Goal: Contribute content: Contribute content

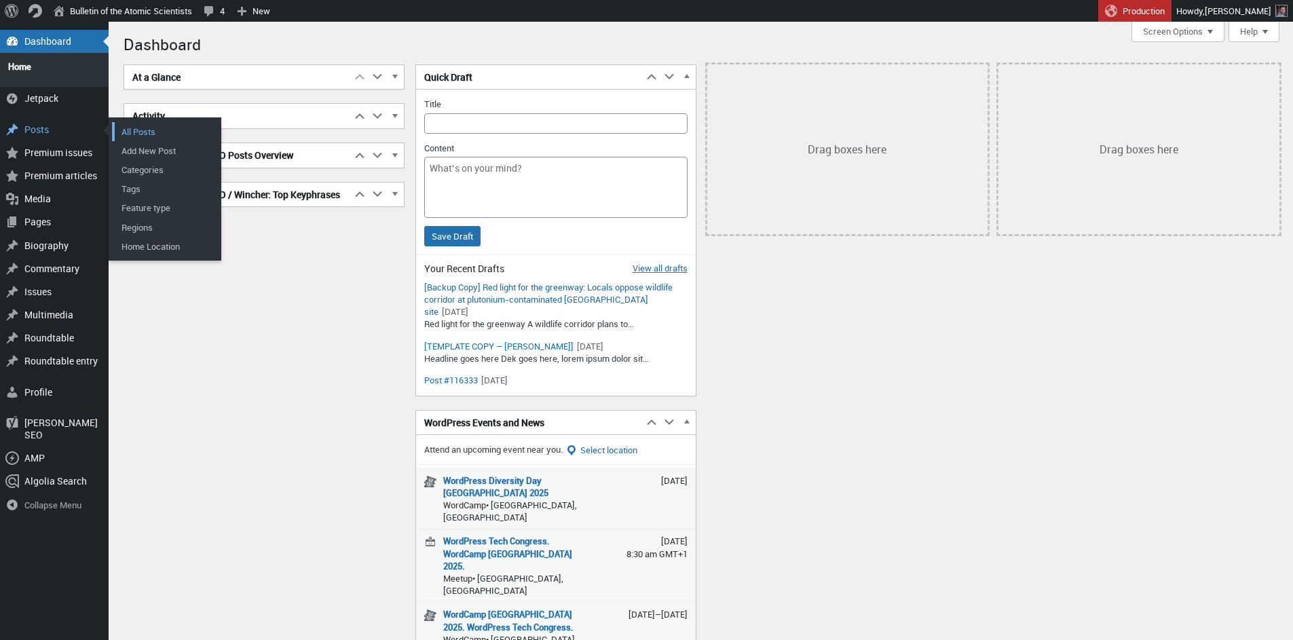
click at [149, 126] on link "All Posts" at bounding box center [166, 131] width 109 height 19
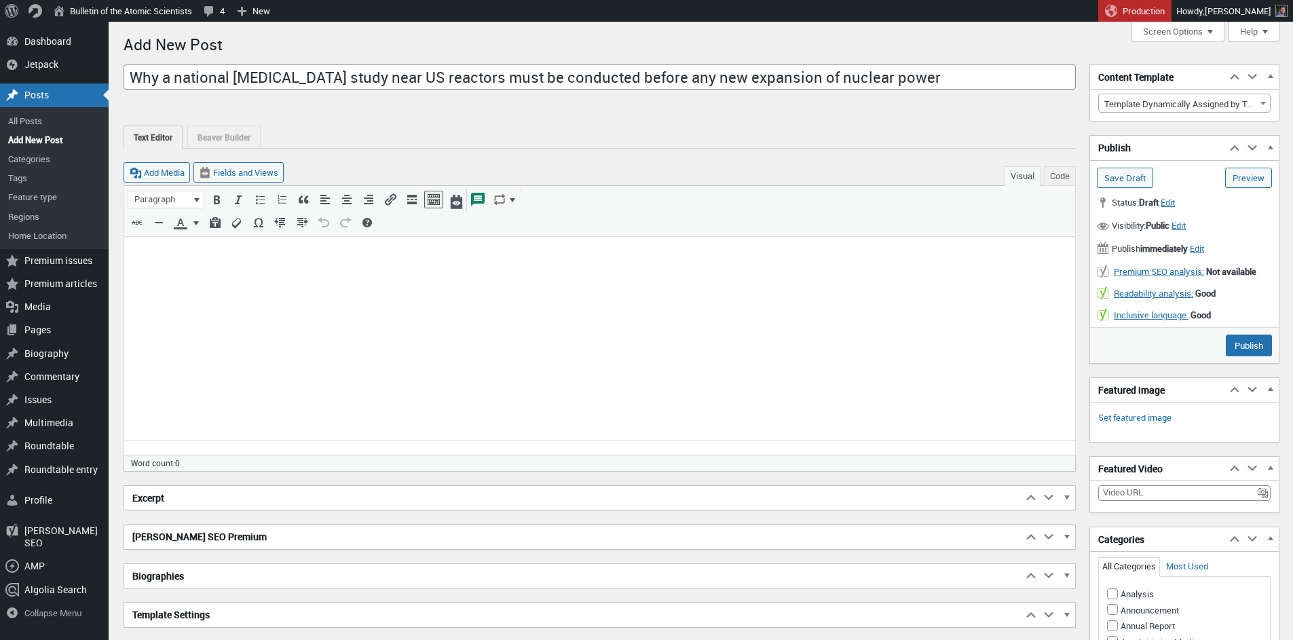
type input "Why a national [MEDICAL_DATA] study near US reactors must be conducted before a…"
drag, startPoint x: 456, startPoint y: 469, endPoint x: 287, endPoint y: 278, distance: 254.8
click at [287, 278] on html at bounding box center [599, 259] width 951 height 45
click at [449, 280] on html at bounding box center [599, 259] width 951 height 45
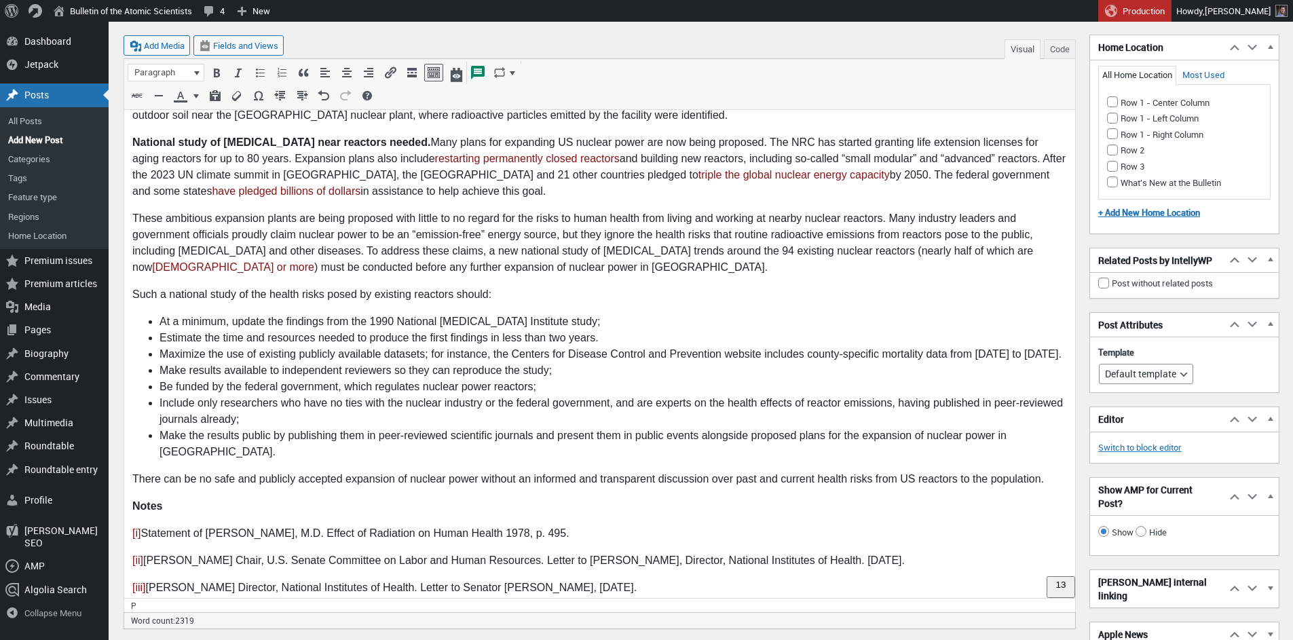
scroll to position [1806, 0]
click at [135, 527] on link "[i]" at bounding box center [136, 533] width 11 height 12
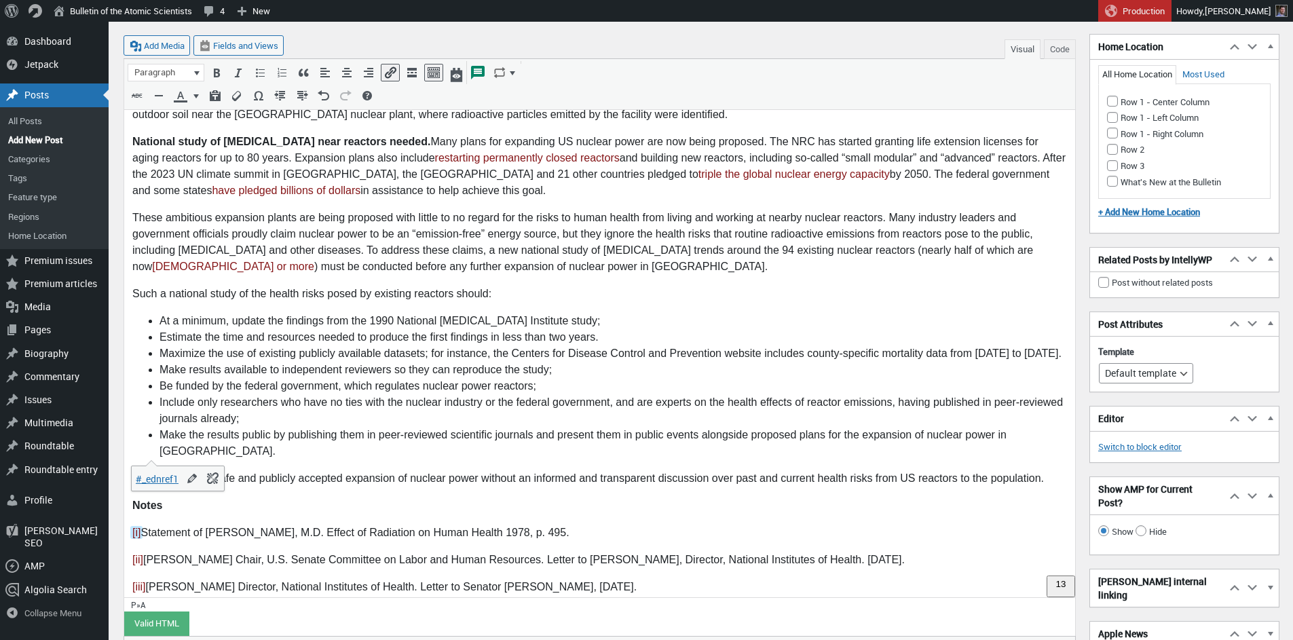
click at [497, 395] on li "Include only researchers who have no ties with the nuclear industry or the fede…" at bounding box center [612, 411] width 907 height 33
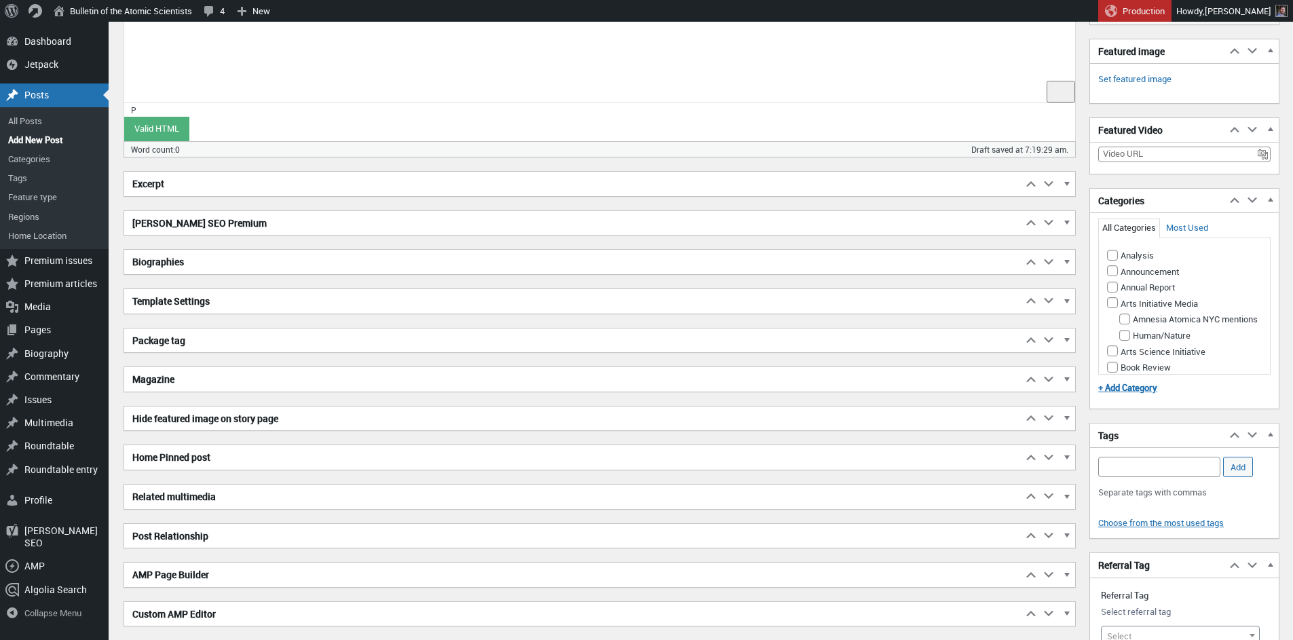
scroll to position [176, 0]
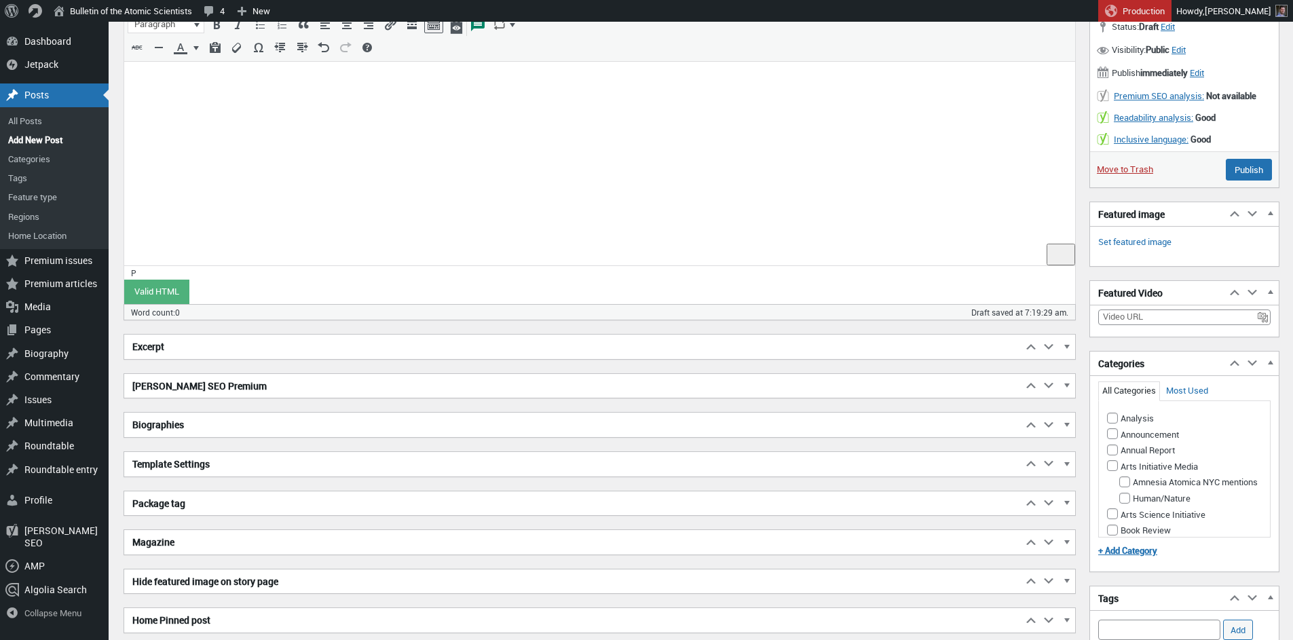
click at [250, 107] on html at bounding box center [599, 84] width 951 height 45
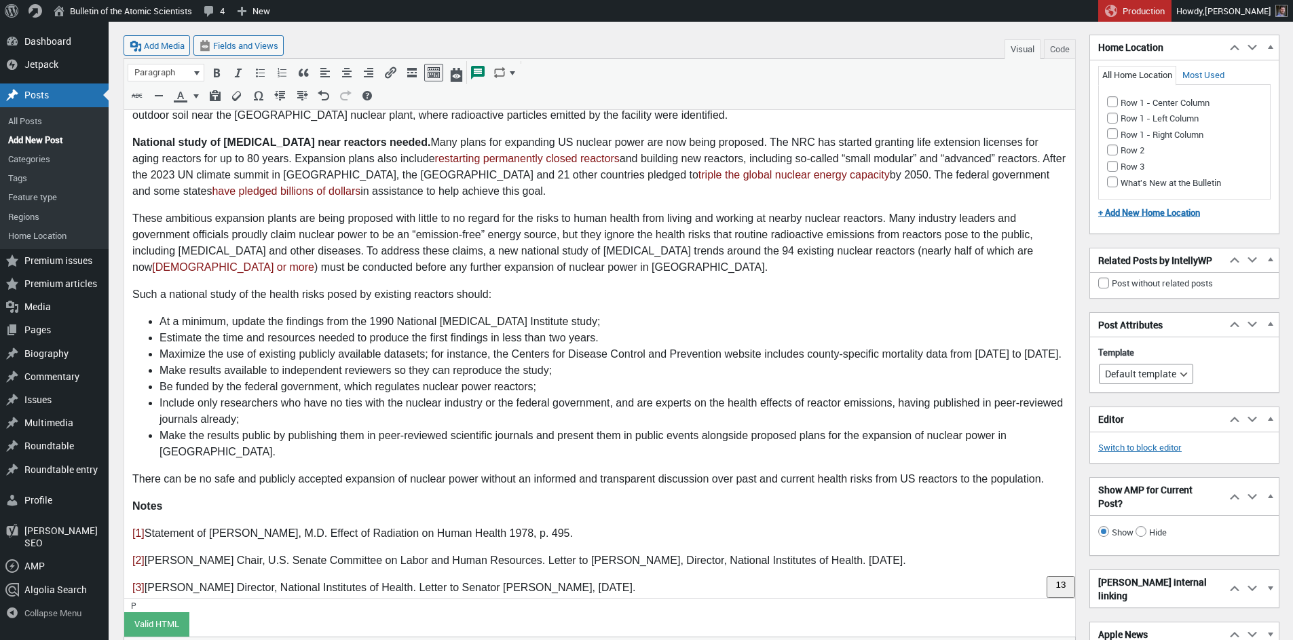
scroll to position [1806, 0]
click at [1066, 48] on button "Code" at bounding box center [1060, 49] width 32 height 20
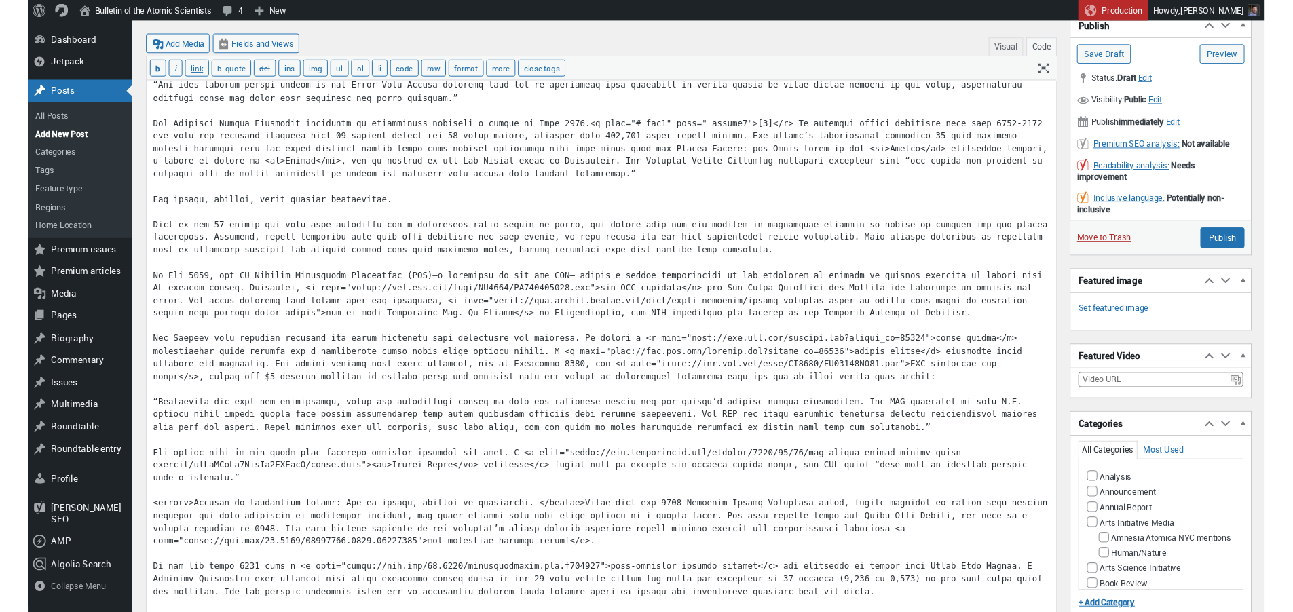
scroll to position [0, 0]
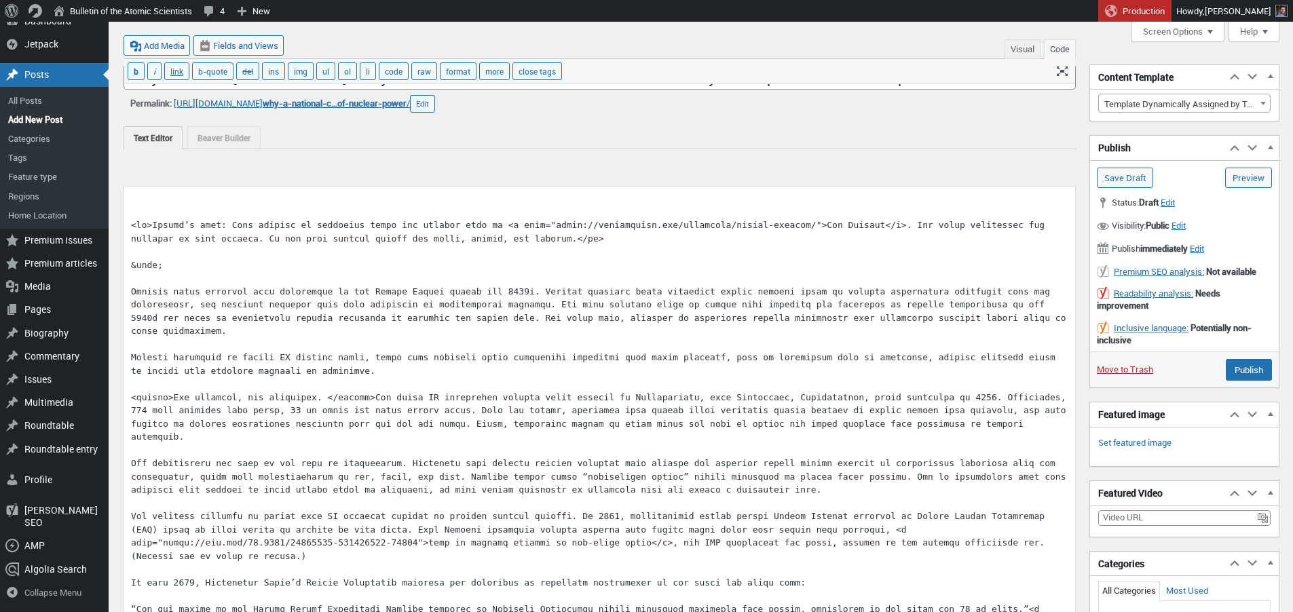
scroll to position [305, 0]
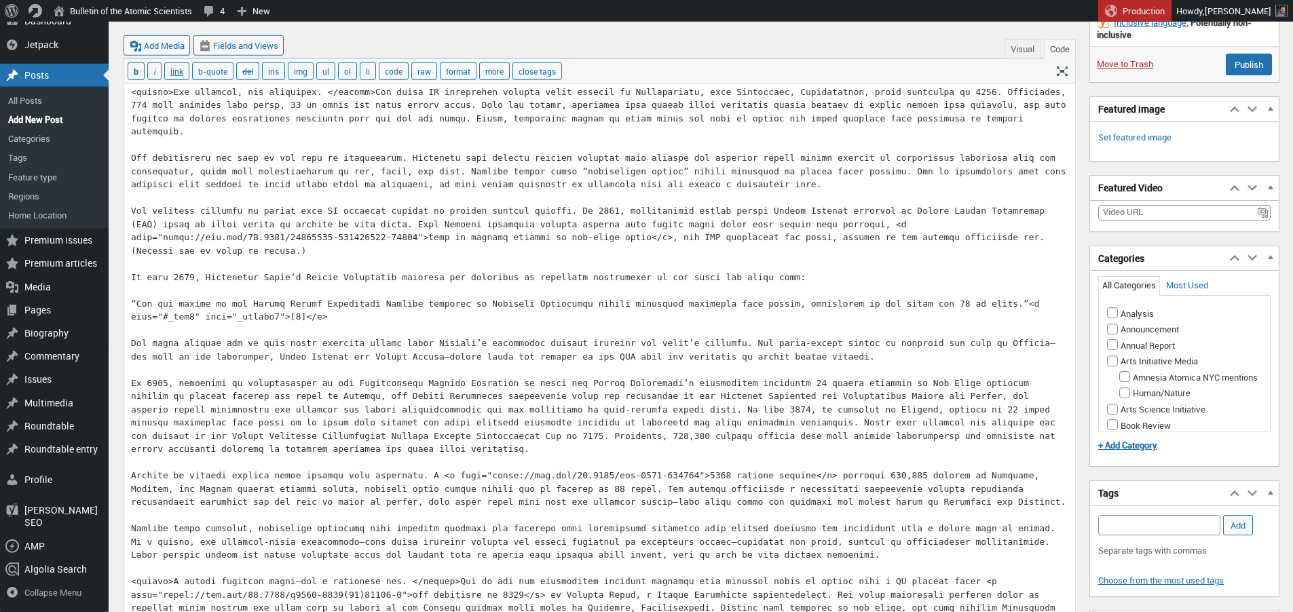
paste textarea "sup><"
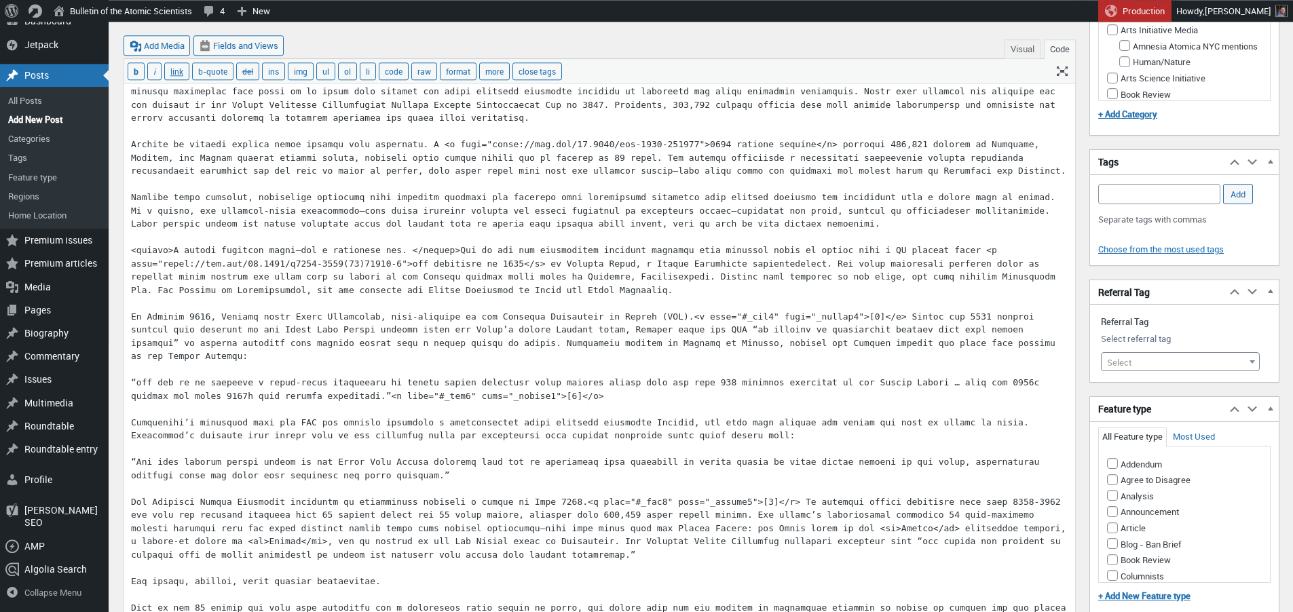
paste textarea "<sup>"
paste textarea "sup><"
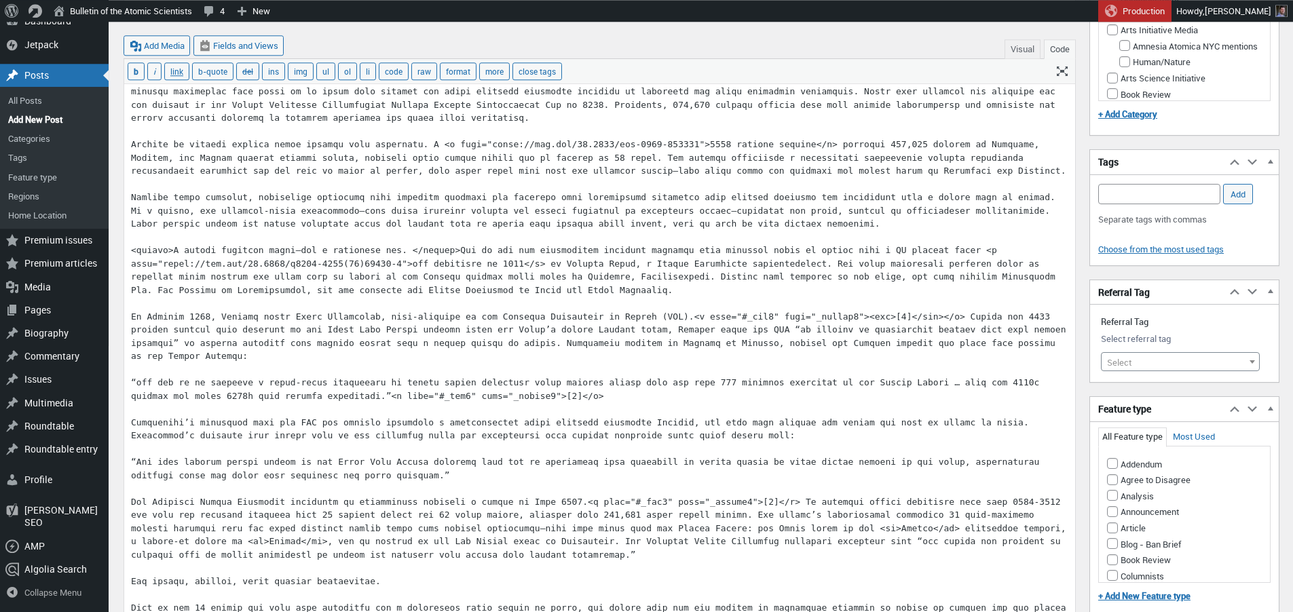
paste textarea "<sup>"
paste textarea "sup><"
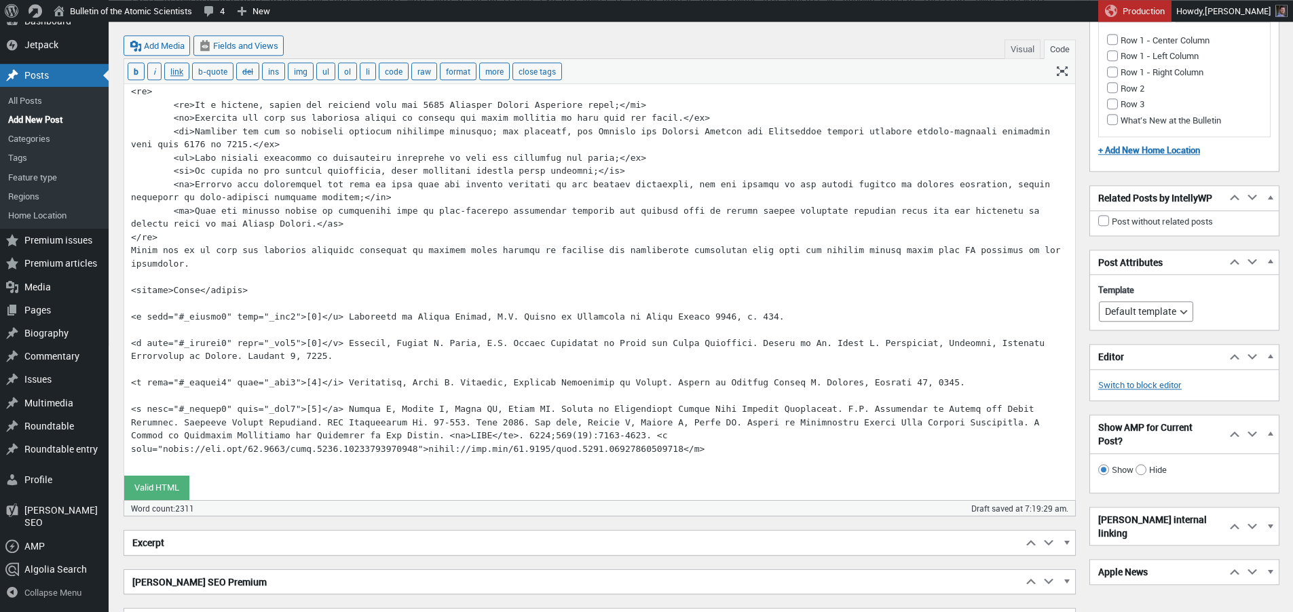
scroll to position [822, 0]
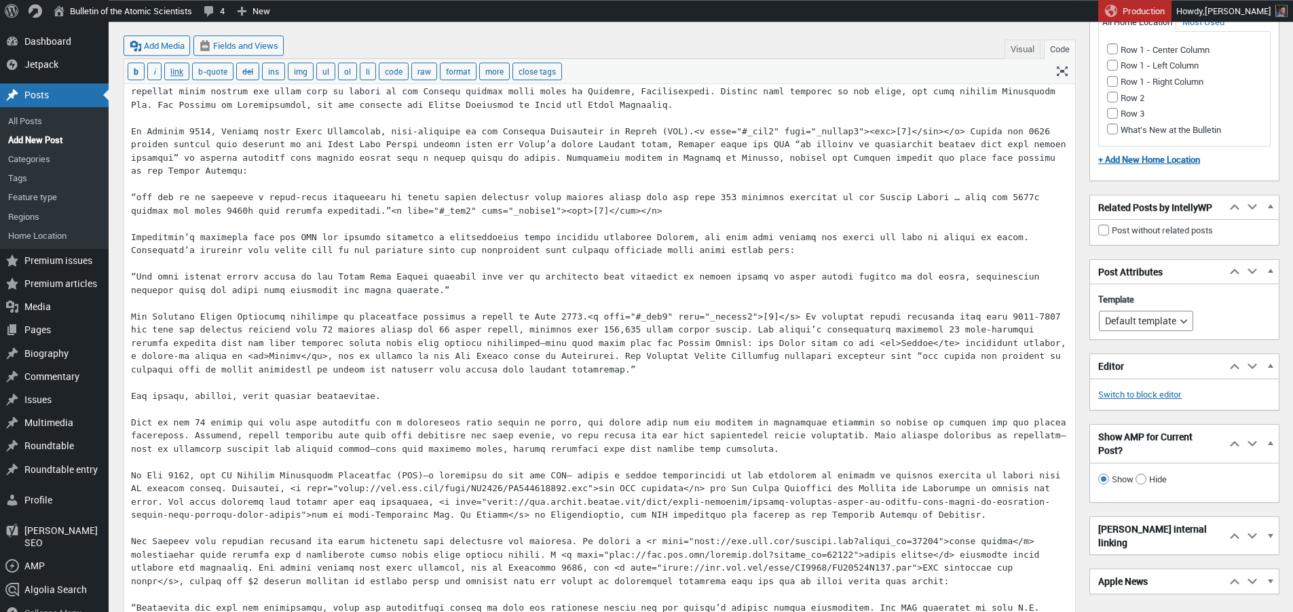
click at [761, 316] on textarea at bounding box center [599, 515] width 951 height 2250
paste textarea "<sup>"
click at [805, 318] on textarea at bounding box center [599, 515] width 951 height 2250
paste textarea "sup><"
drag, startPoint x: 808, startPoint y: 316, endPoint x: 805, endPoint y: 396, distance: 79.5
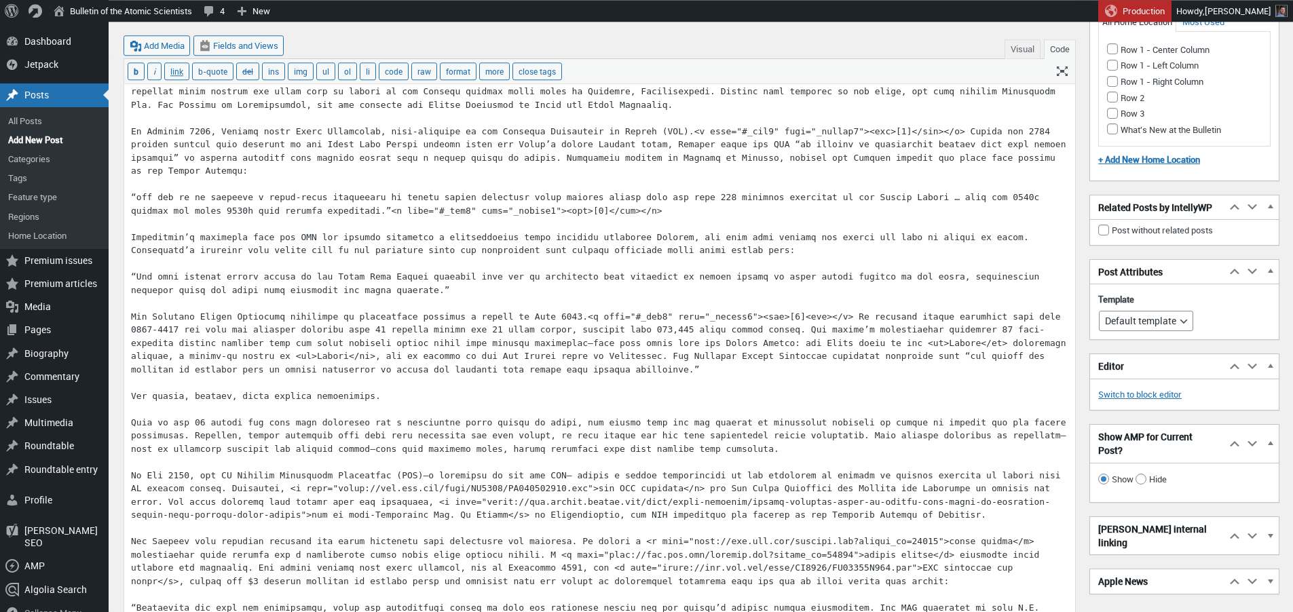
click at [808, 316] on textarea at bounding box center [599, 515] width 951 height 2250
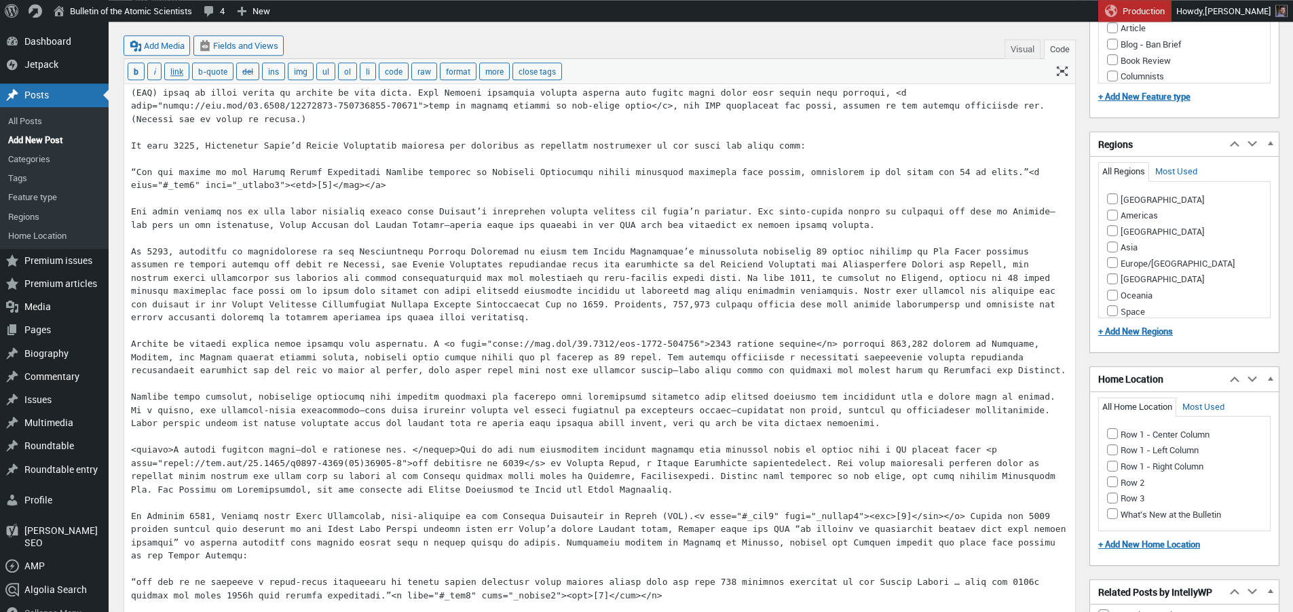
scroll to position [359, 0]
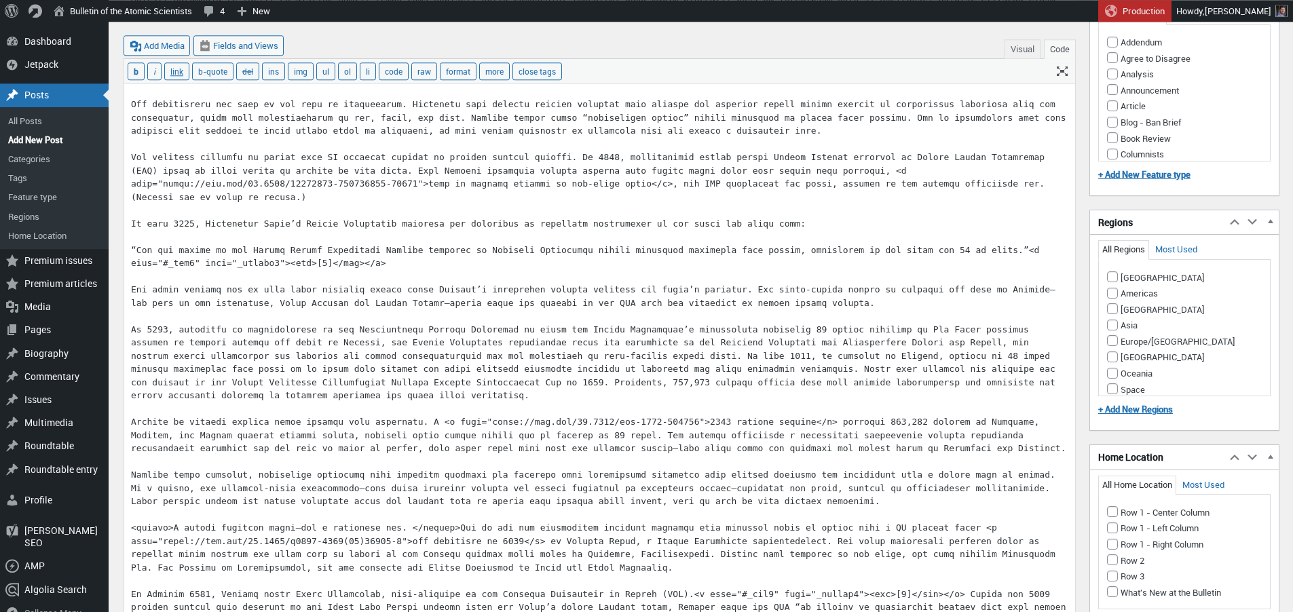
type textarea "<em>Editor’s note: This article is published after the passing away of <a href=…"
click at [1110, 292] on input "Americas" at bounding box center [1112, 293] width 11 height 11
checkbox input "true"
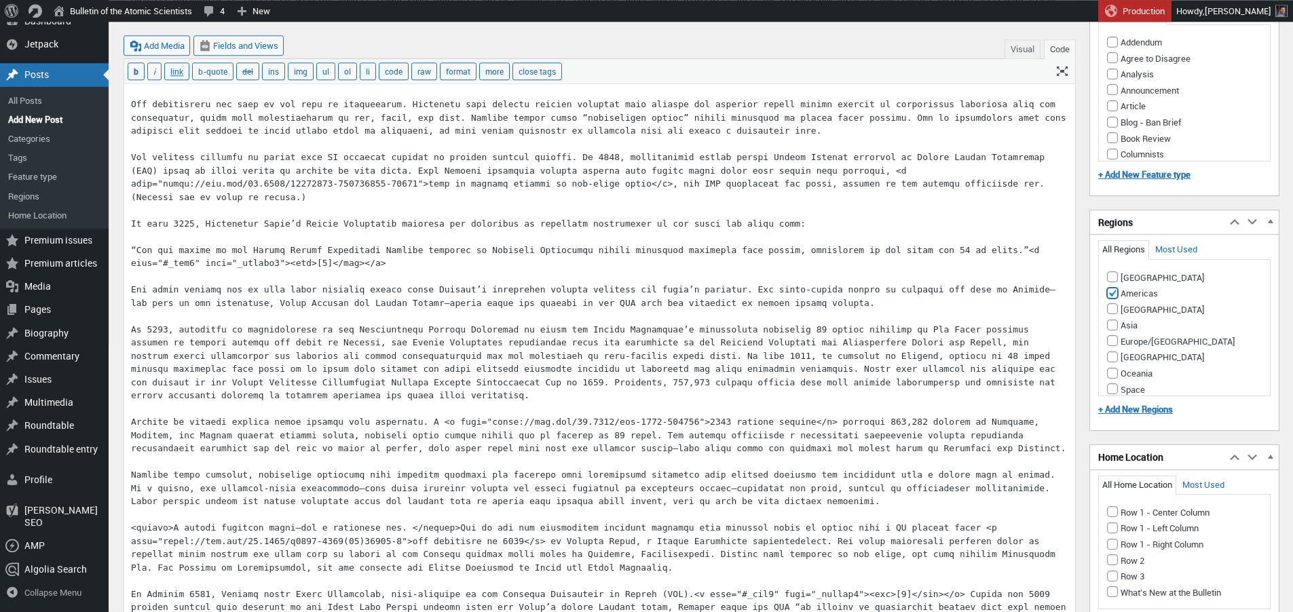
scroll to position [532, 0]
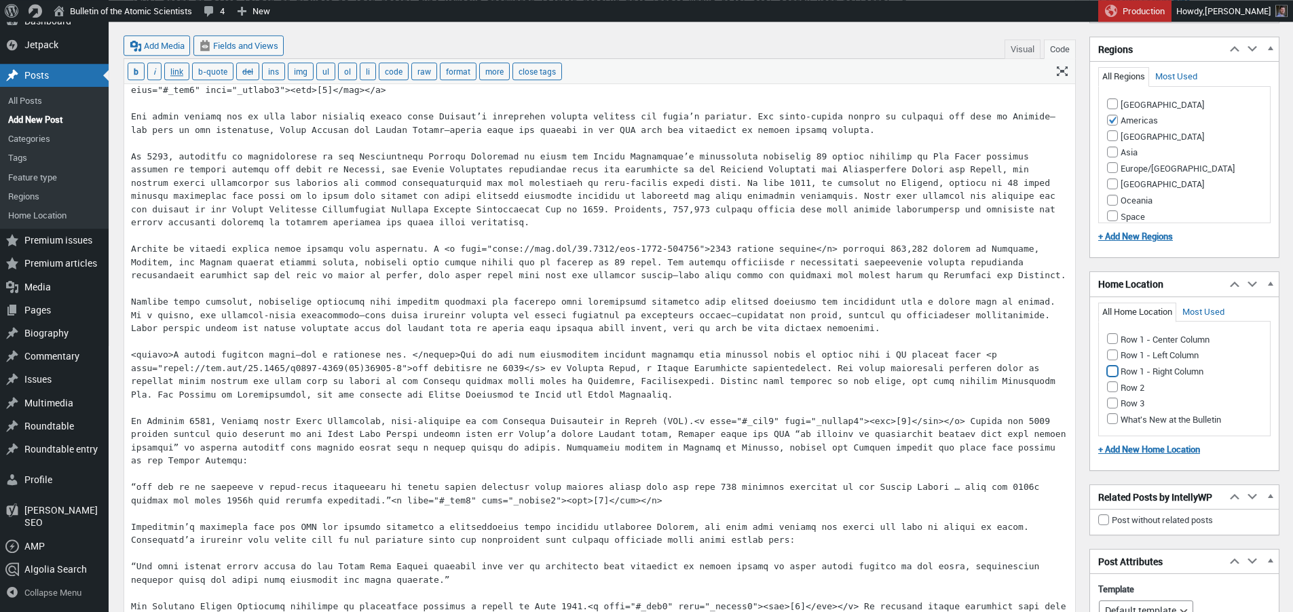
click at [1113, 371] on input "Row 1 - Right Column" at bounding box center [1112, 371] width 11 height 11
checkbox input "true"
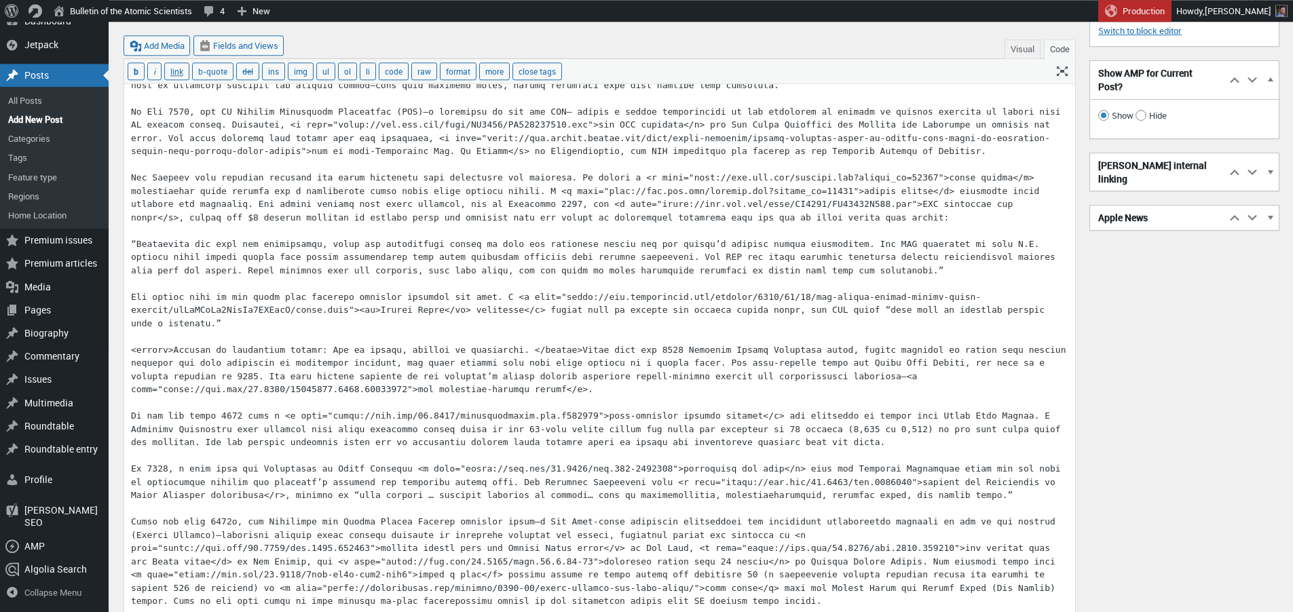
scroll to position [1420, 0]
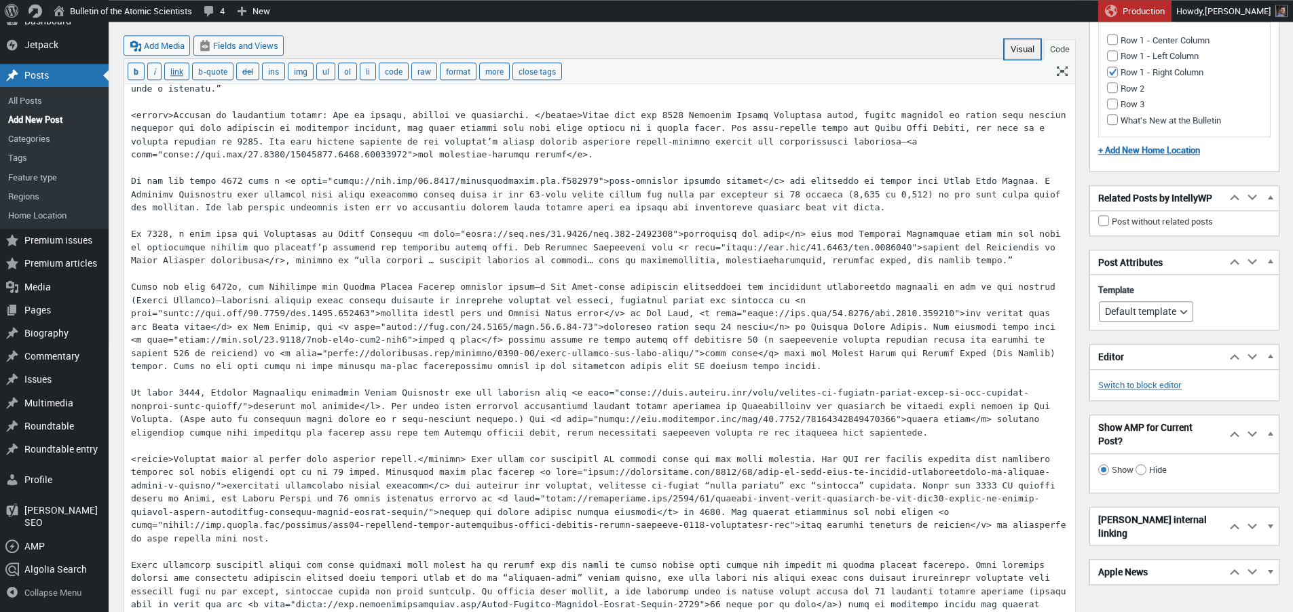
click at [1021, 49] on button "Visual" at bounding box center [1022, 49] width 36 height 20
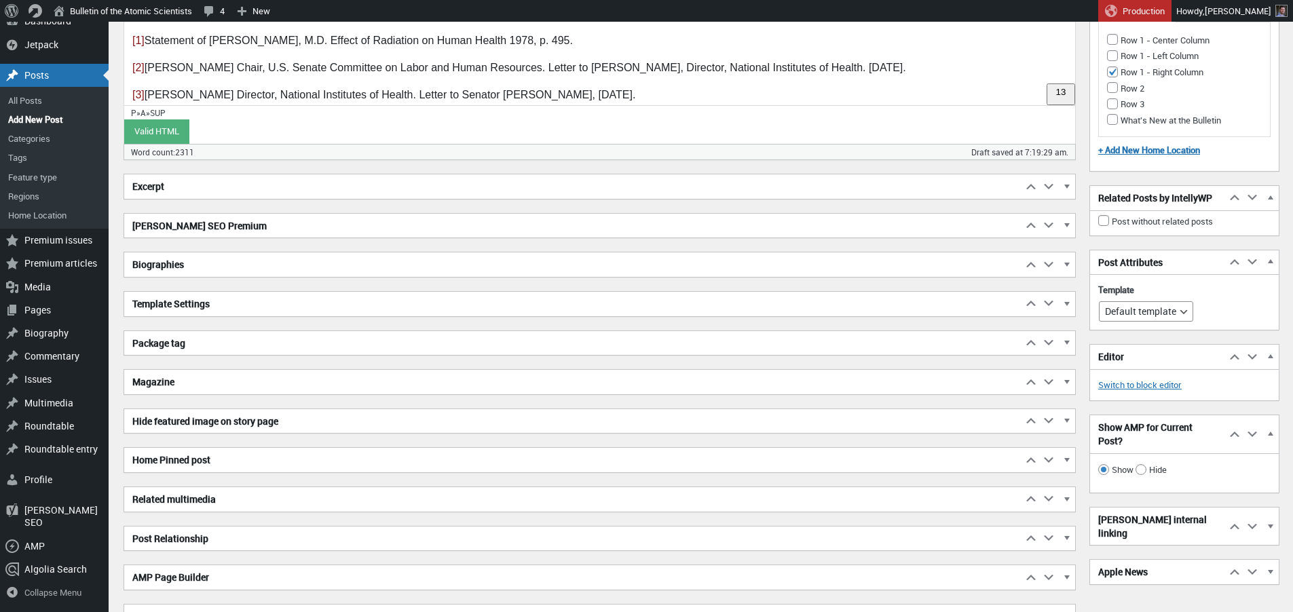
scroll to position [2299, 0]
click at [164, 265] on h2 "Biographies" at bounding box center [573, 264] width 898 height 24
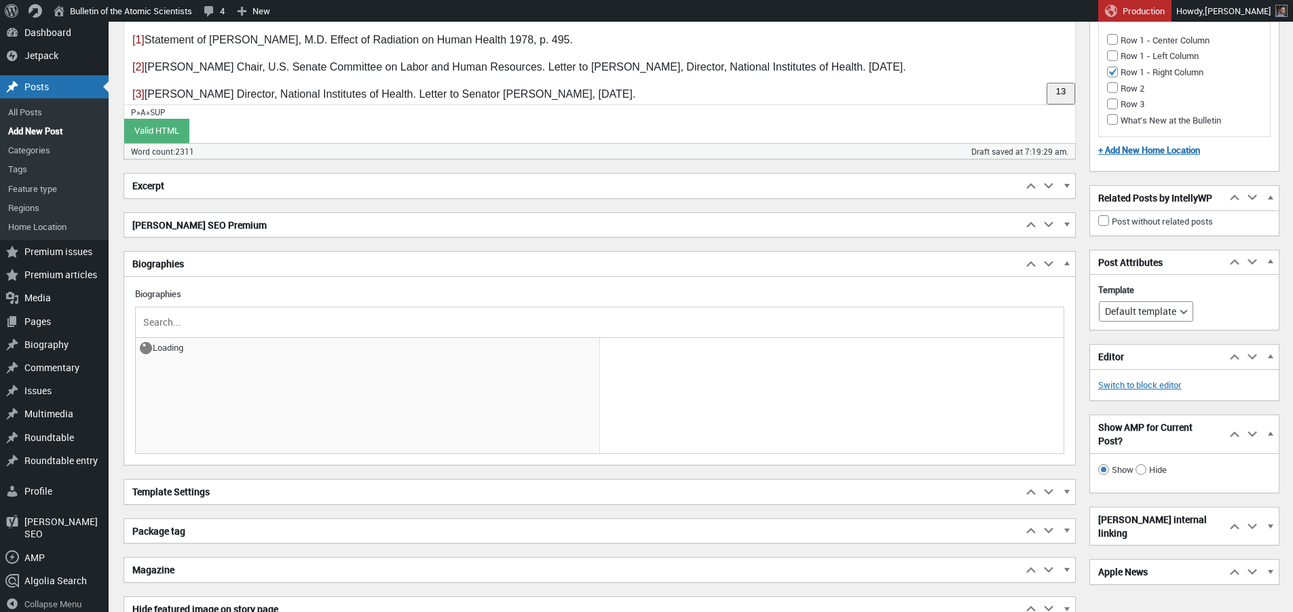
click at [208, 322] on input "text" at bounding box center [599, 322] width 918 height 20
type input "mangano"
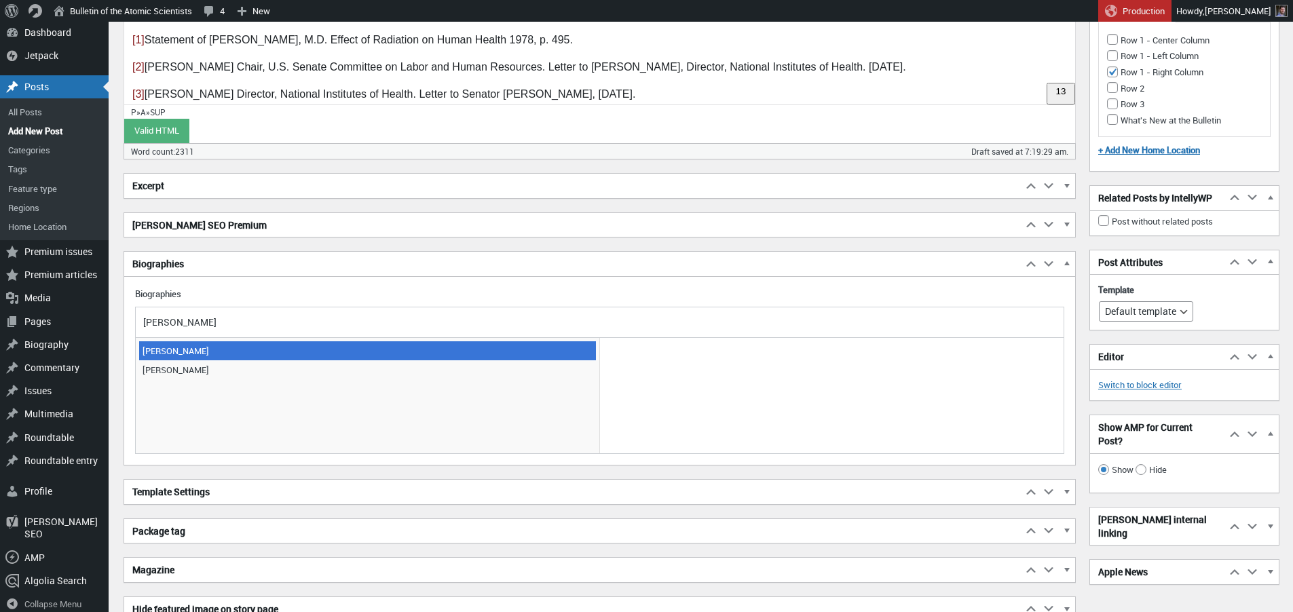
click at [174, 352] on span "Joseph J. Mangano" at bounding box center [367, 350] width 457 height 19
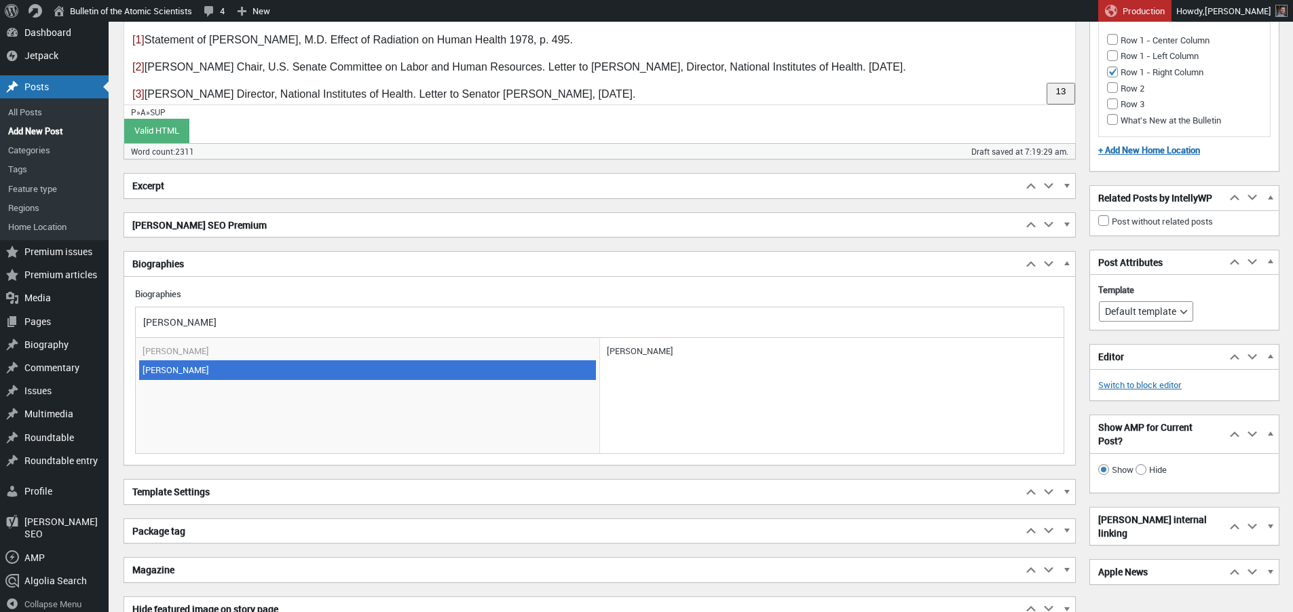
click at [191, 366] on span "[PERSON_NAME]" at bounding box center [367, 369] width 457 height 19
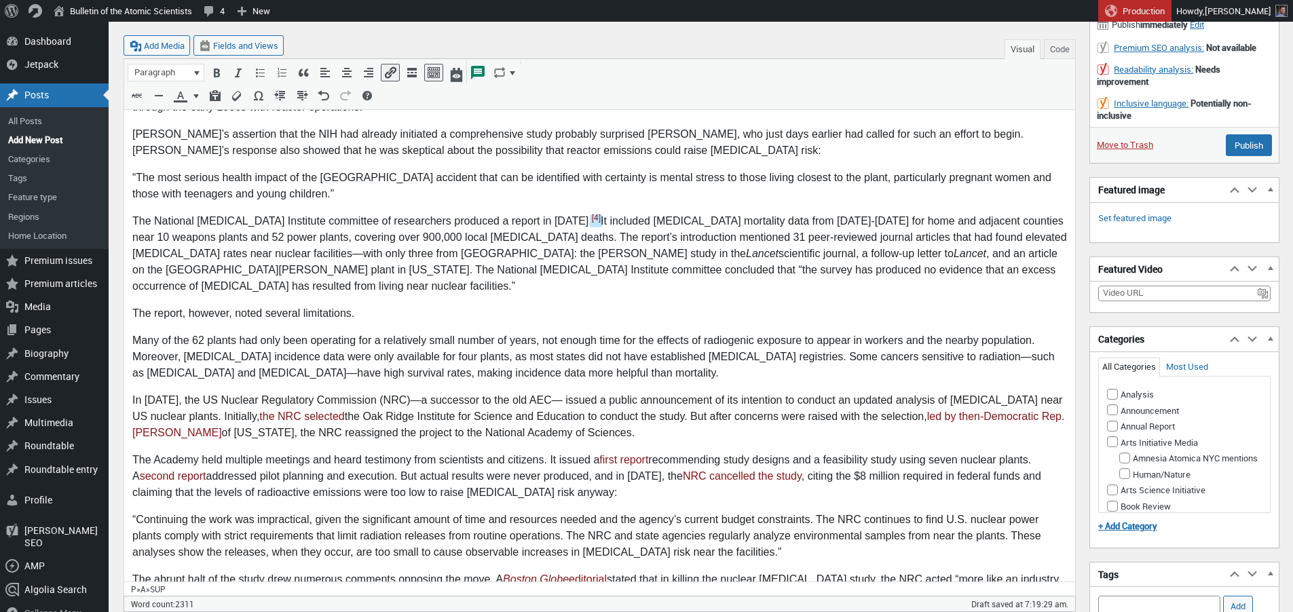
scroll to position [0, 0]
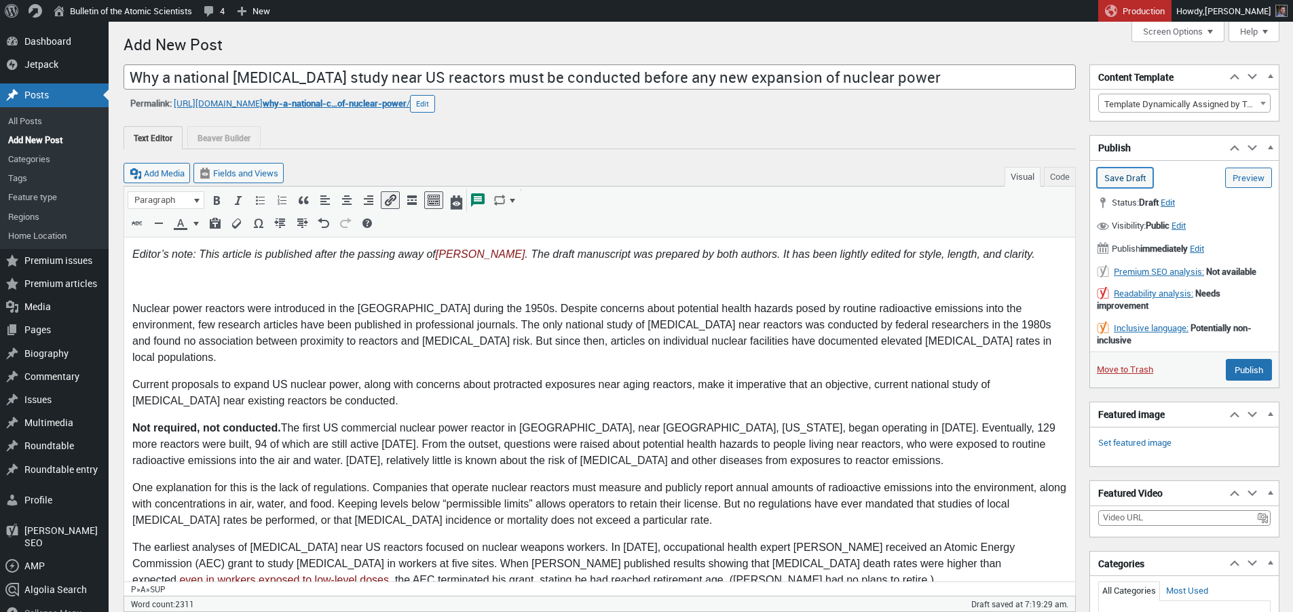
click at [1130, 178] on input "Save Draft" at bounding box center [1125, 178] width 56 height 20
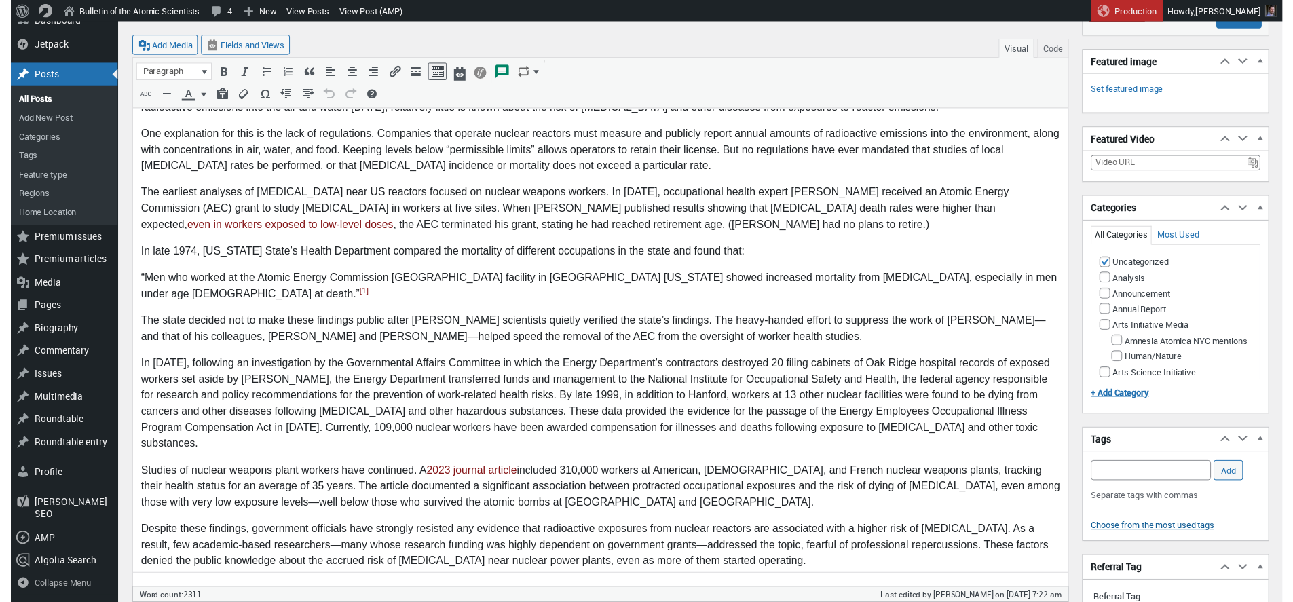
scroll to position [402, 0]
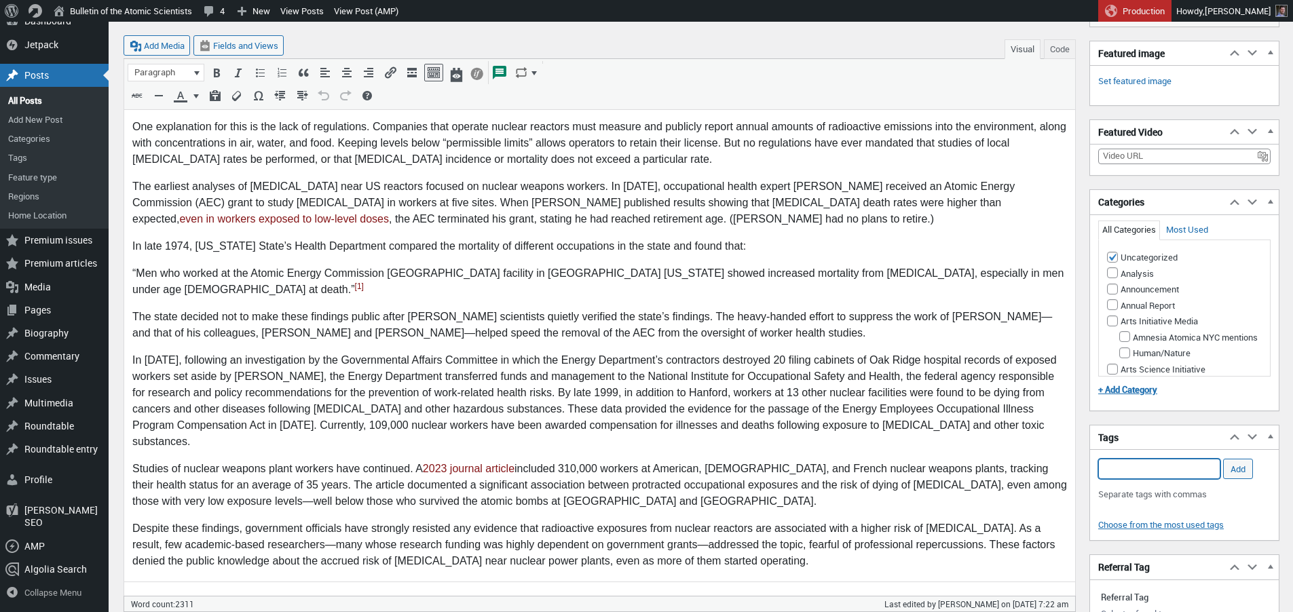
click at [1158, 471] on input "Add Tag" at bounding box center [1159, 469] width 122 height 20
click at [1136, 545] on li "radiation-induced cancers" at bounding box center [1160, 543] width 122 height 19
type input "radiation-induced cancers,"
click at [1233, 469] on input "Add" at bounding box center [1238, 469] width 30 height 20
click at [1159, 469] on input "Add Tag" at bounding box center [1159, 469] width 122 height 20
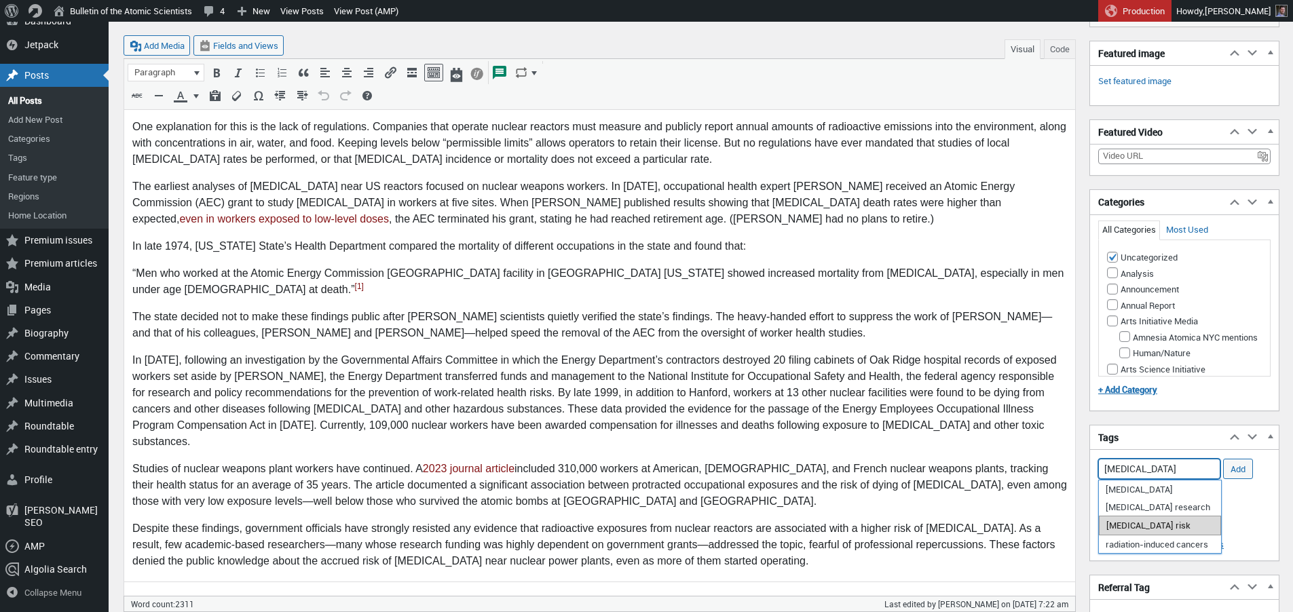
click at [1147, 529] on li "cancer risk" at bounding box center [1160, 525] width 122 height 19
type input "cancer risk,"
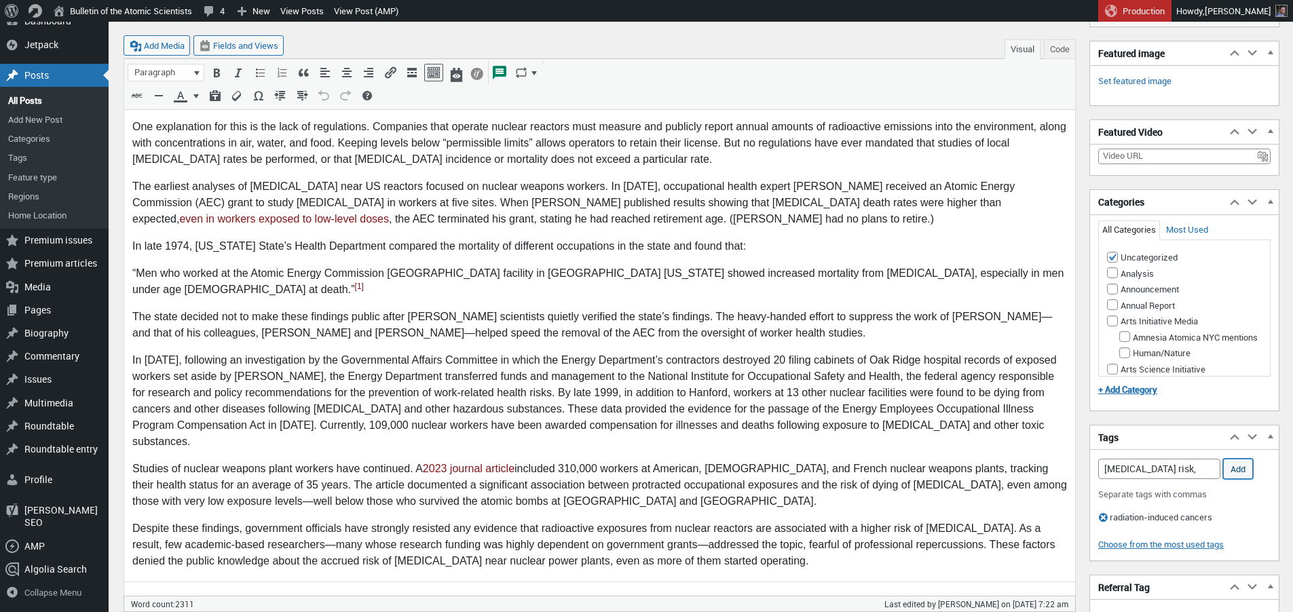
click at [1245, 470] on input "Add" at bounding box center [1238, 469] width 30 height 20
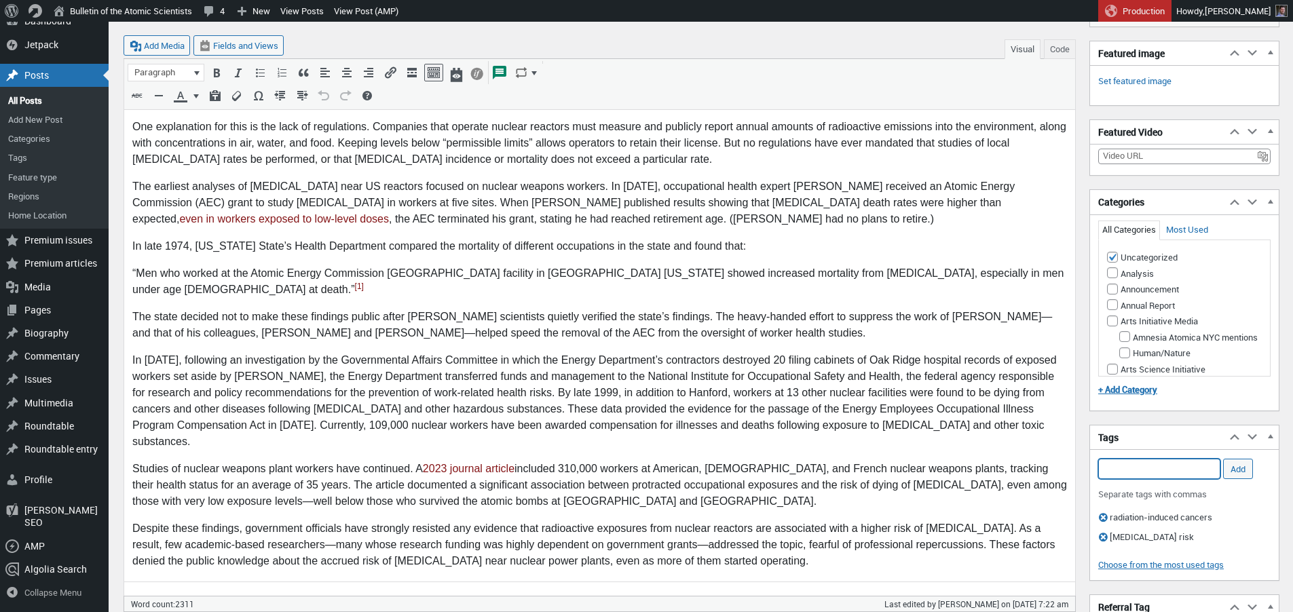
click at [1169, 474] on input "Add Tag" at bounding box center [1159, 469] width 122 height 20
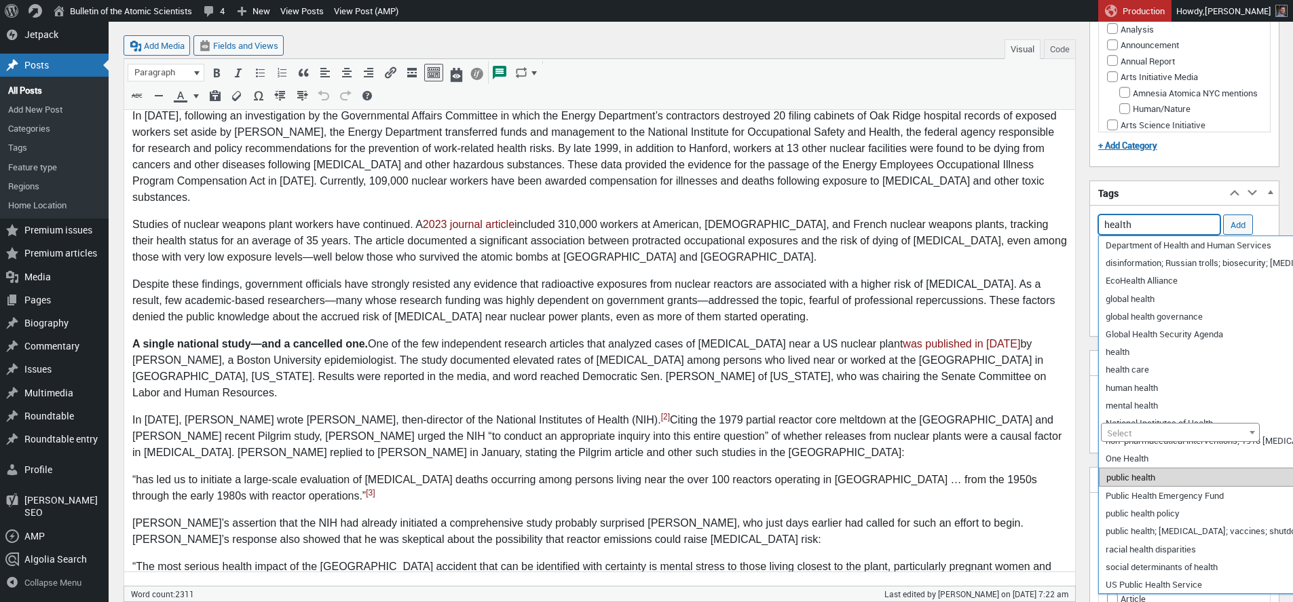
scroll to position [664, 0]
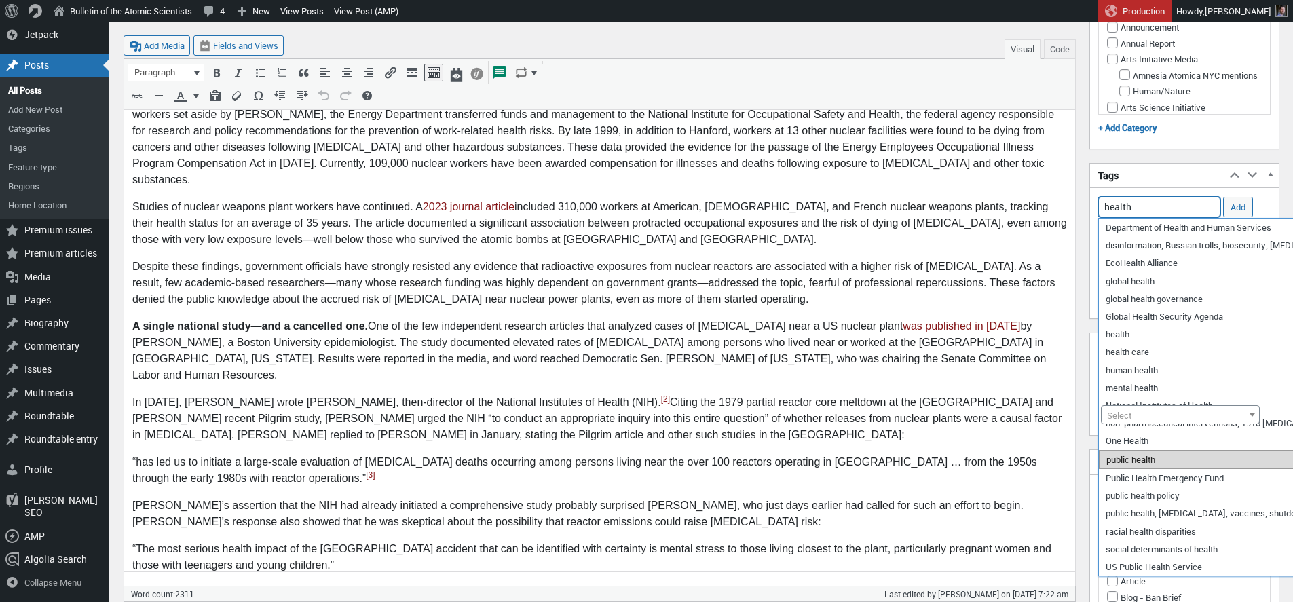
click at [1126, 460] on li "public health" at bounding box center [1319, 459] width 440 height 19
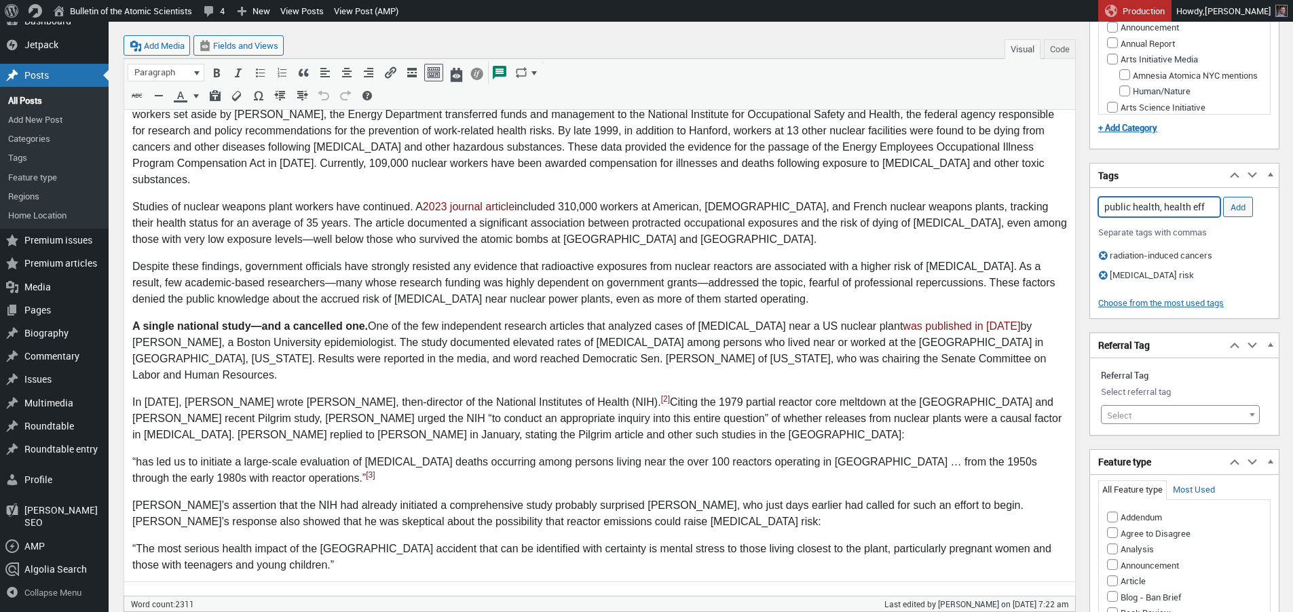
drag, startPoint x: 1172, startPoint y: 205, endPoint x: 1221, endPoint y: 202, distance: 49.6
click at [1220, 202] on input "public health, health eff" at bounding box center [1159, 207] width 122 height 20
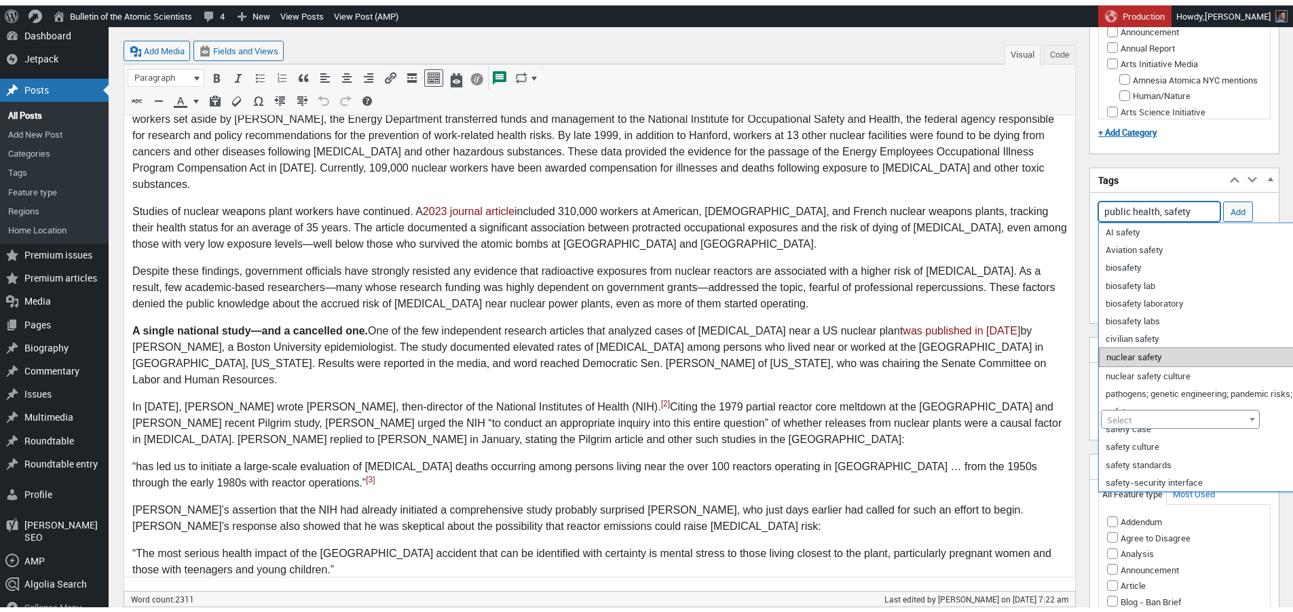
scroll to position [656, 0]
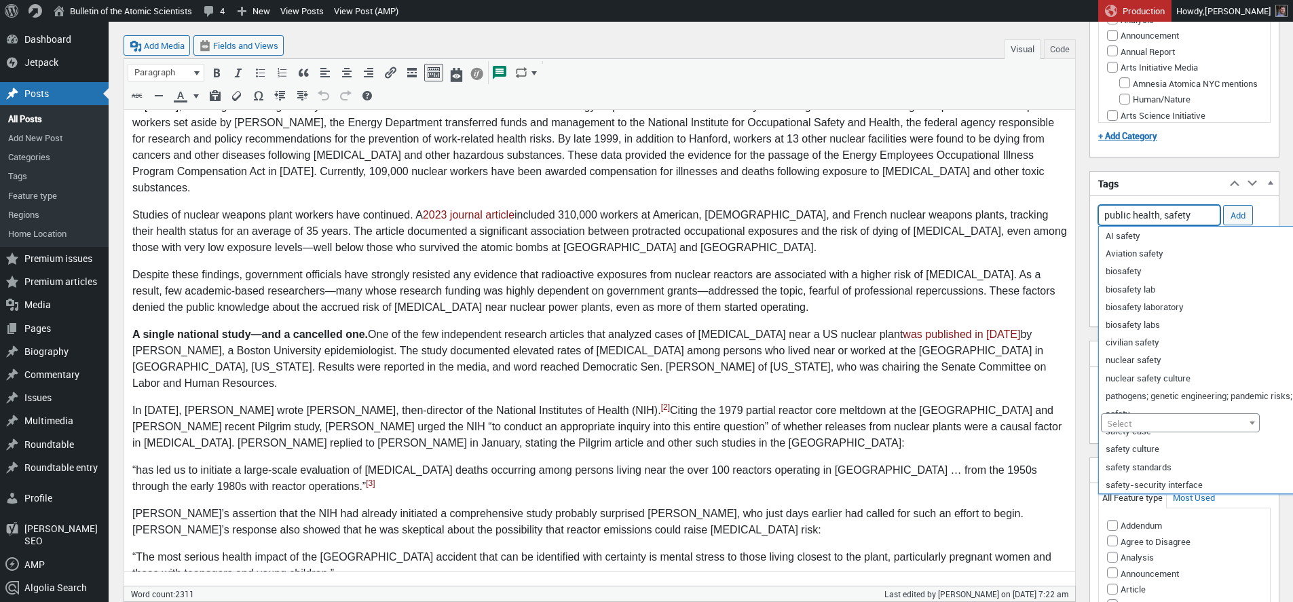
click at [1183, 211] on input "public health, safety" at bounding box center [1159, 215] width 122 height 20
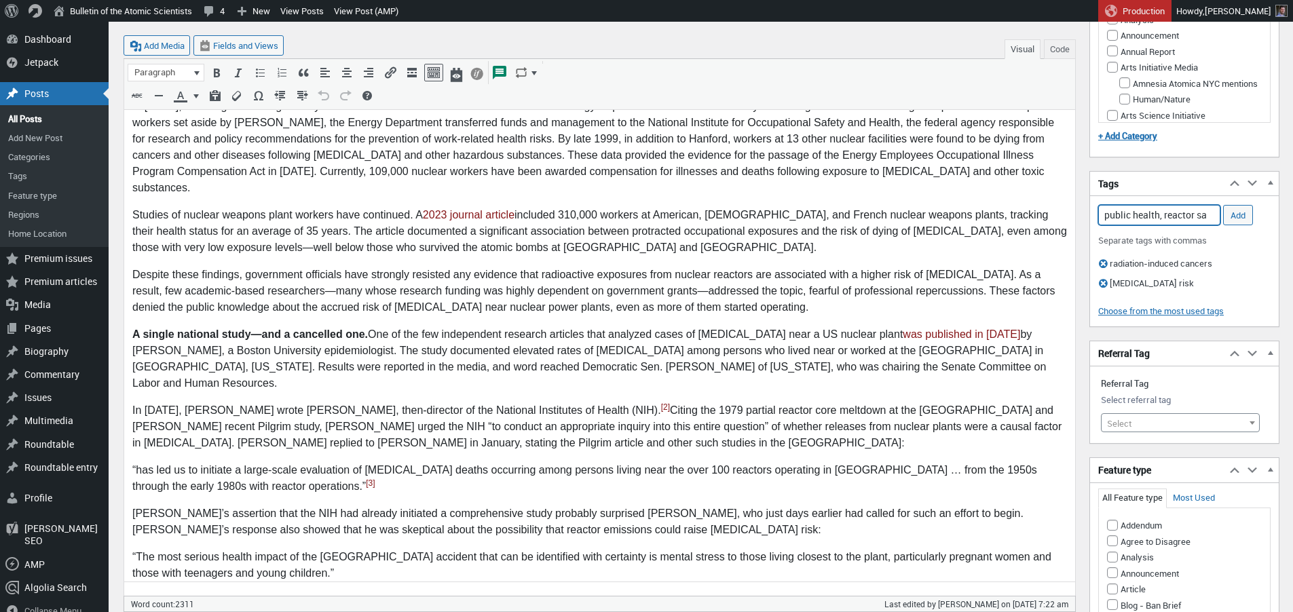
drag, startPoint x: 1168, startPoint y: 215, endPoint x: 1224, endPoint y: 210, distance: 56.5
click at [1220, 210] on input "public health, reactor sa" at bounding box center [1159, 215] width 122 height 20
click at [1118, 254] on li "nuclear safety" at bounding box center [1159, 253] width 121 height 19
type input "public health, nuclear safety,"
click at [1234, 213] on input "Add" at bounding box center [1238, 215] width 30 height 20
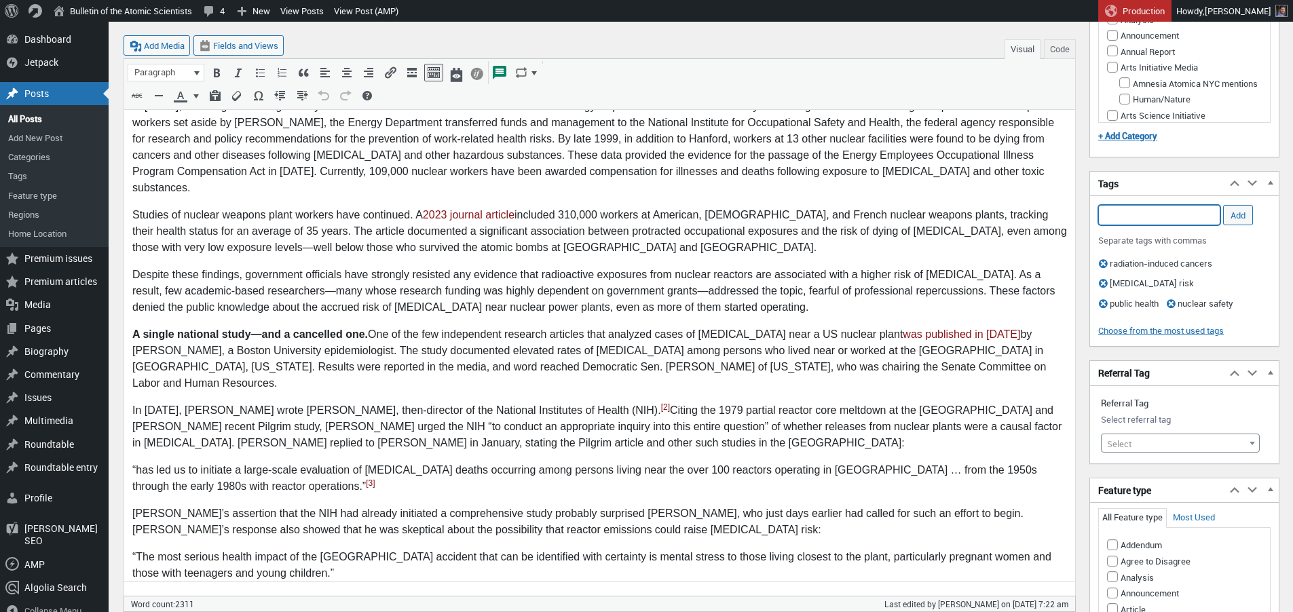
click at [1164, 215] on input "Add Tag" at bounding box center [1159, 215] width 122 height 20
click at [1151, 326] on li "US nuclear power plants" at bounding box center [1159, 325] width 121 height 19
type input "US nuclear power plants,"
click at [1236, 214] on input "Add" at bounding box center [1238, 215] width 30 height 20
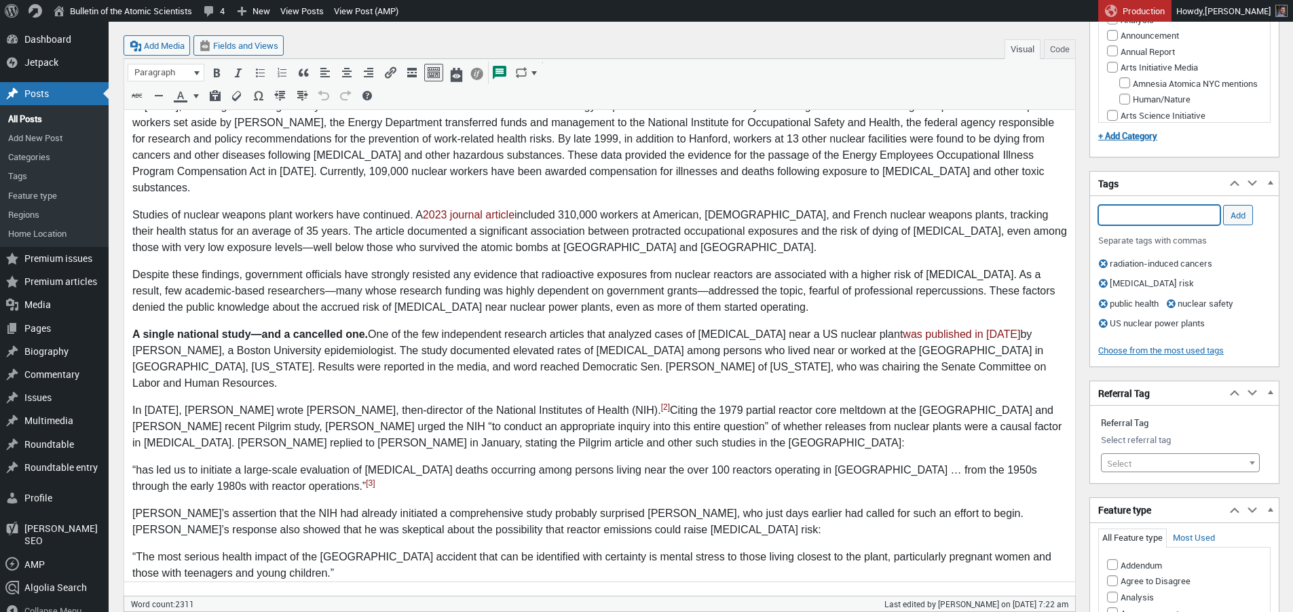
click at [1171, 220] on input "Add Tag" at bounding box center [1159, 215] width 122 height 20
click at [1112, 214] on input "US reactors" at bounding box center [1159, 215] width 122 height 20
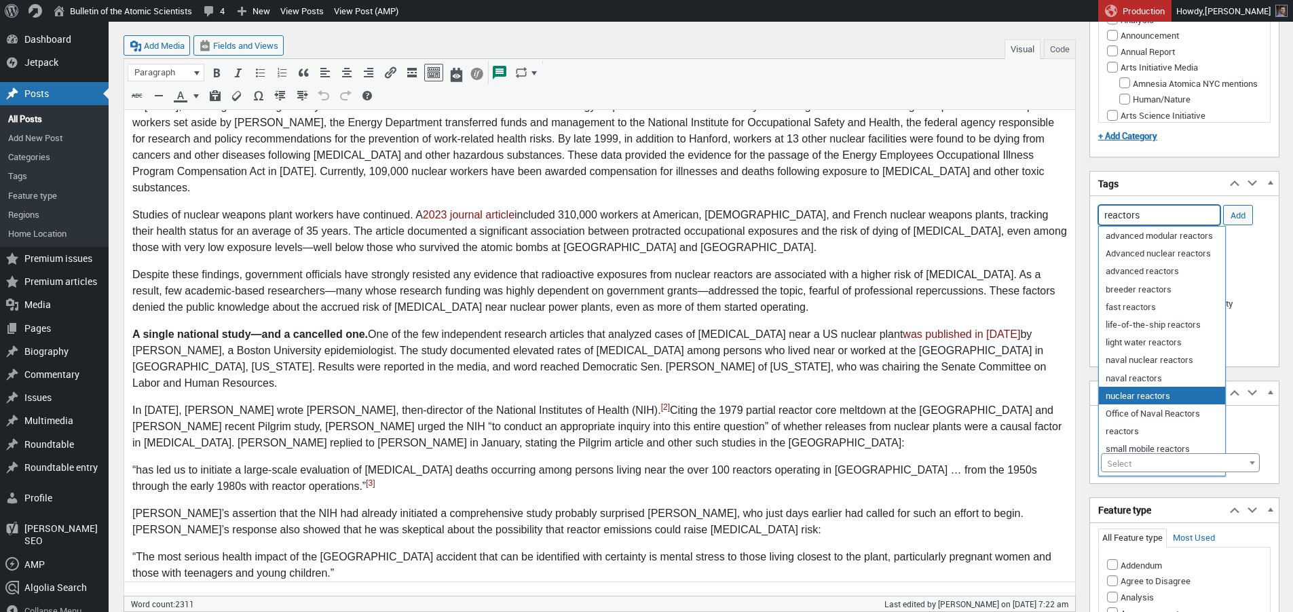
click at [1136, 395] on li "nuclear reactors" at bounding box center [1162, 396] width 126 height 18
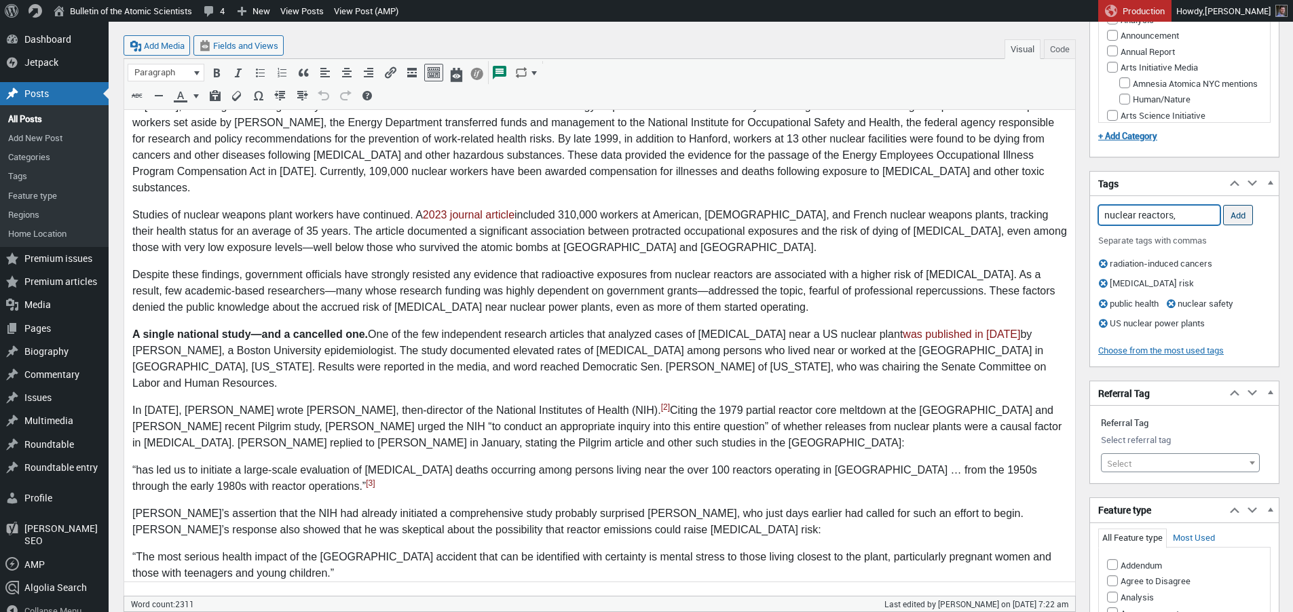
type input "nuclear reactors,"
click at [1236, 212] on input "Add" at bounding box center [1238, 215] width 30 height 20
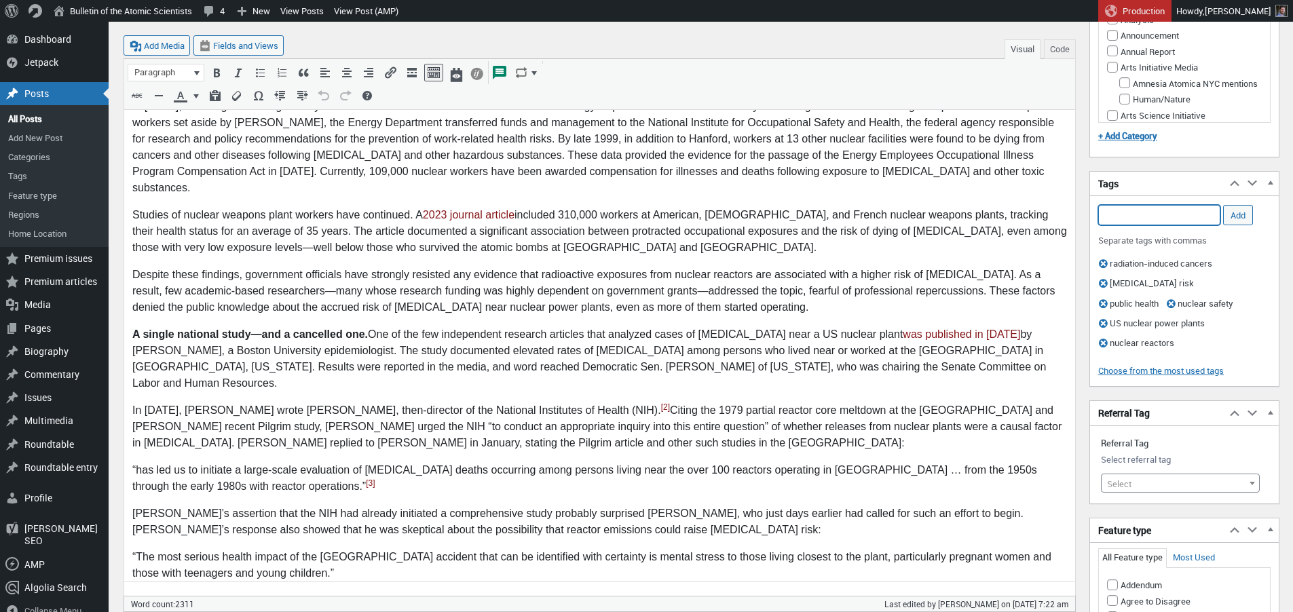
click at [1163, 216] on input "Add Tag" at bounding box center [1159, 215] width 122 height 20
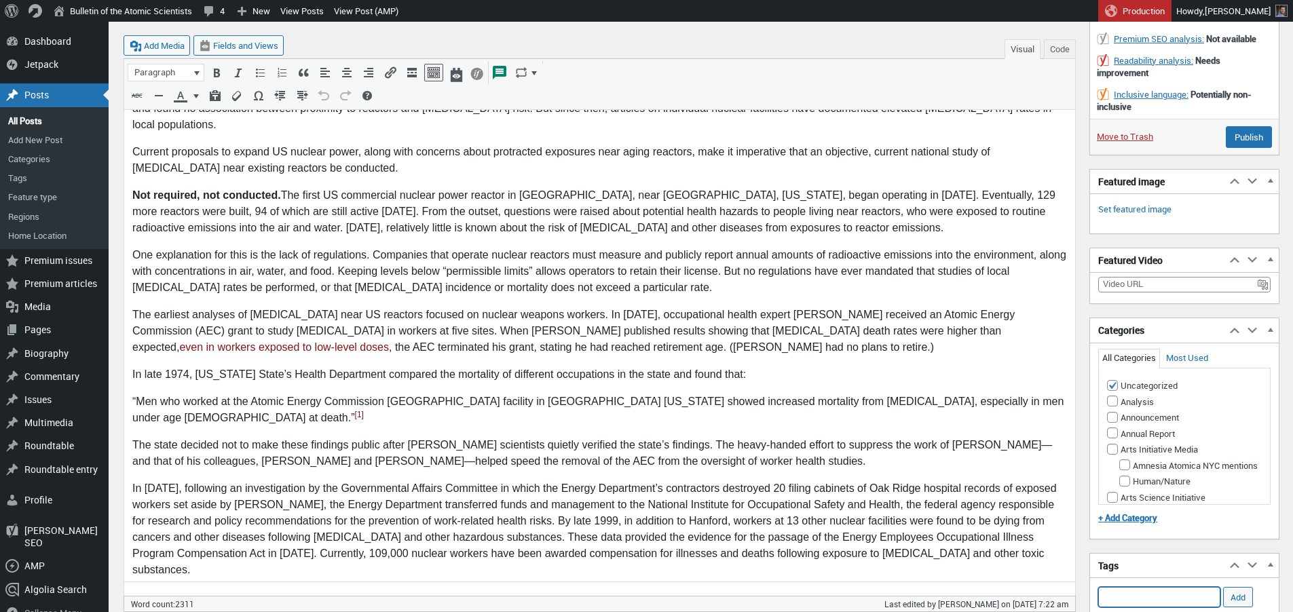
scroll to position [265, 0]
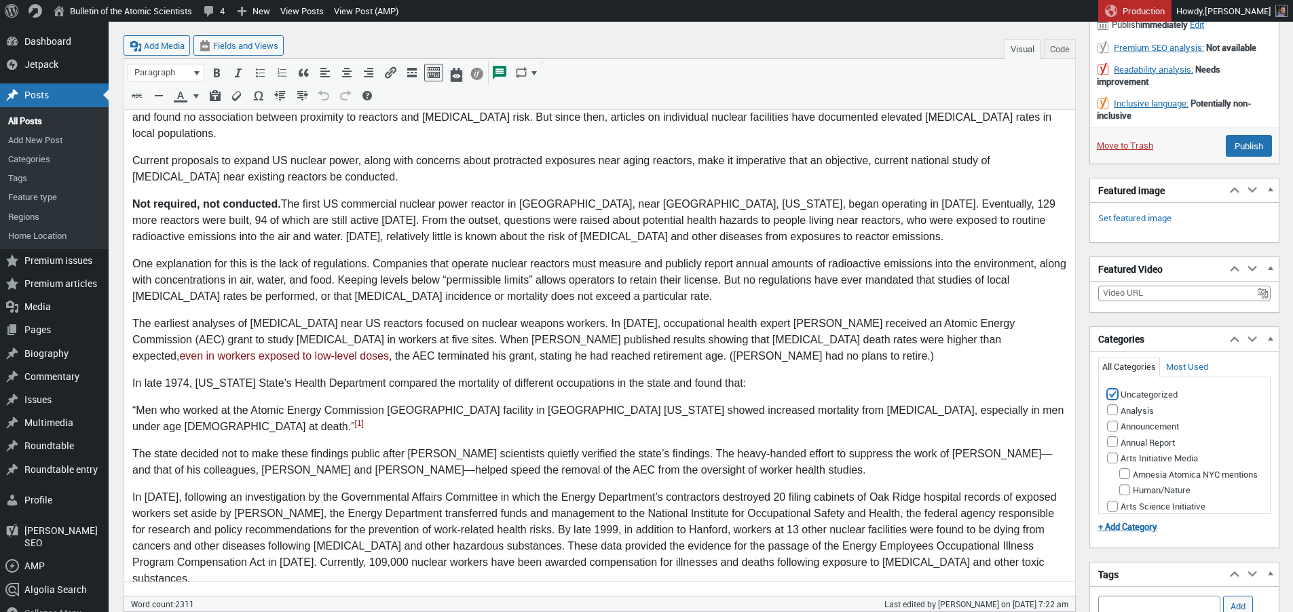
click at [1112, 392] on input "Uncategorized" at bounding box center [1112, 394] width 11 height 11
checkbox input "false"
click at [1126, 297] on input "Nuclear Energy" at bounding box center [1124, 291] width 11 height 11
checkbox input "true"
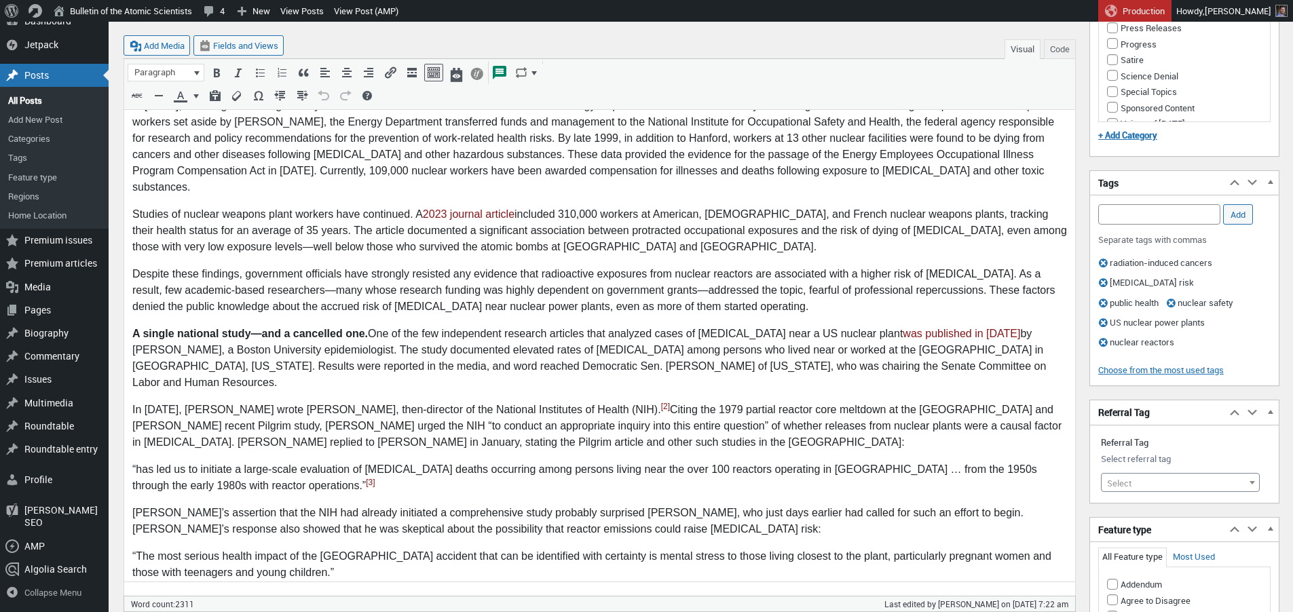
scroll to position [946, 0]
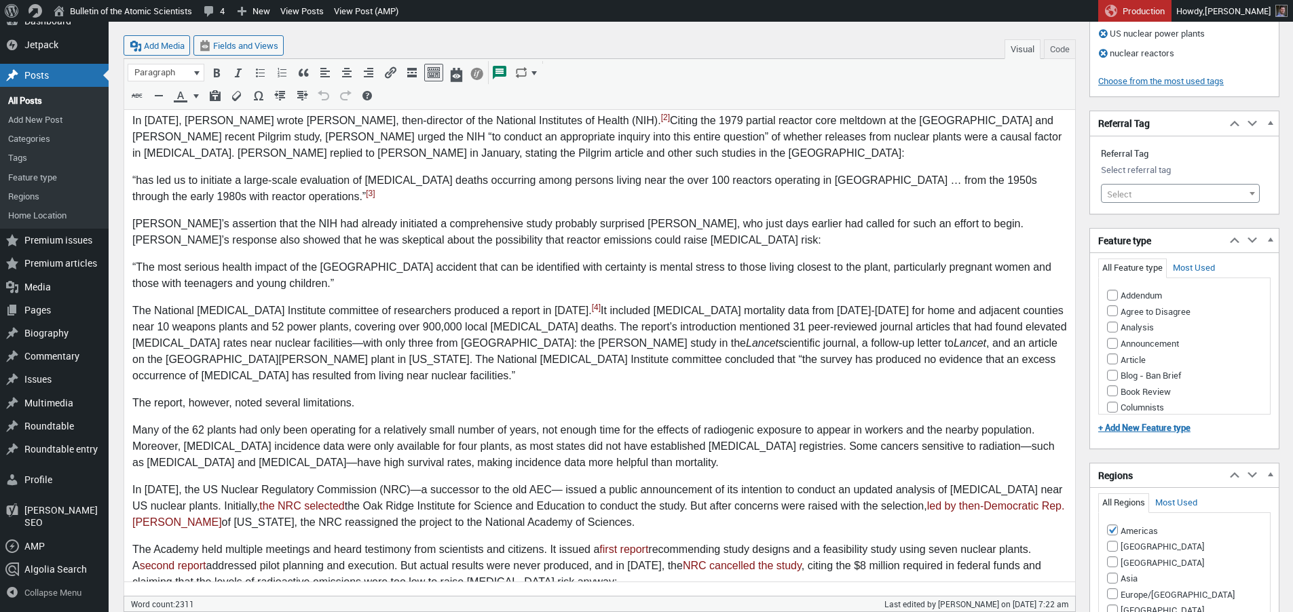
click at [1143, 193] on span "Select" at bounding box center [1179, 194] width 157 height 19
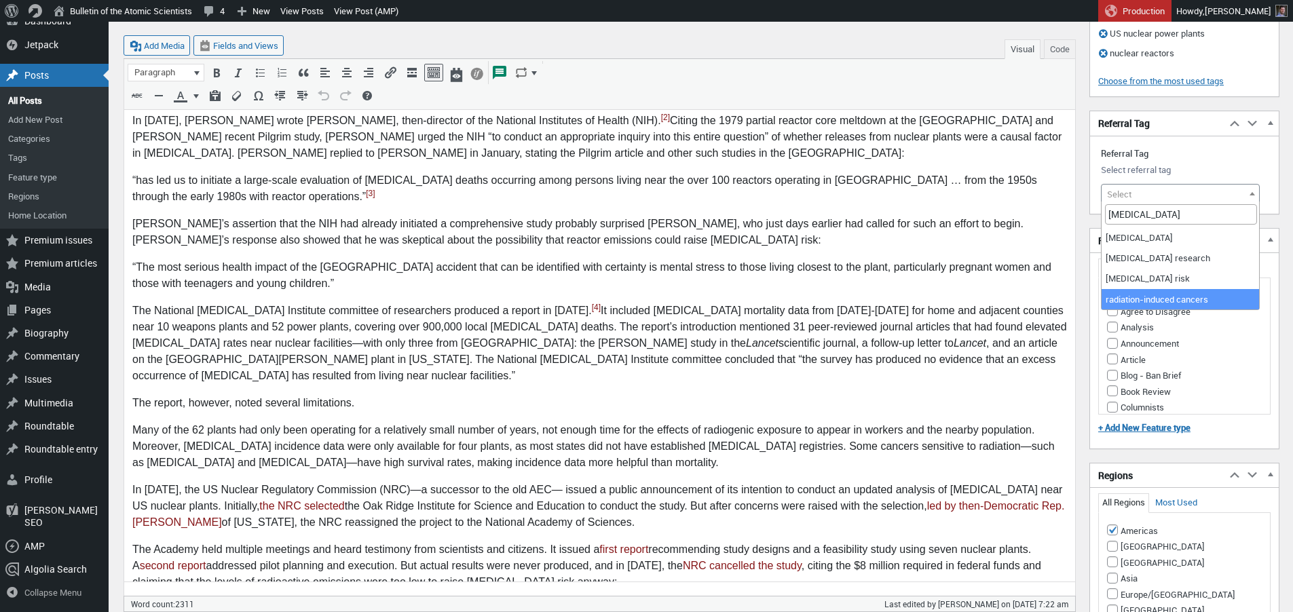
type input "cancer"
select select "10175"
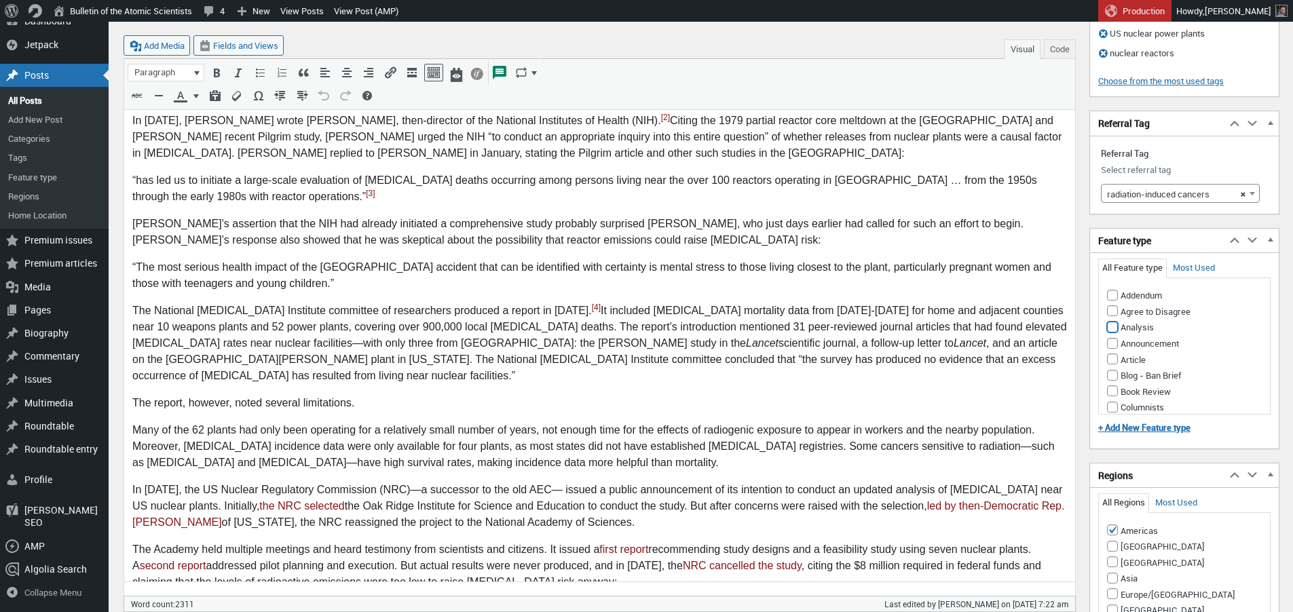
click at [1112, 329] on input "Analysis" at bounding box center [1112, 327] width 11 height 11
checkbox input "true"
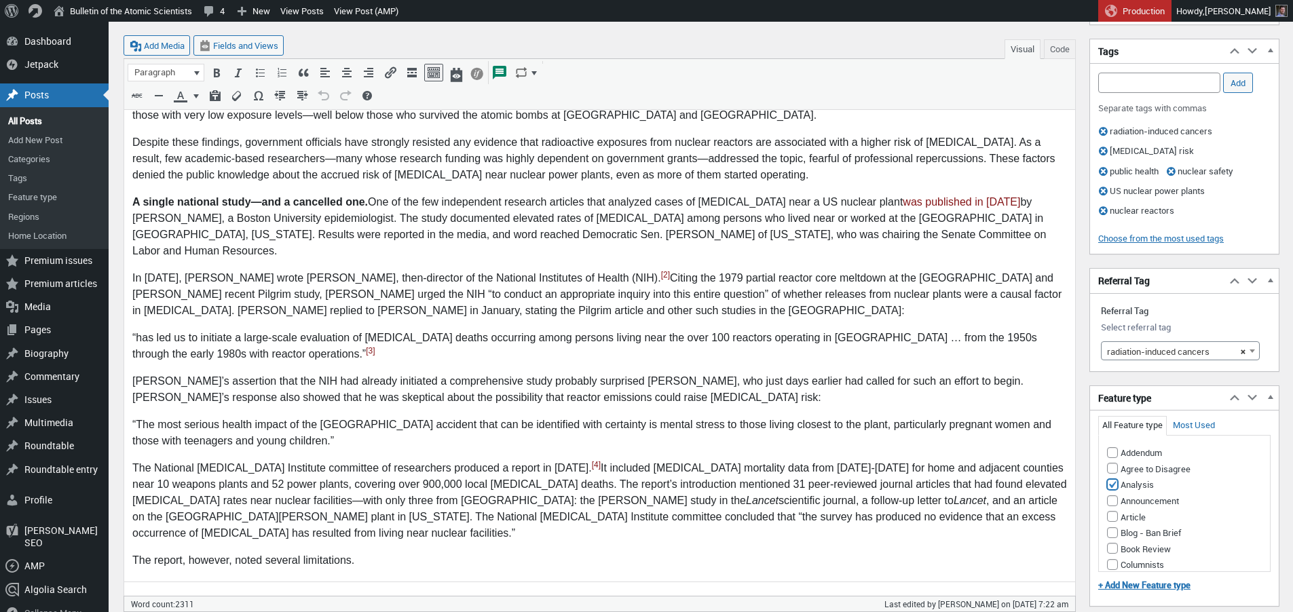
scroll to position [736, 0]
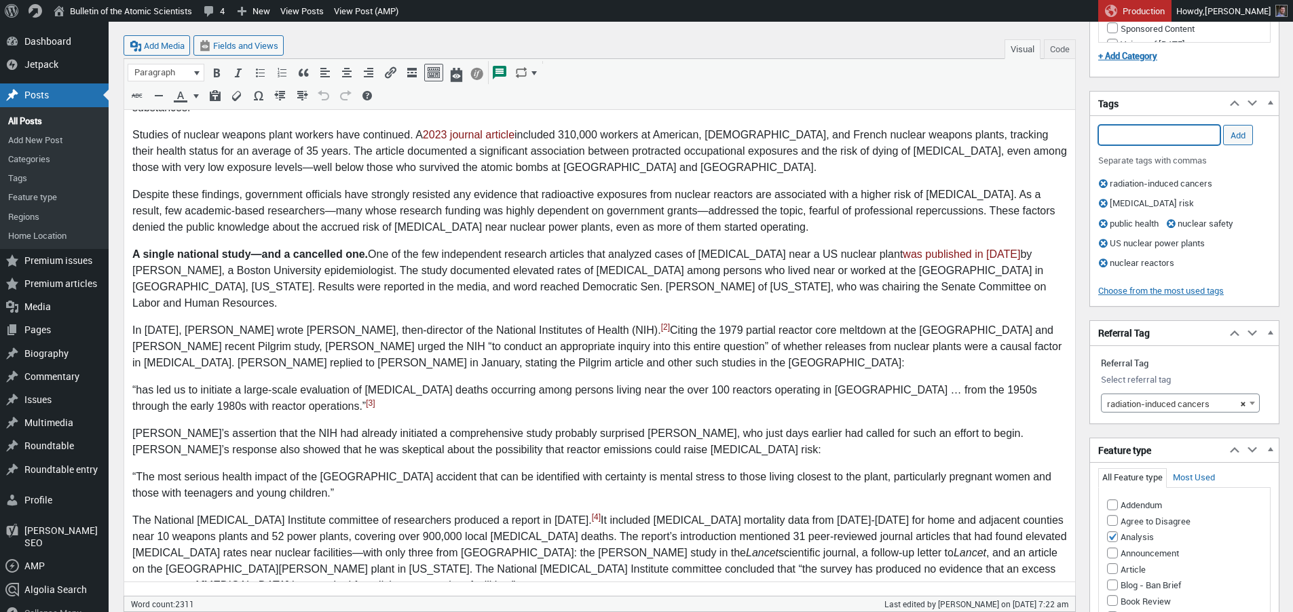
click at [1166, 134] on input "Add Tag" at bounding box center [1159, 135] width 122 height 20
click at [1147, 158] on li "[GEOGRAPHIC_DATA]" at bounding box center [1159, 156] width 121 height 19
type input "Three Mile Island,"
click at [1242, 133] on input "Add" at bounding box center [1238, 135] width 30 height 20
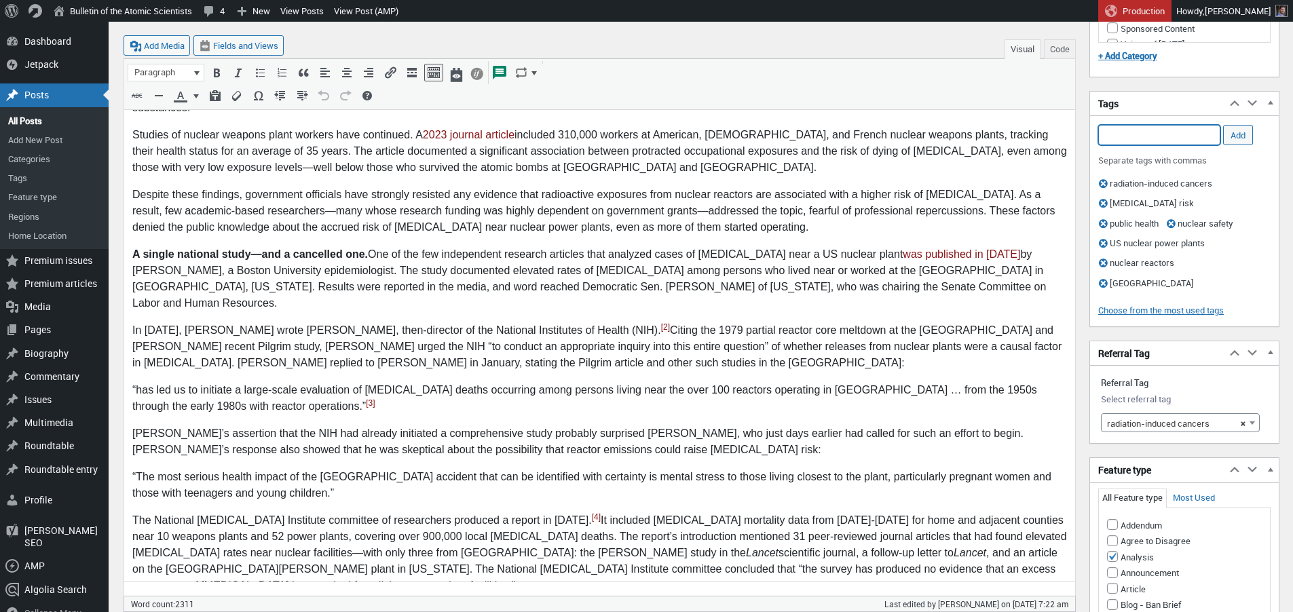
click at [1115, 132] on input "Add Tag" at bounding box center [1159, 135] width 122 height 20
click at [1125, 154] on li "National Institutes of Health" at bounding box center [1163, 156] width 128 height 19
type input "National Institutes of Health,"
click at [1241, 134] on input "Add" at bounding box center [1238, 135] width 30 height 20
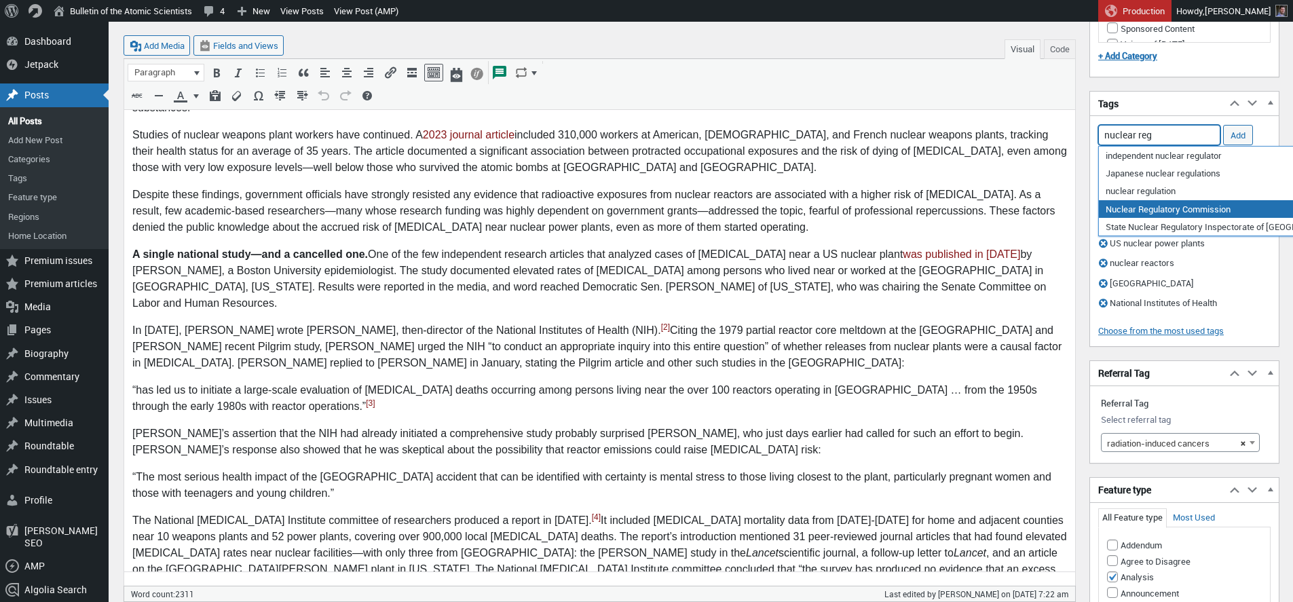
click at [1166, 210] on li "Nuclear Regulatory Commission" at bounding box center [1207, 209] width 216 height 18
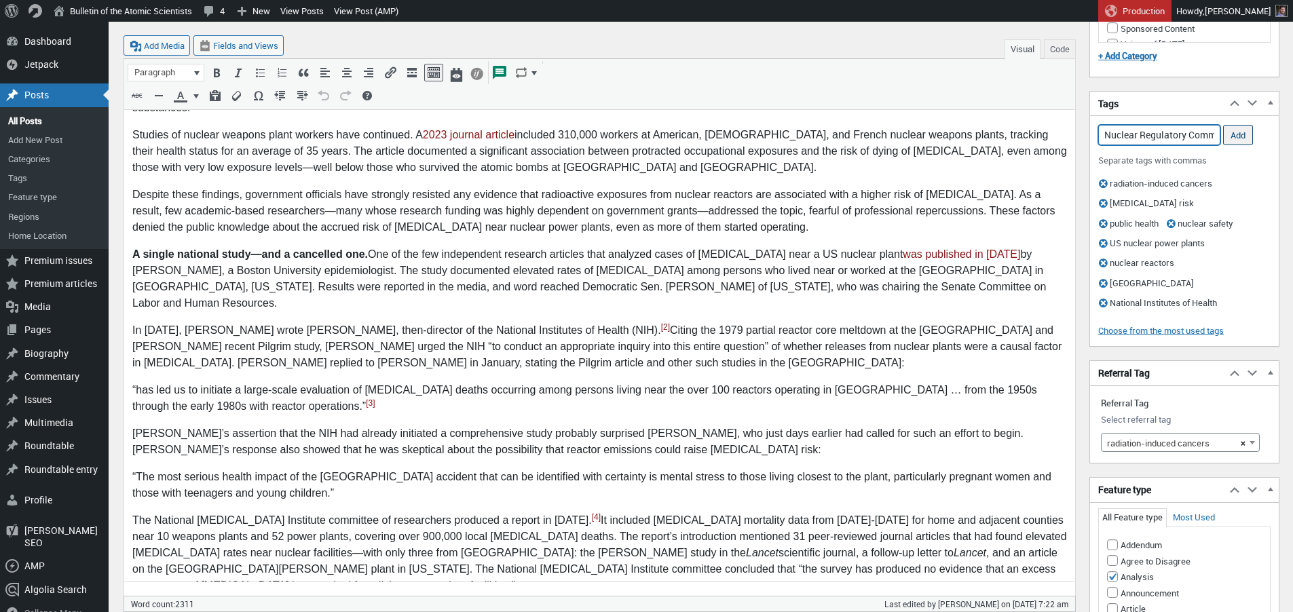
type input "Nuclear Regulatory Commission,"
click at [1238, 131] on input "Add" at bounding box center [1238, 135] width 30 height 20
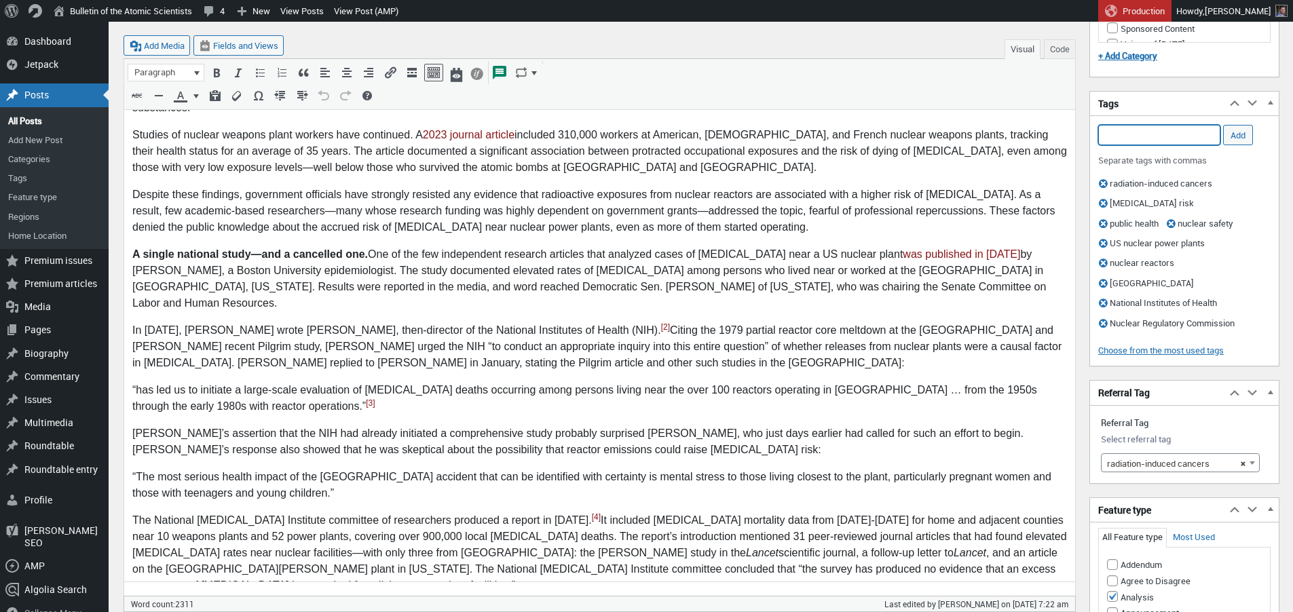
click at [1169, 134] on input "Add Tag" at bounding box center [1159, 135] width 122 height 20
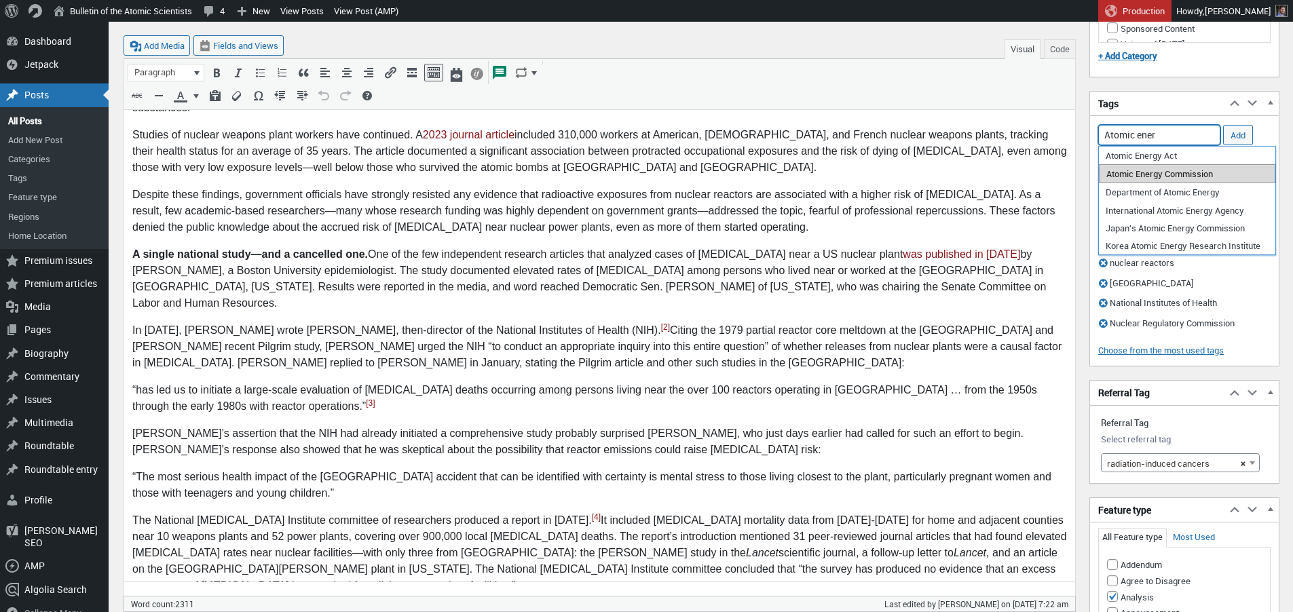
click at [1164, 176] on li "Atomic Energy Commission" at bounding box center [1187, 173] width 176 height 19
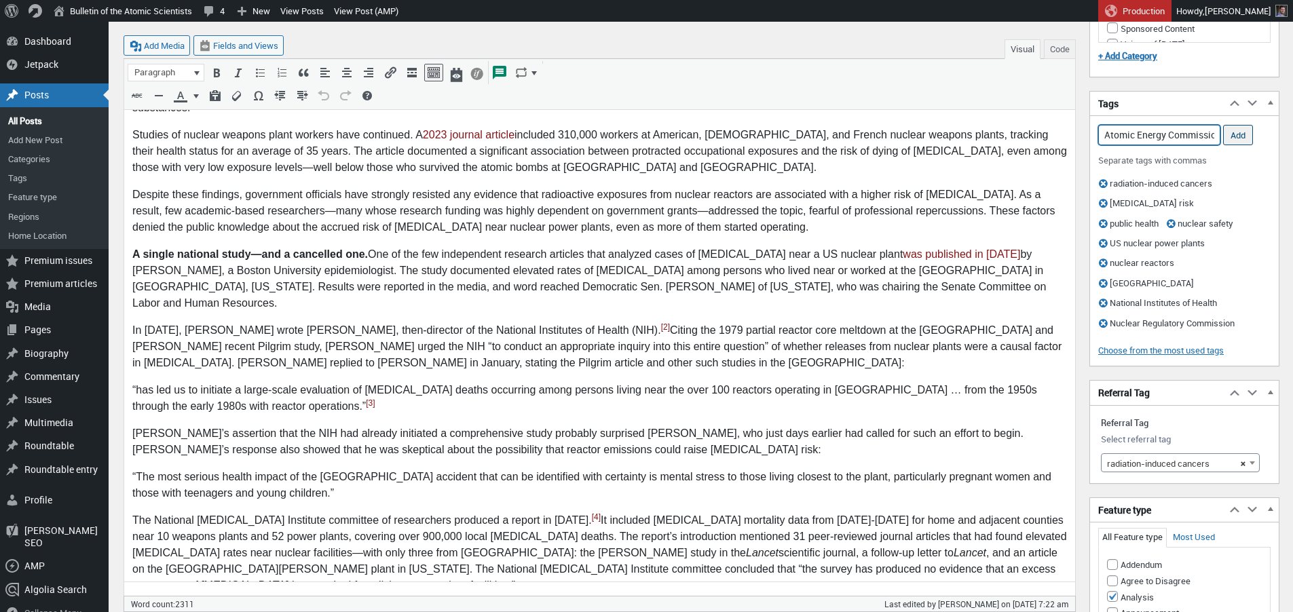
type input "Atomic Energy Commission,"
click at [1239, 136] on input "Add" at bounding box center [1238, 135] width 30 height 20
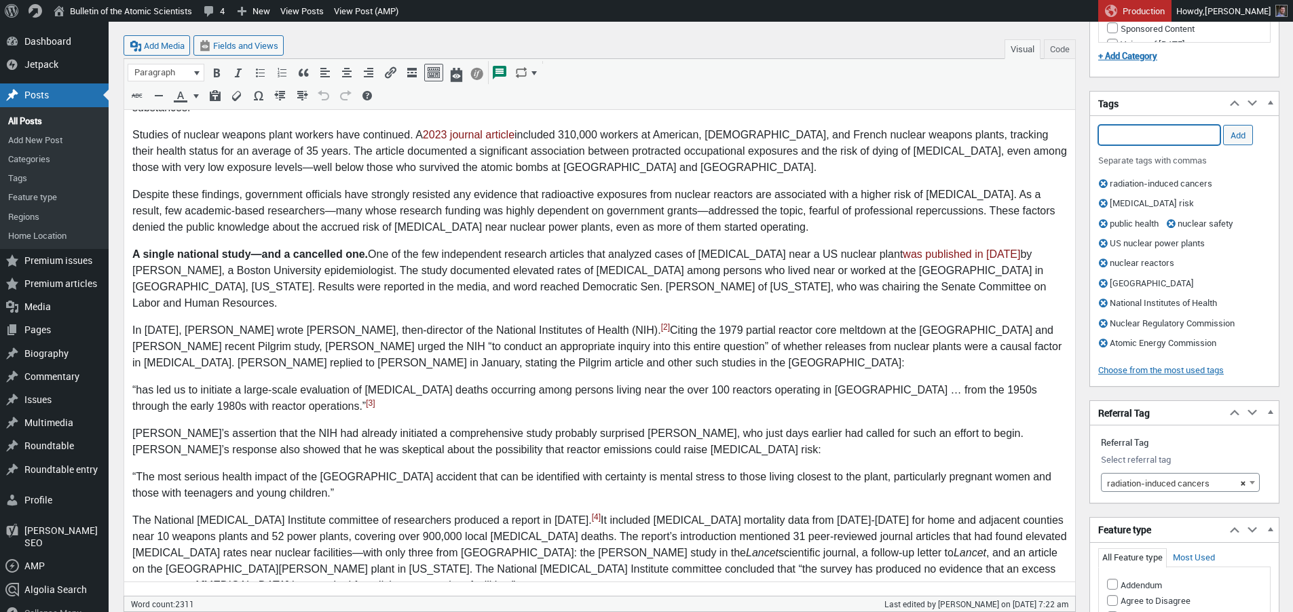
click at [1194, 136] on input "Add Tag" at bounding box center [1159, 135] width 122 height 20
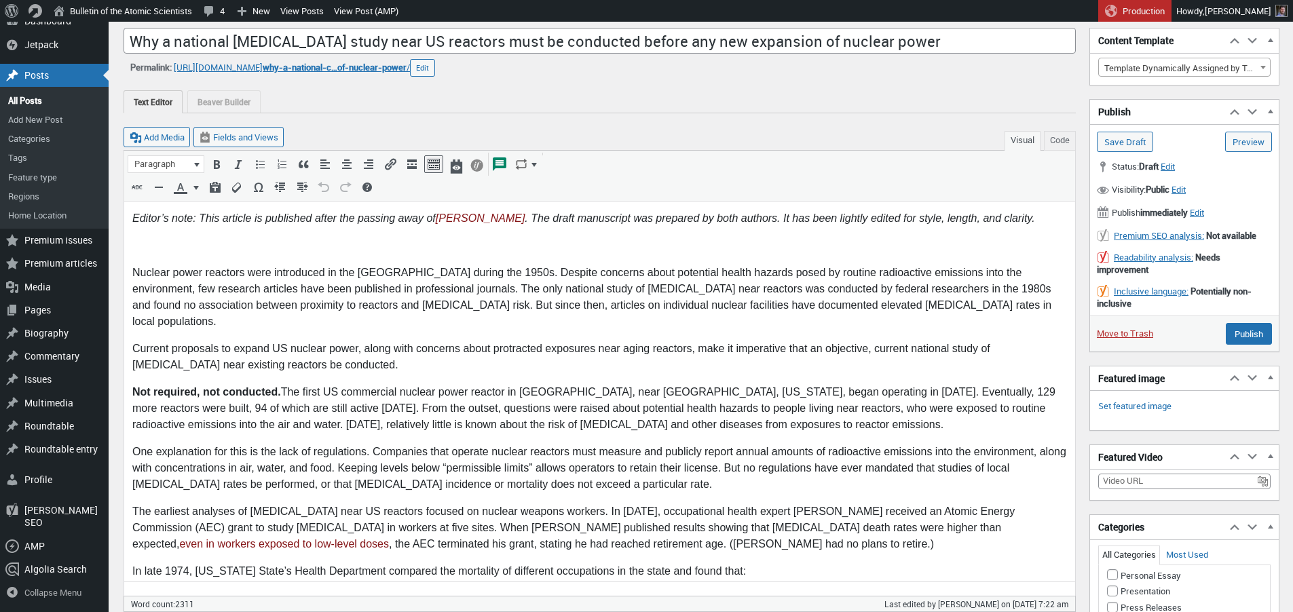
scroll to position [289, 0]
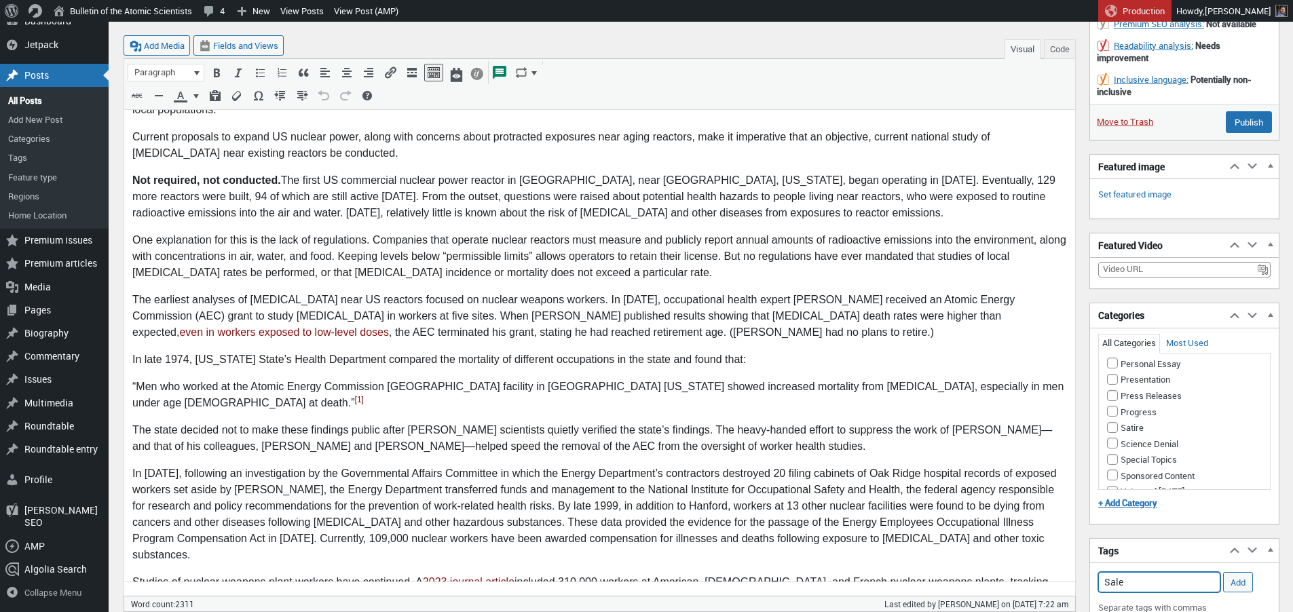
type input "Salem"
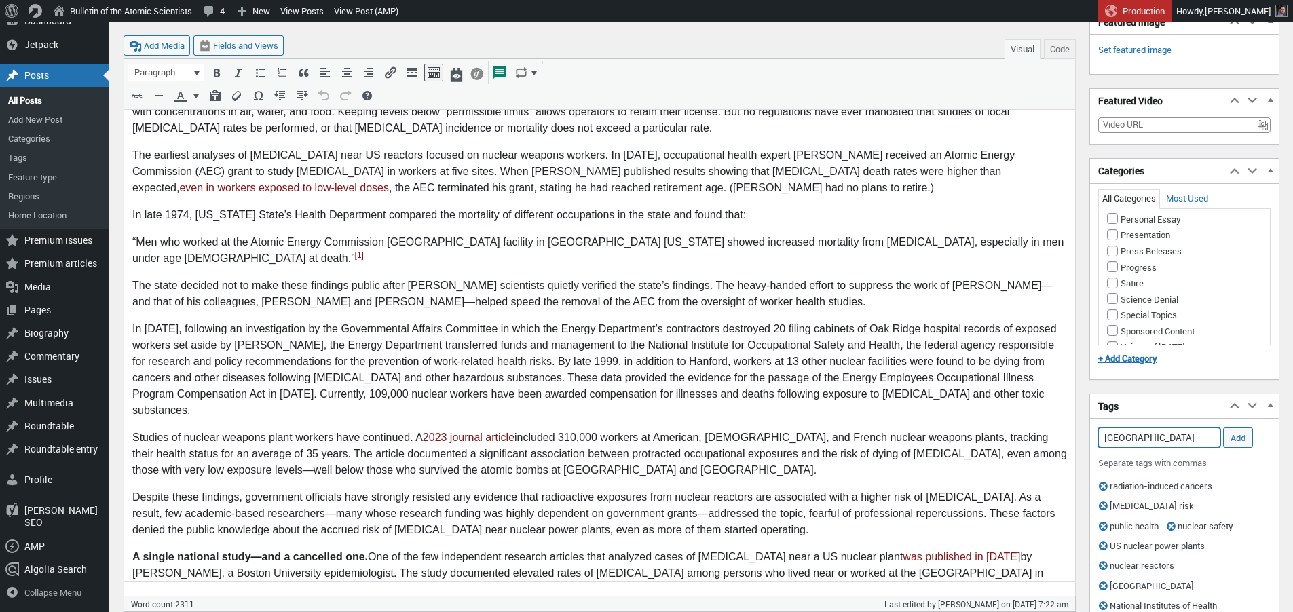
scroll to position [512, 0]
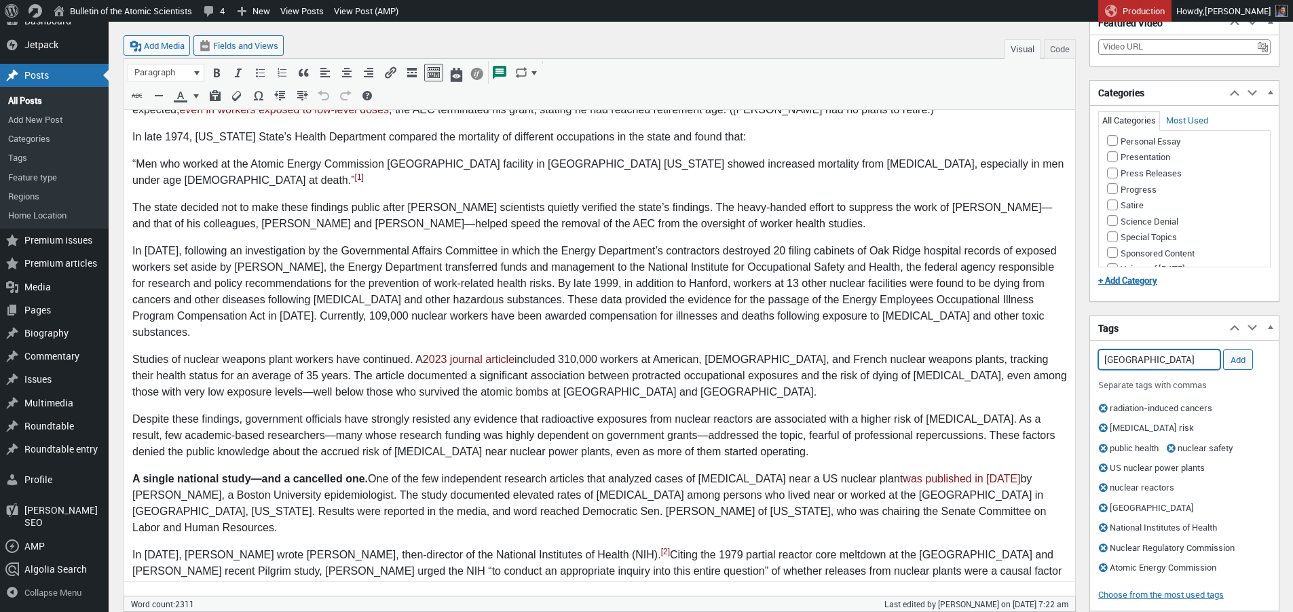
click at [1158, 361] on input "Salem" at bounding box center [1159, 359] width 122 height 20
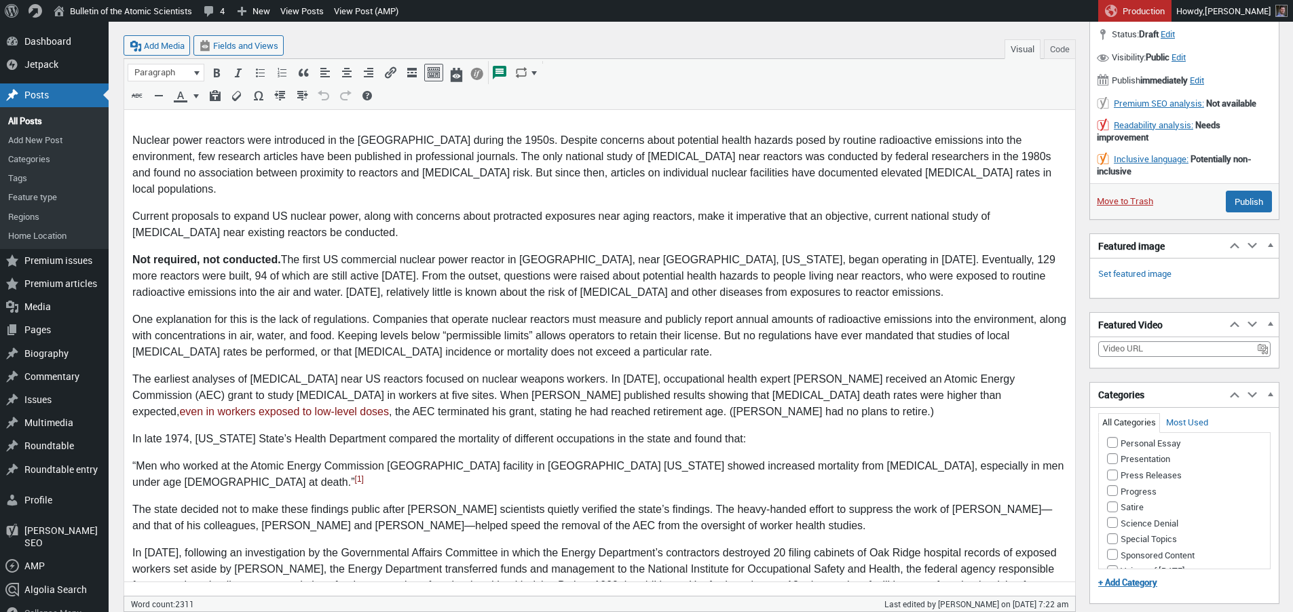
scroll to position [0, 0]
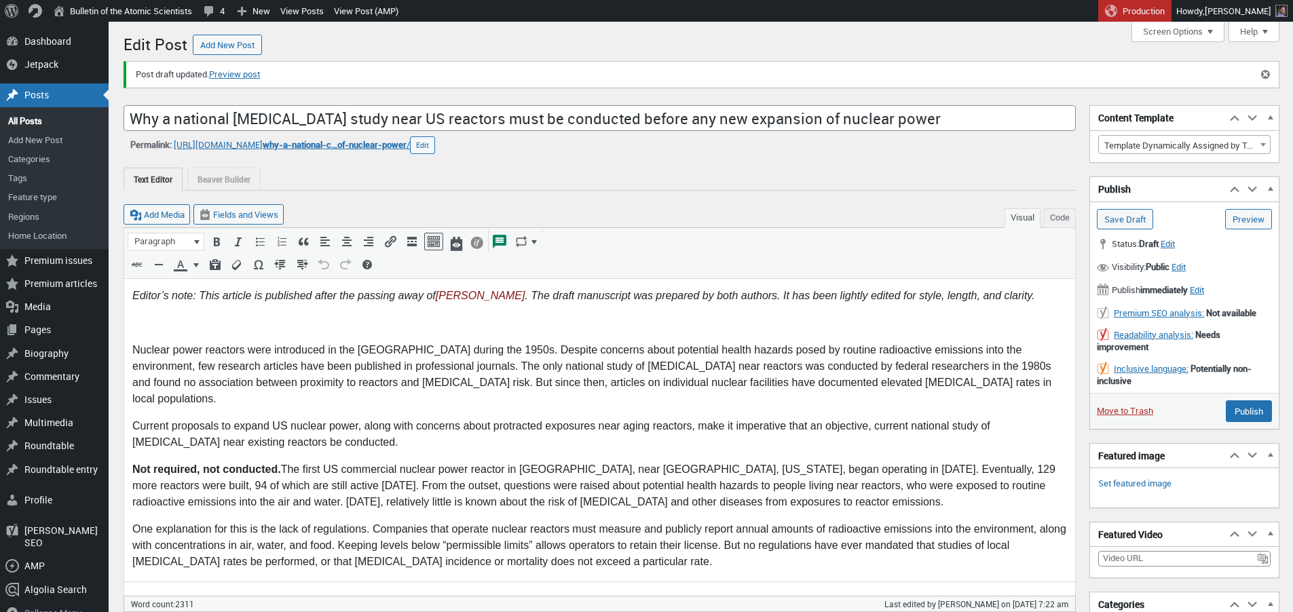
click at [608, 322] on p at bounding box center [599, 322] width 934 height 16
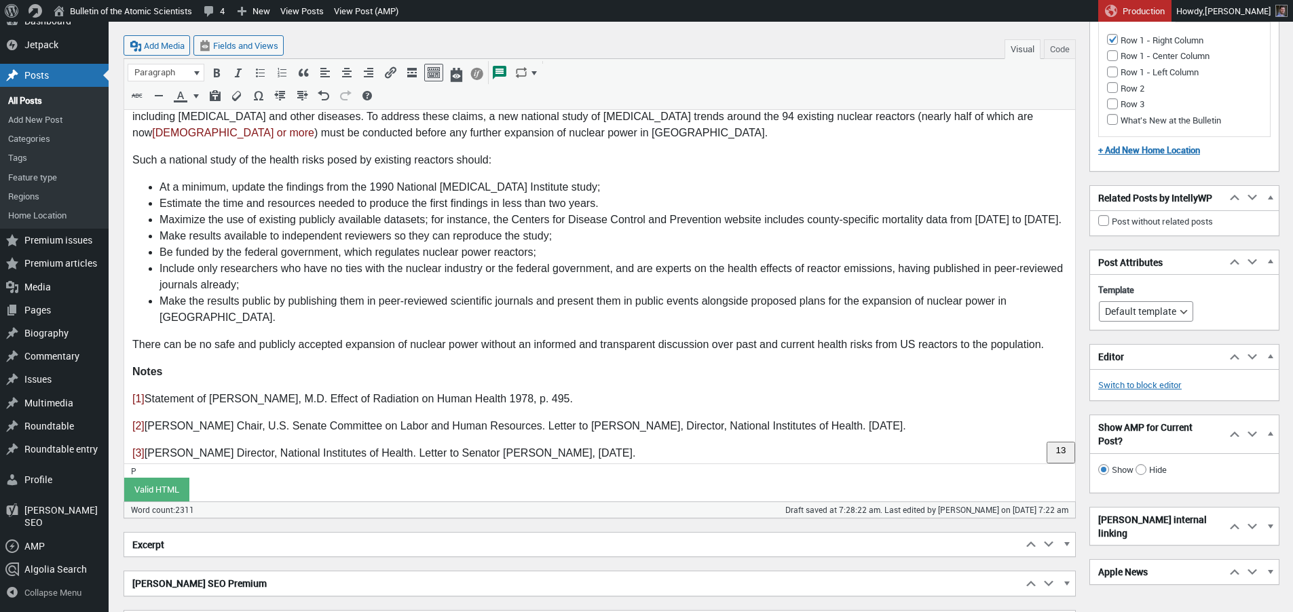
scroll to position [2130, 0]
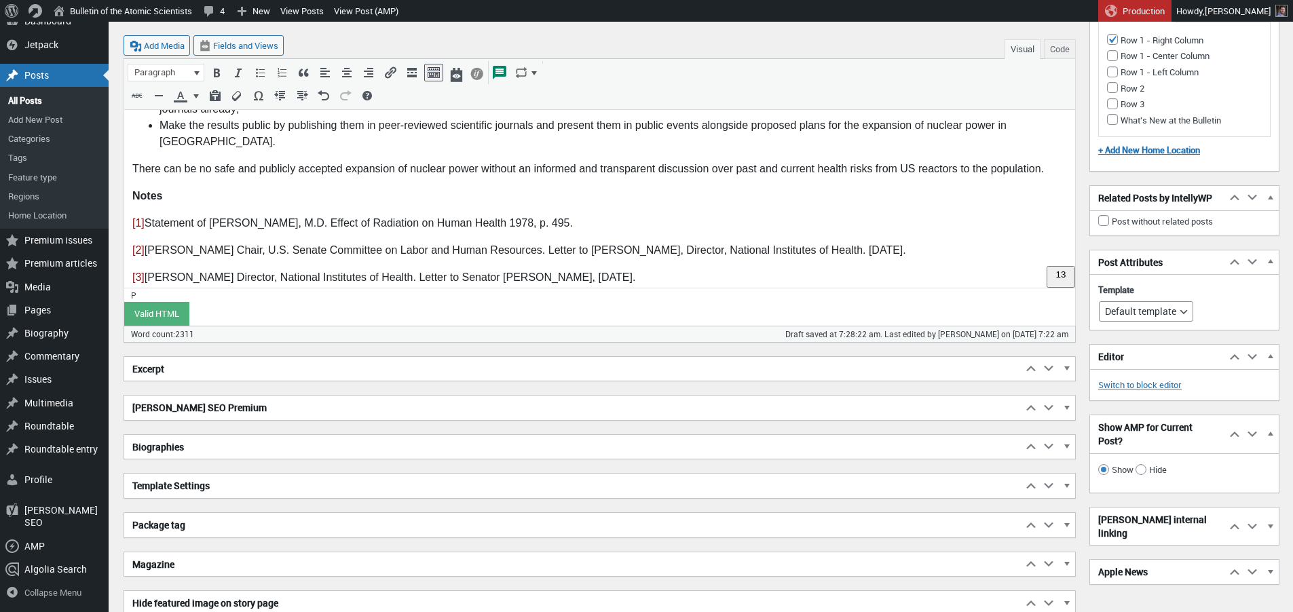
click at [216, 409] on h2 "[PERSON_NAME] SEO Premium" at bounding box center [573, 408] width 898 height 24
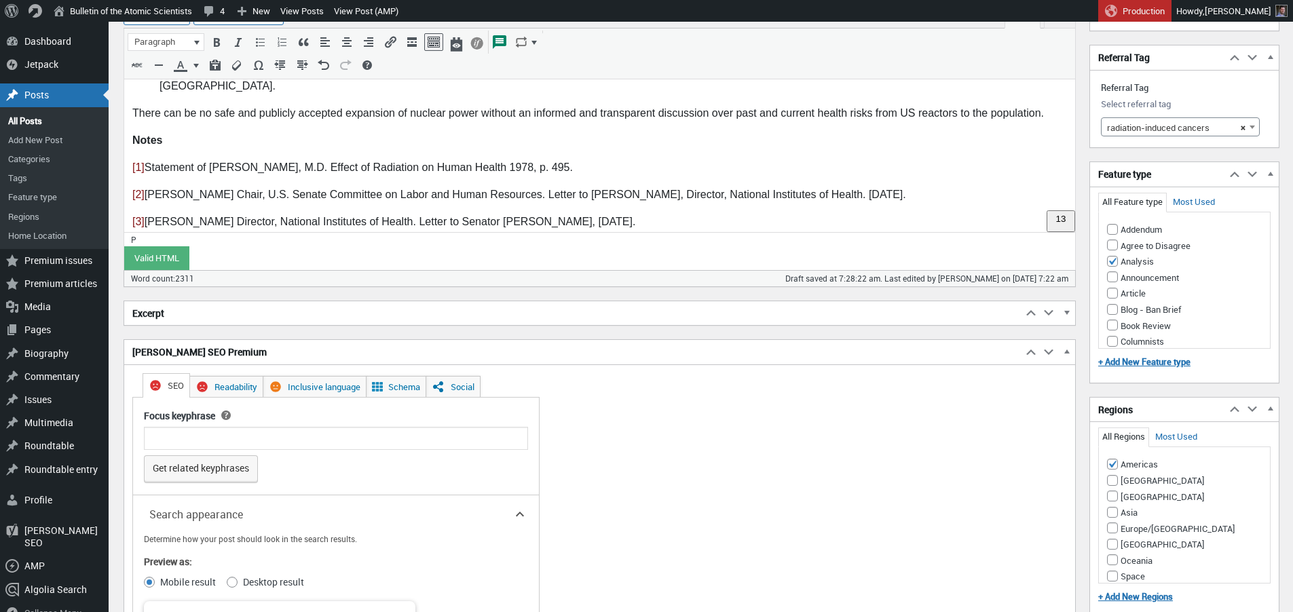
scroll to position [2020, 0]
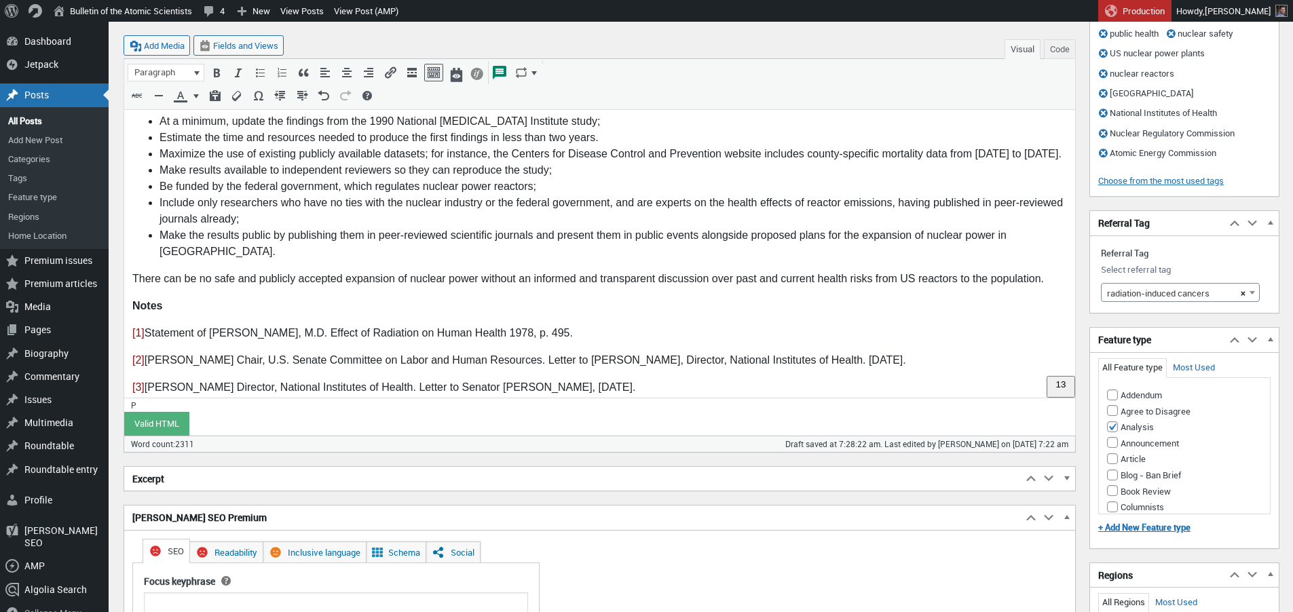
click at [233, 480] on h2 "Excerpt" at bounding box center [573, 479] width 898 height 24
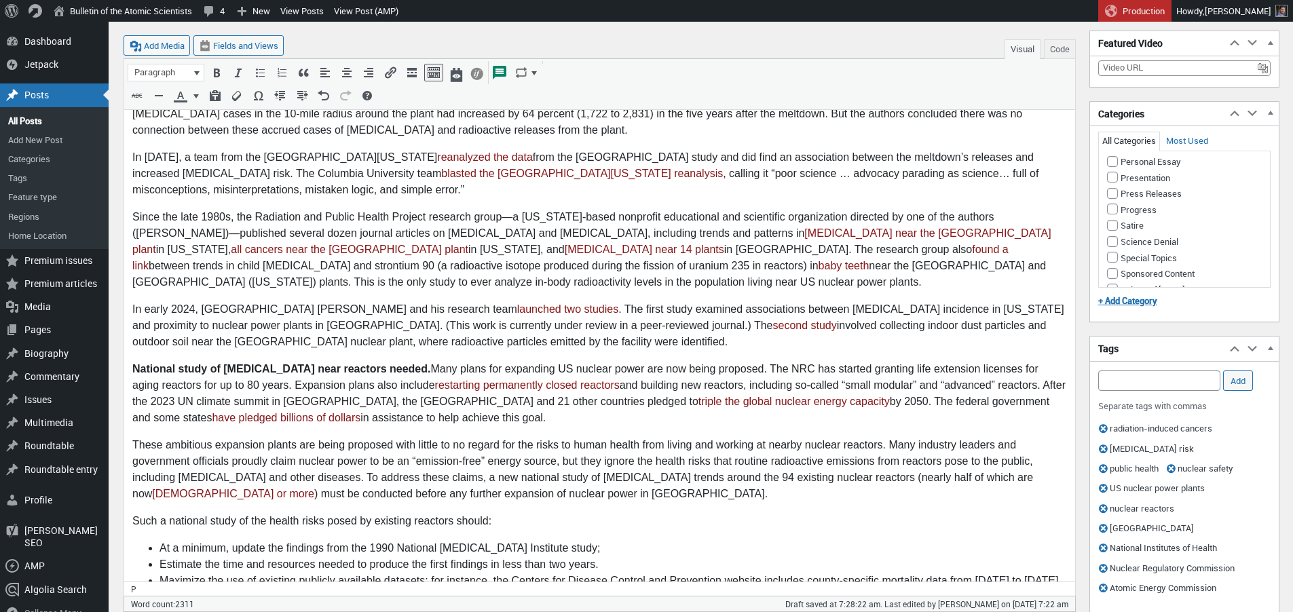
scroll to position [1428, 0]
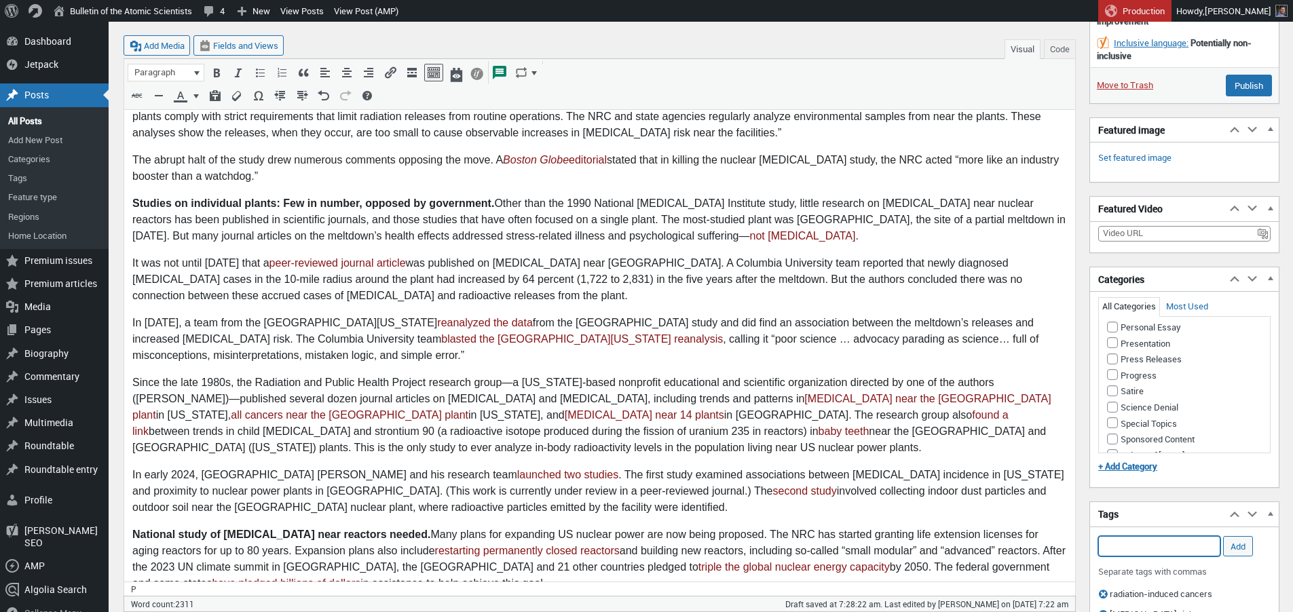
click at [1156, 549] on input "Add Tag" at bounding box center [1159, 546] width 122 height 20
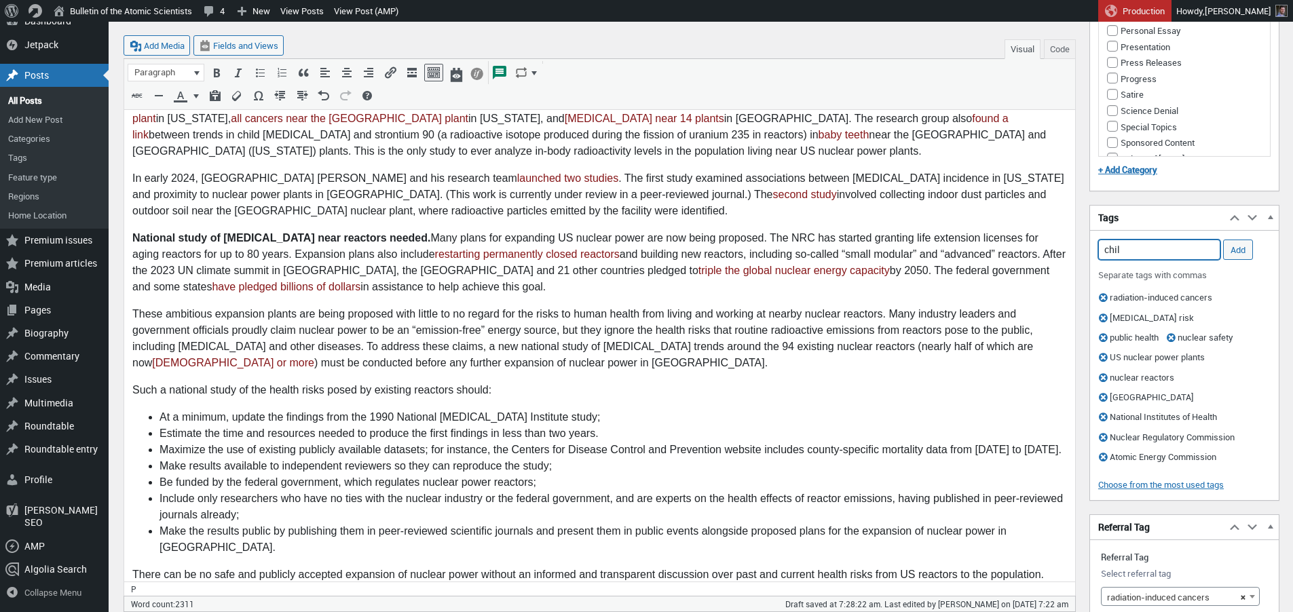
type input "child"
click at [1148, 247] on input "child" at bounding box center [1159, 250] width 122 height 20
click at [1154, 269] on li "[MEDICAL_DATA] survey" at bounding box center [1159, 270] width 121 height 19
type input "Baby tooth survey,"
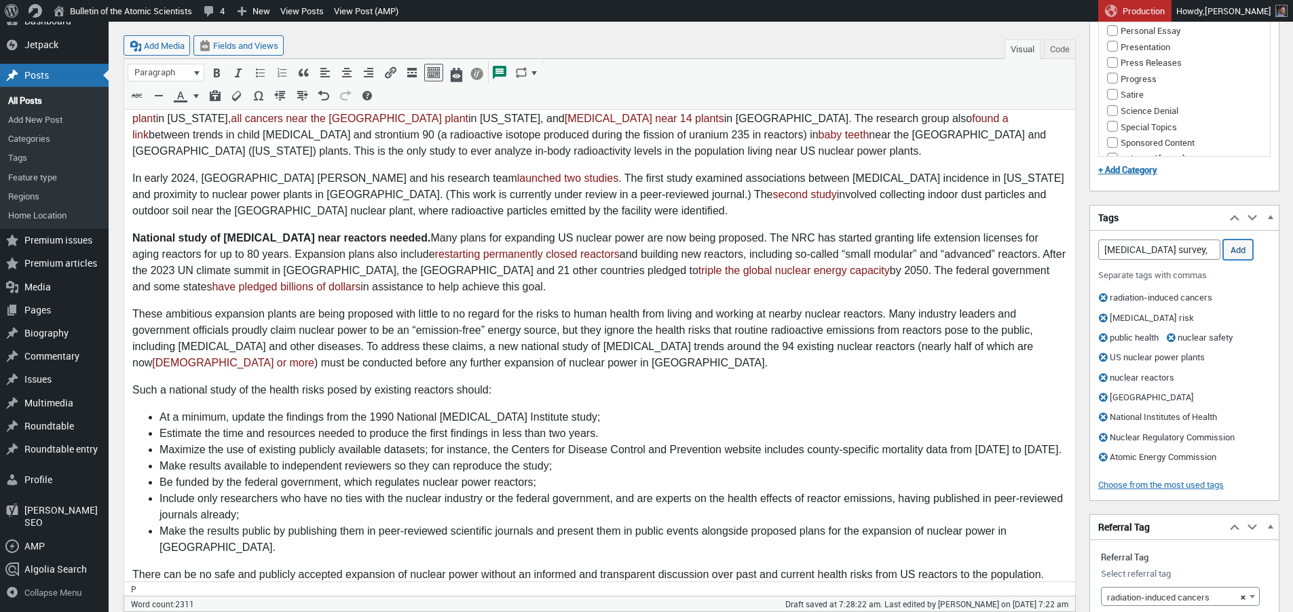
click at [1243, 250] on input "Add" at bounding box center [1238, 250] width 30 height 20
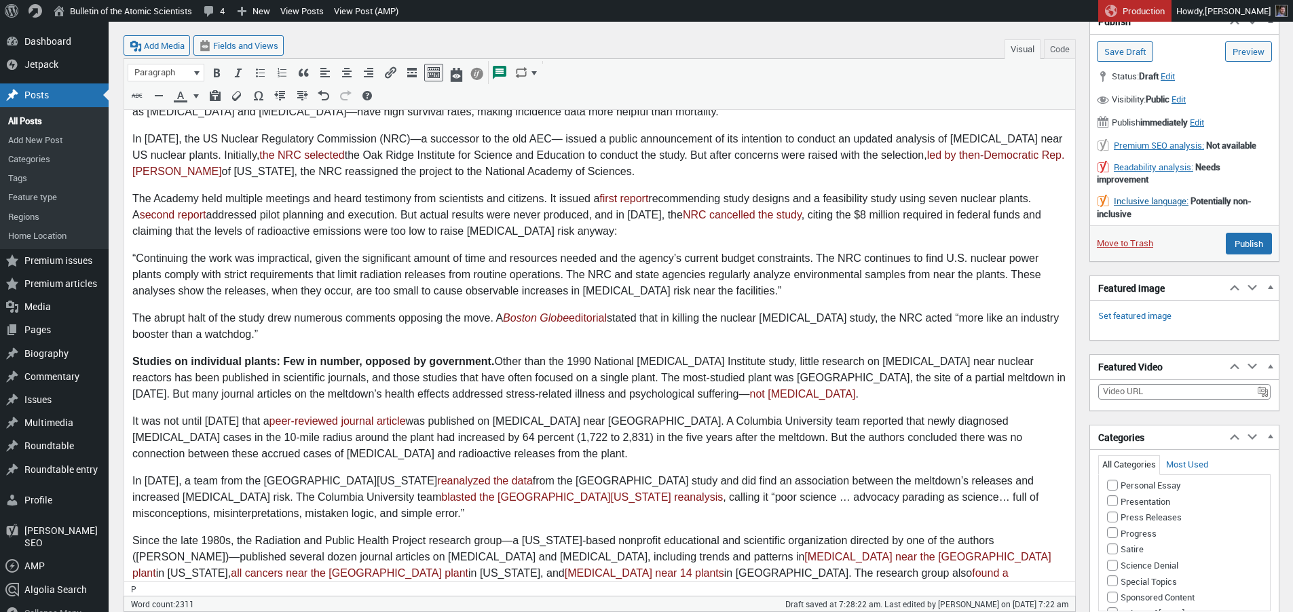
scroll to position [1261, 0]
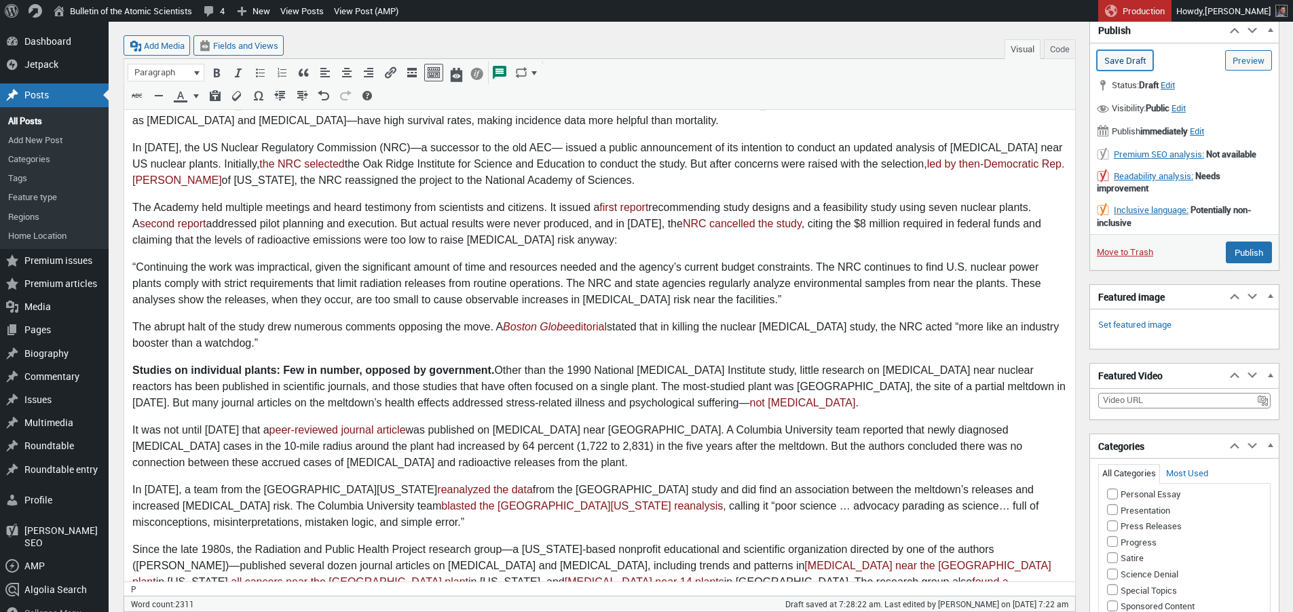
click at [1122, 60] on input "Save Draft" at bounding box center [1125, 60] width 56 height 20
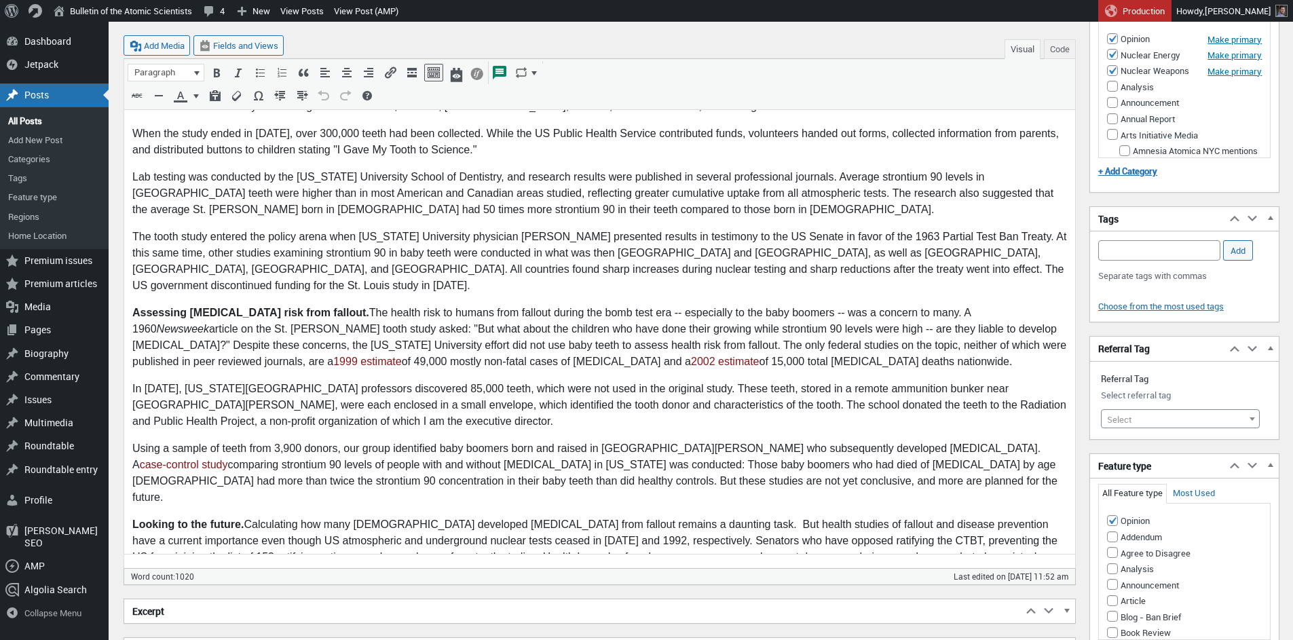
scroll to position [799, 0]
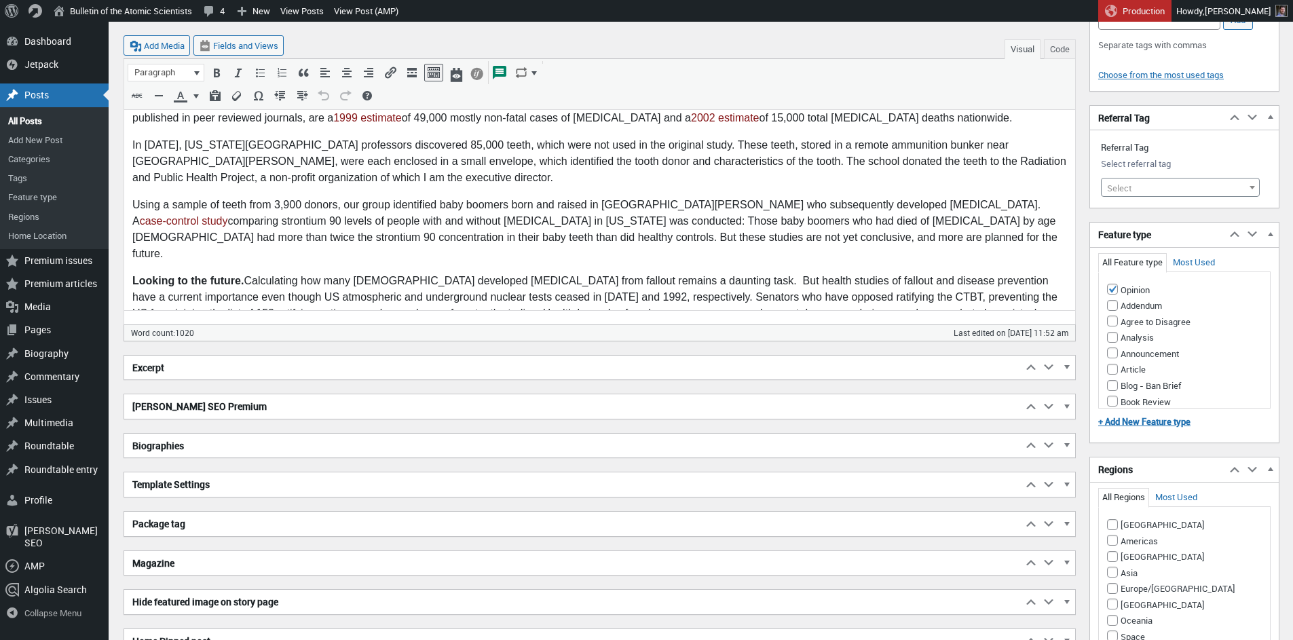
click at [213, 447] on h2 "Biographies" at bounding box center [573, 446] width 898 height 24
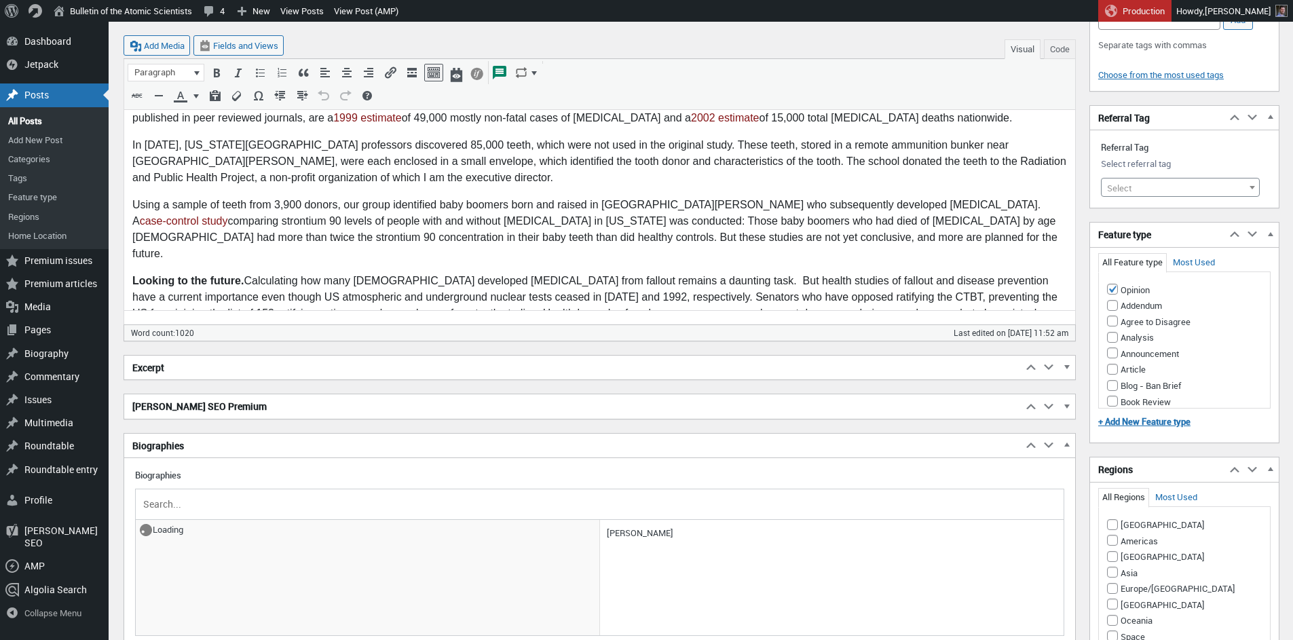
click at [187, 499] on input "text" at bounding box center [599, 504] width 918 height 20
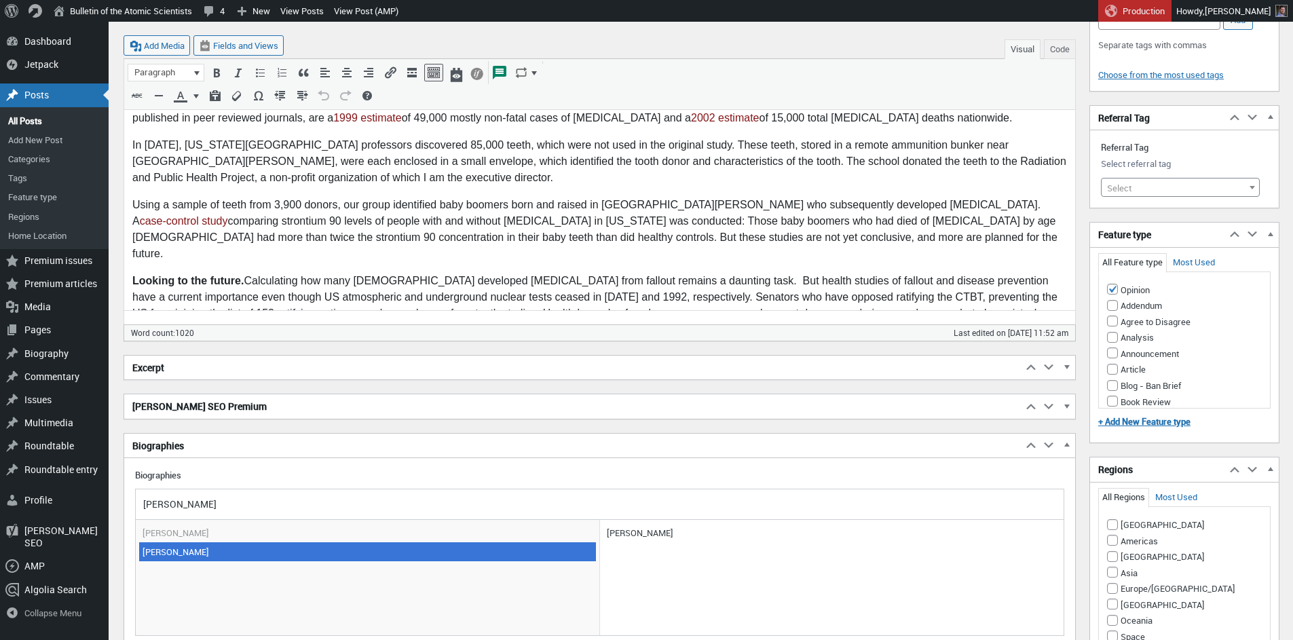
type input "[PERSON_NAME]"
click at [185, 554] on span "[PERSON_NAME]" at bounding box center [367, 551] width 457 height 19
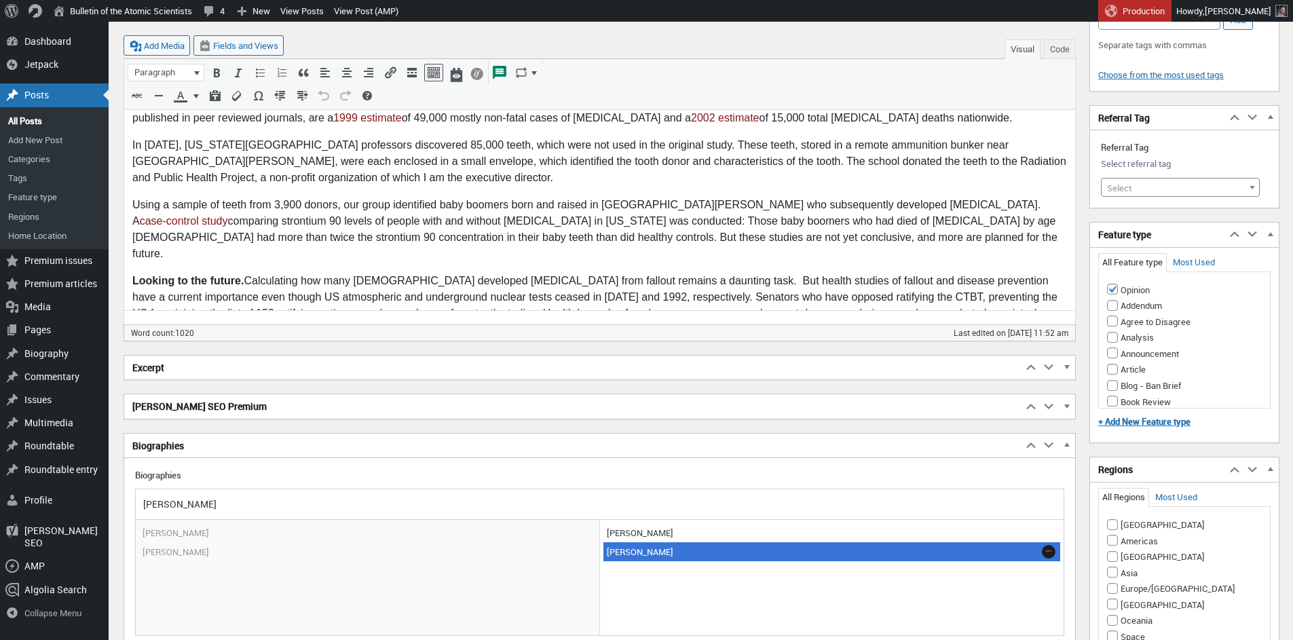
click at [0, 0] on link at bounding box center [0, 0] width 0 height 0
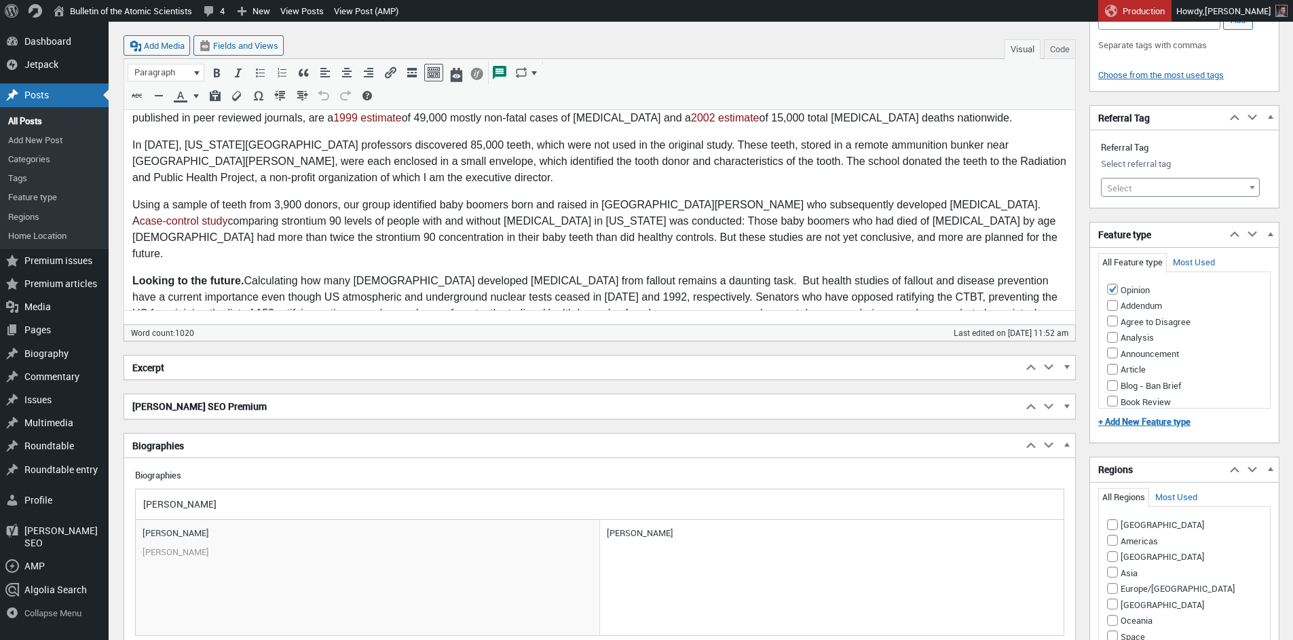
scroll to position [0, 0]
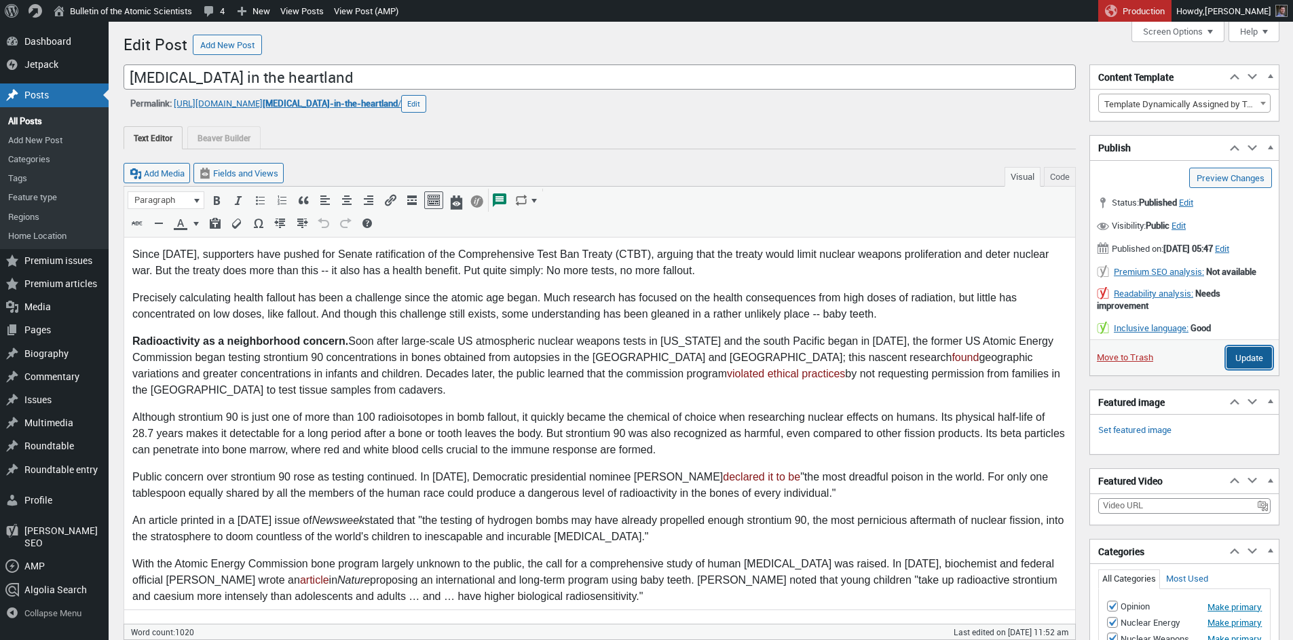
click at [1235, 368] on input "Update" at bounding box center [1248, 358] width 45 height 22
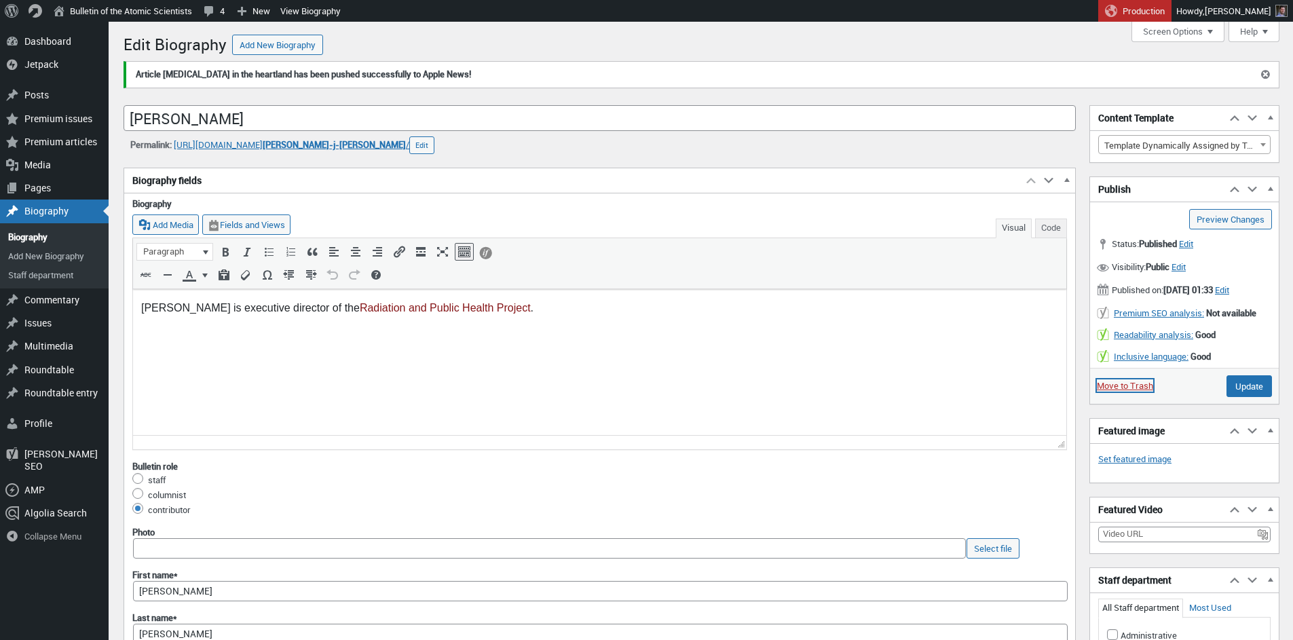
click at [1120, 392] on link "Move to Trash" at bounding box center [1125, 385] width 56 height 12
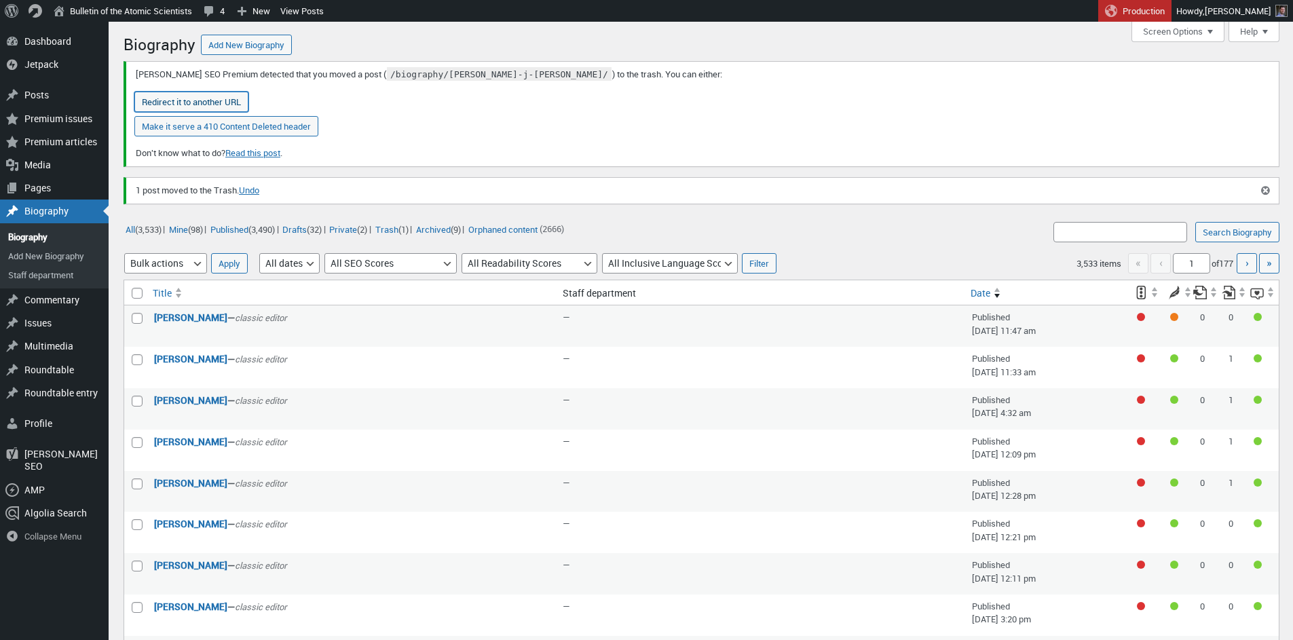
click at [217, 102] on button "Redirect it to another URL" at bounding box center [191, 102] width 114 height 20
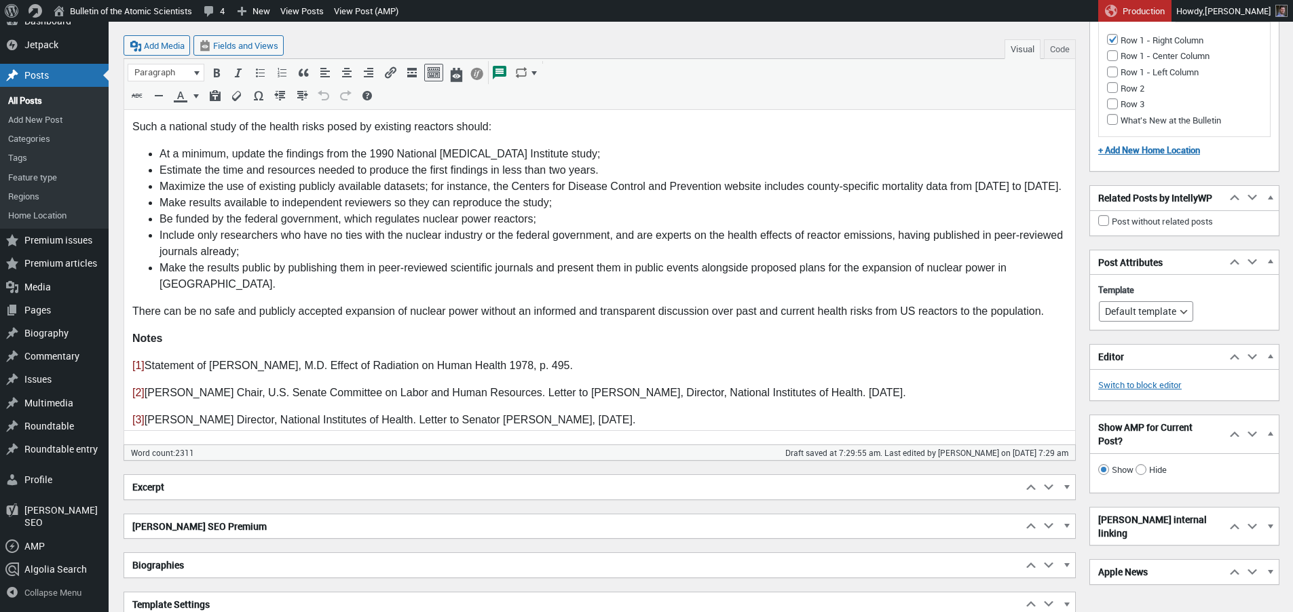
scroll to position [2055, 0]
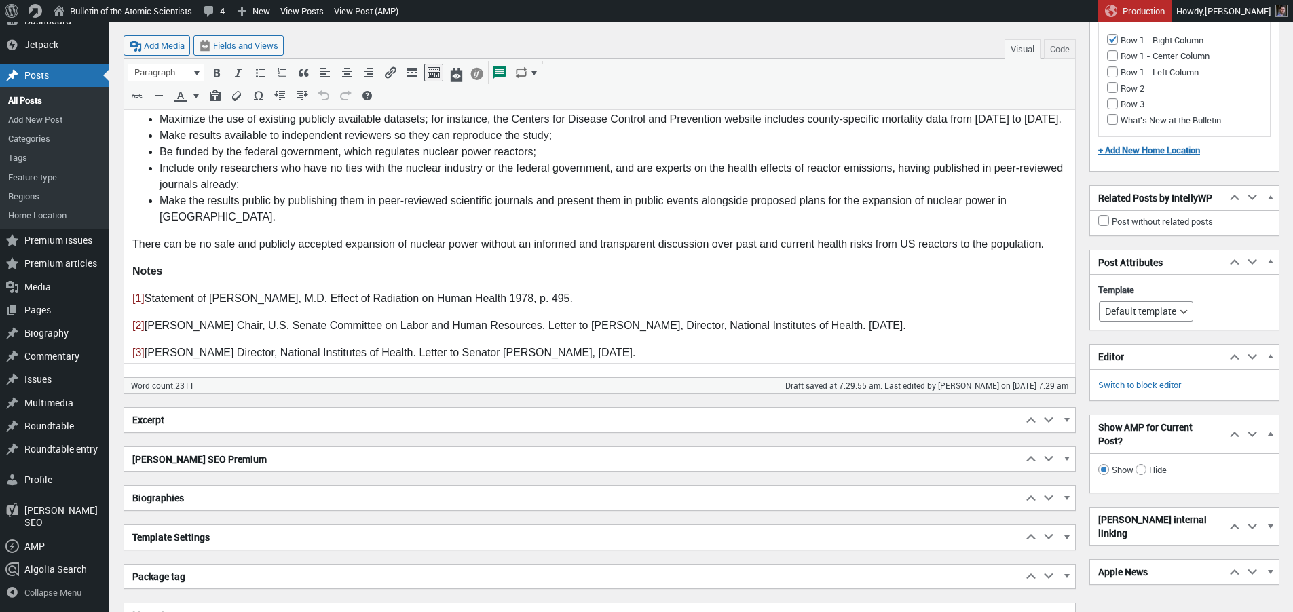
click at [173, 501] on h2 "Biographies" at bounding box center [573, 498] width 898 height 24
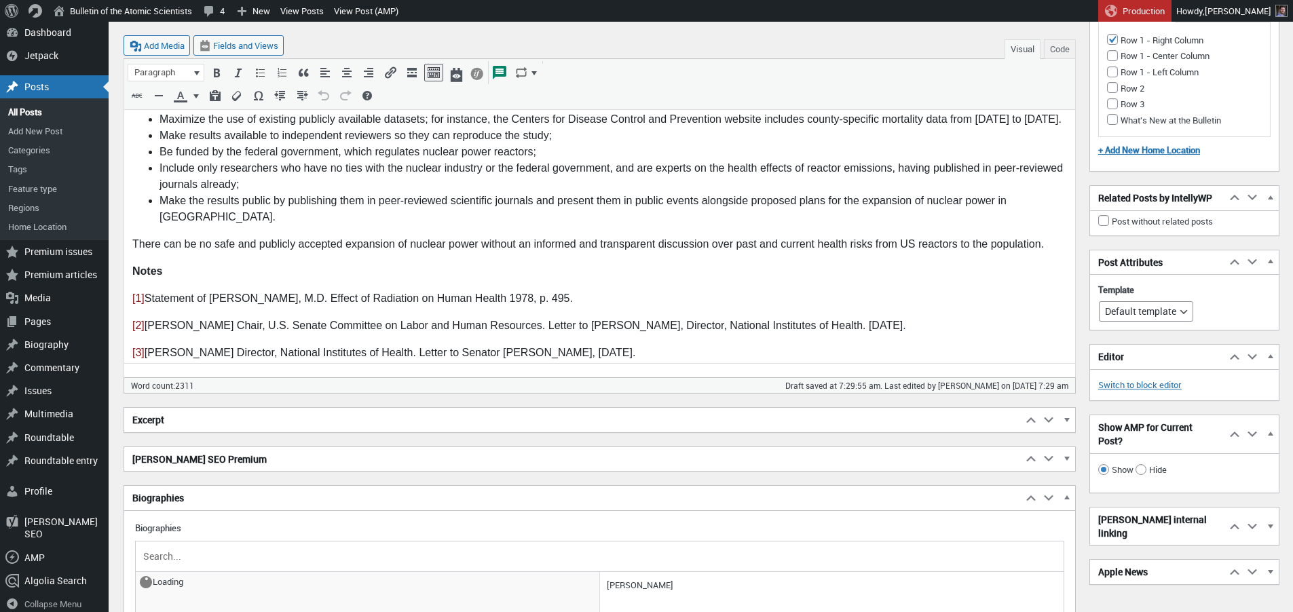
scroll to position [2264, 0]
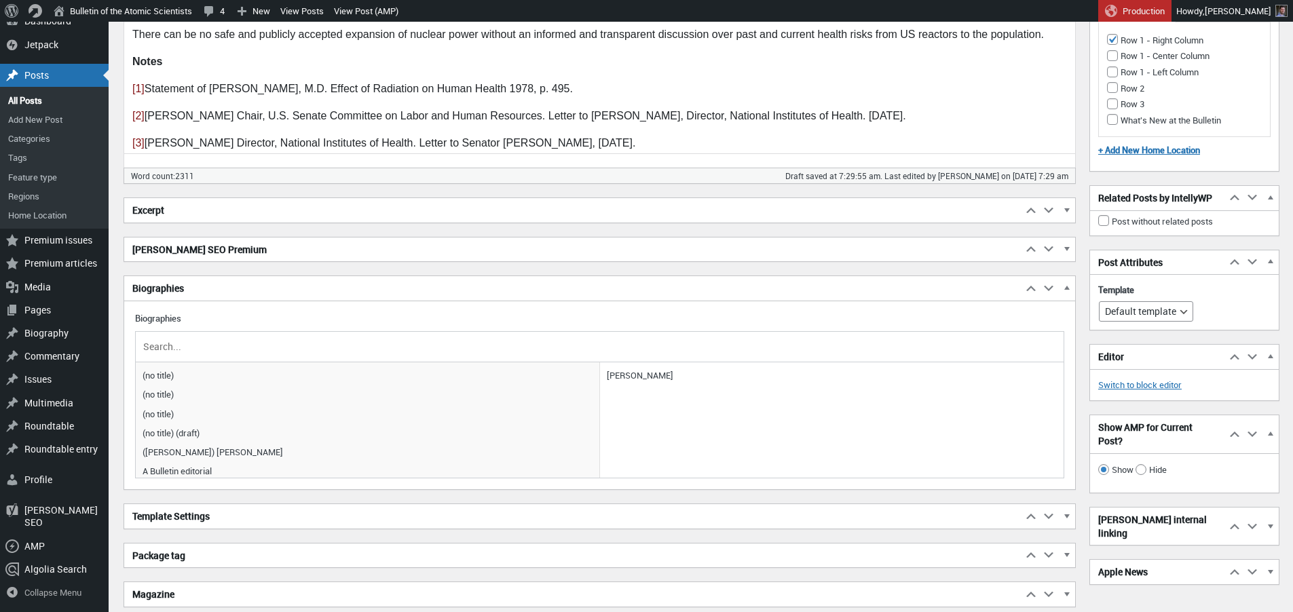
click at [216, 347] on input "text" at bounding box center [599, 347] width 918 height 20
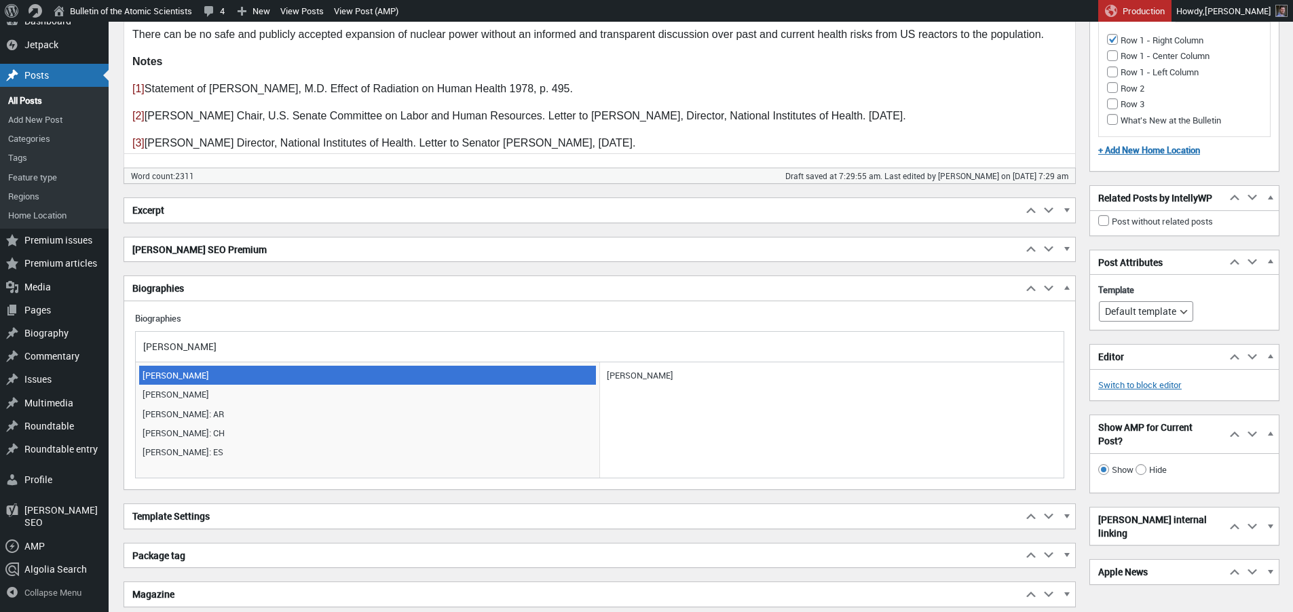
type input "[PERSON_NAME]"
click at [198, 375] on span "[PERSON_NAME]" at bounding box center [367, 375] width 457 height 19
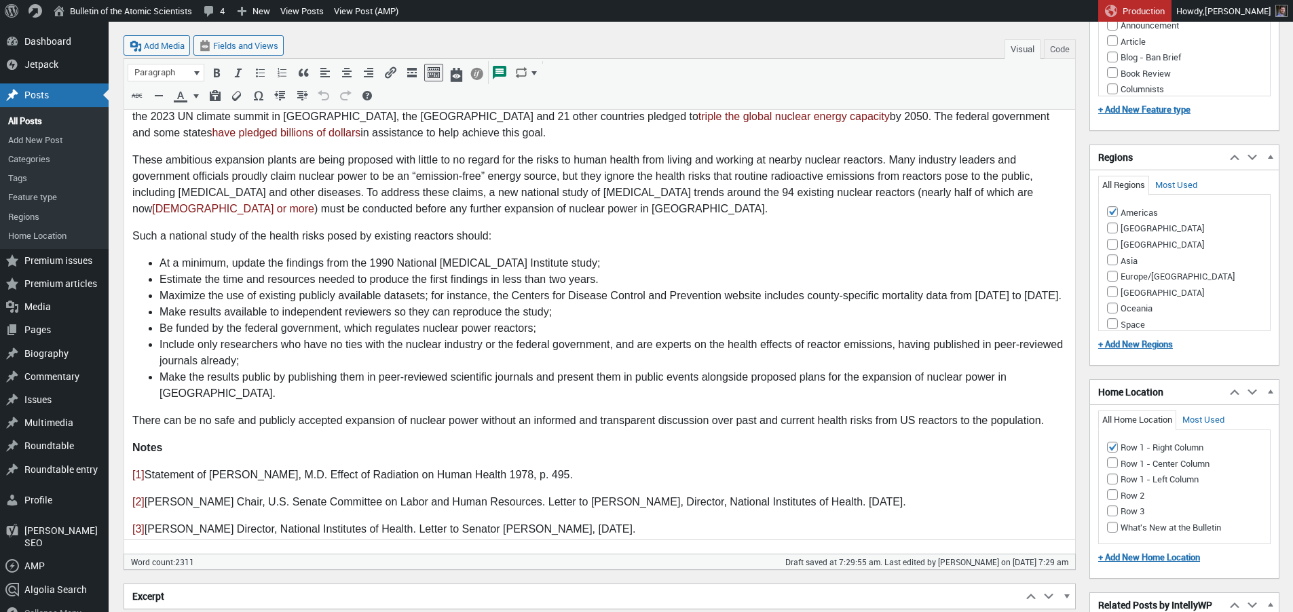
scroll to position [1839, 0]
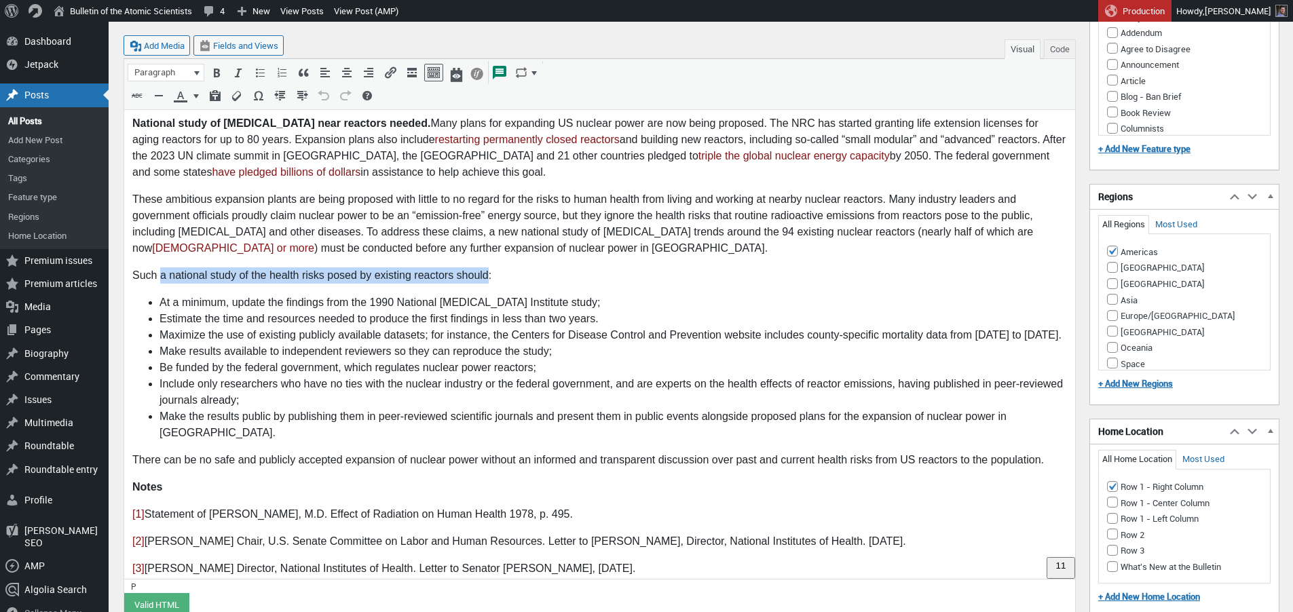
drag, startPoint x: 159, startPoint y: 194, endPoint x: 490, endPoint y: 193, distance: 330.5
click at [490, 267] on p "Such a national study of the health risks posed by existing reactors should:" at bounding box center [599, 275] width 934 height 16
copy p "a national study of the health risks posed by existing reactors should"
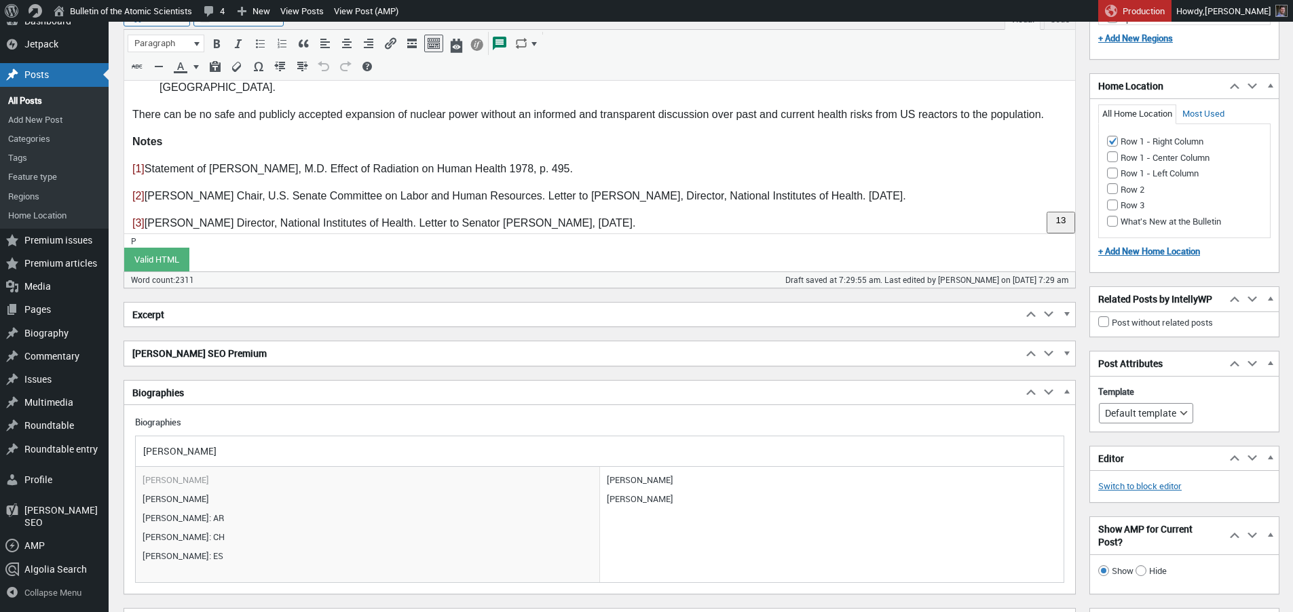
click at [195, 317] on h2 "Excerpt" at bounding box center [573, 315] width 898 height 24
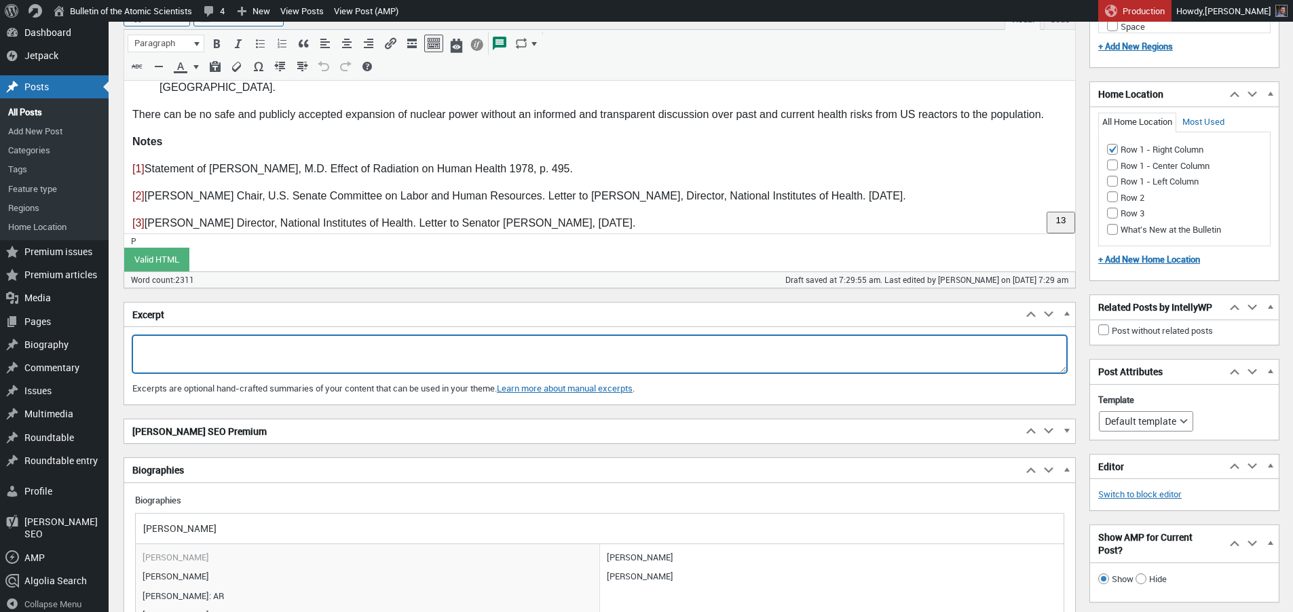
click at [208, 350] on textarea "Excerpt" at bounding box center [599, 354] width 934 height 38
drag, startPoint x: 143, startPoint y: 342, endPoint x: 121, endPoint y: 344, distance: 22.5
click at [132, 344] on textarea "a national study of the health risks posed by existing reactors should" at bounding box center [599, 354] width 934 height 38
click at [371, 346] on textarea "A national study of the health risks posed by existing reactors should" at bounding box center [599, 354] width 934 height 38
click at [372, 343] on textarea "A national study of the health risks posed by existing nuclear reactors should" at bounding box center [599, 354] width 934 height 38
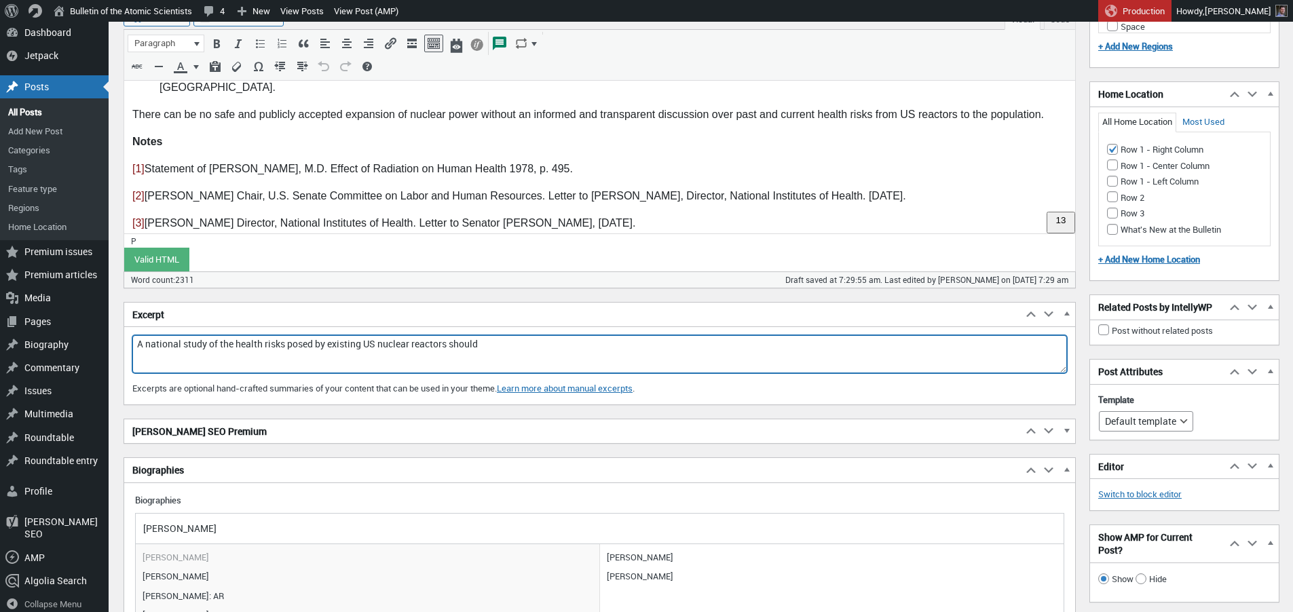
drag, startPoint x: 460, startPoint y: 343, endPoint x: 493, endPoint y: 347, distance: 32.9
click at [493, 347] on textarea "A national study of the health risks posed by existing US nuclear reactors shou…" at bounding box center [599, 354] width 934 height 38
click at [474, 360] on textarea "A national study of the health risks posed by existing US nuclear reactors must…" at bounding box center [599, 354] width 934 height 38
click at [343, 339] on textarea "A national study of the health risks posed by existing US nuclear reactors must…" at bounding box center [599, 354] width 934 height 38
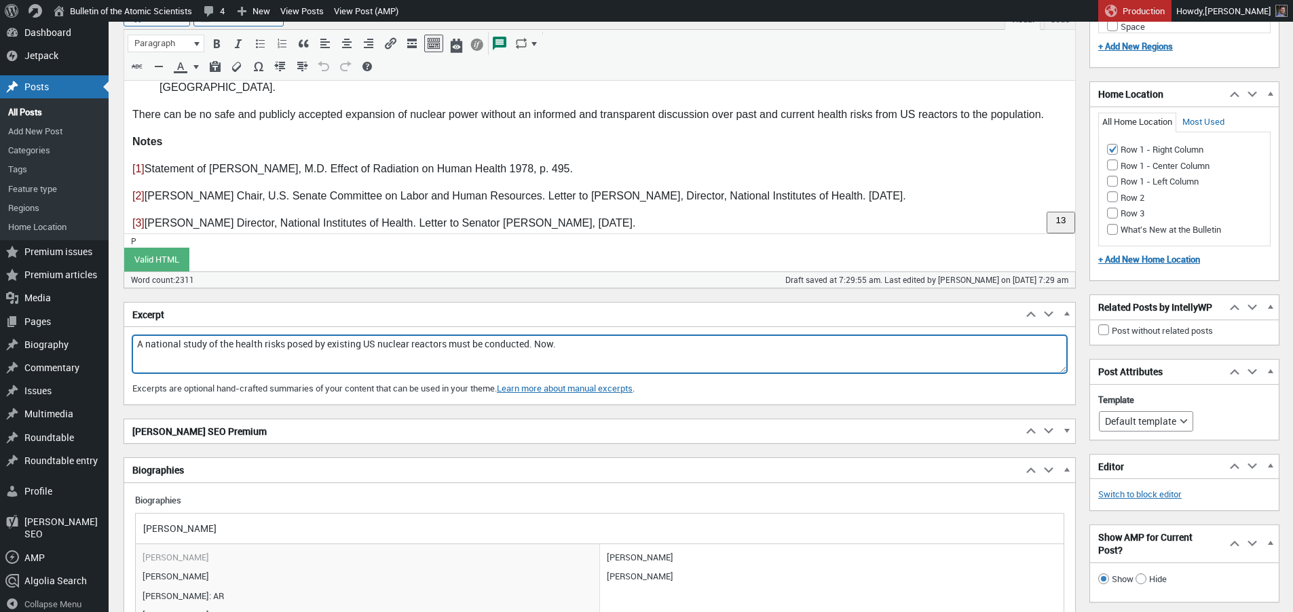
click at [343, 339] on textarea "A national study of the health risks posed by existing US nuclear reactors must…" at bounding box center [599, 354] width 934 height 38
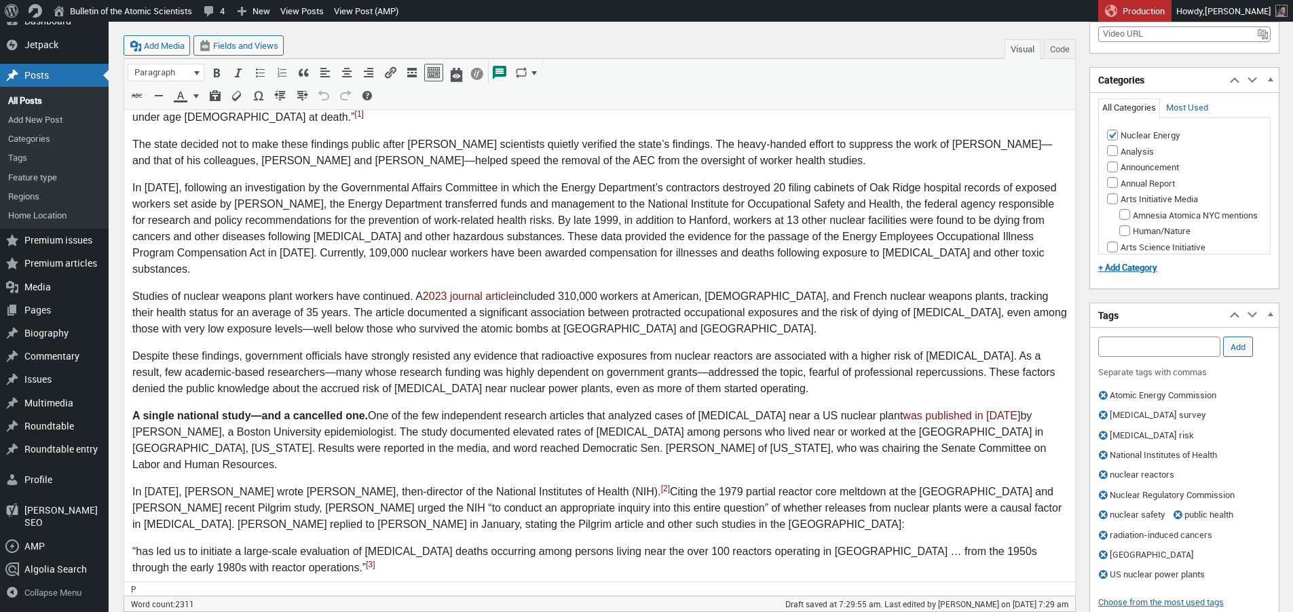
scroll to position [969, 0]
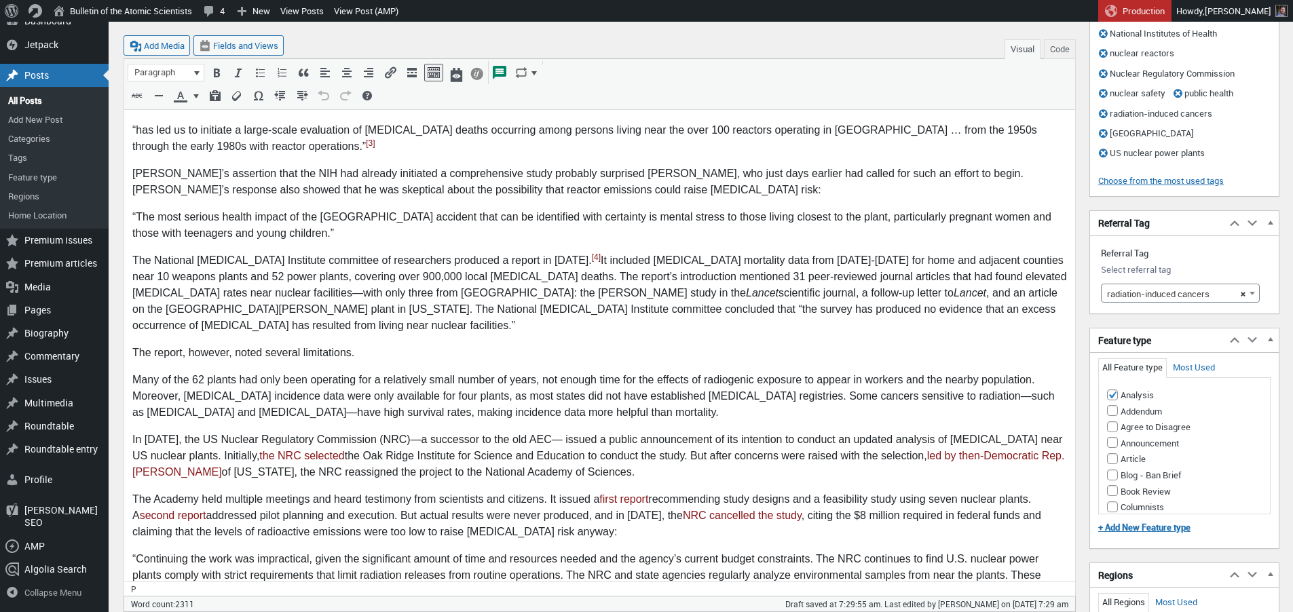
type textarea "A national study of the health risks posed by existing US nuclear reactors must…"
click at [371, 283] on body "Editor’s note: This article is published after the passing away of Bob Alvarez …" at bounding box center [599, 418] width 934 height 2200
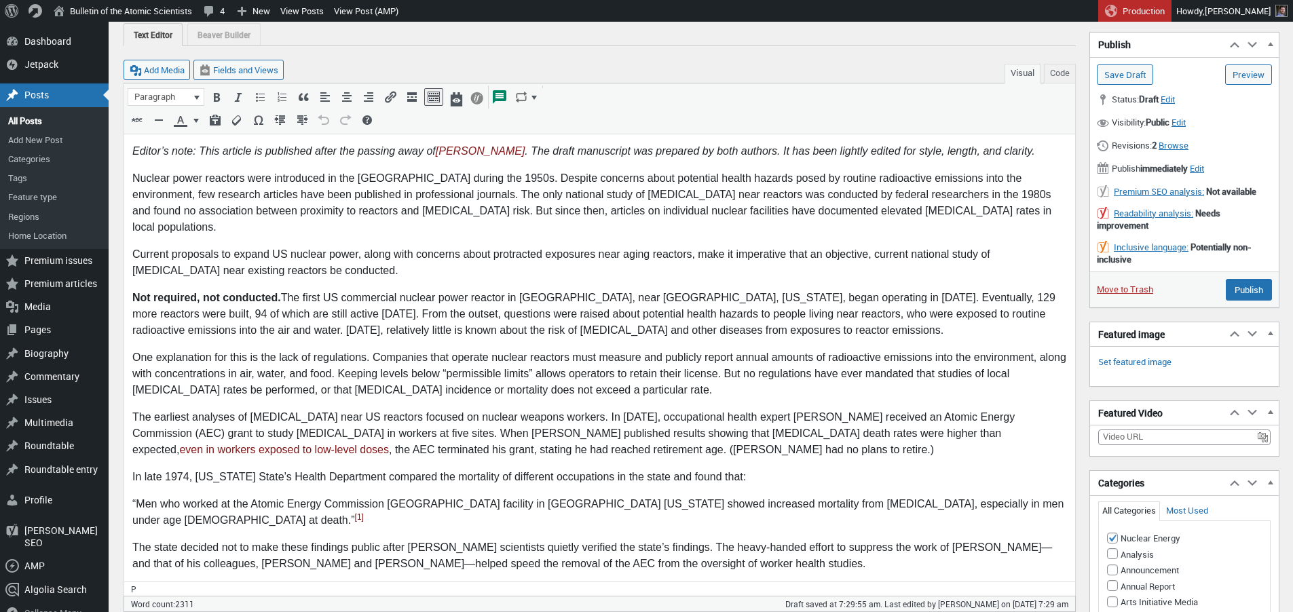
scroll to position [0, 0]
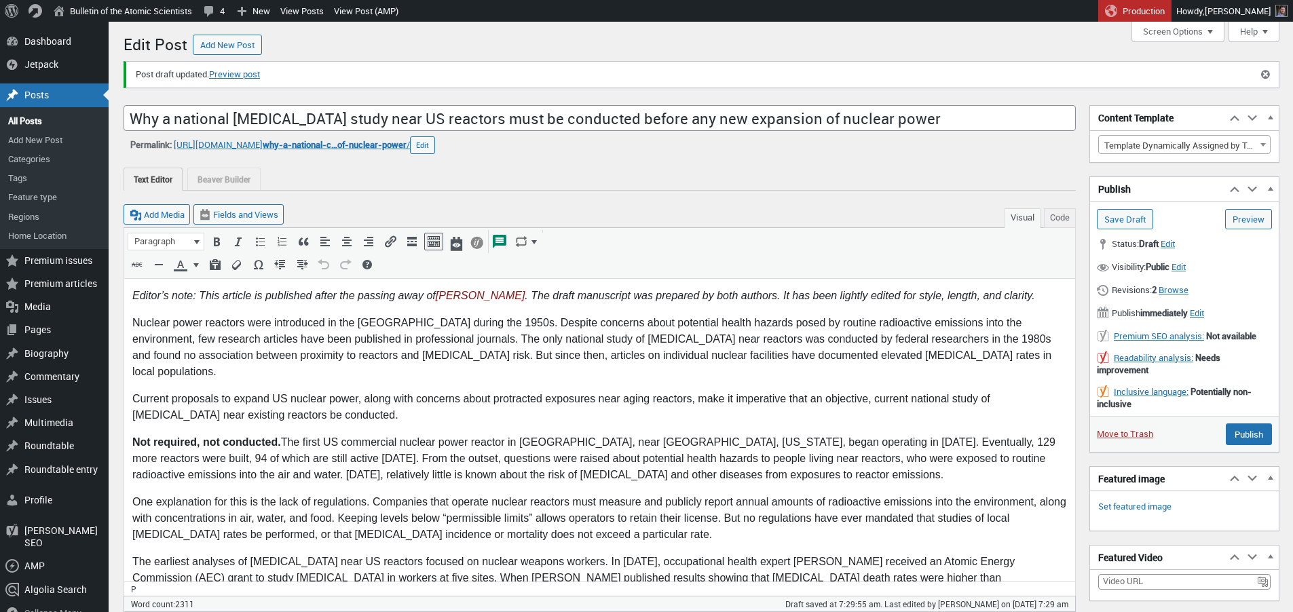
click at [373, 316] on p "Nuclear power reactors were introduced in the [GEOGRAPHIC_DATA] during the 1950…" at bounding box center [599, 346] width 934 height 65
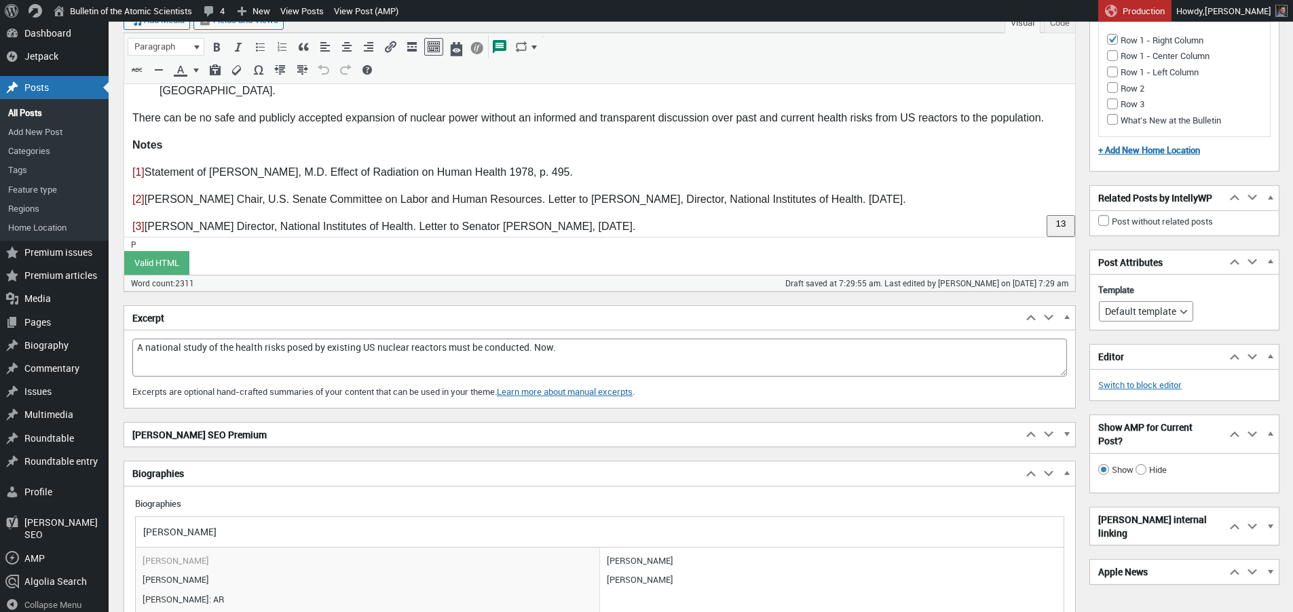
scroll to position [598, 0]
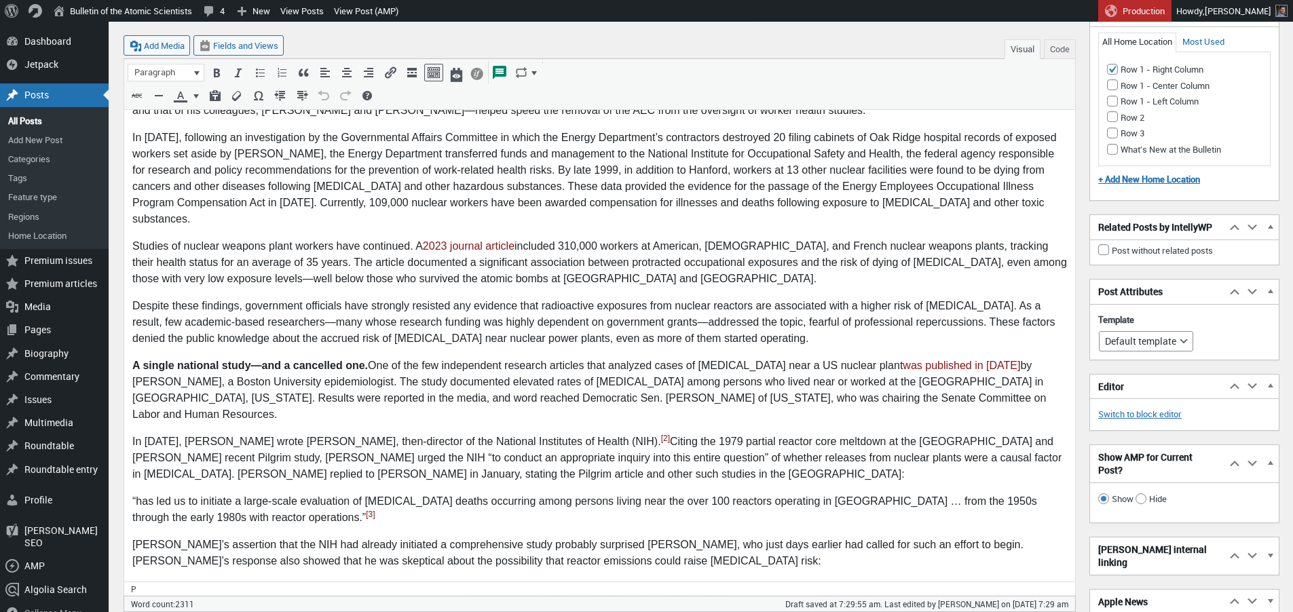
click at [646, 358] on p "A single national study—and a cancelled one. One of the few independent researc…" at bounding box center [599, 390] width 934 height 65
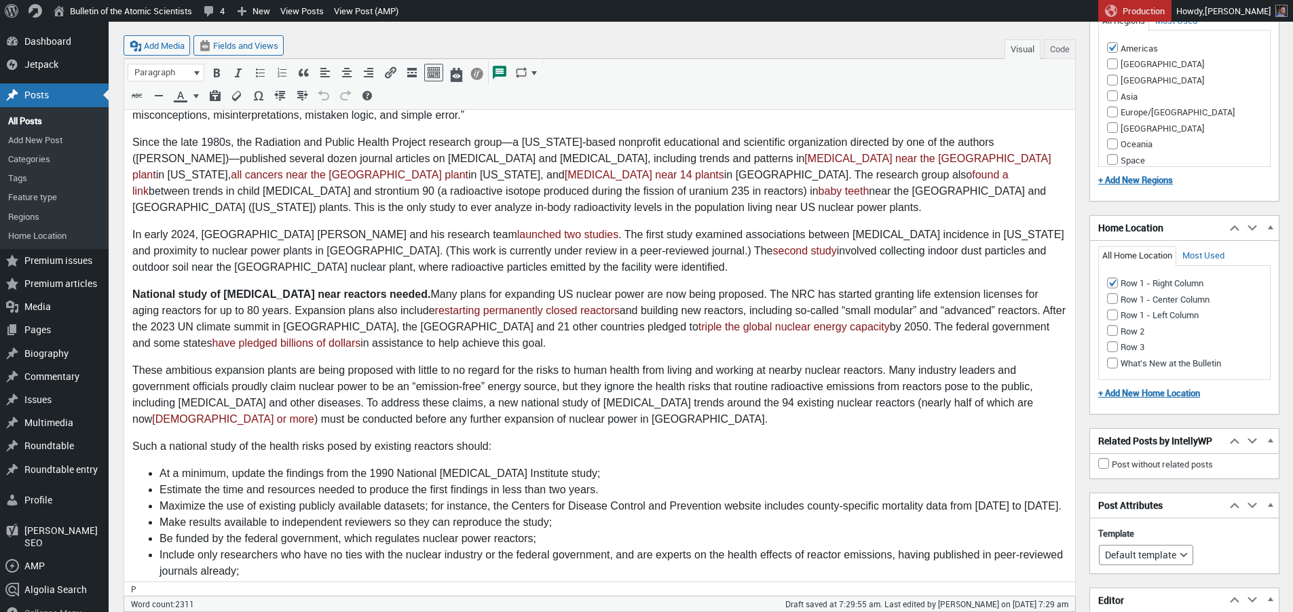
scroll to position [1346, 0]
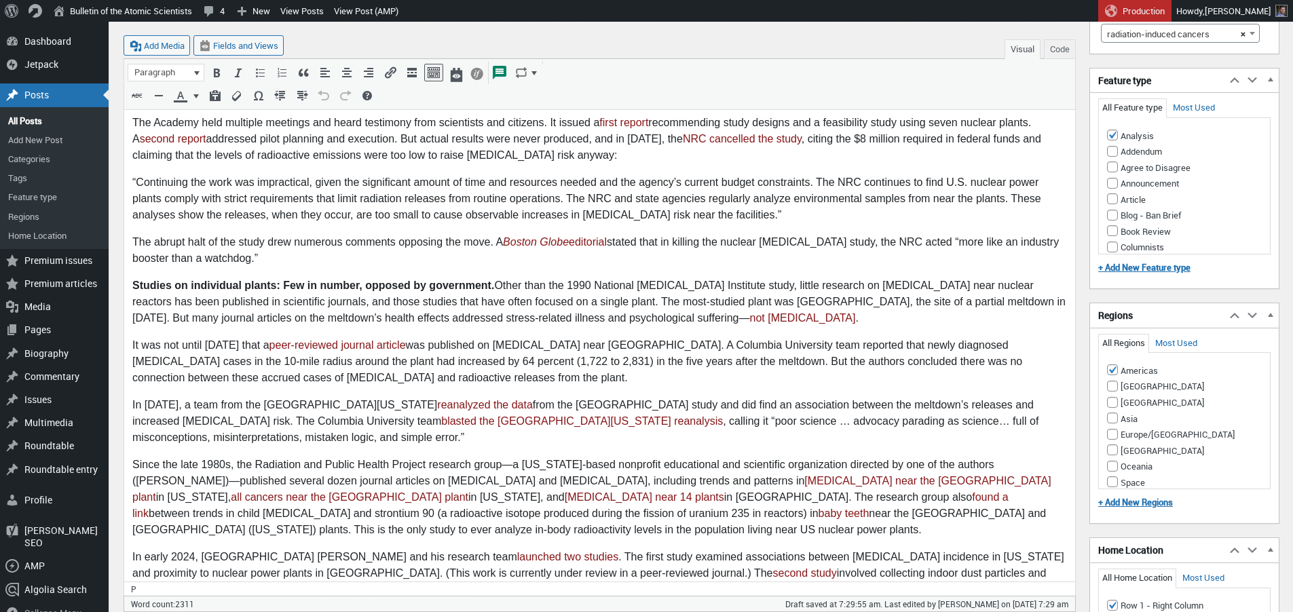
click at [704, 337] on p "It was not until 1990 that a peer-reviewed journal article was published on can…" at bounding box center [599, 361] width 934 height 49
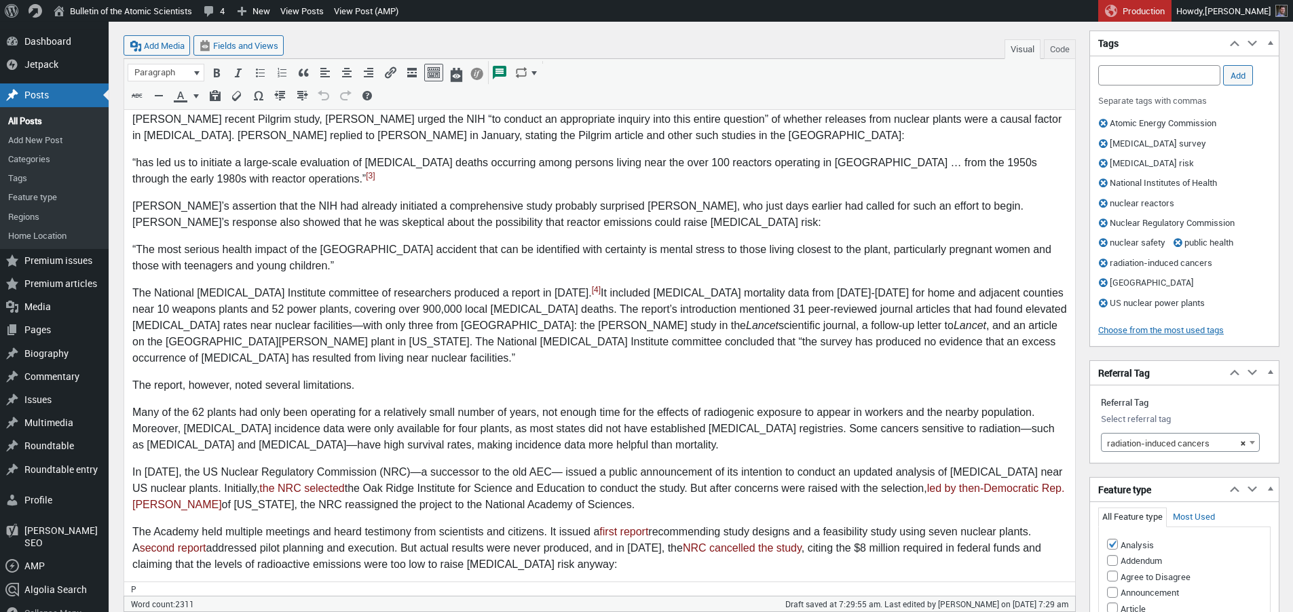
scroll to position [919, 0]
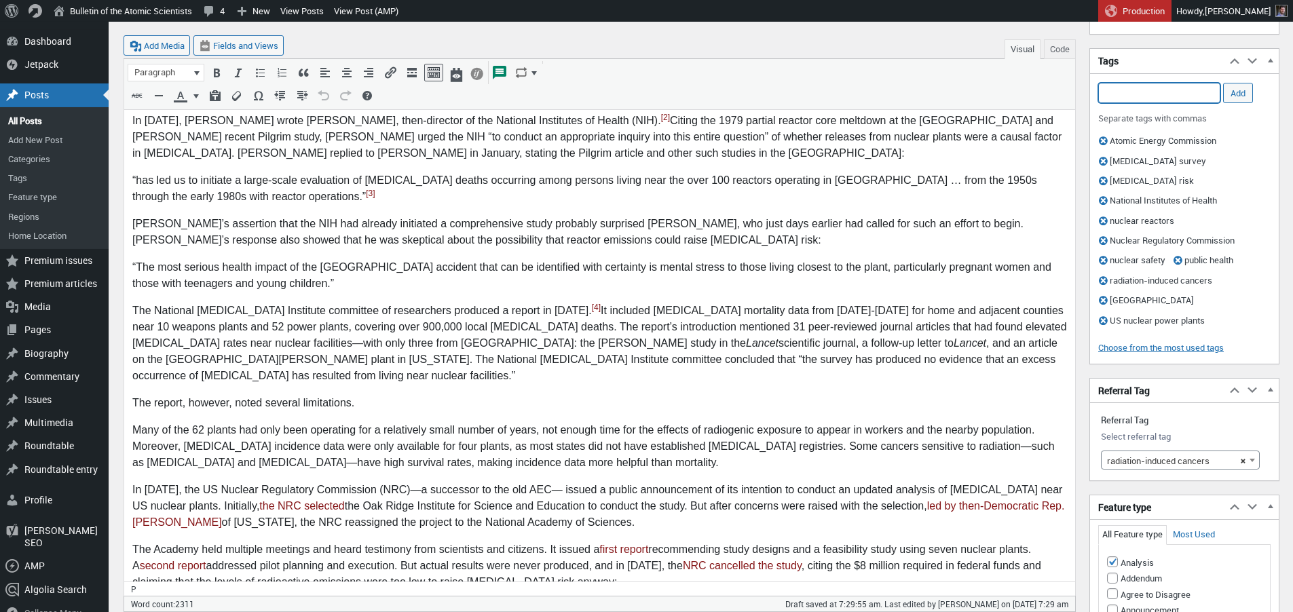
click at [1154, 94] on input "Add Tag" at bounding box center [1159, 93] width 122 height 20
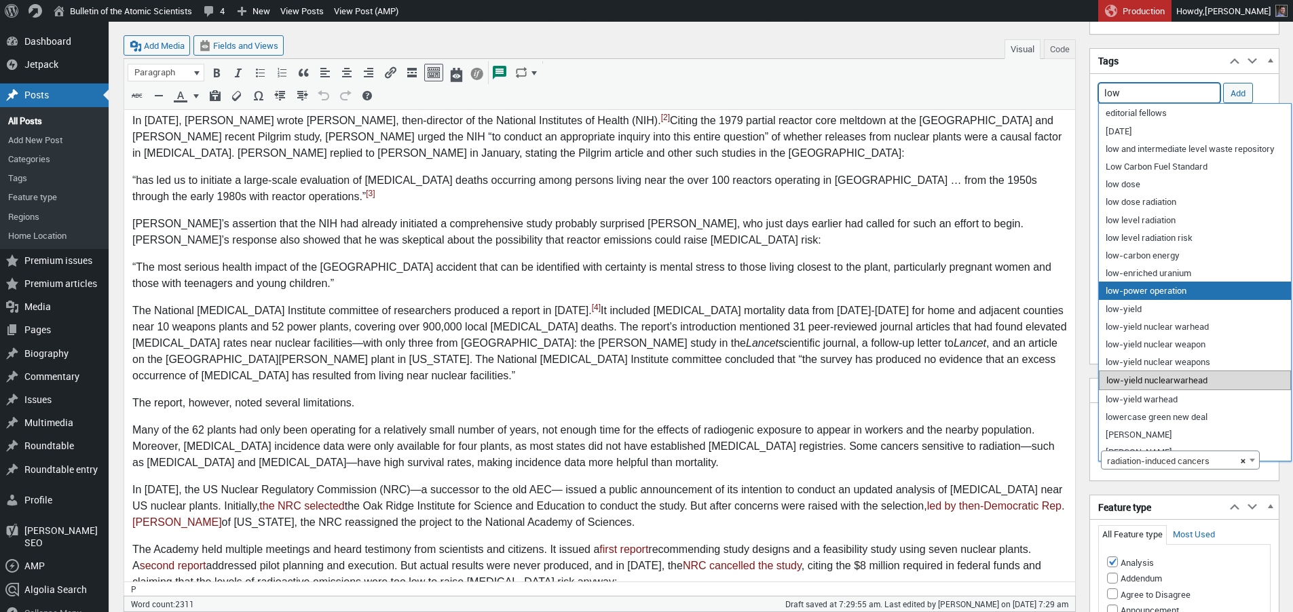
click at [1138, 364] on ul "editorial fellows halloween low and intermediate level waste repository Low Car…" at bounding box center [1194, 282] width 193 height 358
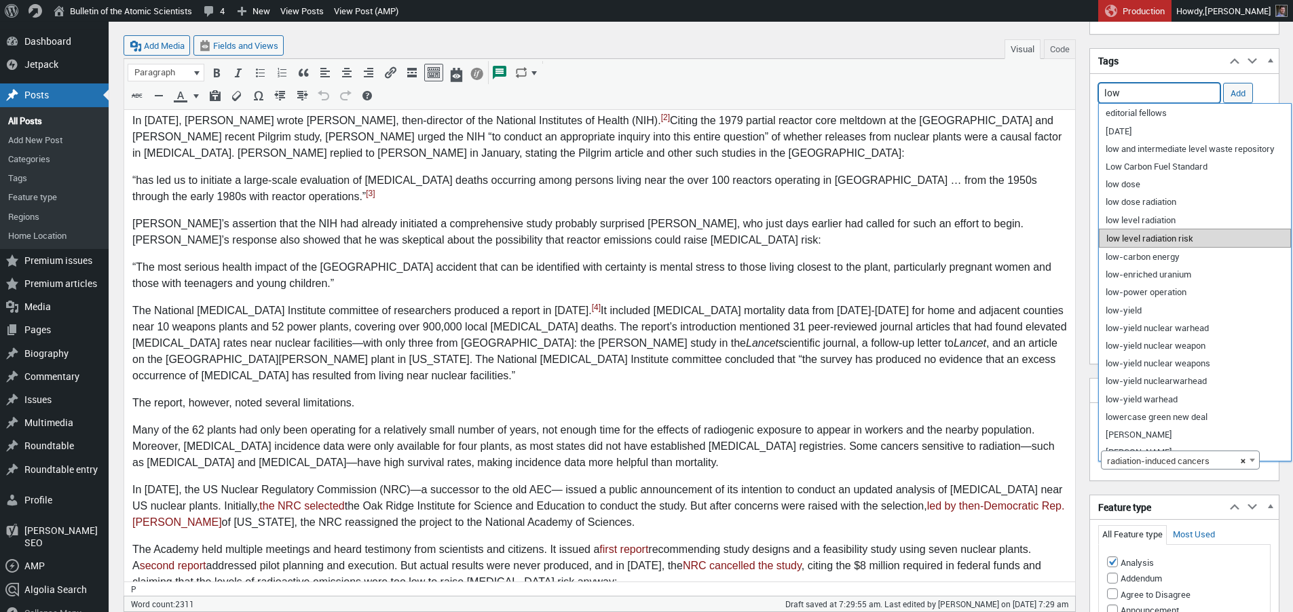
click at [1143, 242] on li "low level radiation risk" at bounding box center [1195, 238] width 192 height 19
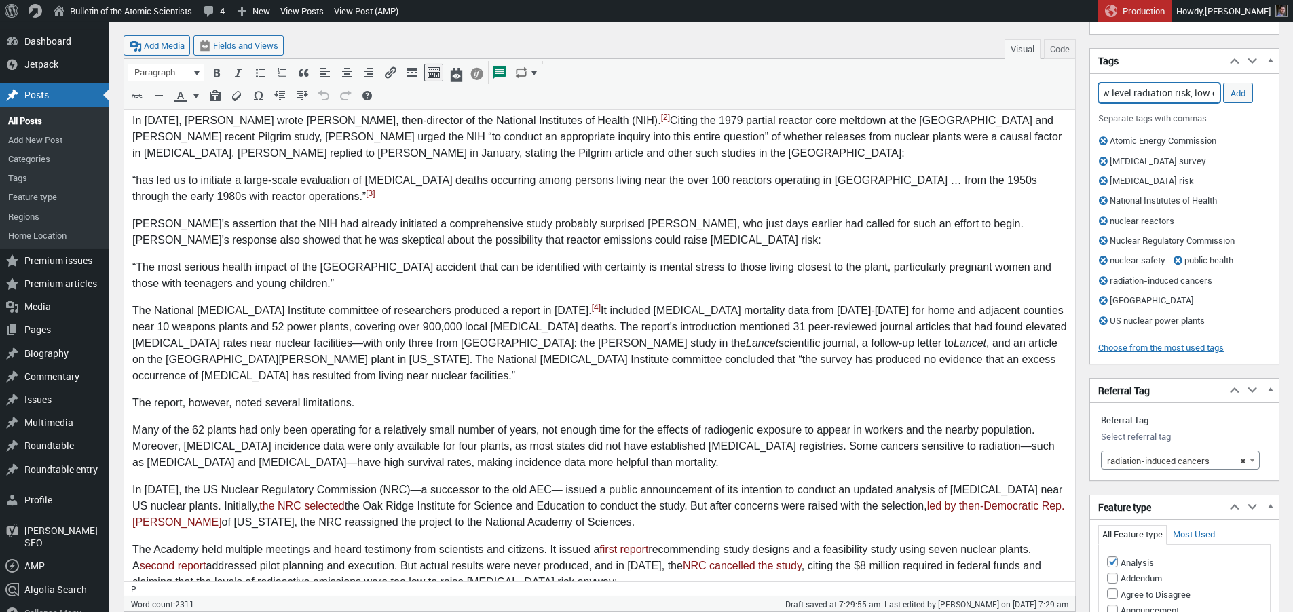
scroll to position [0, 16]
click at [1135, 130] on li "low dose radiation" at bounding box center [1159, 131] width 121 height 19
type input "low level radiation risk, low dose radiation,"
click at [1243, 94] on input "Add" at bounding box center [1238, 93] width 30 height 20
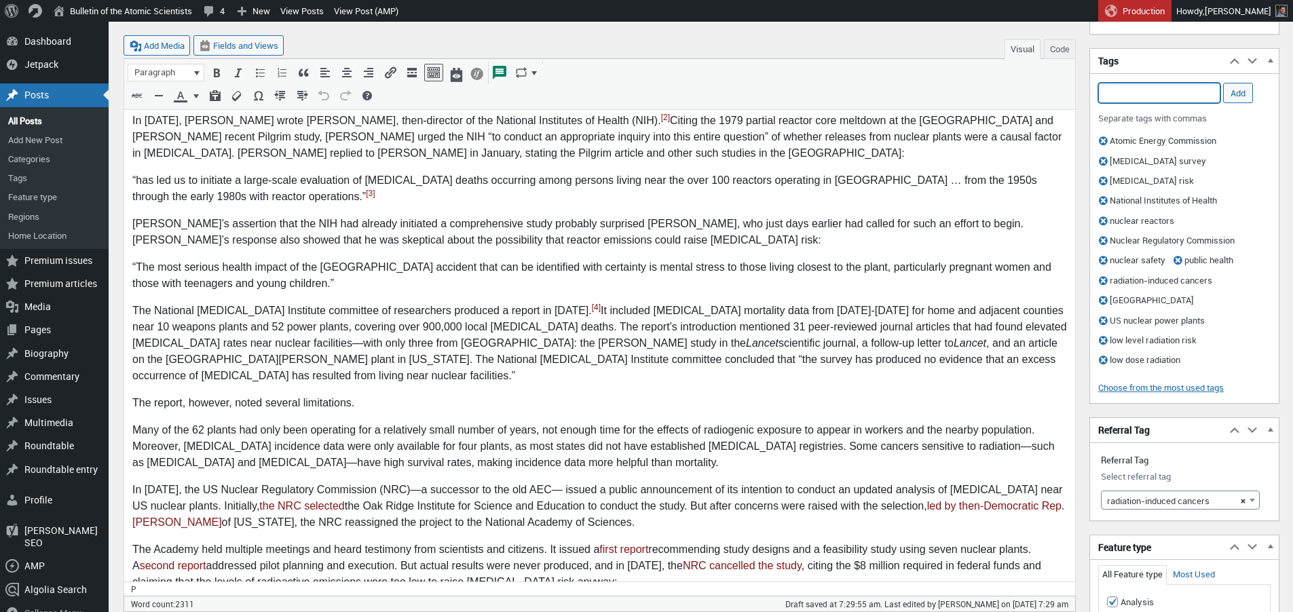
click at [1151, 86] on input "Add Tag" at bounding box center [1159, 93] width 122 height 20
type input "worker"
click at [1147, 92] on input "worker" at bounding box center [1159, 93] width 122 height 20
click at [1139, 132] on li "occupational dose" at bounding box center [1159, 131] width 121 height 19
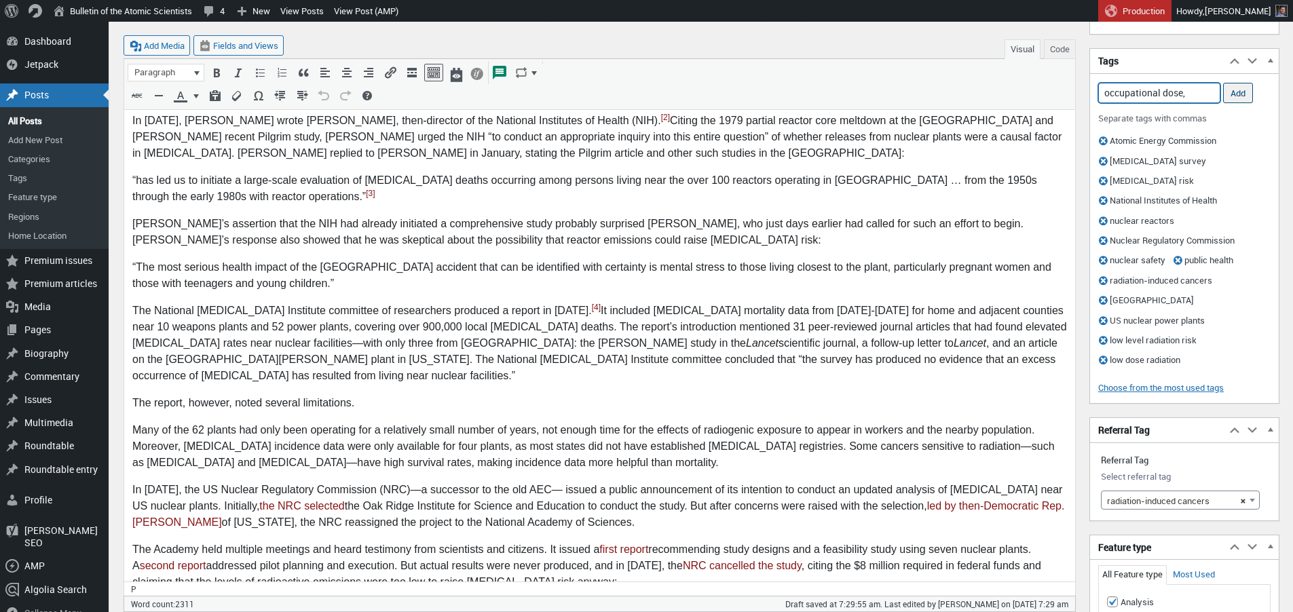
type input "occupational dose,"
click at [1237, 90] on input "Add" at bounding box center [1238, 93] width 30 height 20
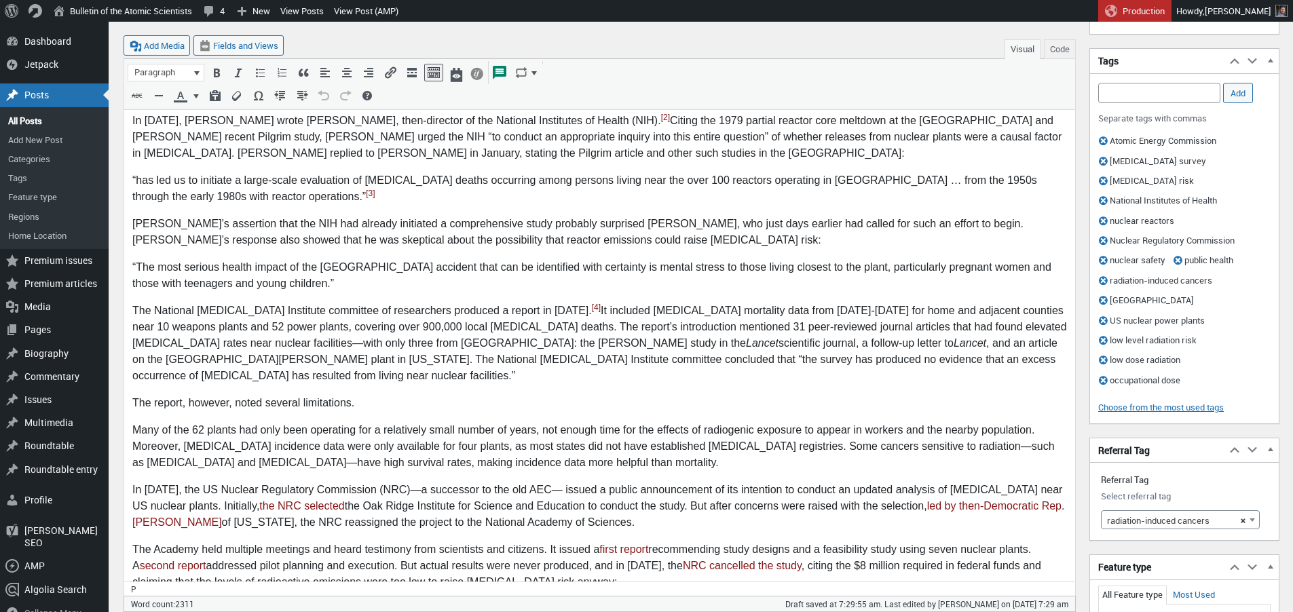
click at [561, 395] on p "The report, however, noted several limitations." at bounding box center [599, 403] width 934 height 16
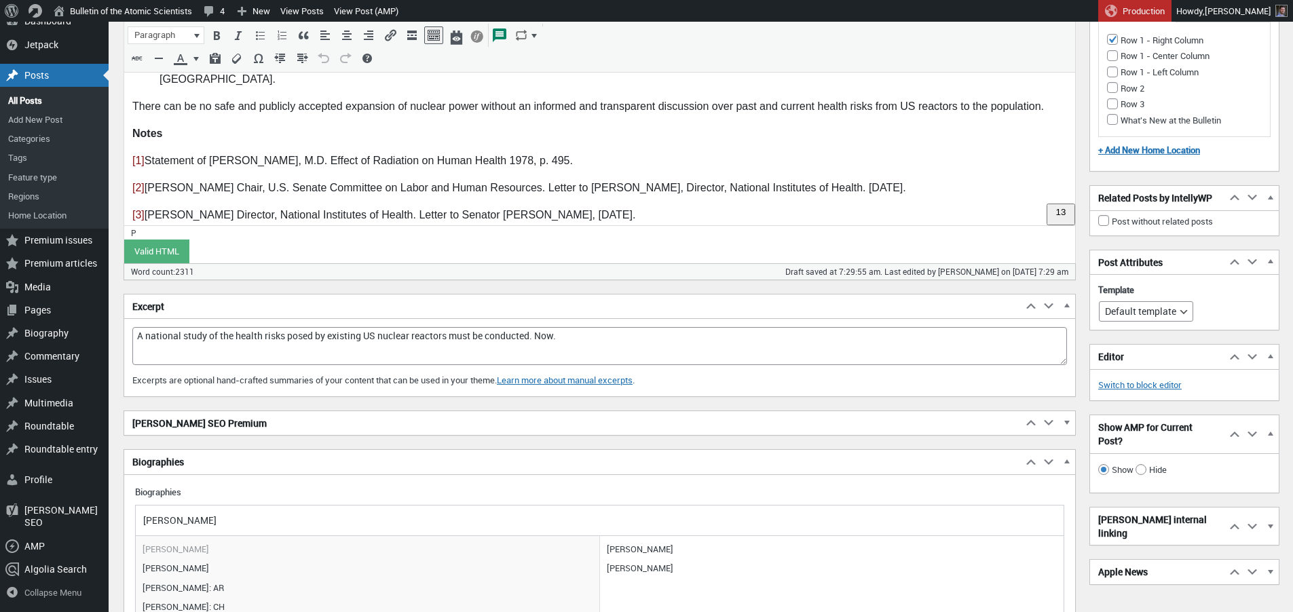
scroll to position [2210, 0]
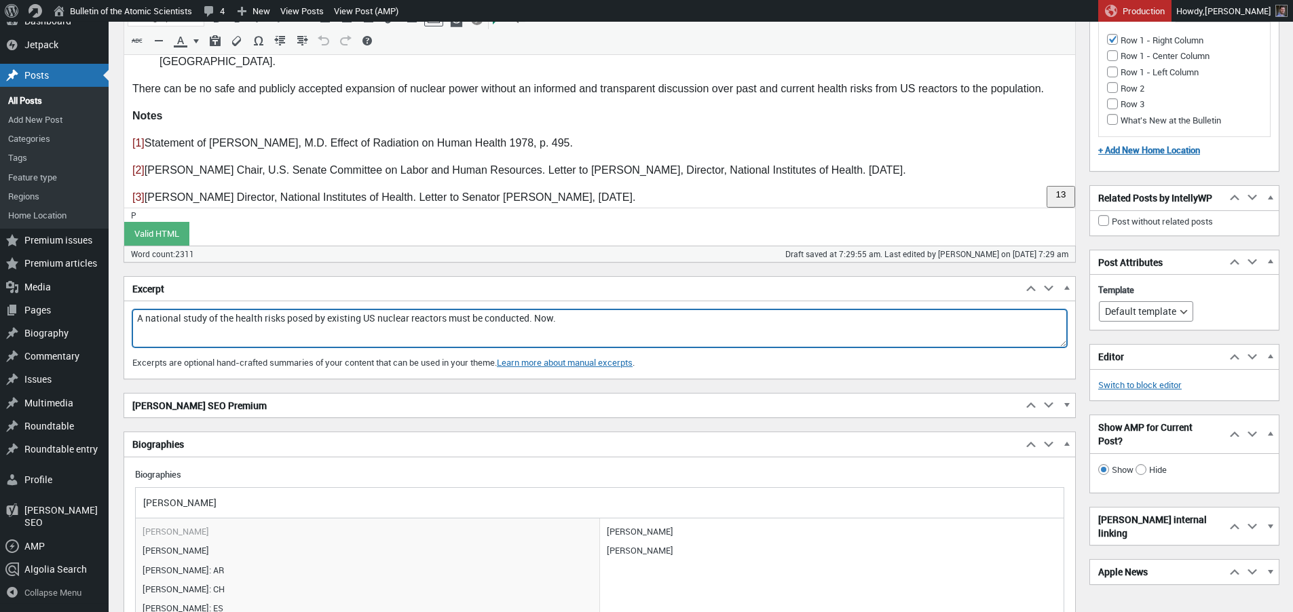
click at [137, 318] on textarea "A national study of the health risks posed by existing US nuclear reactors must…" at bounding box center [599, 328] width 934 height 38
drag, startPoint x: 468, startPoint y: 318, endPoint x: 500, endPoint y: 315, distance: 32.1
click at [500, 315] on textarea "No national study of the health risks posed by existing US nuclear reactors mus…" at bounding box center [599, 328] width 934 height 38
click at [623, 316] on textarea "No national study of the health risks posed by existing US nuclear reactors has…" at bounding box center [599, 328] width 934 height 38
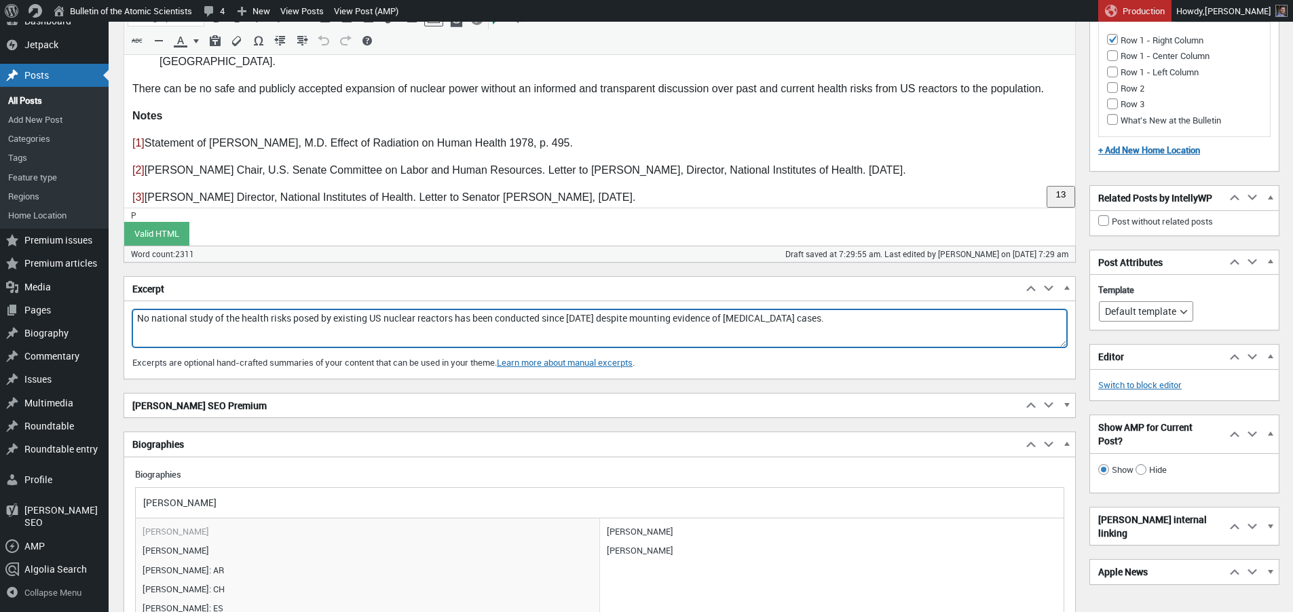
drag, startPoint x: 341, startPoint y: 317, endPoint x: 459, endPoint y: 318, distance: 118.1
click at [465, 315] on textarea "No national study of the health risks posed by existing US nuclear reactors has…" at bounding box center [599, 328] width 934 height 38
click at [851, 320] on textarea "No national study of the health risks posed by existing US nuclear reactors has…" at bounding box center [599, 328] width 934 height 38
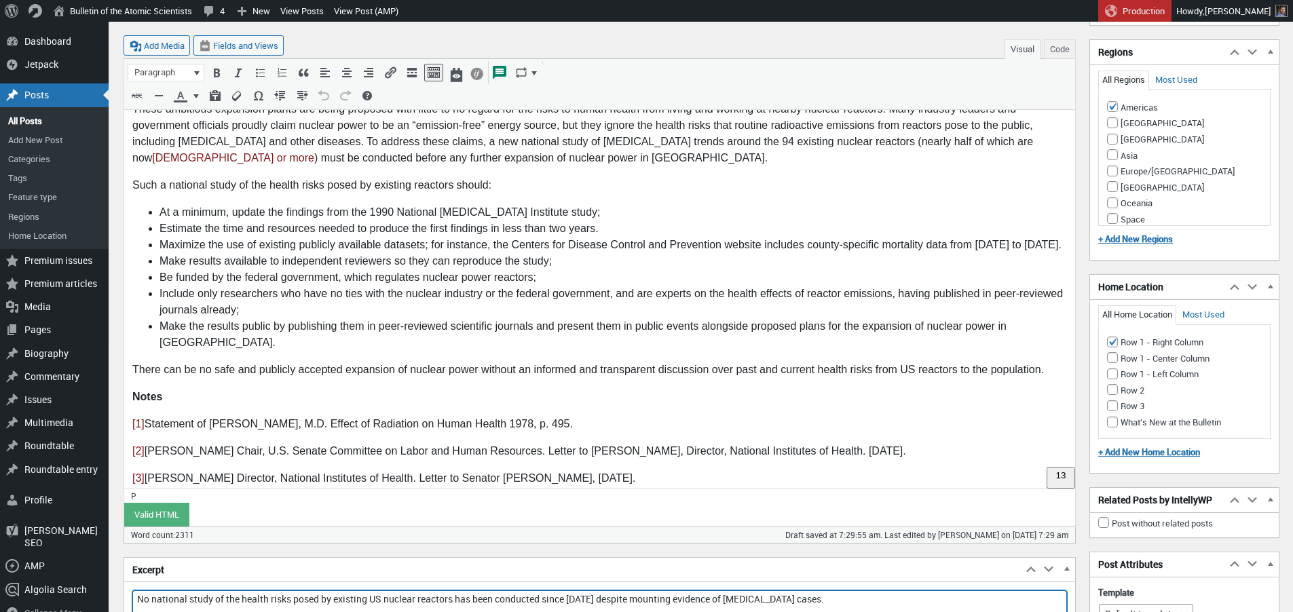
scroll to position [1677, 0]
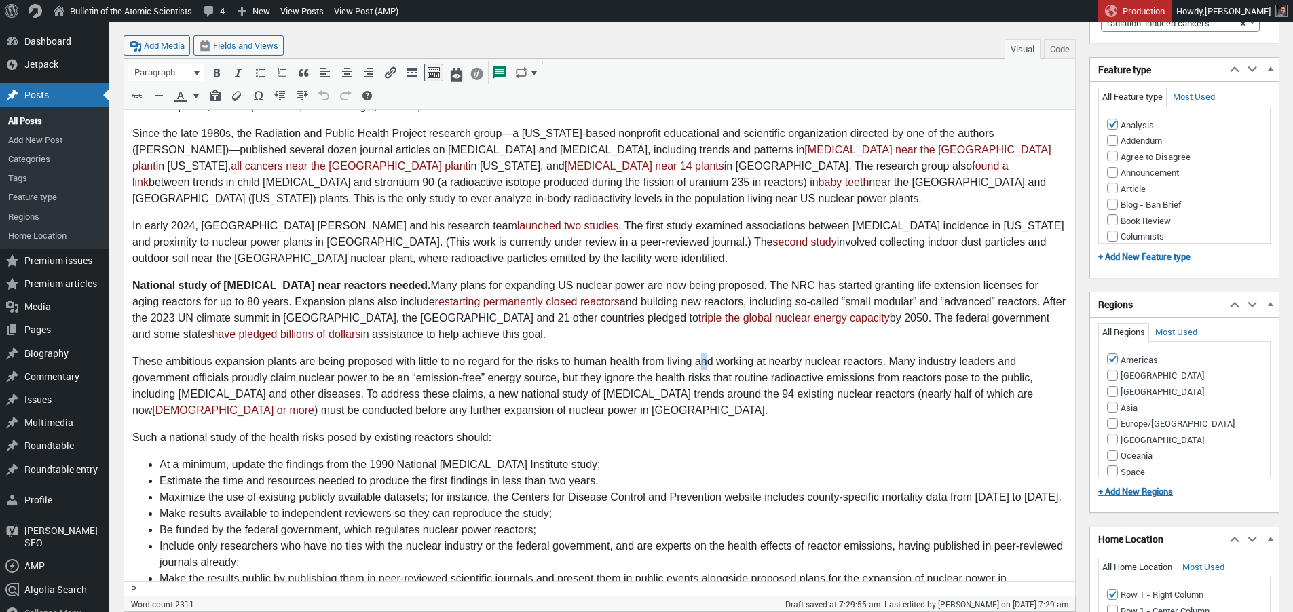
click at [707, 354] on p "These ambitious expansion plants are being proposed with little to no regard fo…" at bounding box center [599, 386] width 934 height 65
click at [752, 278] on p "National study of cancer near reactors needed. Many plans for expanding US nucl…" at bounding box center [599, 310] width 934 height 65
click at [640, 278] on p "National study of cancer near reactors needed. Many plans for expanding US nucl…" at bounding box center [599, 310] width 934 height 65
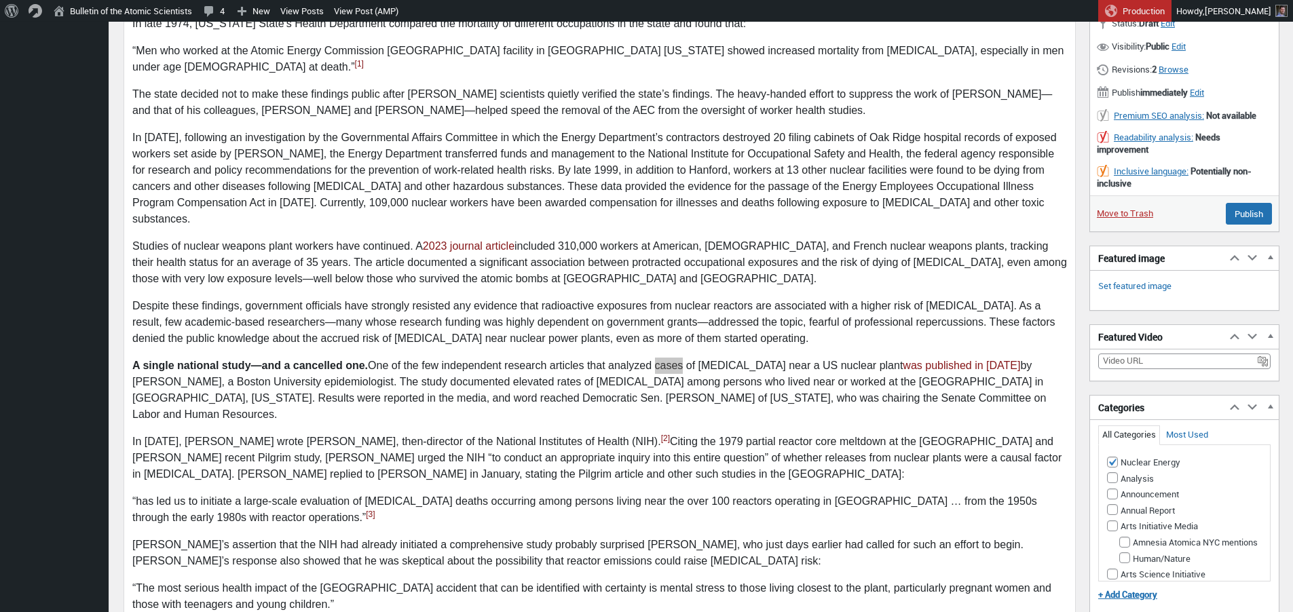
scroll to position [2181, 0]
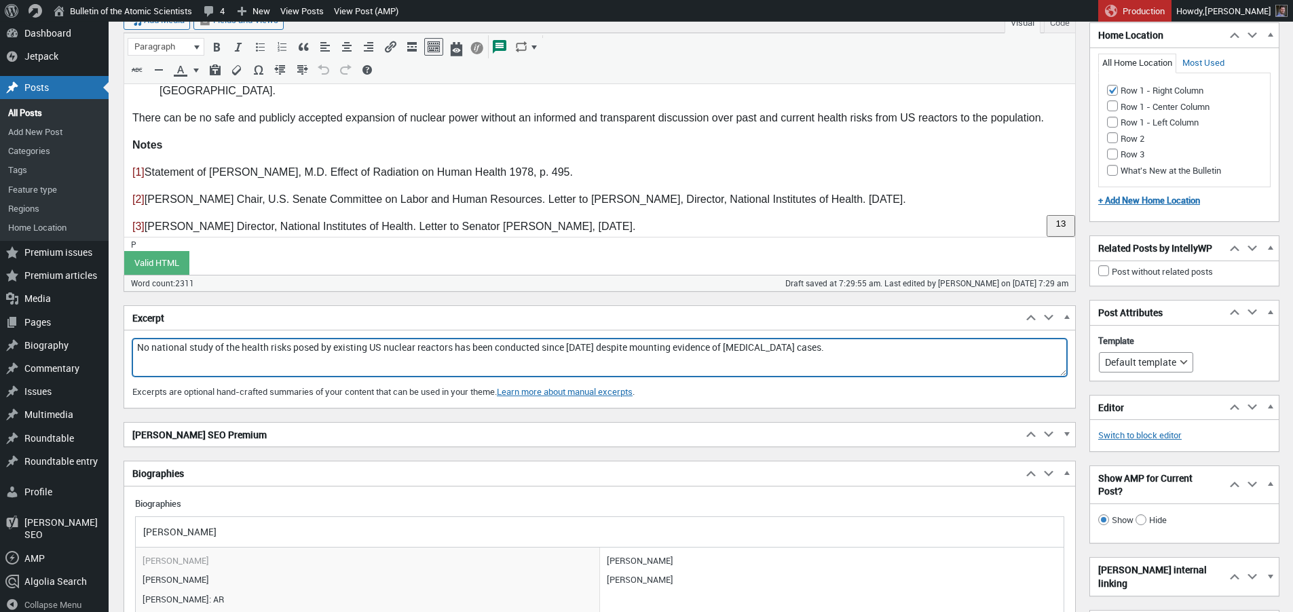
click at [675, 350] on textarea "No national study of the health risks posed by existing US nuclear reactors has…" at bounding box center [599, 358] width 934 height 38
click at [664, 348] on textarea "No national study of the health risks posed by existing US nuclear reactors has…" at bounding box center [599, 358] width 934 height 38
click at [837, 344] on textarea "No national study of the health risks posed by existing US nuclear reactors has…" at bounding box center [599, 358] width 934 height 38
click at [286, 345] on textarea "No national study of the health risks posed by existing US nuclear reactors has…" at bounding box center [599, 358] width 934 height 38
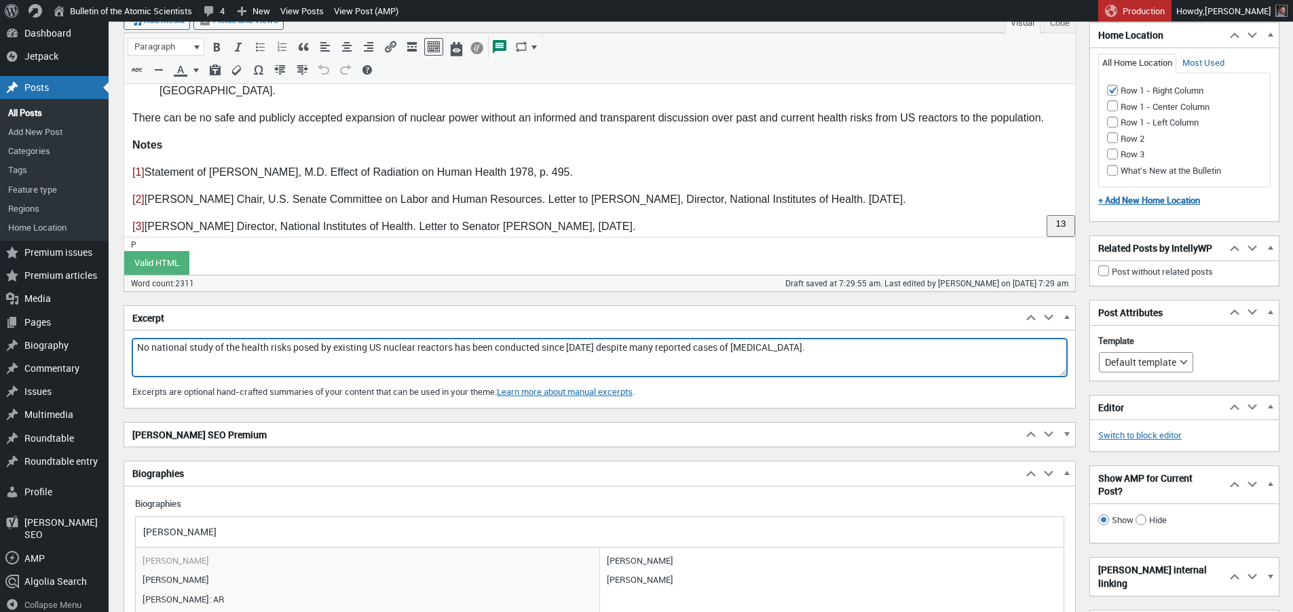
click at [406, 345] on textarea "No national study of the health risks posed by existing US nuclear reactors has…" at bounding box center [599, 358] width 934 height 38
drag, startPoint x: 298, startPoint y: 349, endPoint x: 338, endPoint y: 347, distance: 40.1
click at [338, 347] on textarea "No national study of the health risks posed by existing US nuclear reactors has…" at bounding box center [599, 358] width 934 height 38
drag, startPoint x: 491, startPoint y: 356, endPoint x: 501, endPoint y: 356, distance: 10.9
click at [491, 356] on textarea "No national study of the health risks posed by existing US nuclear reactors has…" at bounding box center [599, 358] width 934 height 38
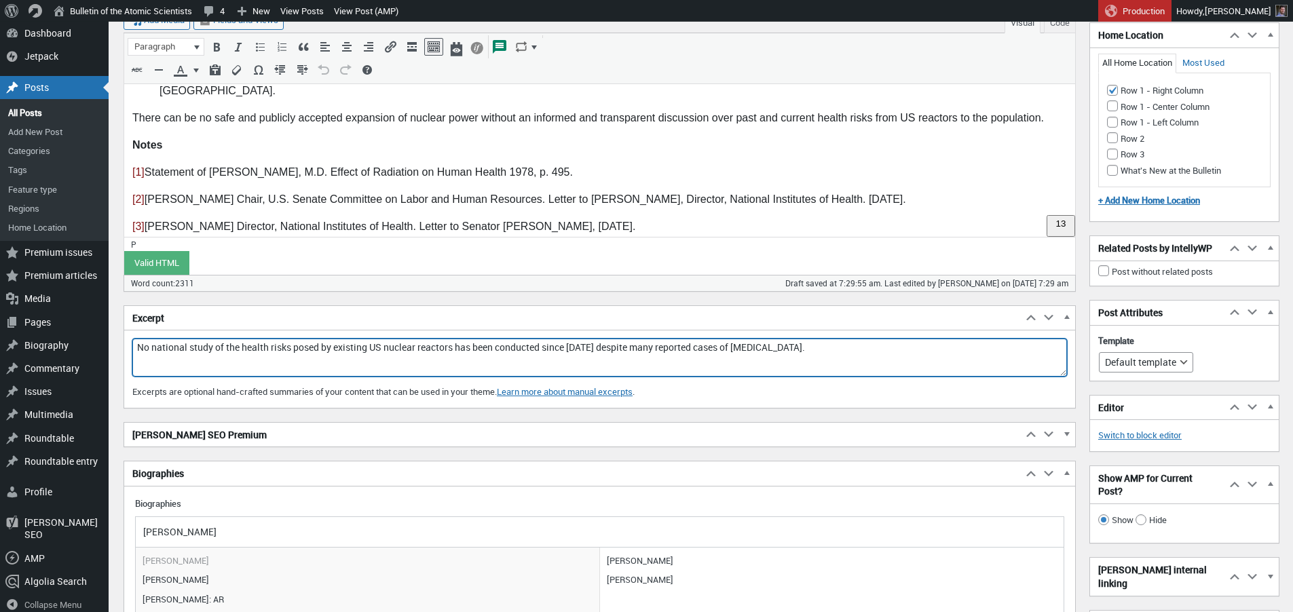
click at [549, 348] on textarea "No national study of the health risks posed by existing US nuclear reactors has…" at bounding box center [599, 358] width 934 height 38
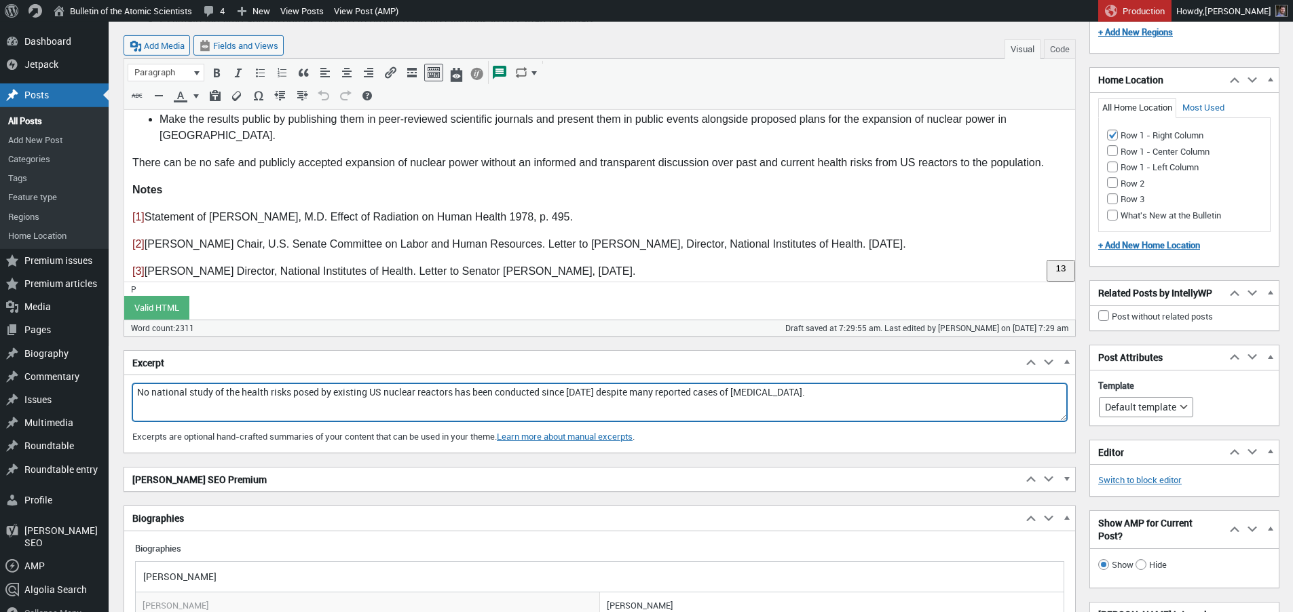
scroll to position [2128, 0]
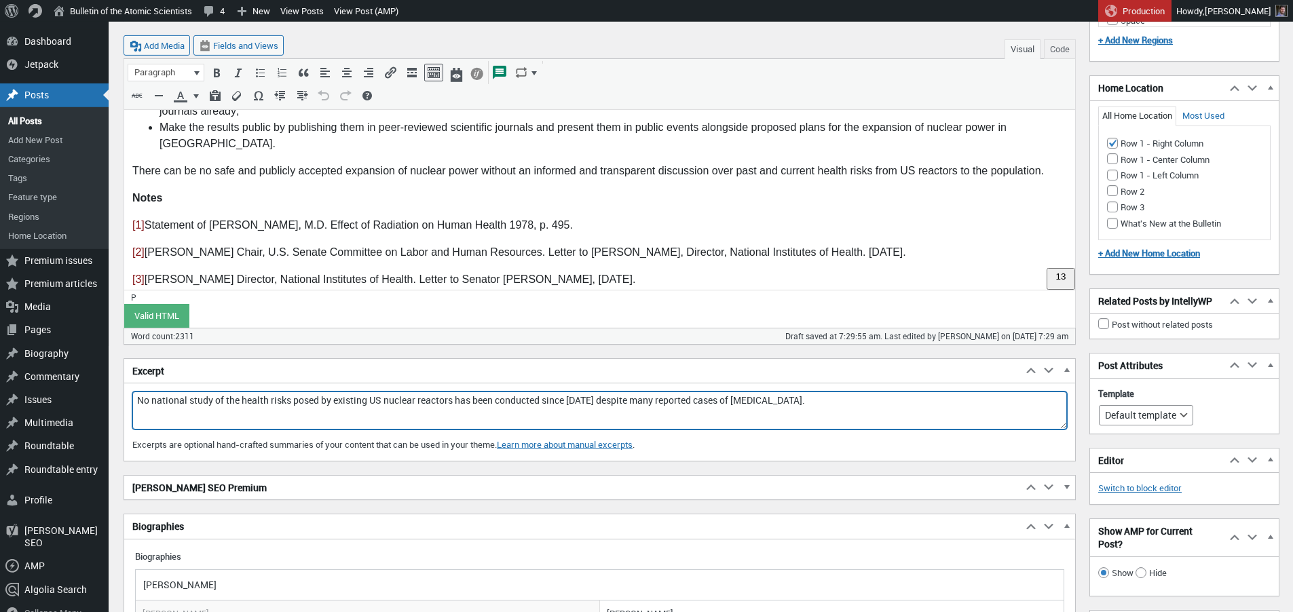
click at [788, 397] on textarea "No national study of the health risks posed by existing US nuclear reactors has…" at bounding box center [599, 411] width 934 height 38
click at [782, 400] on textarea "No national study of the health risks posed by existing US nuclear reactors has…" at bounding box center [599, 411] width 934 height 38
click at [871, 417] on textarea "No national study of the health risks posed by existing US nuclear reactors has…" at bounding box center [599, 411] width 934 height 38
click at [841, 402] on textarea "No national study of the health risks posed by existing US nuclear reactors has…" at bounding box center [599, 411] width 934 height 38
click at [947, 409] on textarea "No national study of the health risks posed by existing US nuclear reactors has…" at bounding box center [599, 411] width 934 height 38
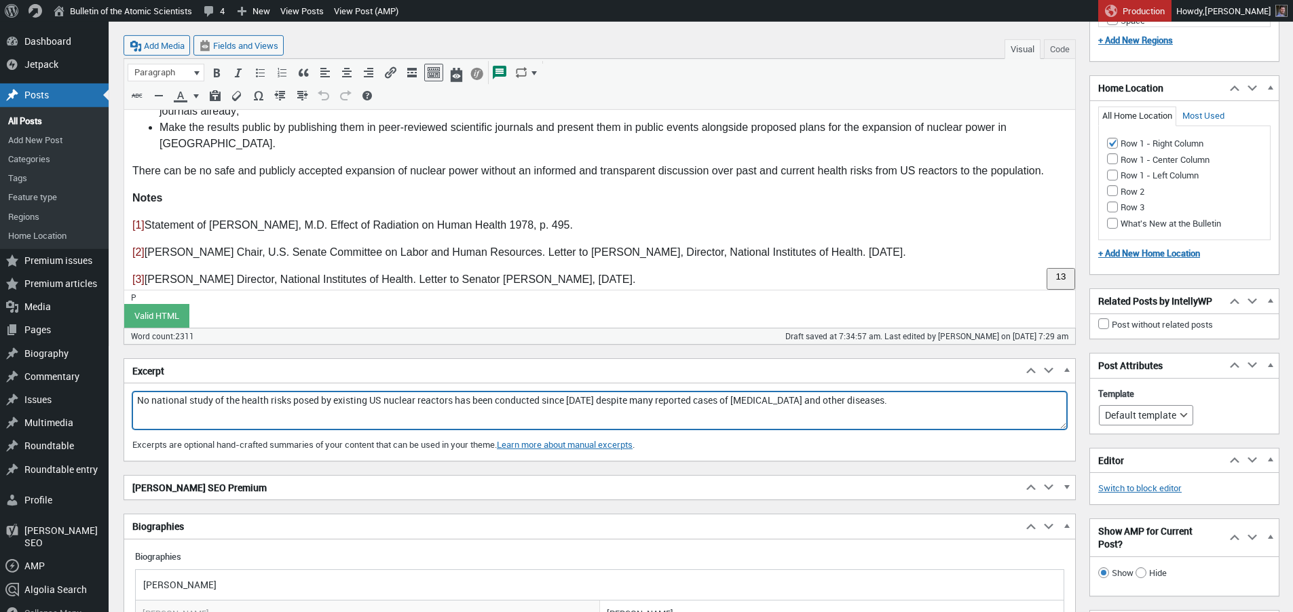
click at [653, 402] on textarea "No national study of the health risks posed by existing US nuclear reactors has…" at bounding box center [599, 411] width 934 height 38
click at [894, 405] on textarea "No national study of the health risks posed by existing US nuclear reactors has…" at bounding box center [599, 411] width 934 height 38
drag, startPoint x: 178, startPoint y: 401, endPoint x: 195, endPoint y: 402, distance: 16.3
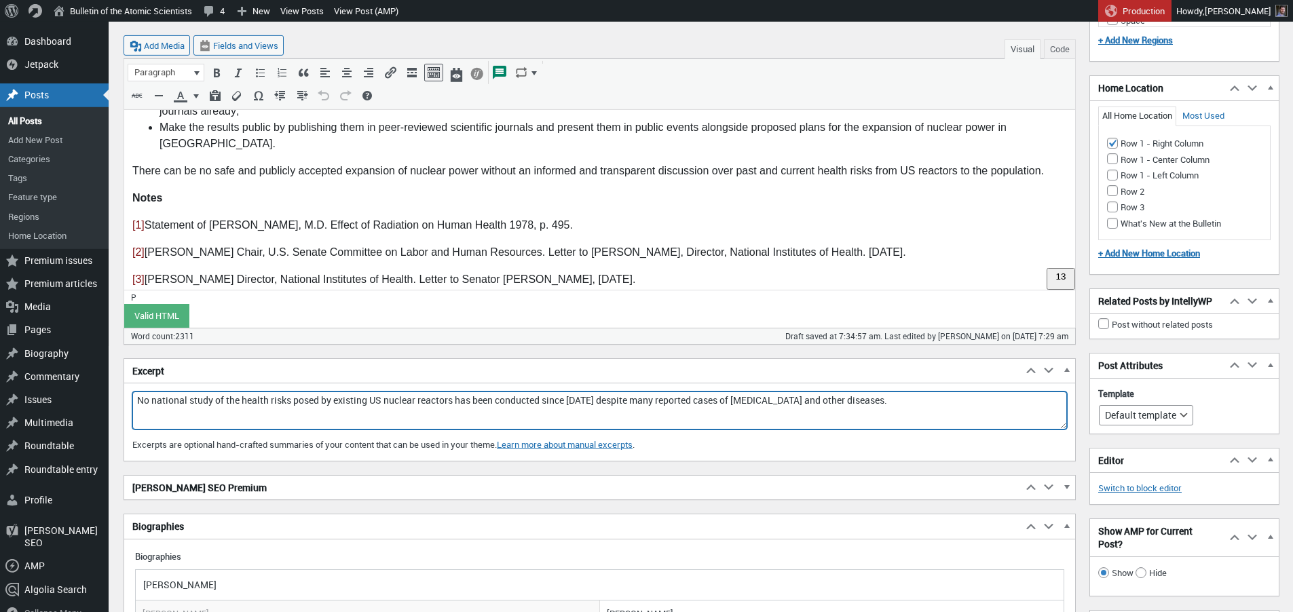
click at [179, 401] on textarea "No national study of the health risks posed by existing US nuclear reactors has…" at bounding box center [599, 411] width 934 height 38
click at [216, 404] on textarea "No national study of the health risks posed by existing US nuclear reactors has…" at bounding box center [599, 411] width 934 height 38
drag, startPoint x: 286, startPoint y: 401, endPoint x: 311, endPoint y: 401, distance: 25.1
click at [287, 401] on textarea "No national study of the health risks posed by existing US nuclear reactors has…" at bounding box center [599, 411] width 934 height 38
click at [343, 400] on textarea "No national study of the health risks posed by existing US nuclear reactors has…" at bounding box center [599, 411] width 934 height 38
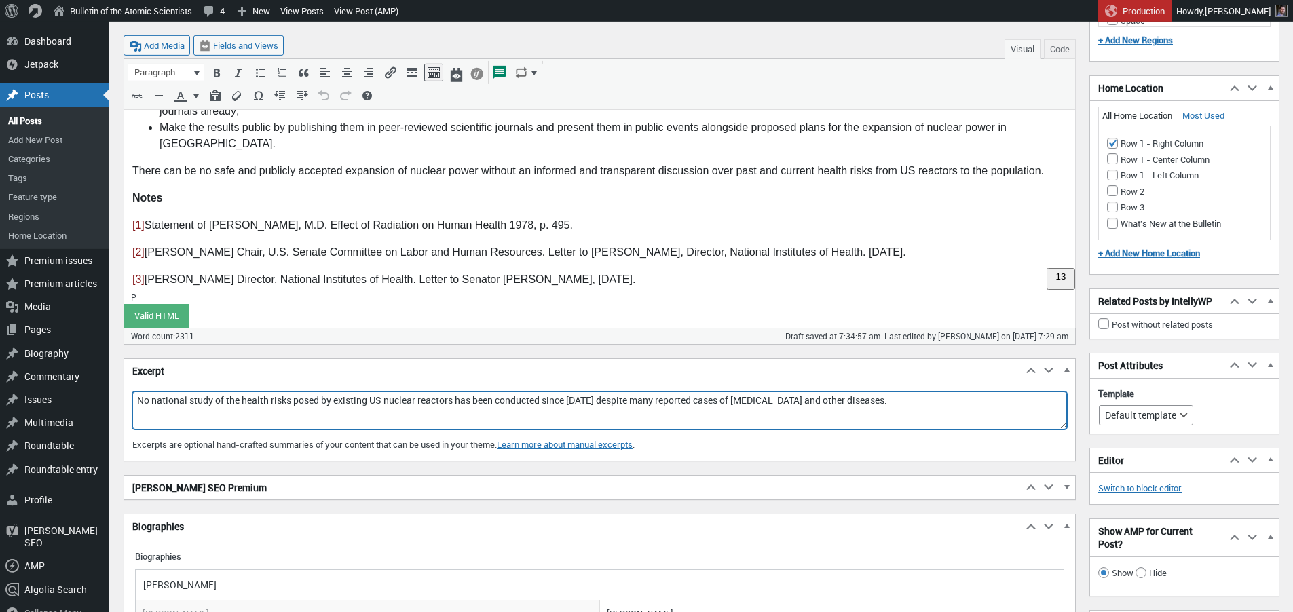
click at [902, 404] on textarea "No national study of the health risks posed by existing US nuclear reactors has…" at bounding box center [599, 411] width 934 height 38
click at [550, 402] on textarea "No national study of the health risks posed by existing US nuclear reactors has…" at bounding box center [599, 411] width 934 height 38
click at [545, 418] on textarea "No national study of the health risks posed by existing US nuclear reactors has…" at bounding box center [599, 411] width 934 height 38
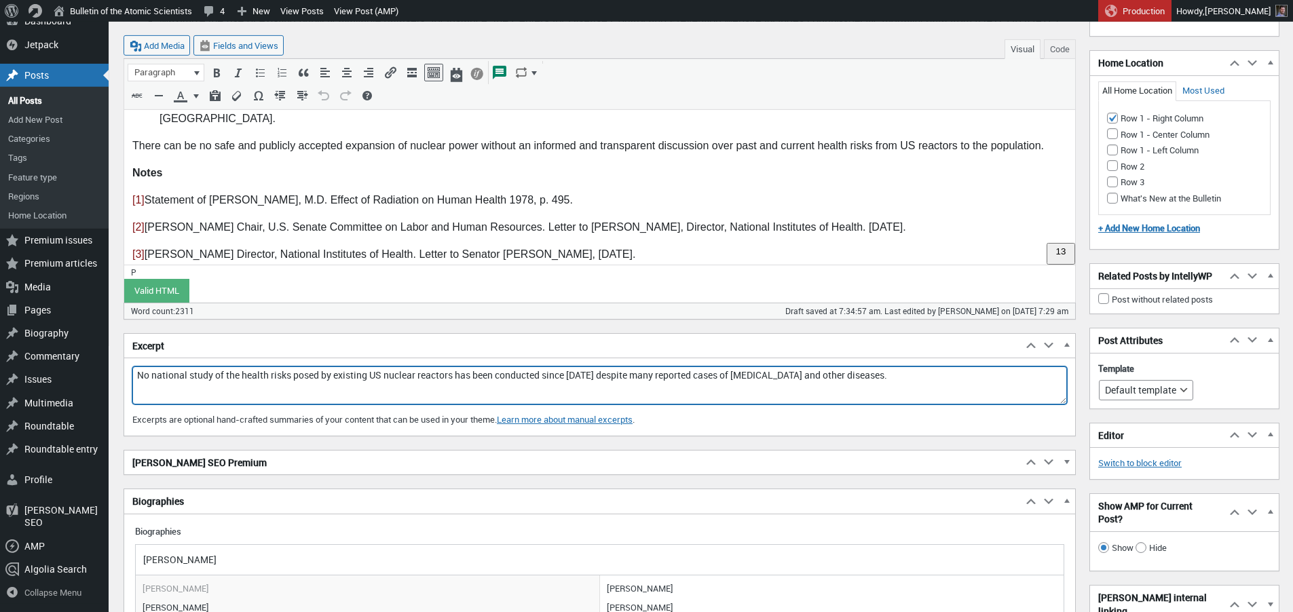
scroll to position [2216, 0]
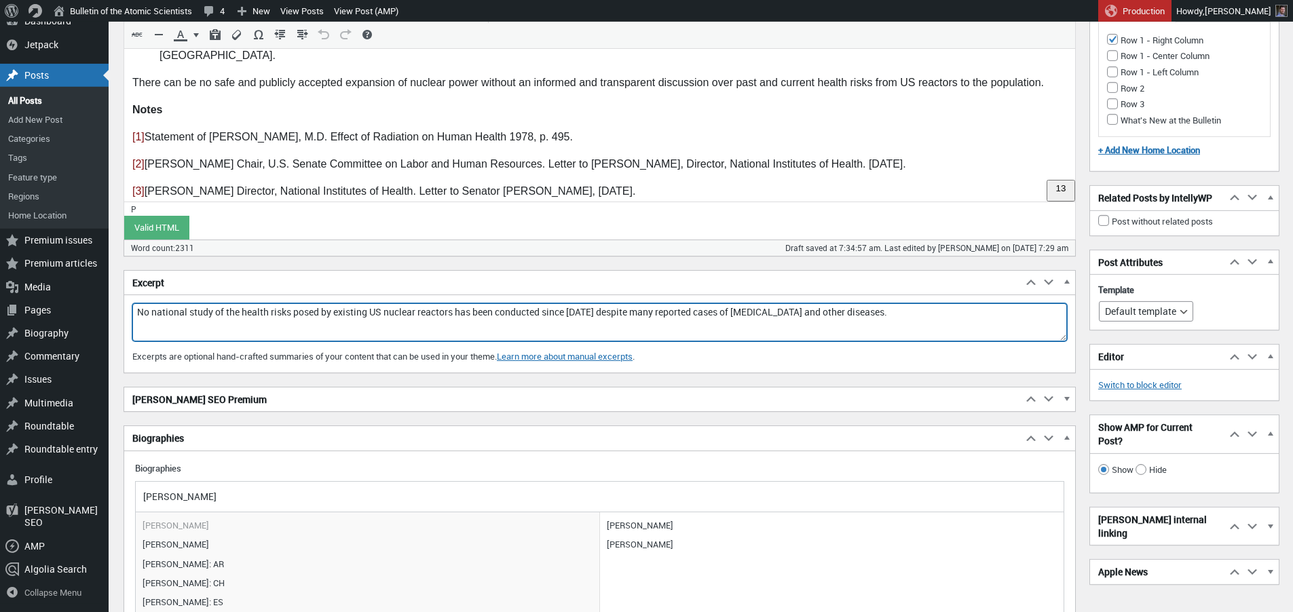
click at [544, 403] on h2 "[PERSON_NAME] SEO Premium" at bounding box center [573, 399] width 898 height 24
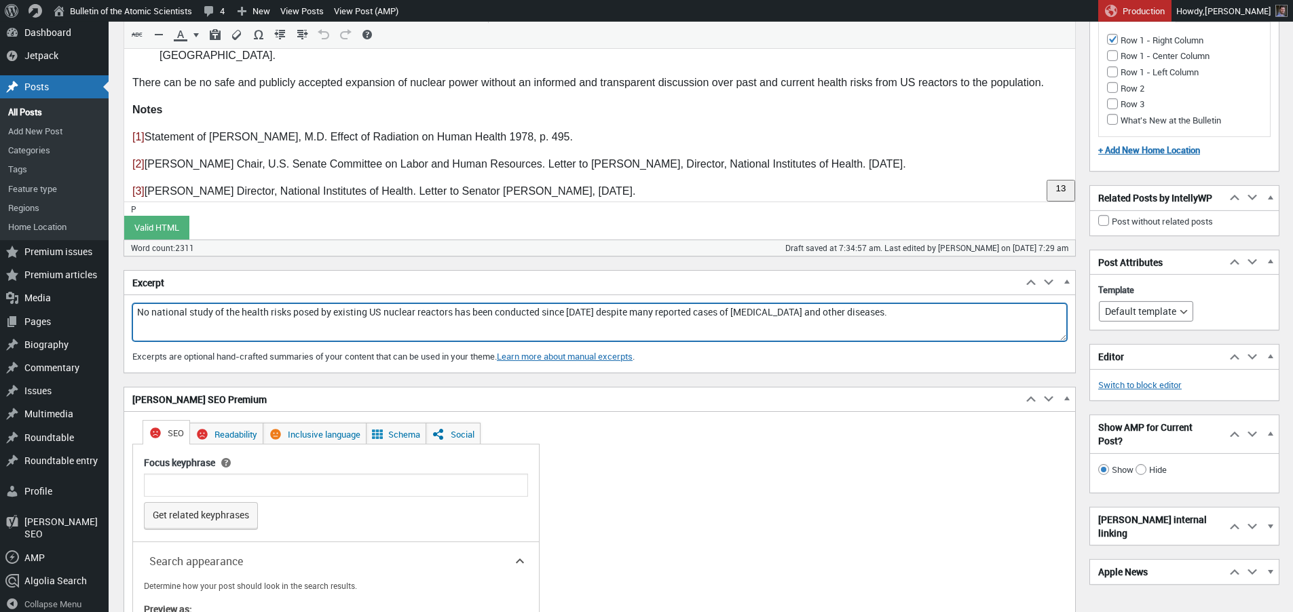
click at [645, 316] on textarea "No national study of the health risks posed by existing US nuclear reactors has…" at bounding box center [599, 322] width 934 height 38
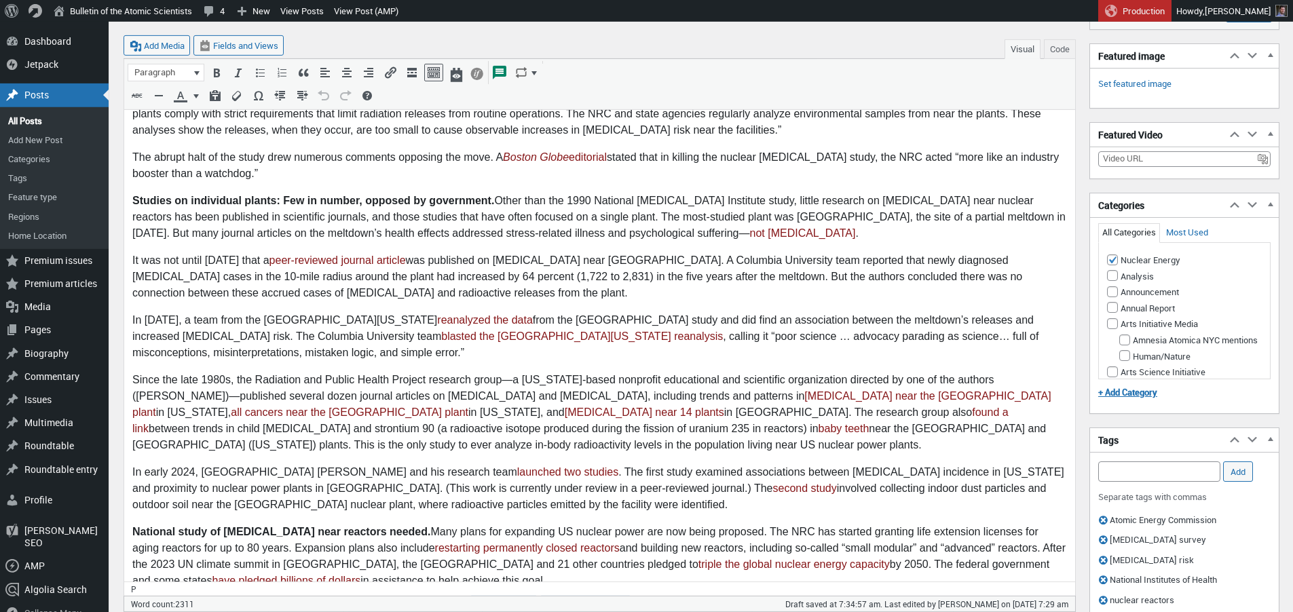
scroll to position [1039, 0]
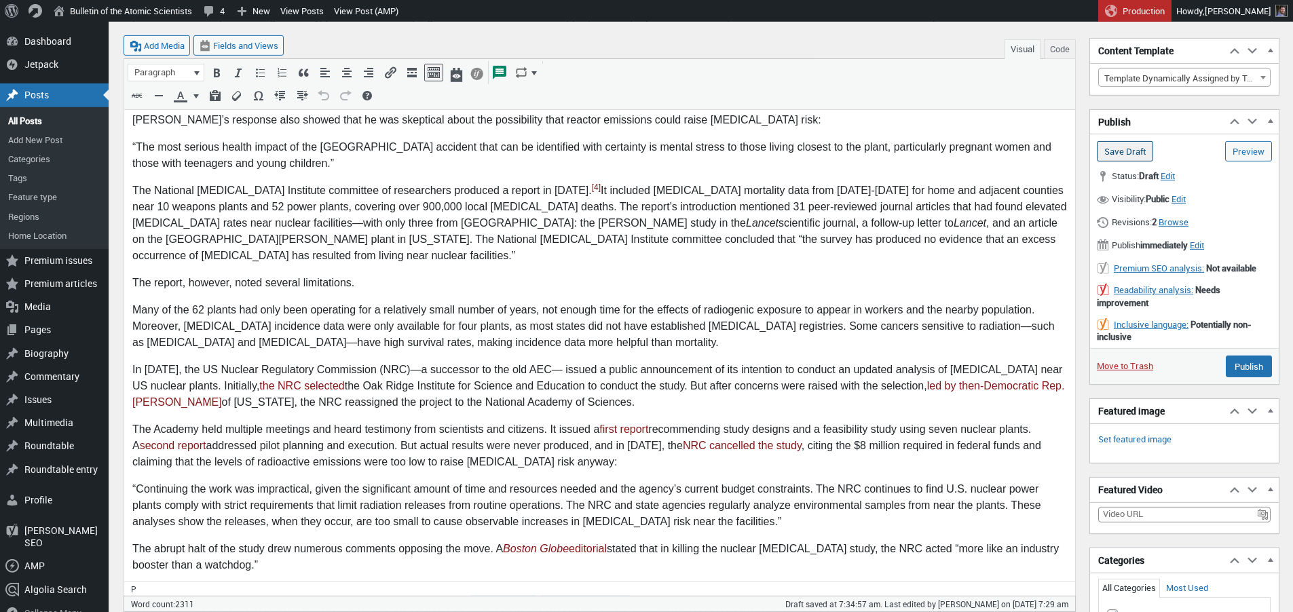
type textarea "No national study of the health risks posed by existing US nuclear reactors has…"
click at [1129, 147] on input "Save Draft" at bounding box center [1125, 151] width 56 height 20
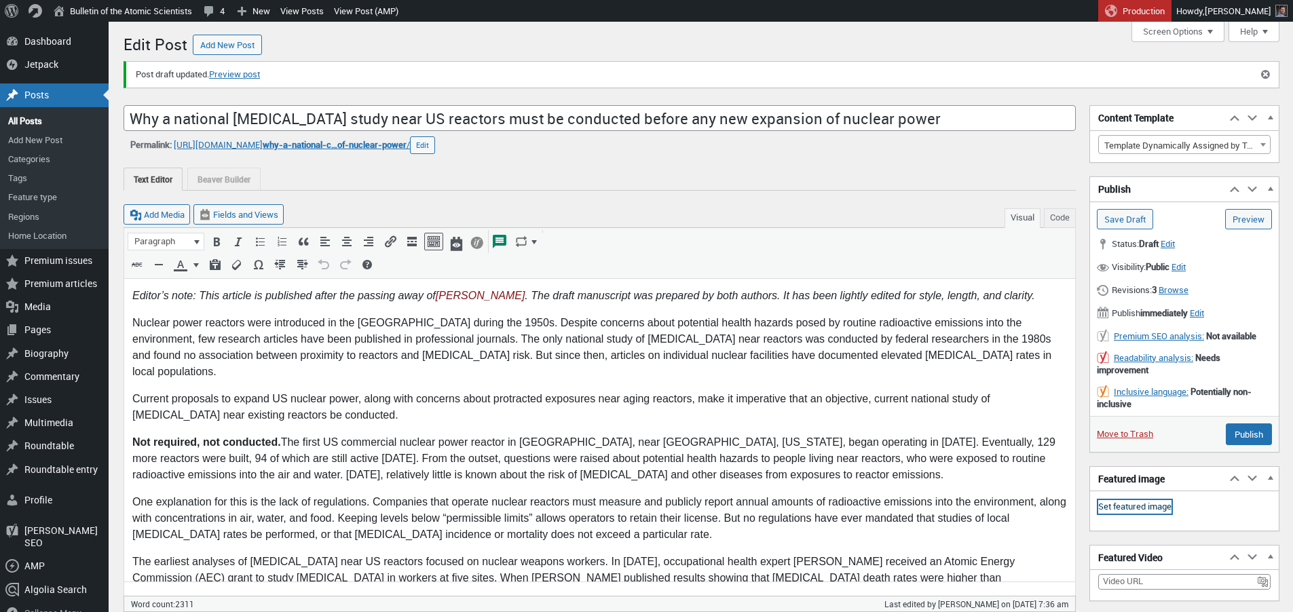
click at [1142, 508] on link "Set featured image" at bounding box center [1134, 507] width 73 height 14
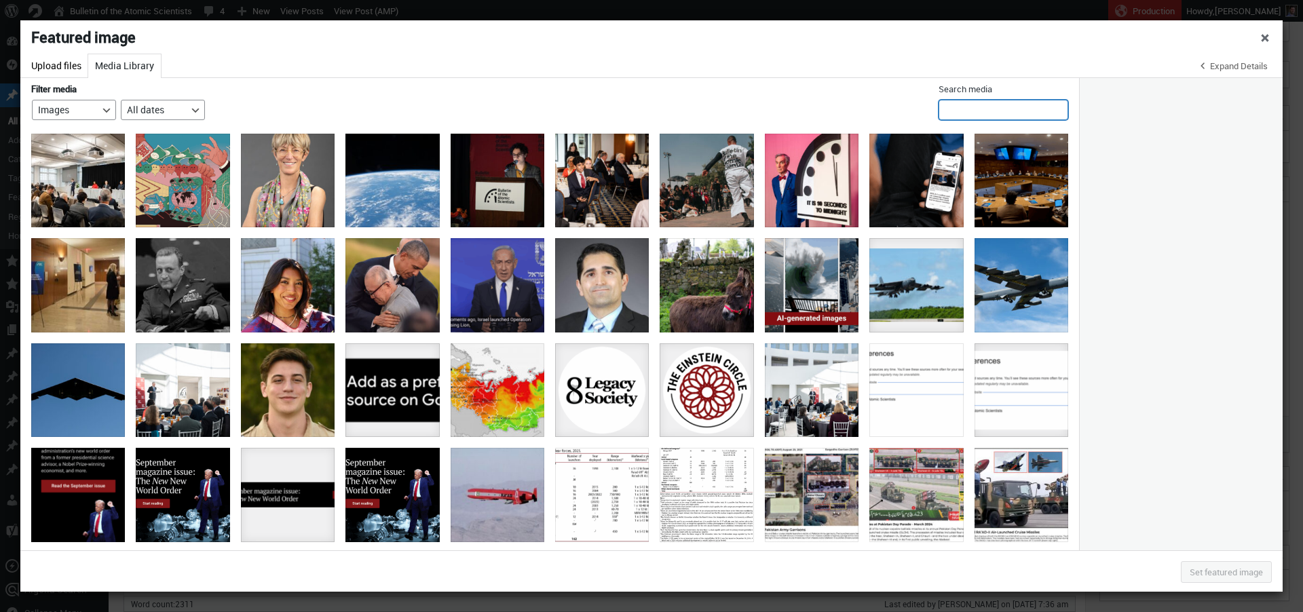
click at [981, 112] on input "Search media" at bounding box center [1003, 110] width 130 height 20
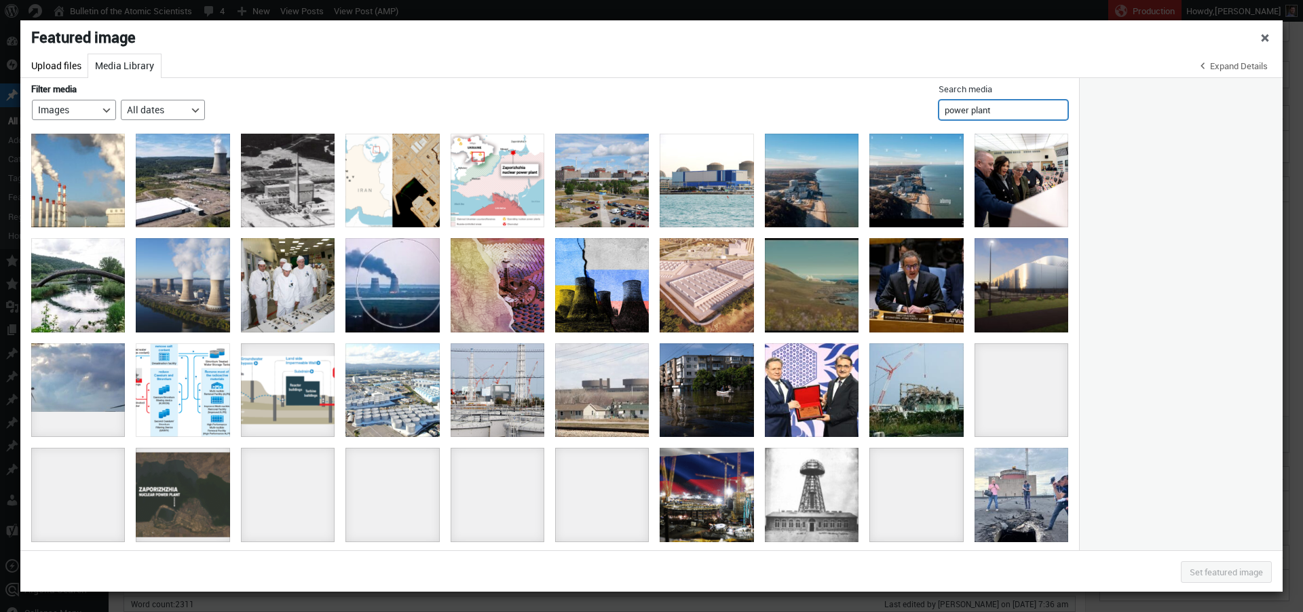
type input "power plant"
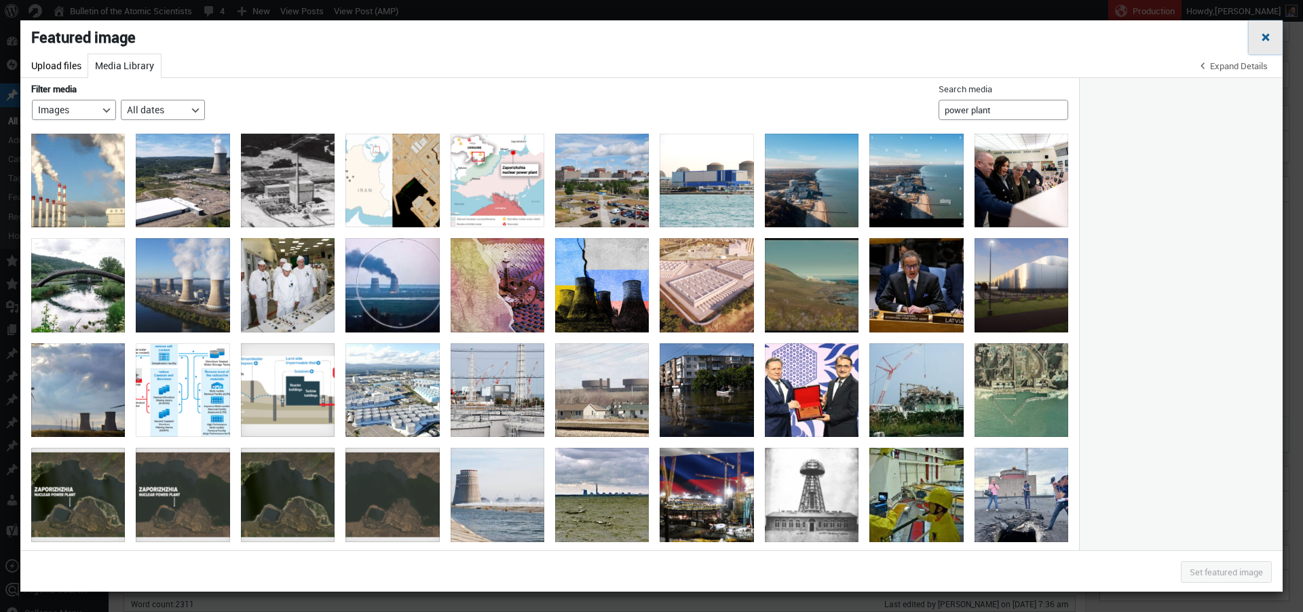
click at [1264, 37] on span "Close dialog" at bounding box center [1266, 36] width 14 height 11
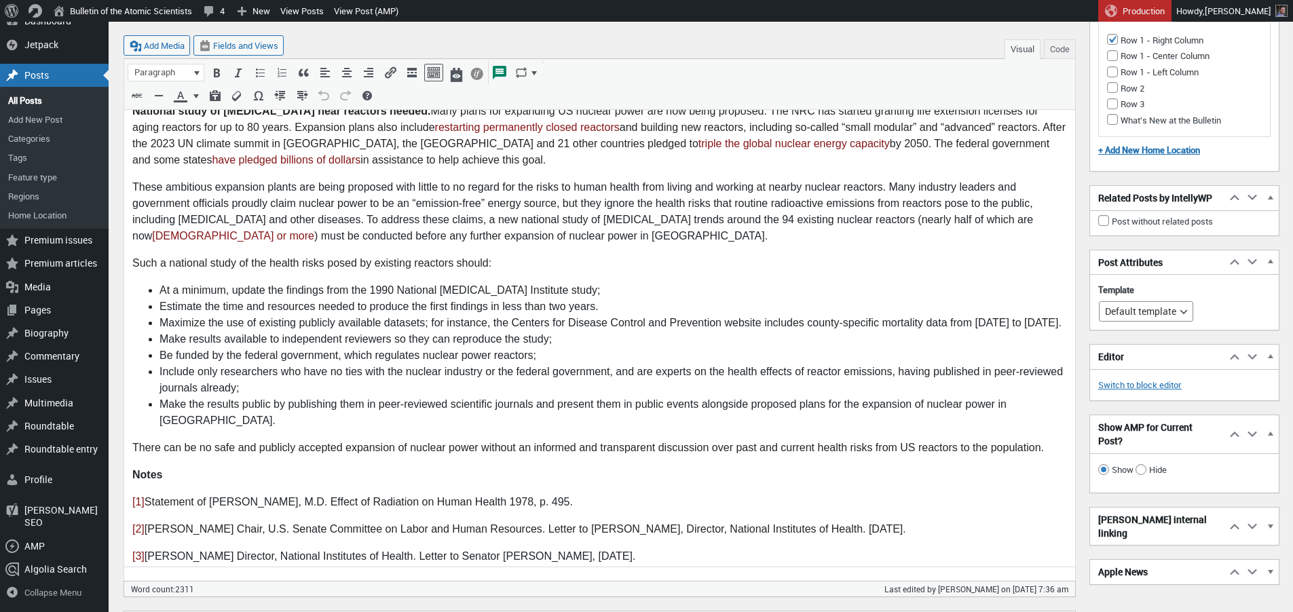
scroll to position [1906, 0]
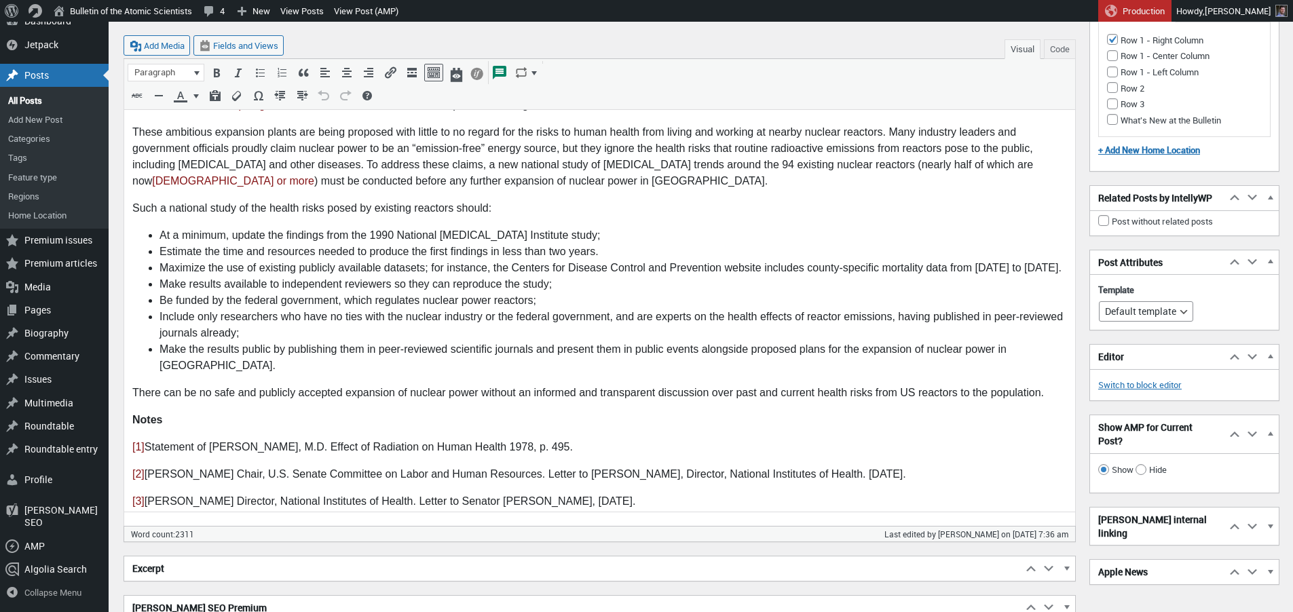
click at [242, 572] on h2 "Excerpt" at bounding box center [573, 568] width 898 height 24
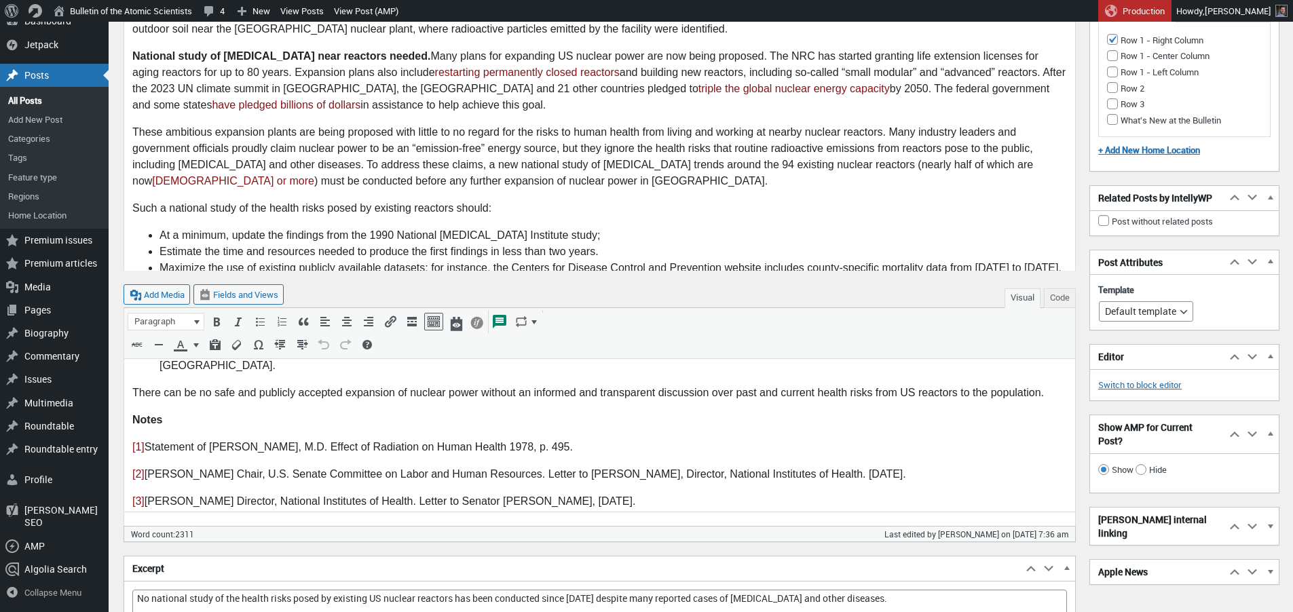
scroll to position [2237, 0]
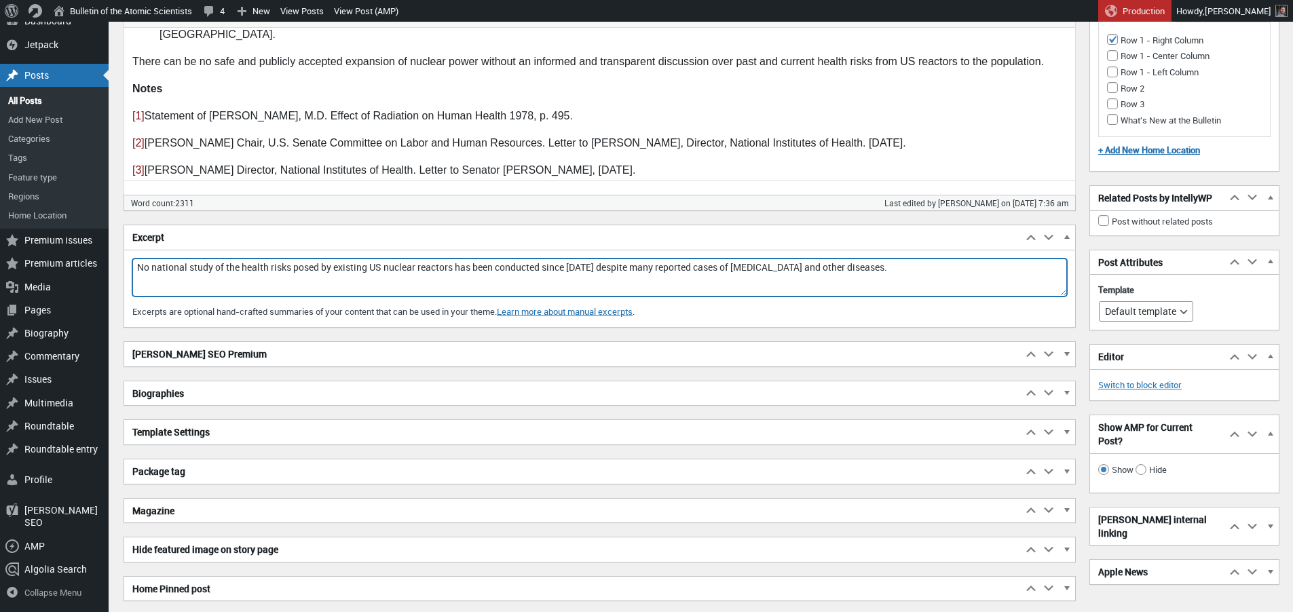
click at [895, 268] on textarea "No national study of the health risks posed by existing US nuclear reactors has…" at bounding box center [599, 278] width 934 height 38
drag, startPoint x: 890, startPoint y: 267, endPoint x: 909, endPoint y: 269, distance: 19.8
click at [890, 267] on textarea "No national study of the health risks posed by existing US nuclear reactors has…" at bounding box center [599, 278] width 934 height 38
click at [939, 269] on textarea "No national study of the health risks posed by existing US nuclear reactors has…" at bounding box center [599, 278] width 934 height 38
click at [960, 269] on textarea "No national study of the health risks posed by existing US nuclear reactors has…" at bounding box center [599, 278] width 934 height 38
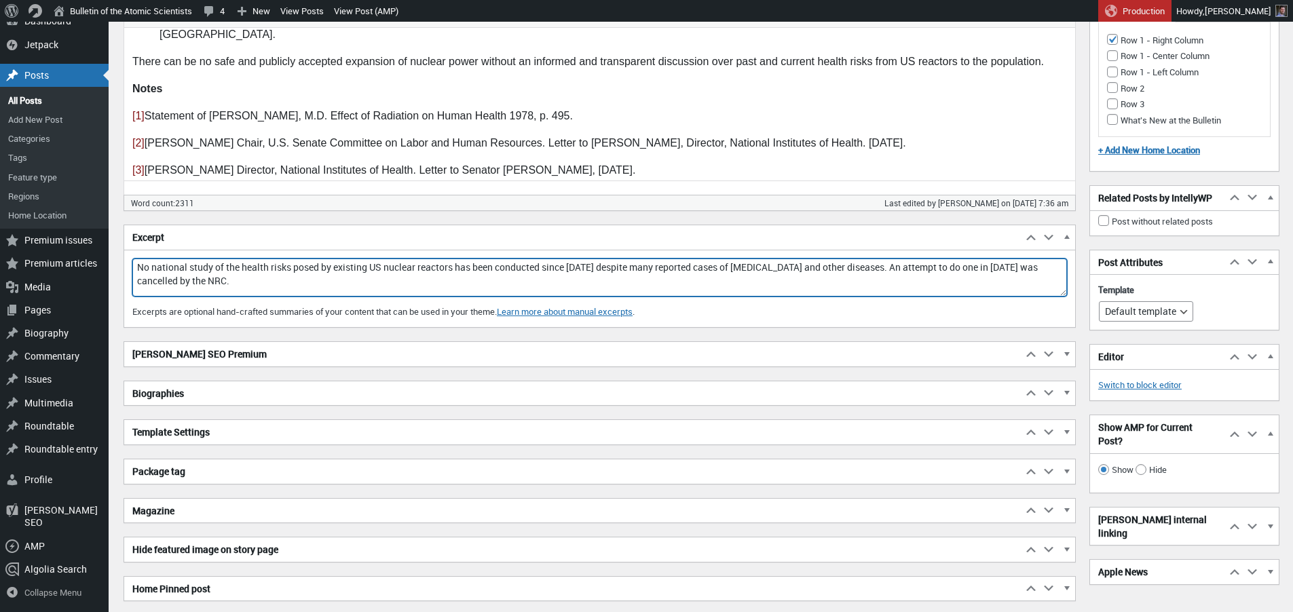
click at [955, 269] on textarea "No national study of the health risks posed by existing US nuclear reactors has…" at bounding box center [599, 278] width 934 height 38
drag, startPoint x: 183, startPoint y: 282, endPoint x: 213, endPoint y: 305, distance: 38.7
click at [229, 282] on textarea "No national study of the health risks posed by existing US nuclear reactors has…" at bounding box center [599, 278] width 934 height 38
click at [592, 285] on textarea "No national study of the health risks posed by existing US nuclear reactors has…" at bounding box center [599, 278] width 934 height 38
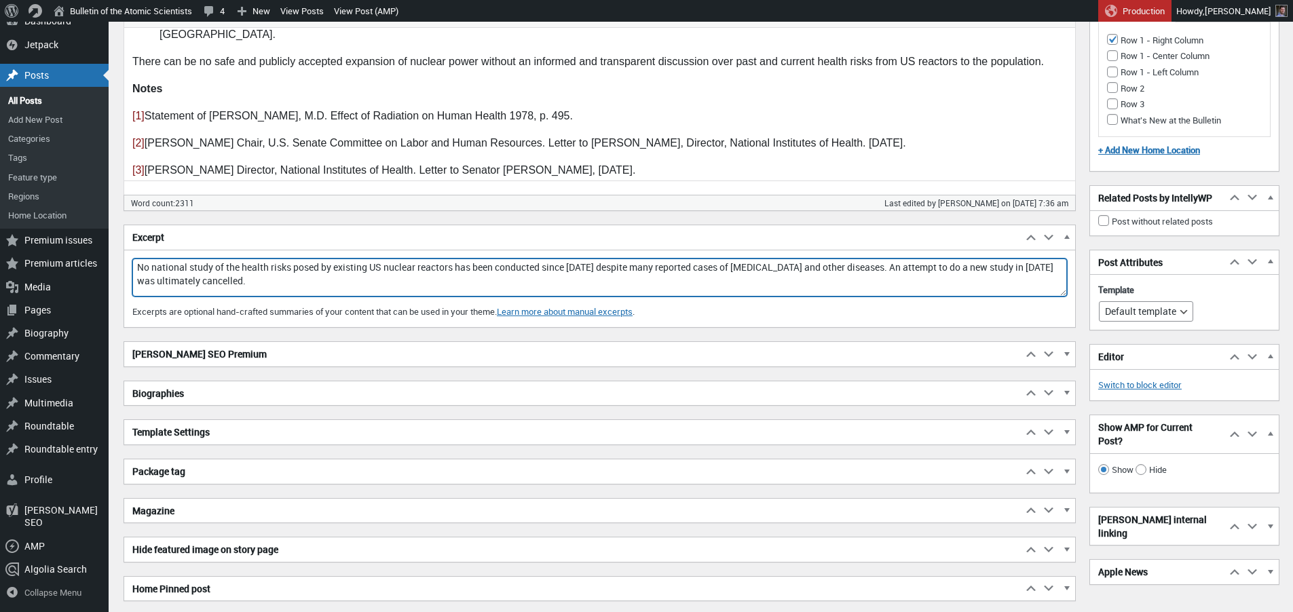
click at [873, 268] on textarea "No national study of the health risks posed by existing US nuclear reactors has…" at bounding box center [599, 278] width 934 height 38
click at [843, 277] on textarea "No national study of the health risks posed by existing US nuclear reactors has…" at bounding box center [599, 278] width 934 height 38
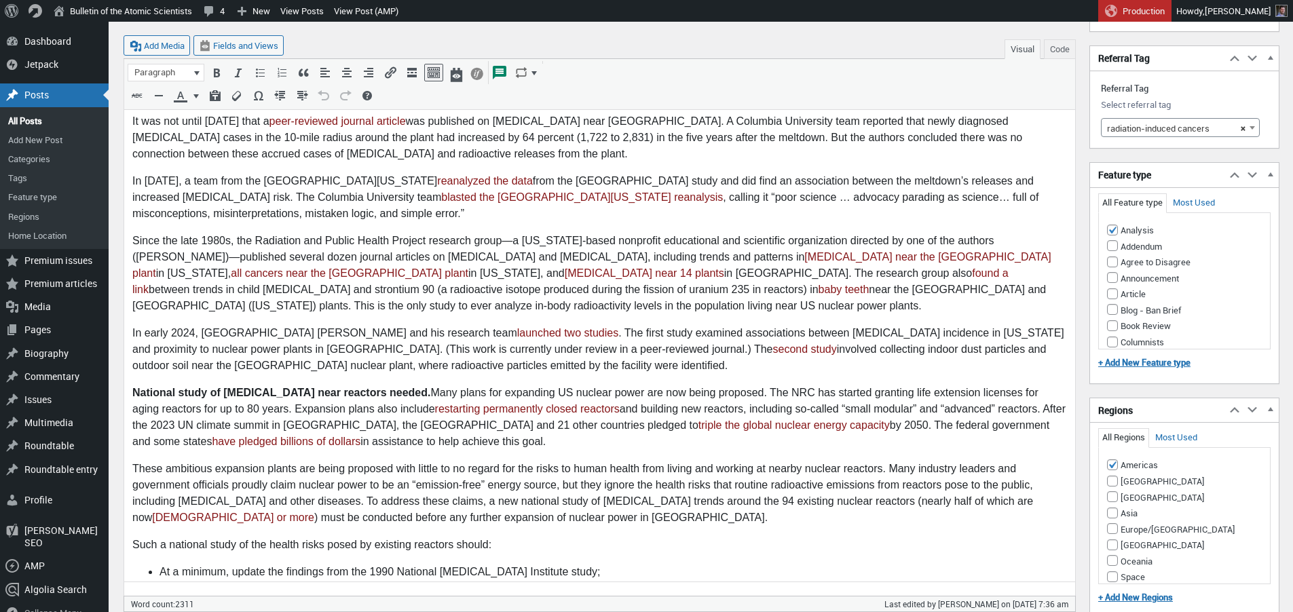
scroll to position [1160, 0]
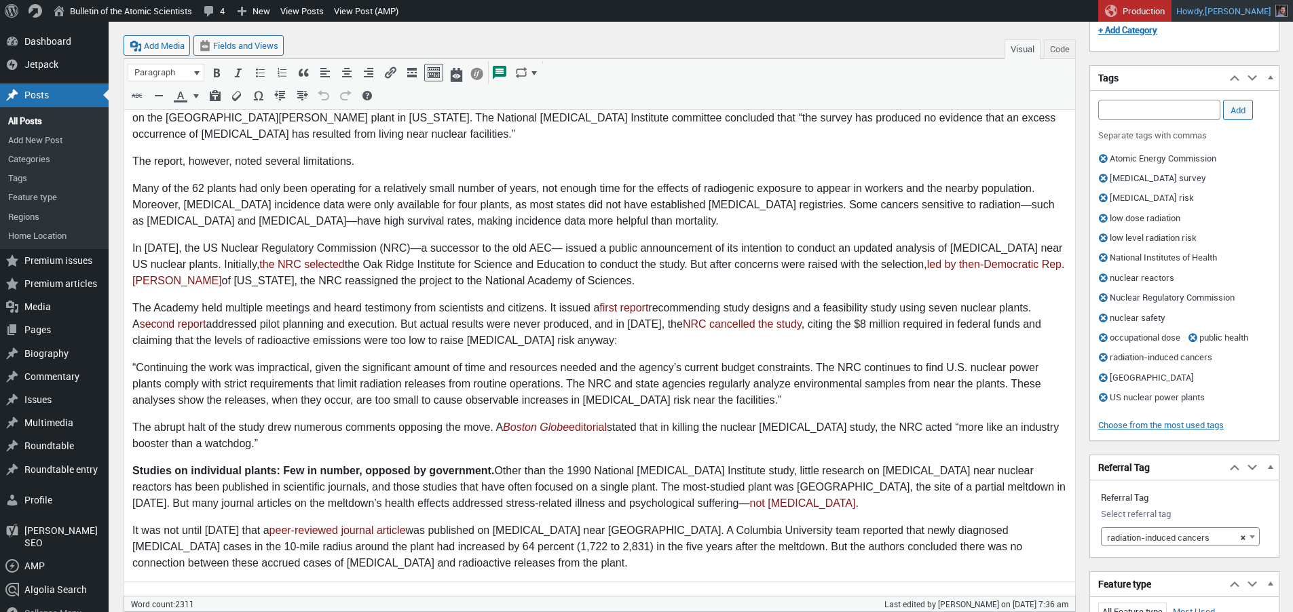
type textarea "No national study of the health risks posed by existing US nuclear reactors has…"
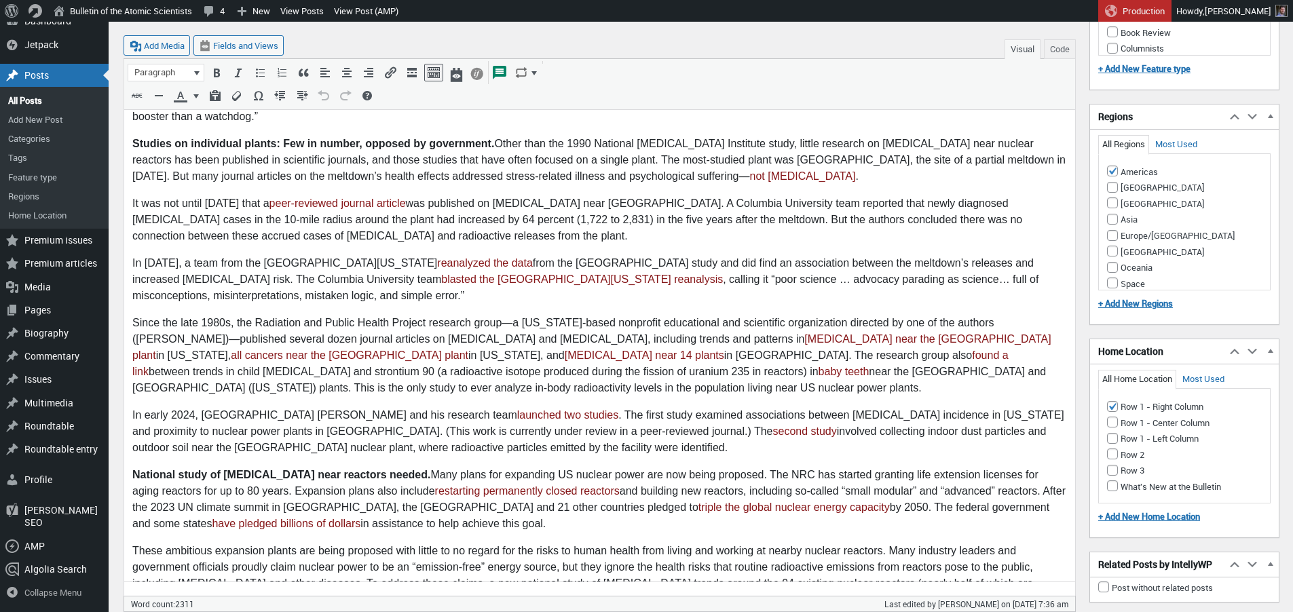
scroll to position [1558, 0]
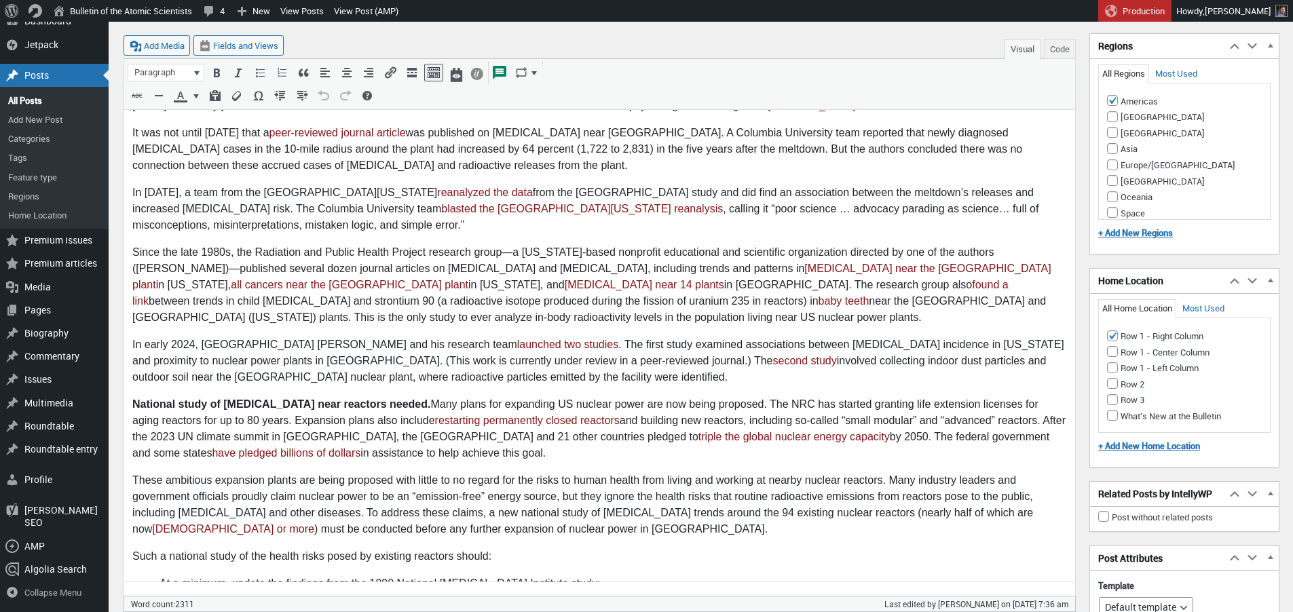
click at [723, 472] on p "These ambitious expansion plants are being proposed with little to no regard fo…" at bounding box center [599, 504] width 934 height 65
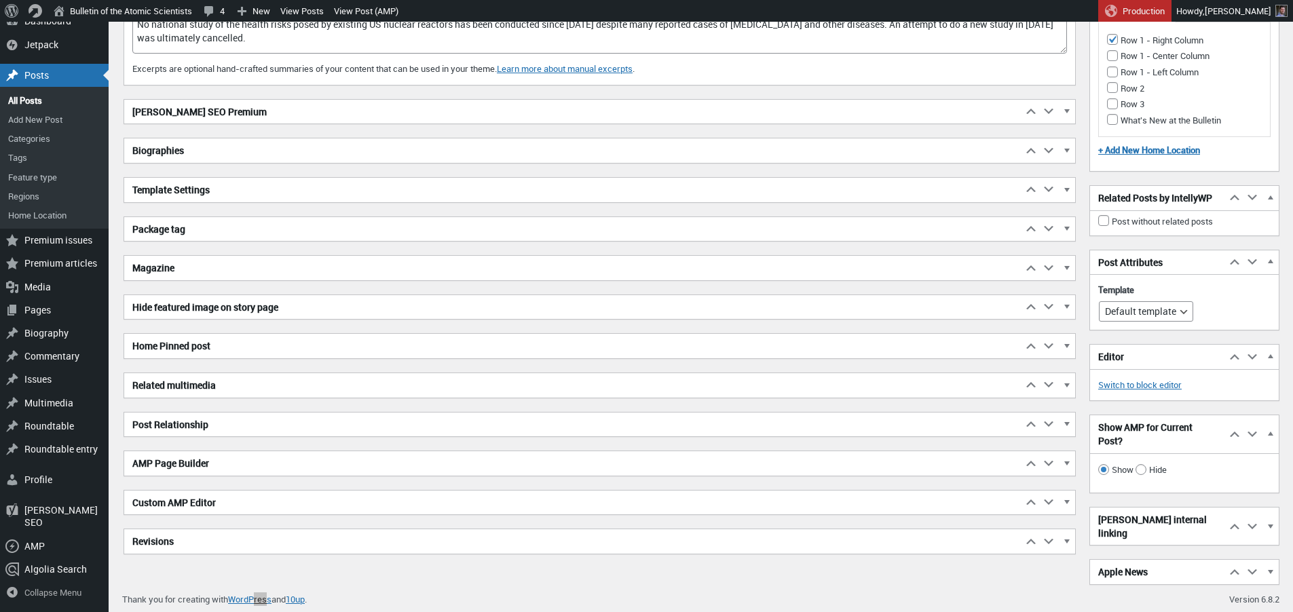
scroll to position [1580, 0]
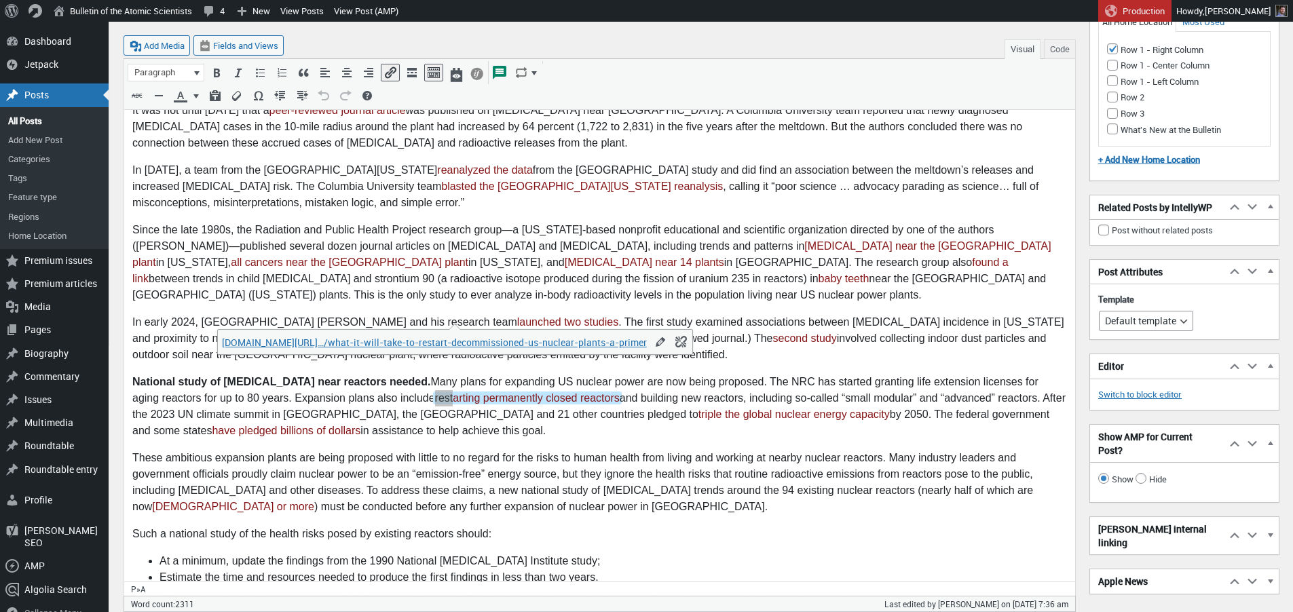
click at [584, 347] on link "thebulletin.org/…/what-it-will-take-to-restart-decommissioned-us-nuclear-plants…" at bounding box center [434, 342] width 425 height 13
click at [750, 374] on p "National study of cancer near reactors needed. Many plans for expanding US nucl…" at bounding box center [599, 406] width 934 height 65
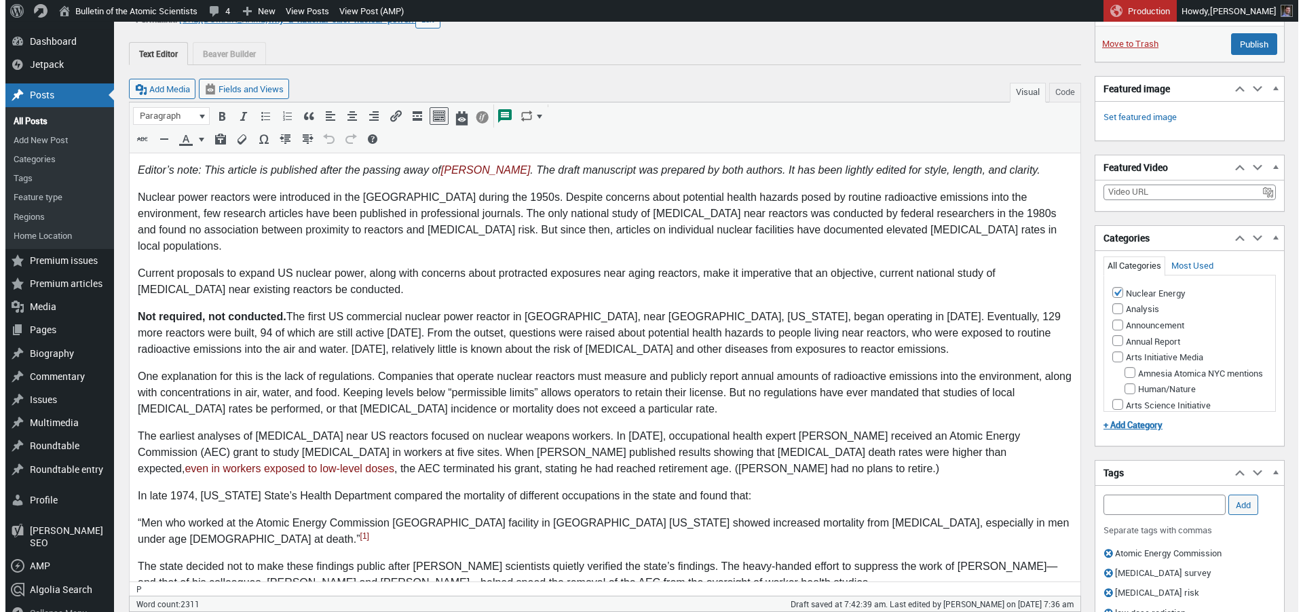
scroll to position [117, 0]
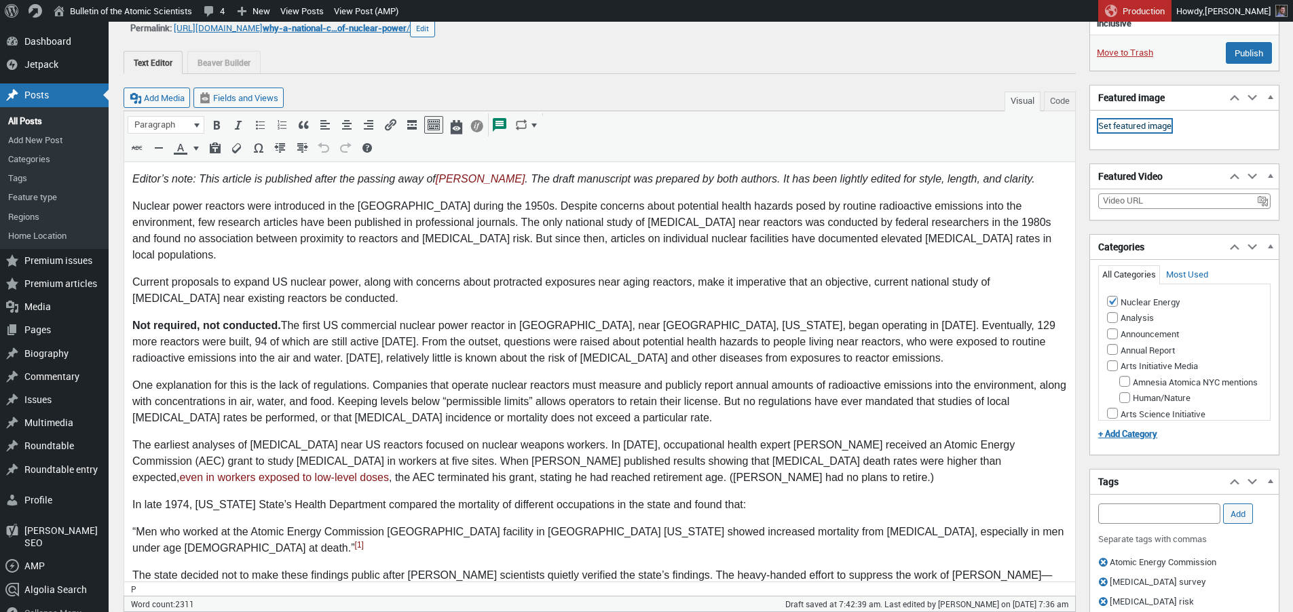
click at [1122, 128] on link "Set featured image" at bounding box center [1134, 126] width 73 height 14
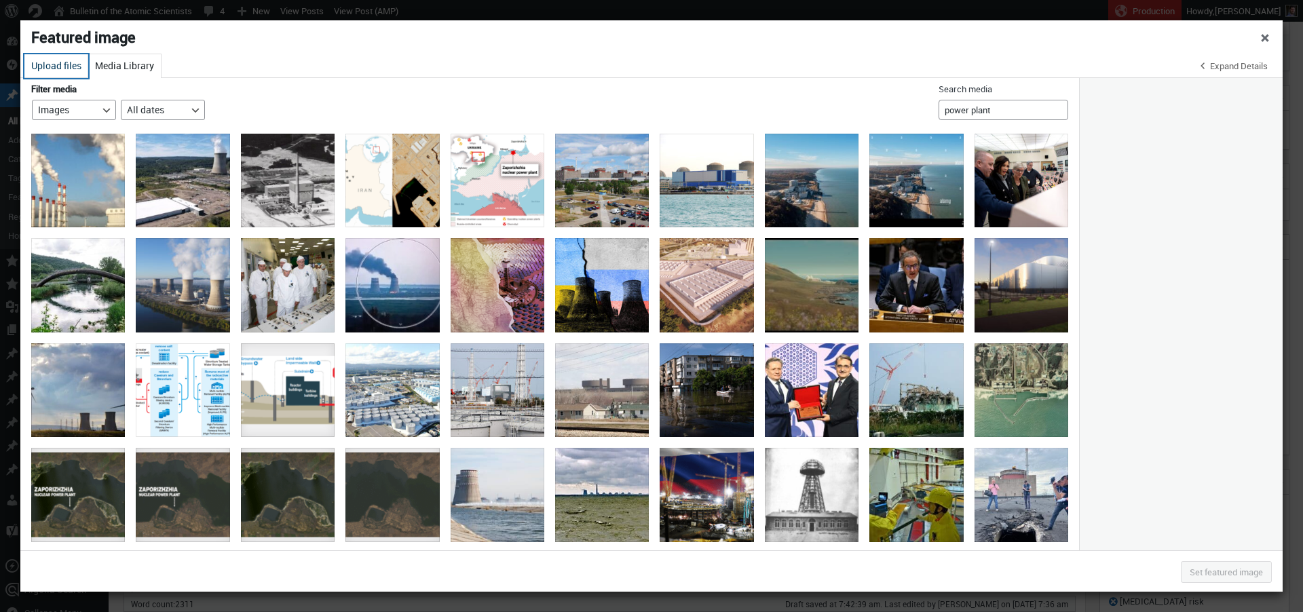
click at [58, 60] on button "Upload files" at bounding box center [56, 66] width 64 height 24
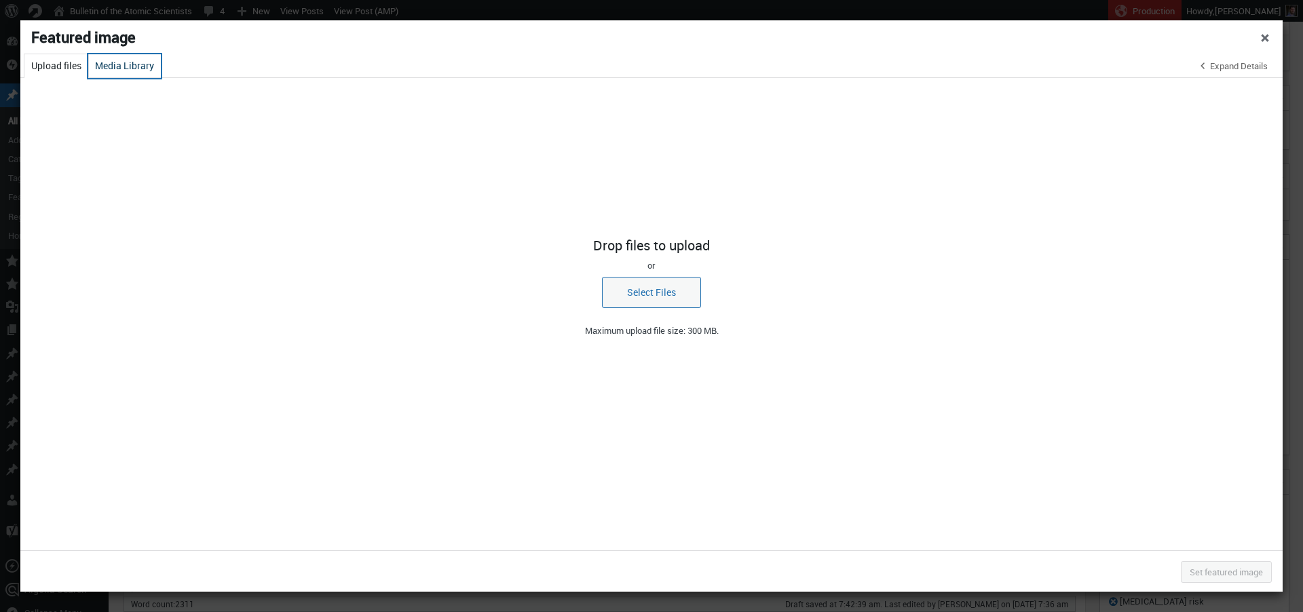
click at [105, 68] on button "Media Library" at bounding box center [124, 66] width 73 height 24
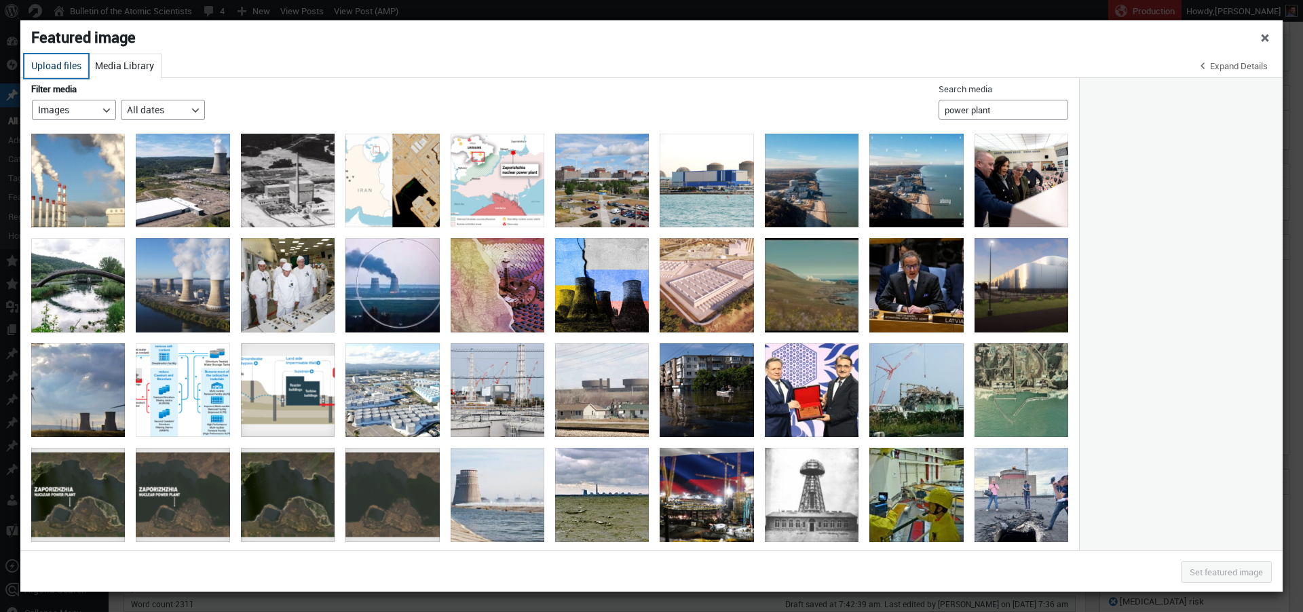
click at [64, 63] on button "Upload files" at bounding box center [56, 66] width 64 height 24
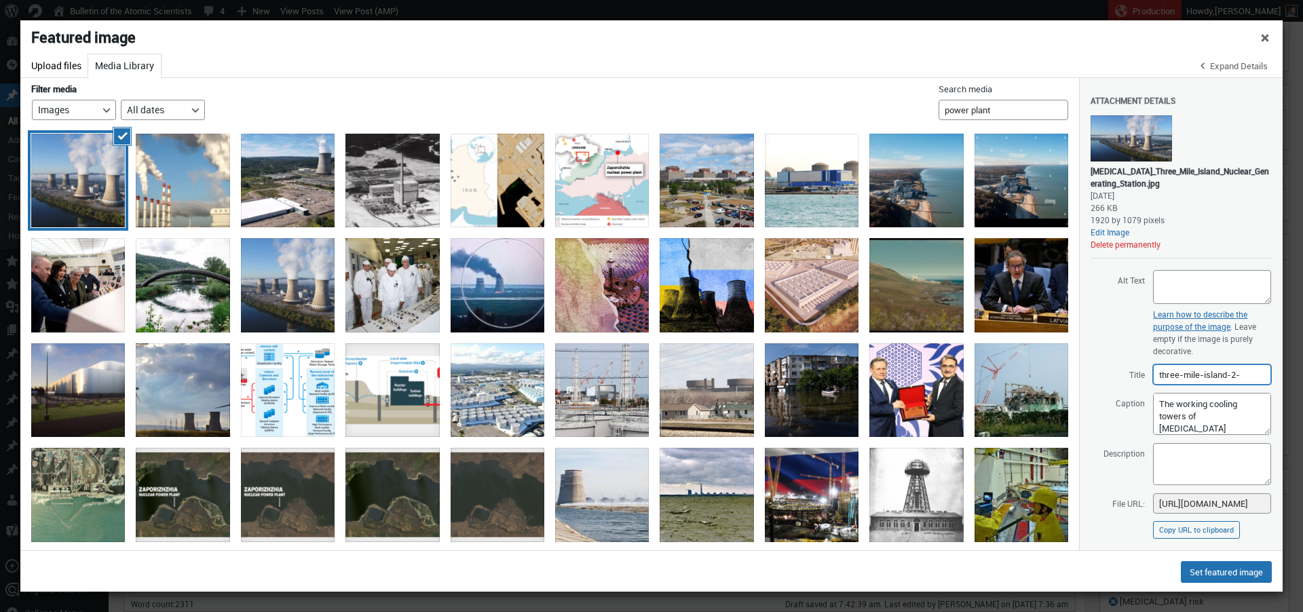
click at [1208, 373] on input "three-mile-island-2-" at bounding box center [1212, 374] width 118 height 20
click at [1194, 284] on textarea "Alt Text" at bounding box center [1212, 287] width 118 height 34
paste textarea "Aerial view of a nuclear power plant with four cooling towers emitting steam be…"
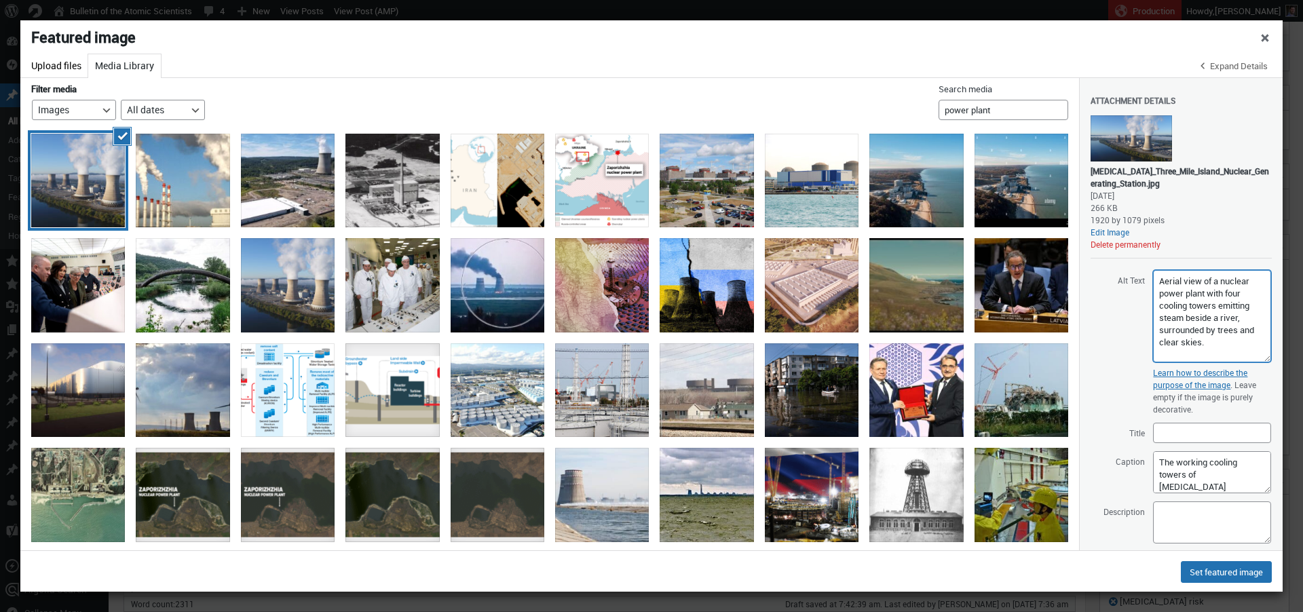
scroll to position [0, 0]
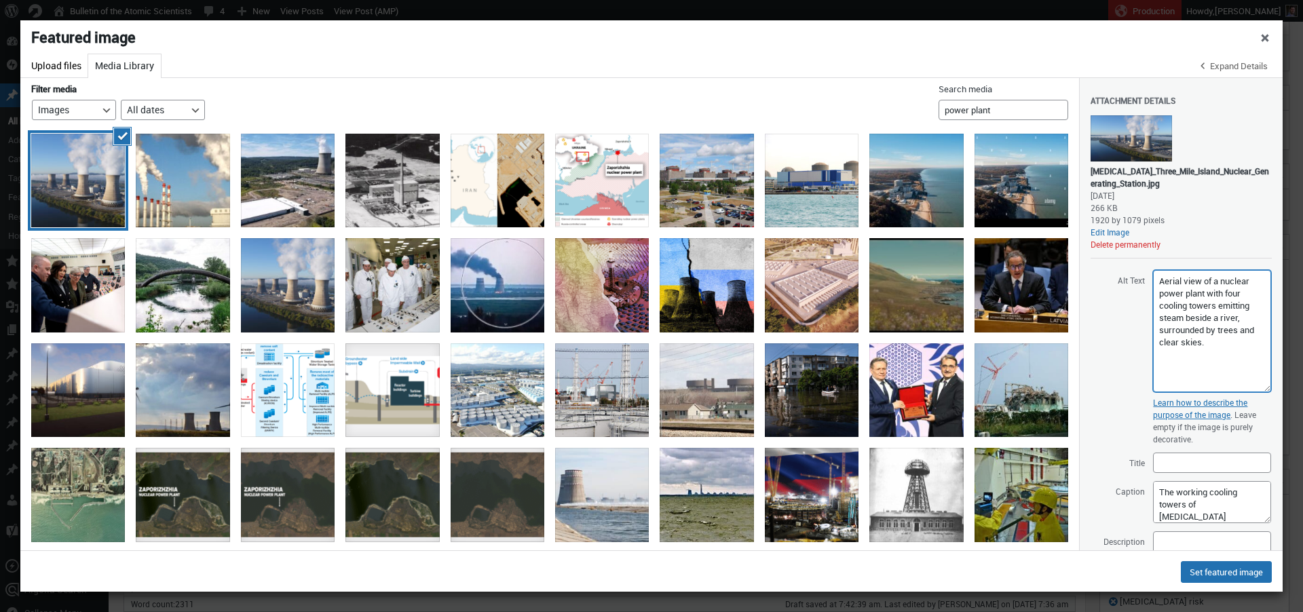
drag, startPoint x: 1254, startPoint y: 301, endPoint x: 1238, endPoint y: 355, distance: 55.8
click at [1251, 386] on textarea "Aerial view of a nuclear power plant with four cooling towers emitting steam be…" at bounding box center [1212, 331] width 118 height 122
click at [1216, 304] on textarea "Aerial view of a nuclear power plant with four cooling towers emitting steam be…" at bounding box center [1212, 329] width 118 height 119
click at [1216, 305] on textarea "Aerial view of a nuclear power plant with four cooling towers, two of them emit…" at bounding box center [1212, 329] width 118 height 119
click at [1226, 355] on textarea "Aerial view of a nuclear power plant with four cooling towers two of them emitt…" at bounding box center [1212, 329] width 118 height 119
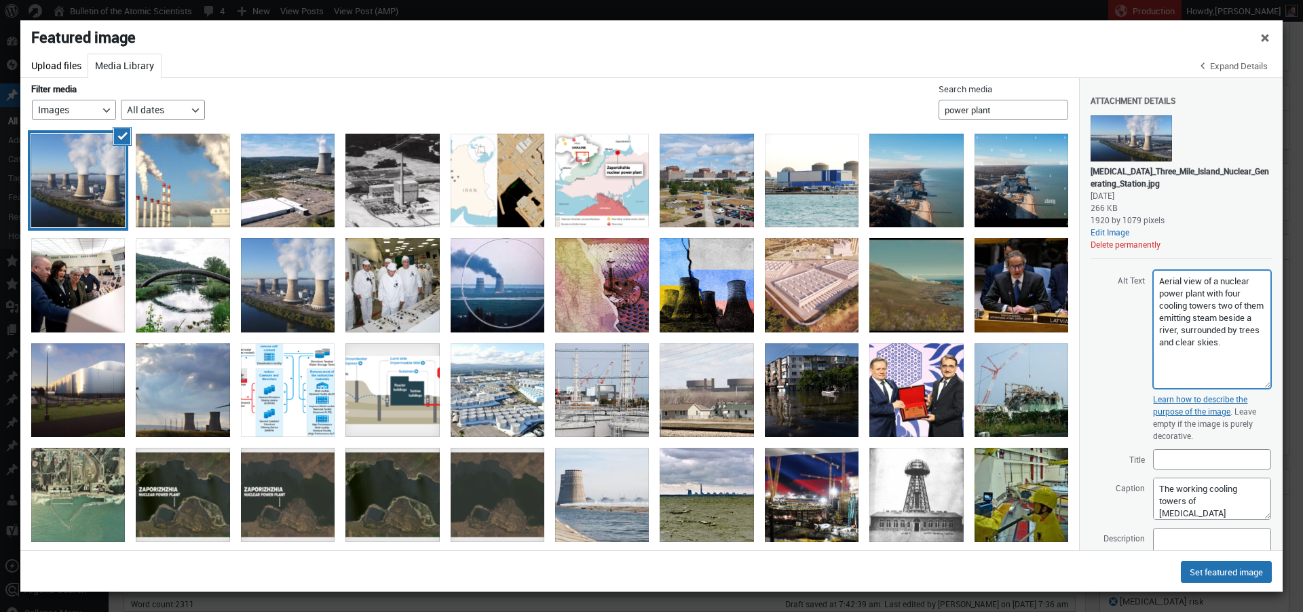
scroll to position [48, 0]
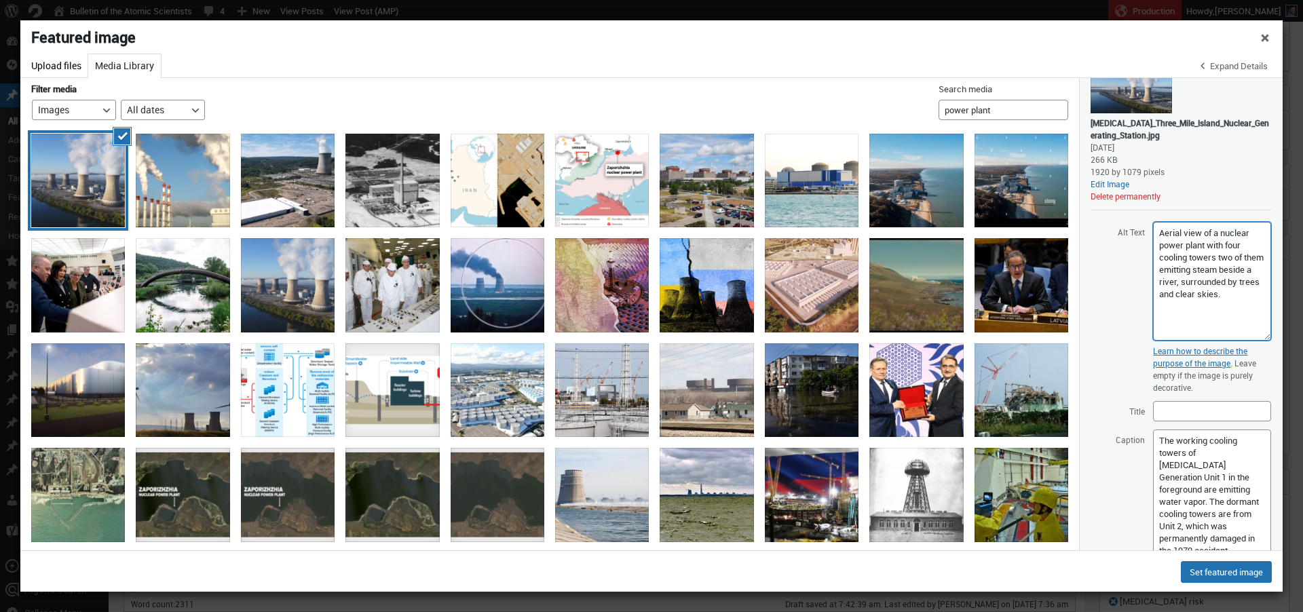
drag, startPoint x: 1257, startPoint y: 467, endPoint x: 1232, endPoint y: 499, distance: 41.1
click at [1246, 553] on textarea "The working cooling towers of Exelon Generation Unit 1 in the foreground are em…" at bounding box center [1212, 496] width 118 height 133
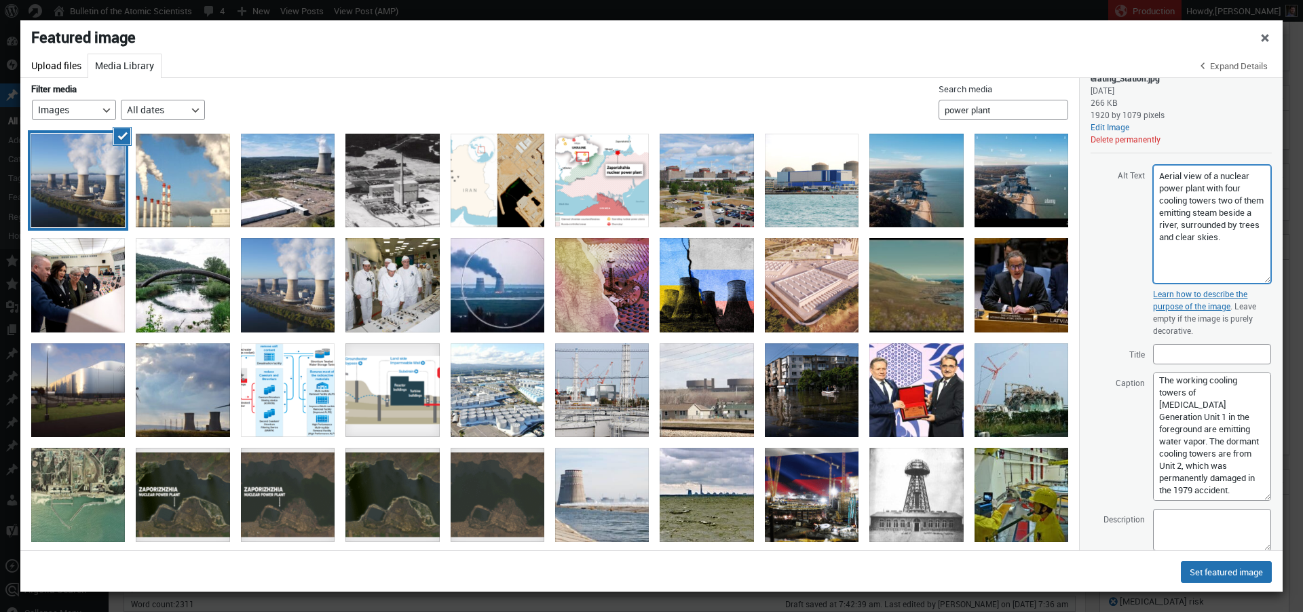
scroll to position [170, 0]
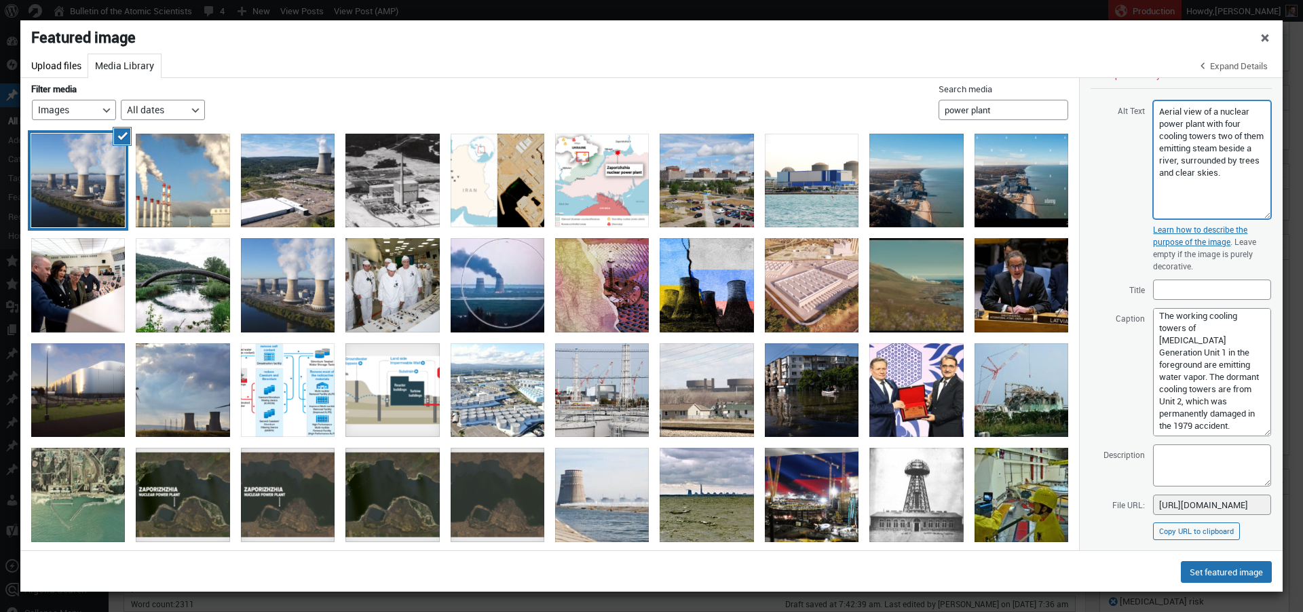
type textarea "Aerial view of a nuclear power plant with four cooling towers two of them emitt…"
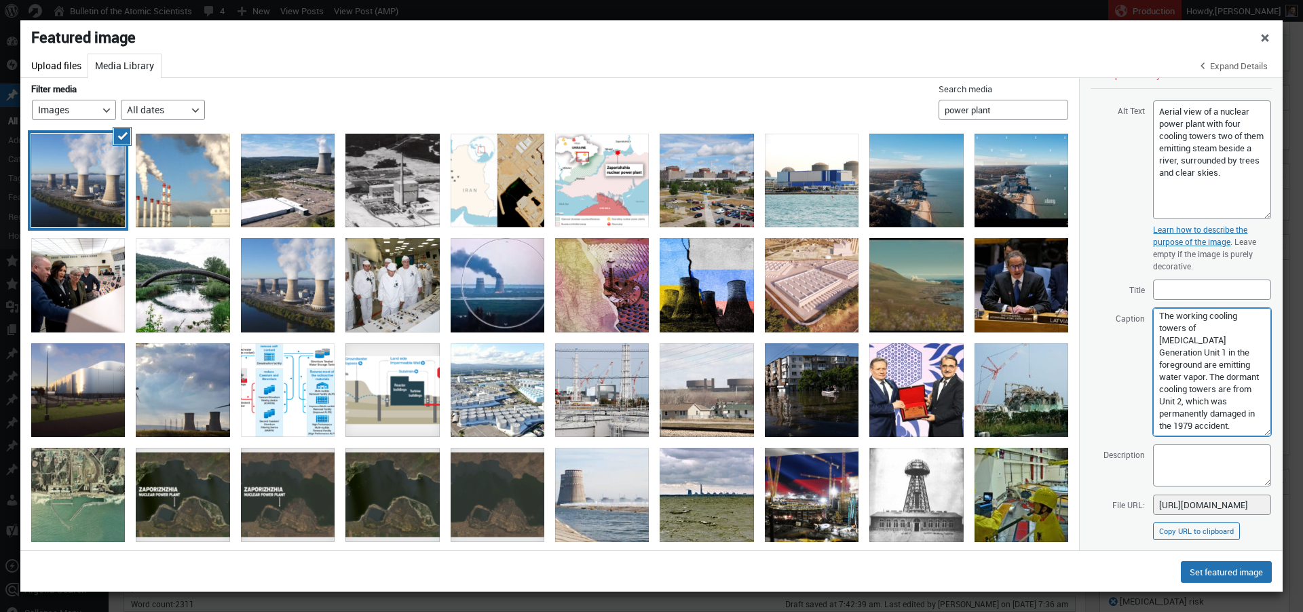
click at [1191, 355] on textarea "The working cooling towers of Exelon Generation Unit 1 in the foreground are em…" at bounding box center [1212, 372] width 118 height 128
click at [1190, 356] on textarea "The working cooling towers of Exelon Generation Unit 1 in the foreground are em…" at bounding box center [1212, 372] width 118 height 128
paste textarea "Many of the 62 plants had only been operating for a relatively small number of …"
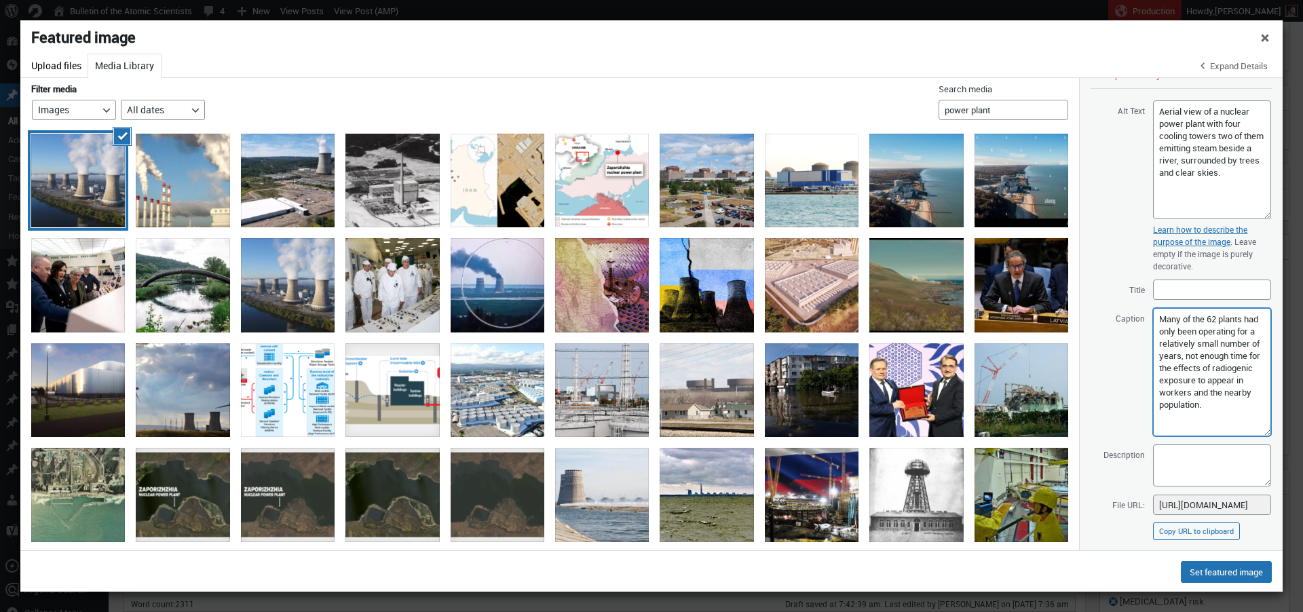
drag, startPoint x: 1154, startPoint y: 319, endPoint x: 1149, endPoint y: 354, distance: 35.6
click at [1154, 319] on textarea "The working cooling towers of Exelon Generation Unit 1 in the foreground are em…" at bounding box center [1212, 372] width 118 height 128
click at [1156, 335] on textarea "The working cooling towers of Exelon Generation Unit 1 in the foreground are em…" at bounding box center [1212, 372] width 118 height 128
click at [1185, 344] on textarea "The working cooling towers of Exelon Generation Unit 1 in the foreground are em…" at bounding box center [1212, 372] width 118 height 128
click at [1181, 371] on textarea "The working cooling towers of Exelon Generation Unit 1 in the foreground are em…" at bounding box center [1212, 372] width 118 height 128
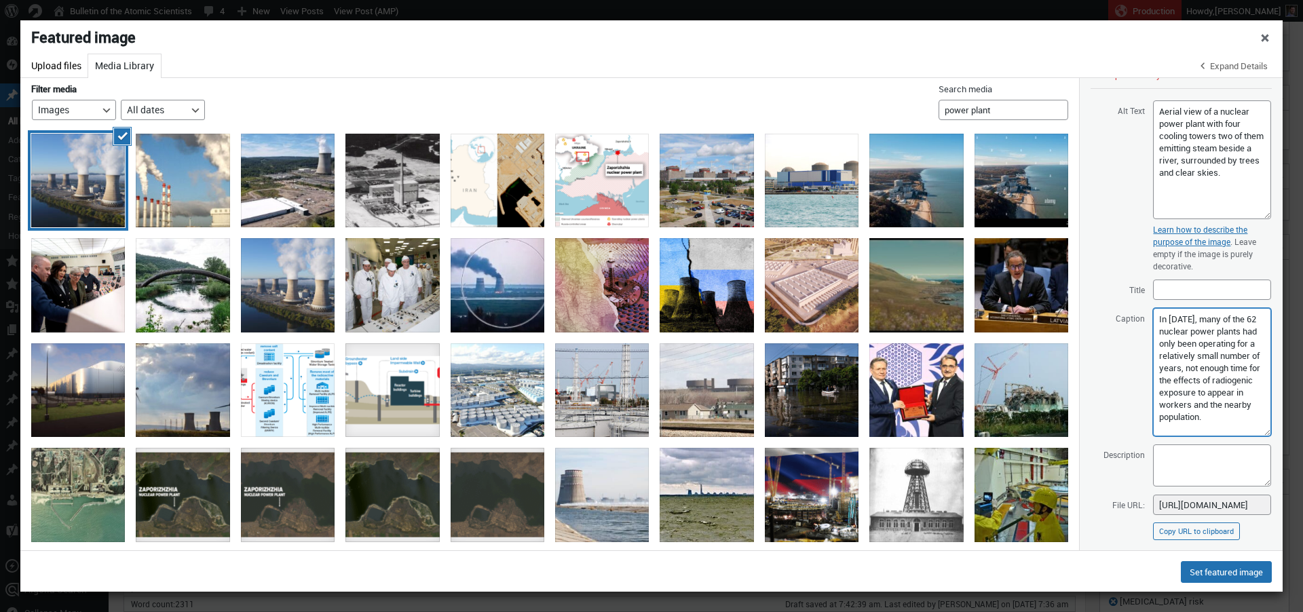
click at [1177, 377] on textarea "The working cooling towers of Exelon Generation Unit 1 in the foreground are em…" at bounding box center [1212, 372] width 118 height 128
drag, startPoint x: 1202, startPoint y: 333, endPoint x: 1179, endPoint y: 341, distance: 24.5
click at [1179, 341] on textarea "The working cooling towers of Exelon Generation Unit 1 in the foreground are em…" at bounding box center [1212, 372] width 118 height 128
click at [1212, 332] on textarea "The working cooling towers of Exelon Generation Unit 1 in the foreground are em…" at bounding box center [1212, 372] width 118 height 128
click at [1194, 347] on textarea "The working cooling towers of Exelon Generation Unit 1 in the foreground are em…" at bounding box center [1212, 372] width 118 height 128
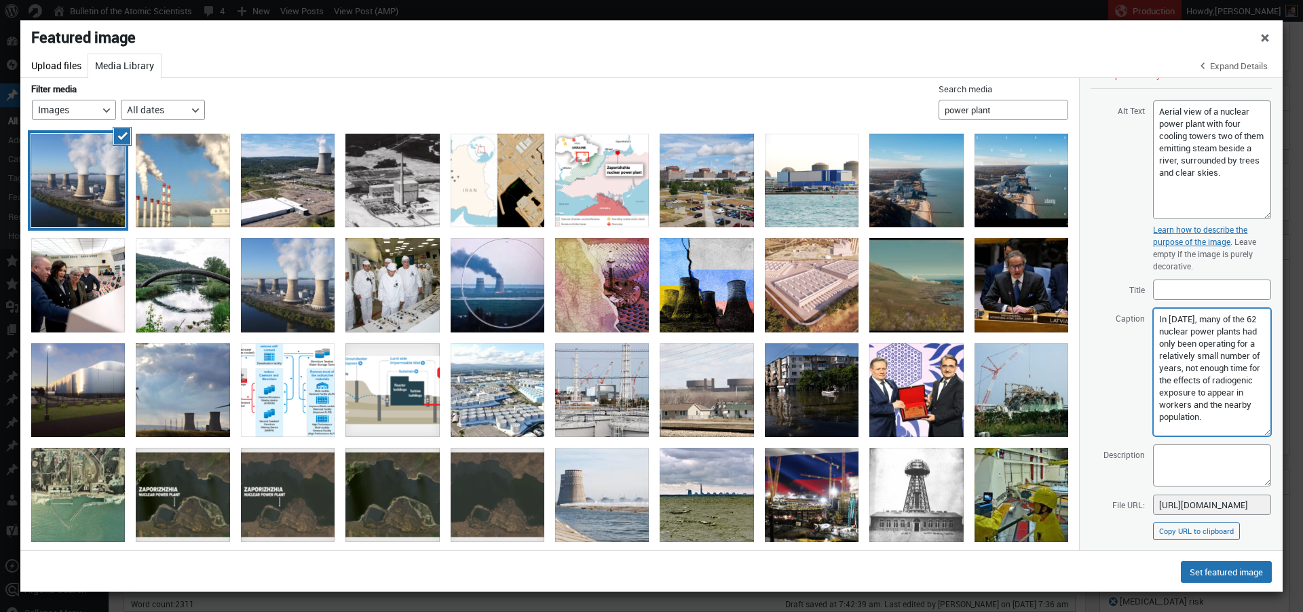
click at [1158, 320] on textarea "The working cooling towers of Exelon Generation Unit 1 in the foreground are em…" at bounding box center [1212, 372] width 118 height 128
paste textarea "No national study of the health risks posed by existing US nuclear reactors has…"
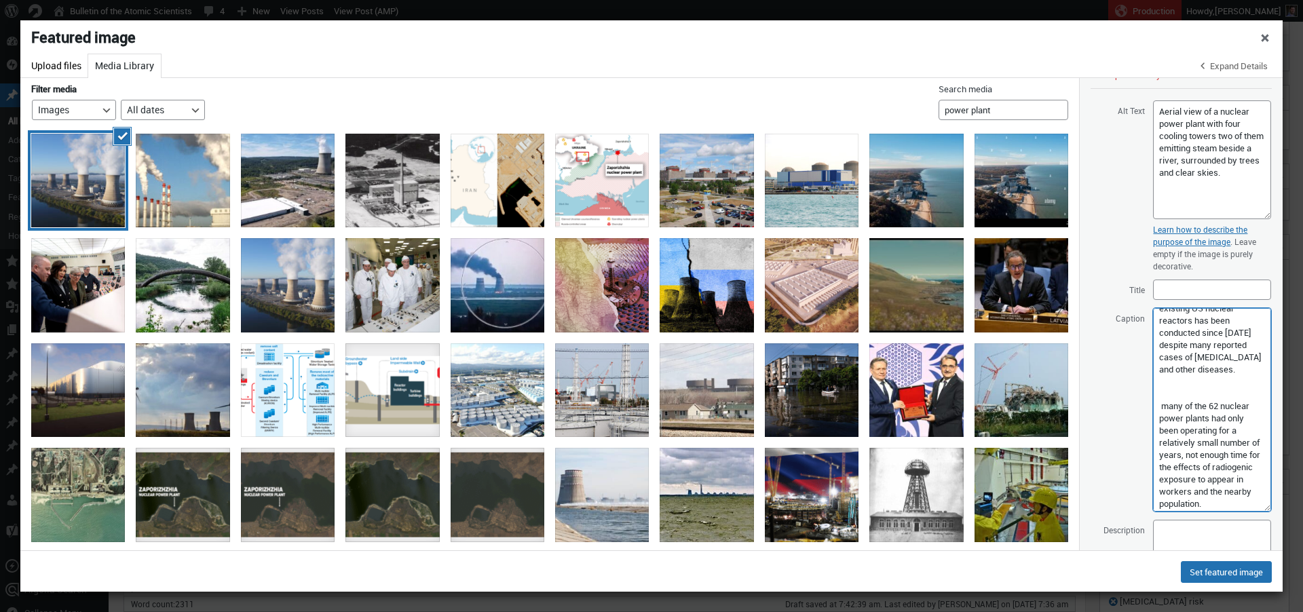
drag, startPoint x: 1256, startPoint y: 433, endPoint x: 1253, endPoint y: 518, distance: 84.9
click at [1253, 512] on textarea "The working cooling towers of Exelon Generation Unit 1 in the foreground are em…" at bounding box center [1212, 410] width 118 height 204
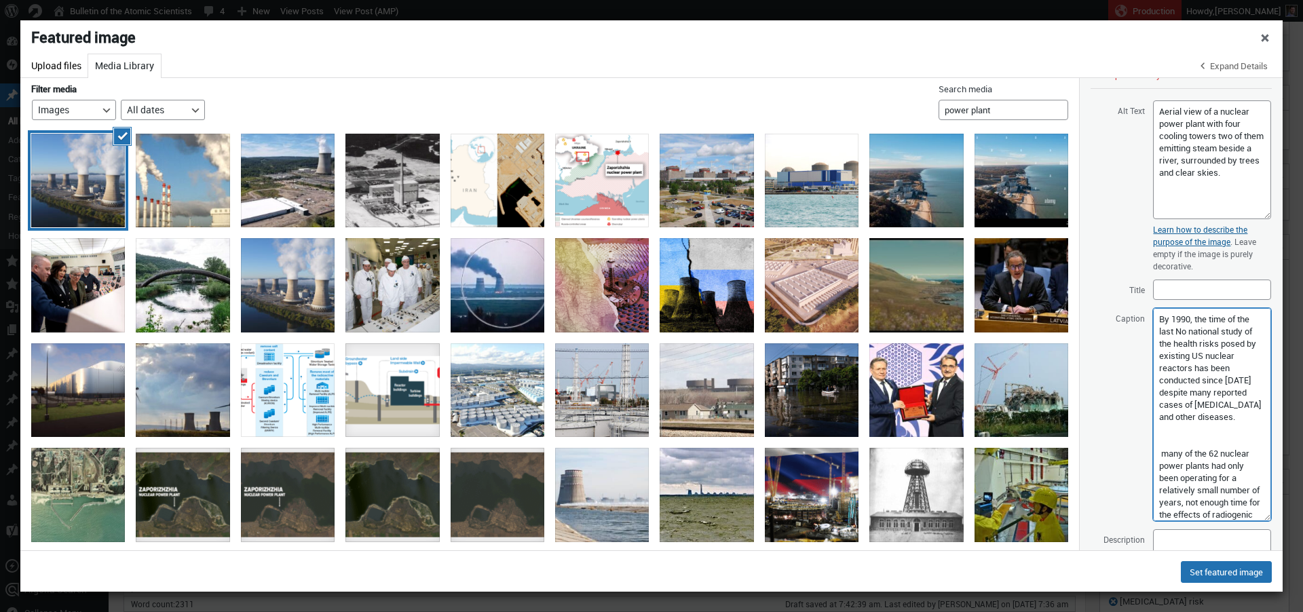
scroll to position [39, 0]
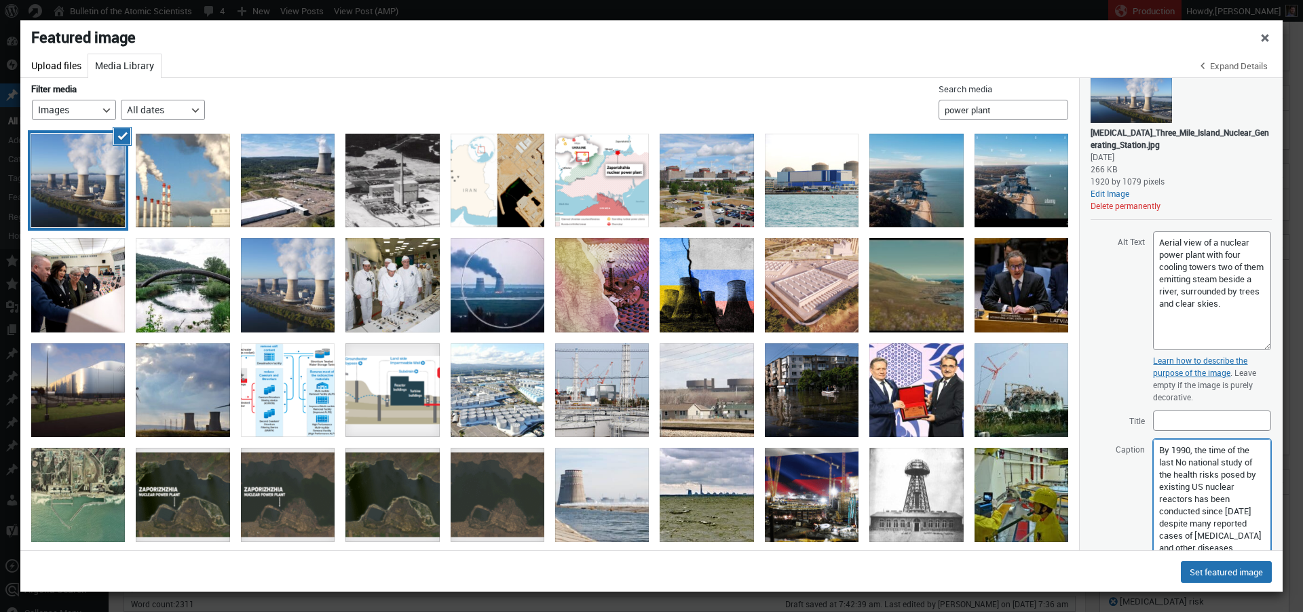
click at [1160, 448] on textarea "The working cooling towers of Exelon Generation Unit 1 in the foreground are em…" at bounding box center [1212, 545] width 118 height 213
drag, startPoint x: 1192, startPoint y: 449, endPoint x: 1236, endPoint y: 447, distance: 44.1
click at [1236, 447] on textarea "The working cooling towers of Exelon Generation Unit 1 in the foreground are em…" at bounding box center [1212, 545] width 118 height 213
click at [1173, 463] on textarea "The working cooling towers of Exelon Generation Unit 1 in the foreground are em…" at bounding box center [1212, 545] width 118 height 213
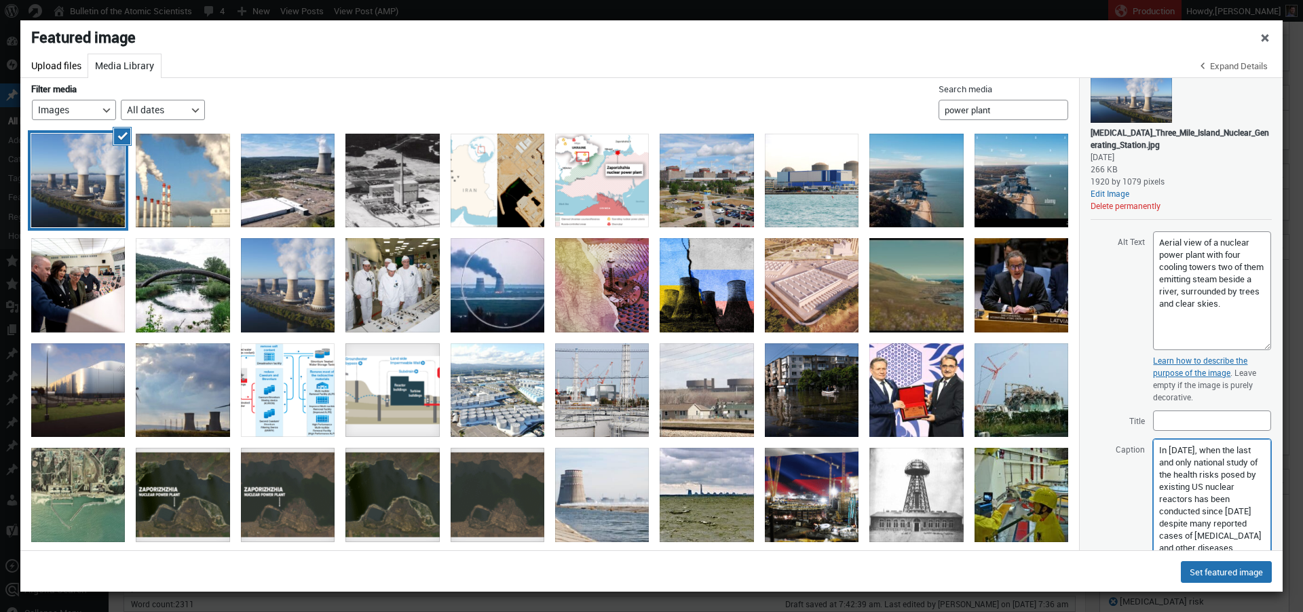
drag, startPoint x: 1194, startPoint y: 510, endPoint x: 1230, endPoint y: 512, distance: 36.7
click at [1231, 510] on textarea "The working cooling towers of Exelon Generation Unit 1 in the foreground are em…" at bounding box center [1212, 545] width 118 height 213
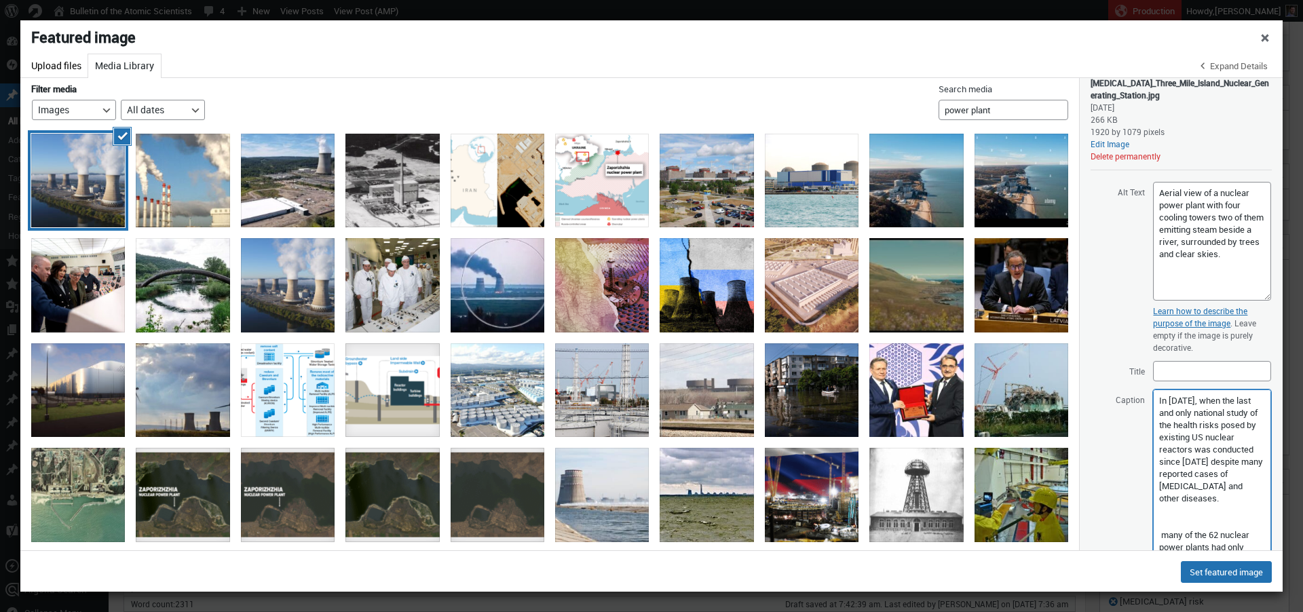
scroll to position [104, 0]
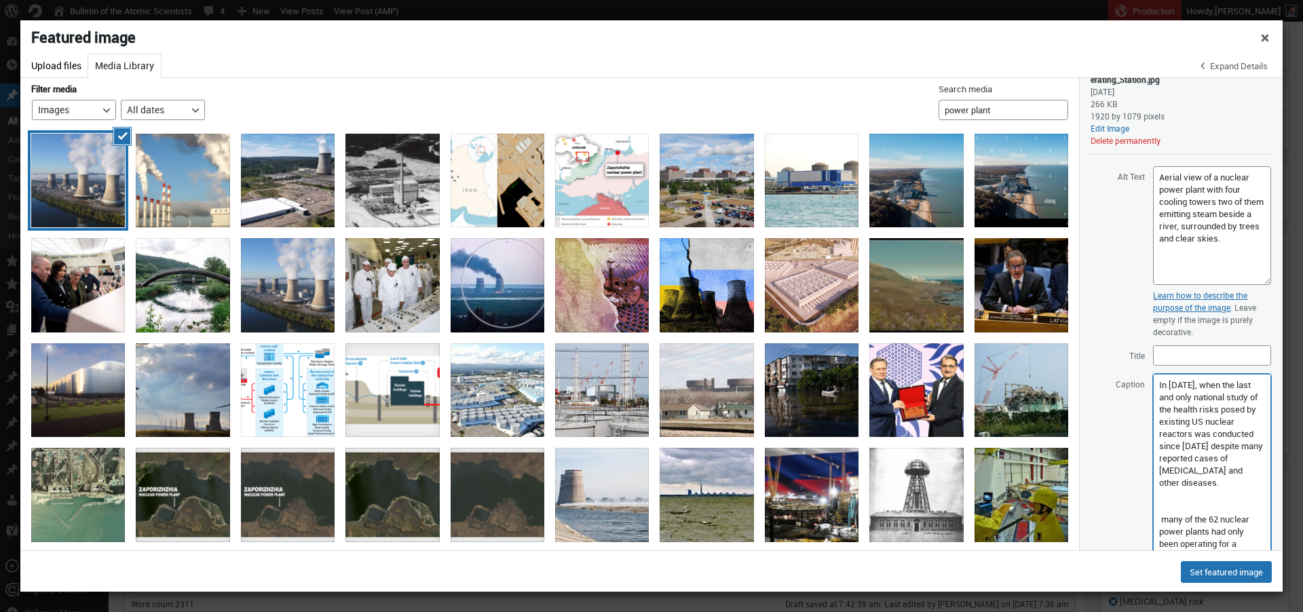
drag, startPoint x: 1204, startPoint y: 521, endPoint x: 1216, endPoint y: 533, distance: 17.3
click at [1216, 533] on textarea "The working cooling towers of Exelon Generation Unit 1 in the foreground are em…" at bounding box center [1212, 480] width 118 height 213
click at [1200, 467] on textarea "The working cooling towers of Exelon Generation Unit 1 in the foreground are em…" at bounding box center [1212, 480] width 118 height 213
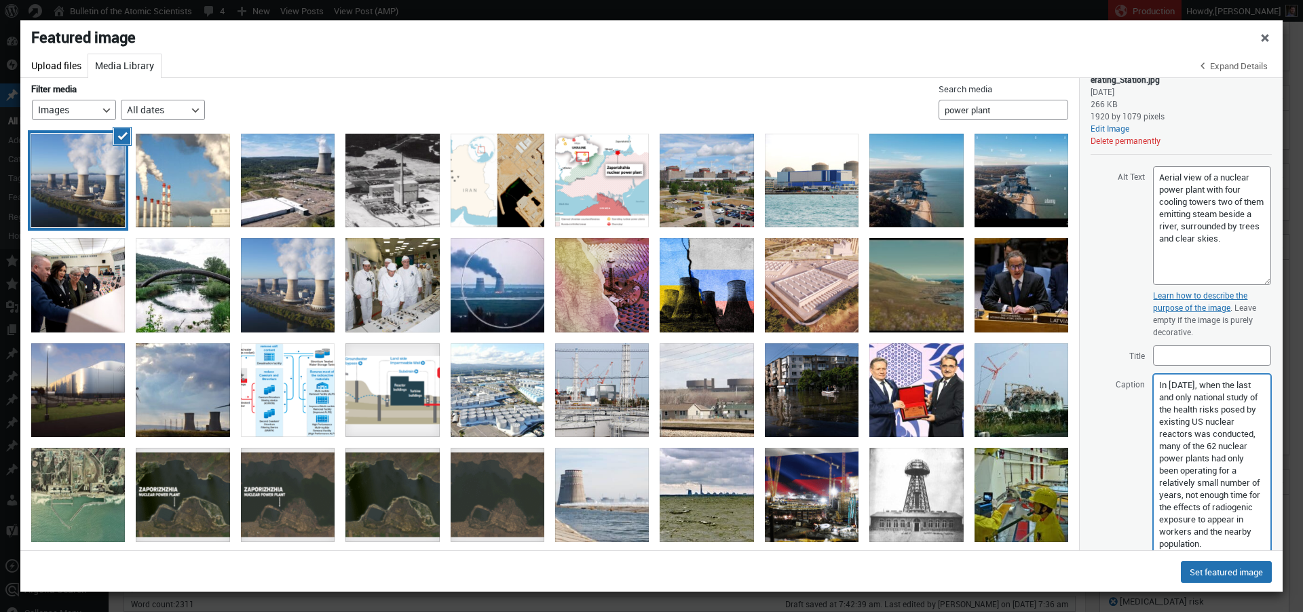
click at [1226, 468] on textarea "The working cooling towers of Exelon Generation Unit 1 in the foreground are em…" at bounding box center [1212, 480] width 118 height 213
click at [1221, 516] on textarea "The working cooling towers of Exelon Generation Unit 1 in the foreground are em…" at bounding box center [1212, 480] width 118 height 213
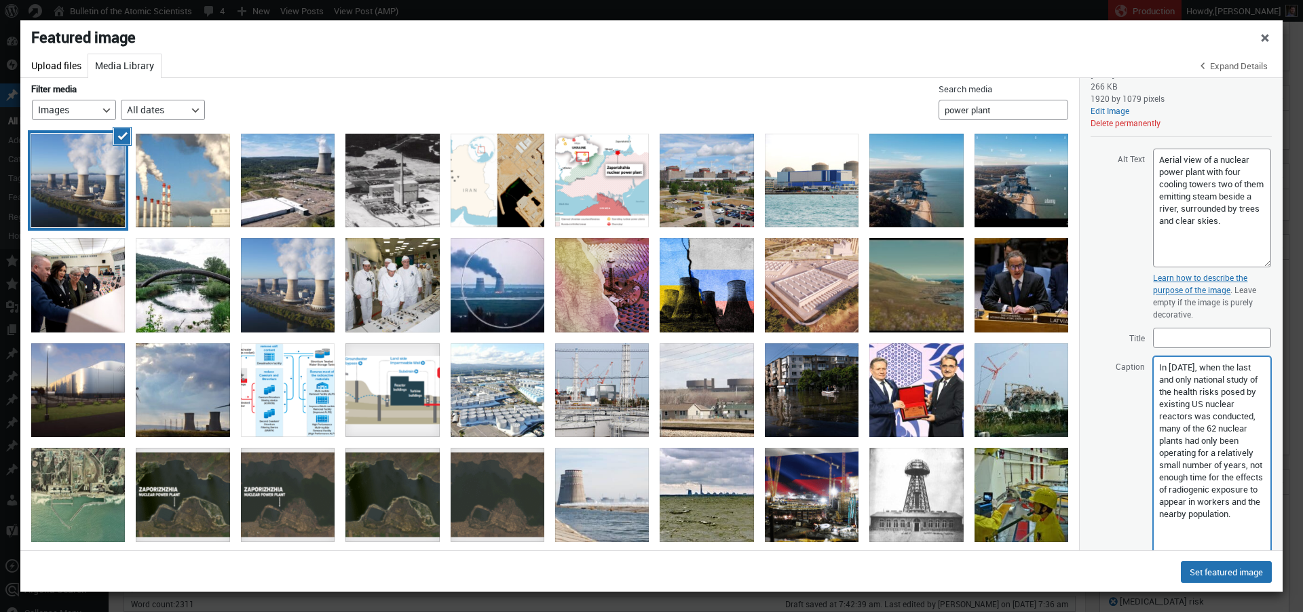
scroll to position [130, 0]
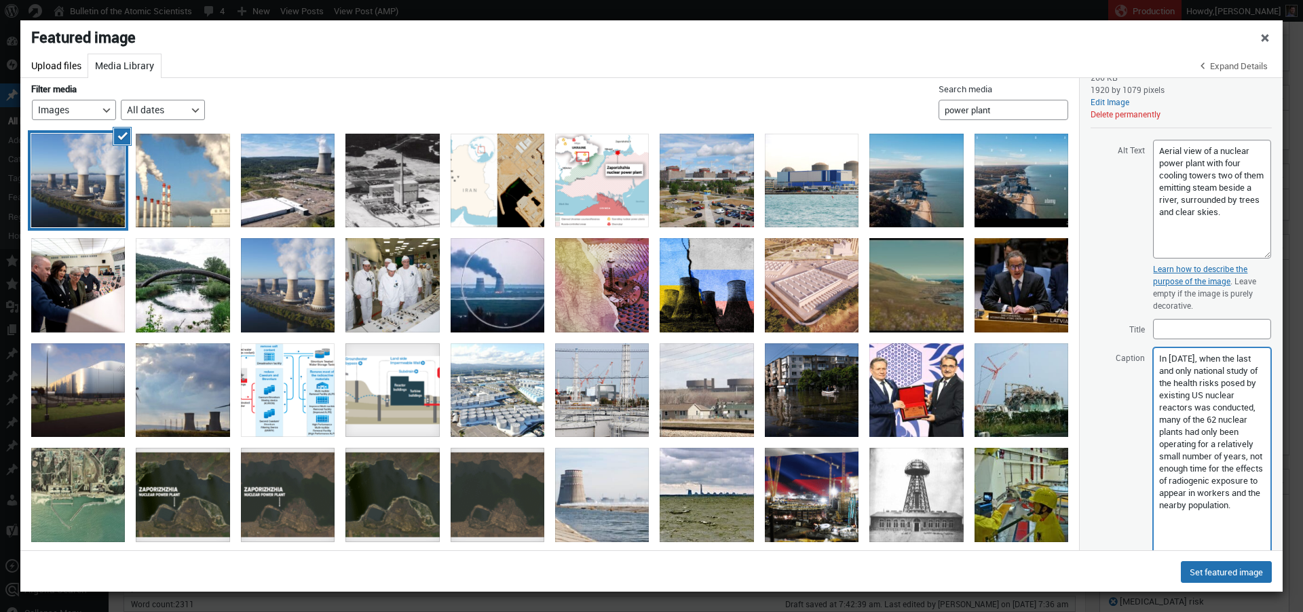
click at [1213, 513] on textarea "The working cooling towers of Exelon Generation Unit 1 in the foreground are em…" at bounding box center [1212, 453] width 118 height 213
click at [1221, 514] on textarea "The working cooling towers of Exelon Generation Unit 1 in the foreground are em…" at bounding box center [1212, 453] width 118 height 213
click at [1207, 512] on textarea "The working cooling towers of Exelon Generation Unit 1 in the foreground are em…" at bounding box center [1212, 453] width 118 height 213
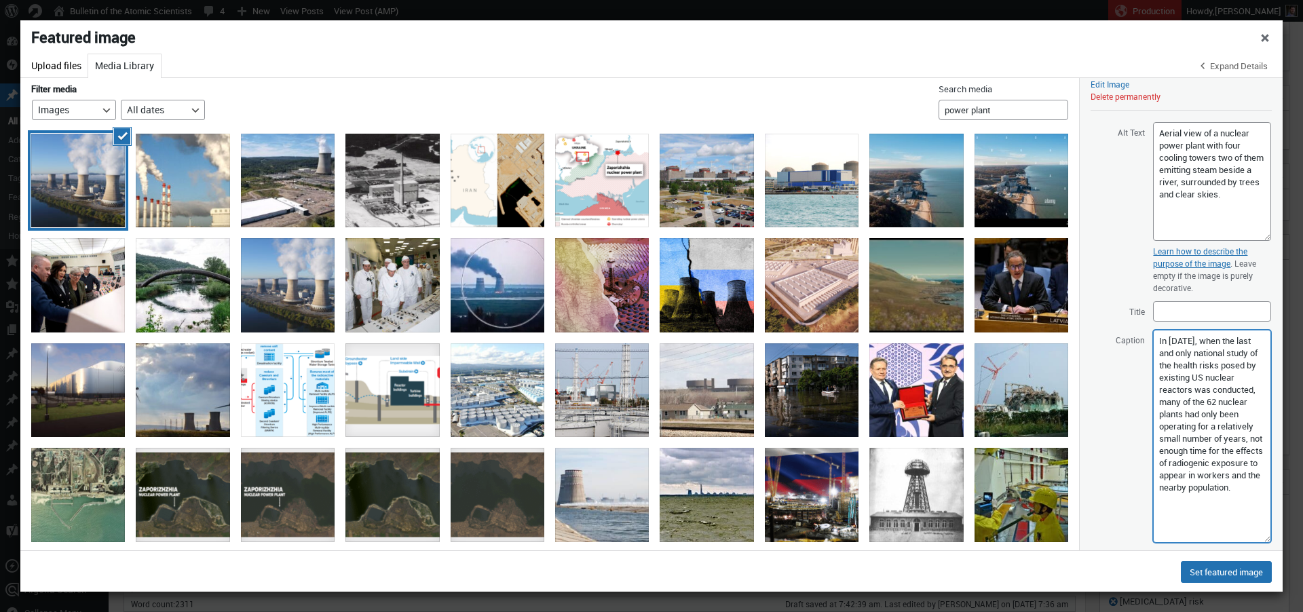
scroll to position [157, 0]
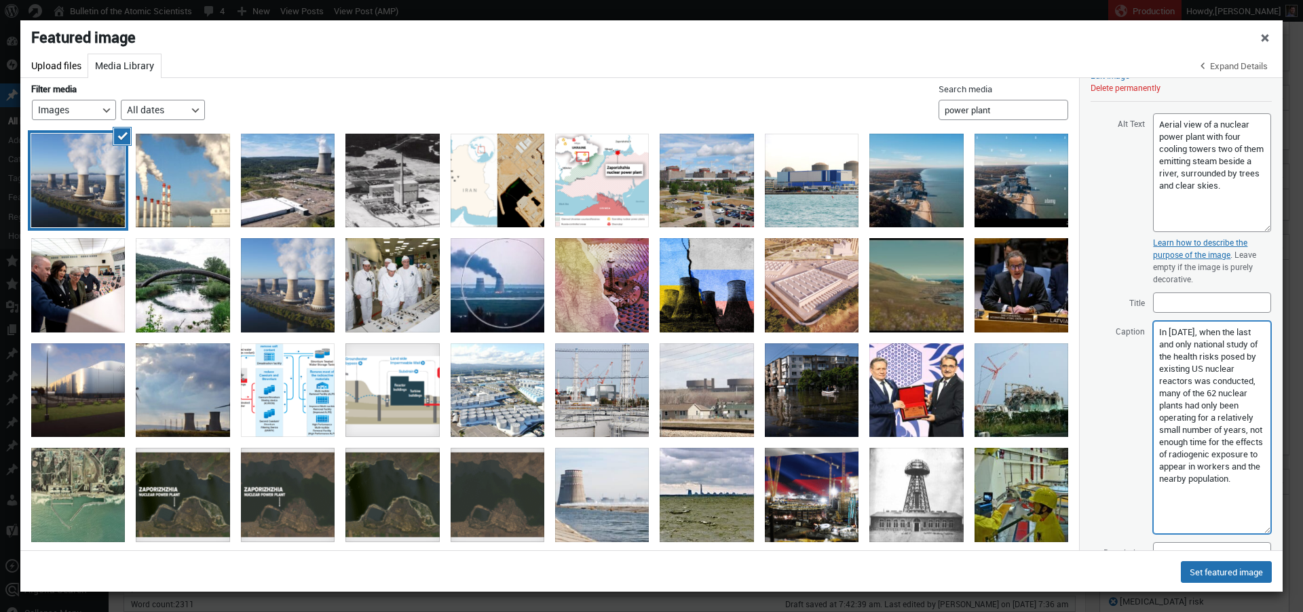
click at [1232, 527] on textarea "The working cooling towers of Exelon Generation Unit 1 in the foreground are em…" at bounding box center [1212, 427] width 118 height 213
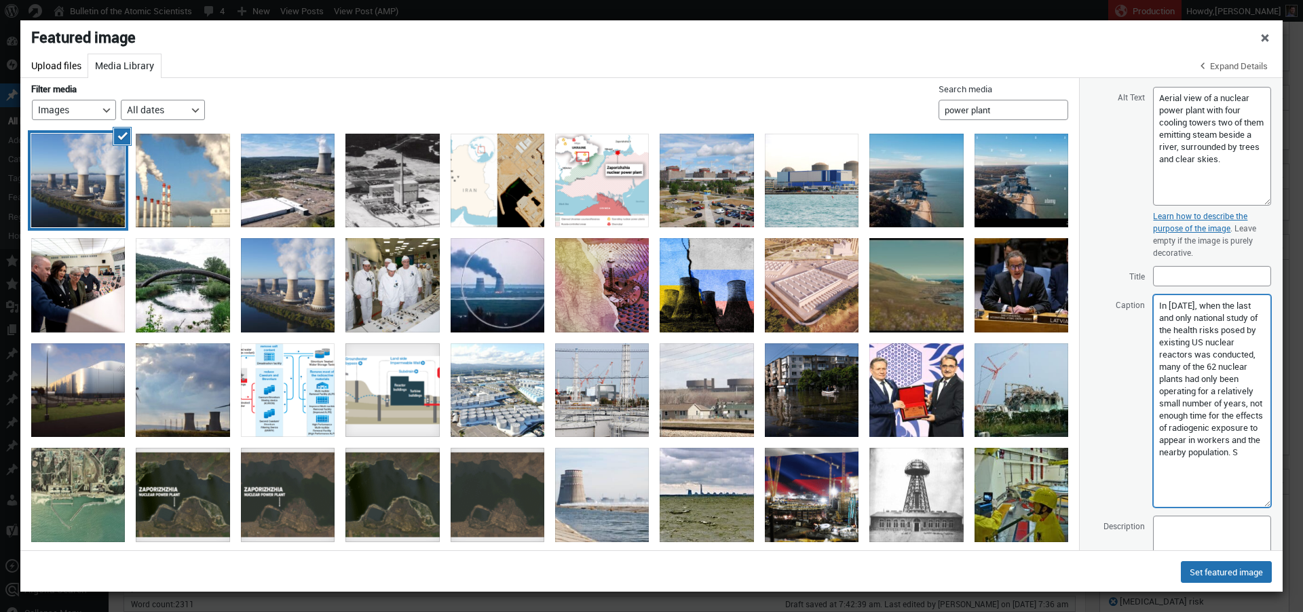
scroll to position [4, 0]
paste textarea "(Credit: Constellation Energy, CC BY-SA 4.0 , via Wikimedia Commons)"
click at [1239, 455] on textarea "The working cooling towers of Exelon Generation Unit 1 in the foreground are em…" at bounding box center [1212, 401] width 118 height 213
paste textarea "No national study of the health risks posed by existing US nuclear reactors has…"
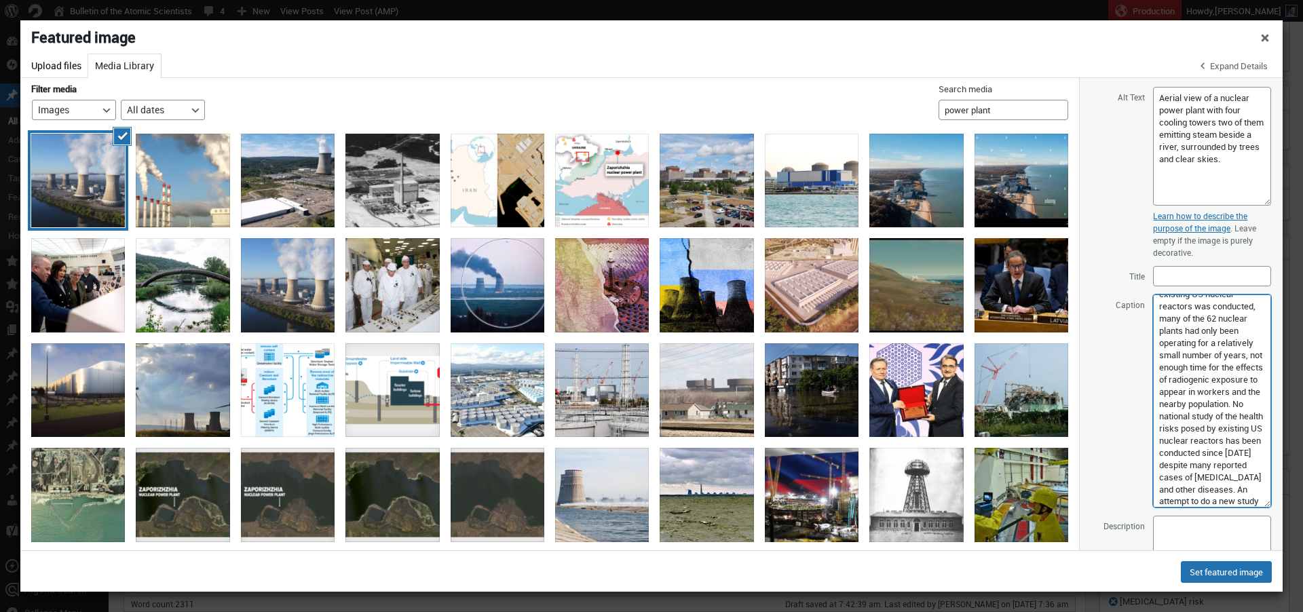
scroll to position [146, 0]
drag, startPoint x: 1199, startPoint y: 502, endPoint x: 1202, endPoint y: 512, distance: 10.1
click at [1200, 502] on textarea "The working cooling towers of Exelon Generation Unit 1 in the foreground are em…" at bounding box center [1212, 401] width 118 height 213
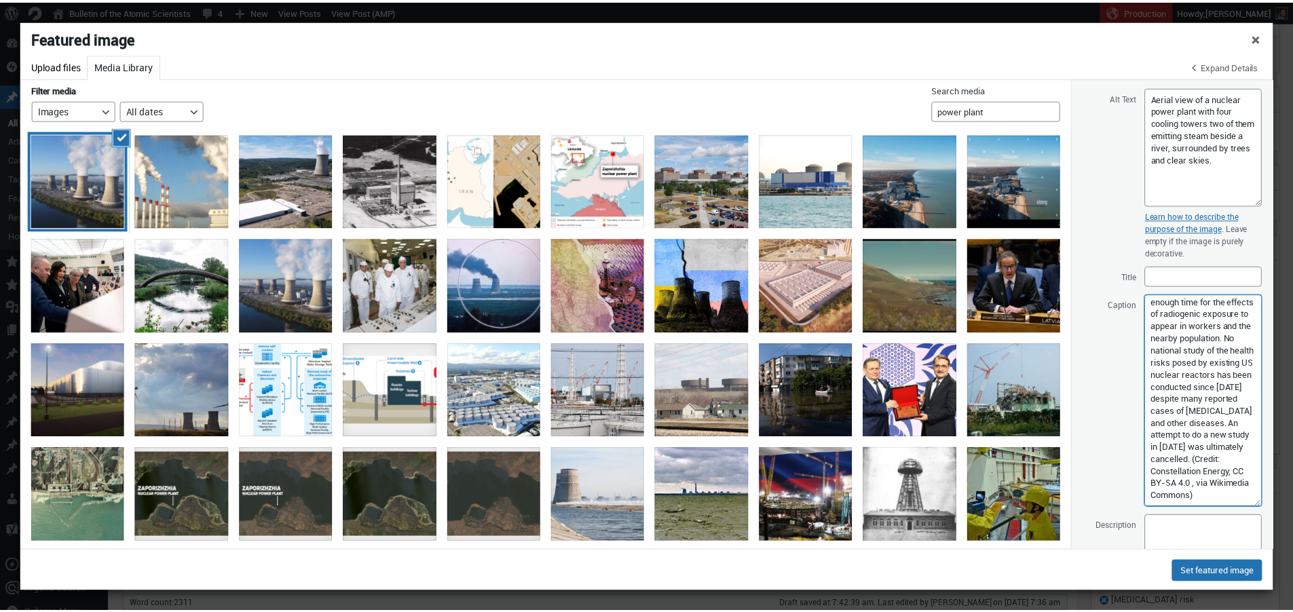
scroll to position [200, 0]
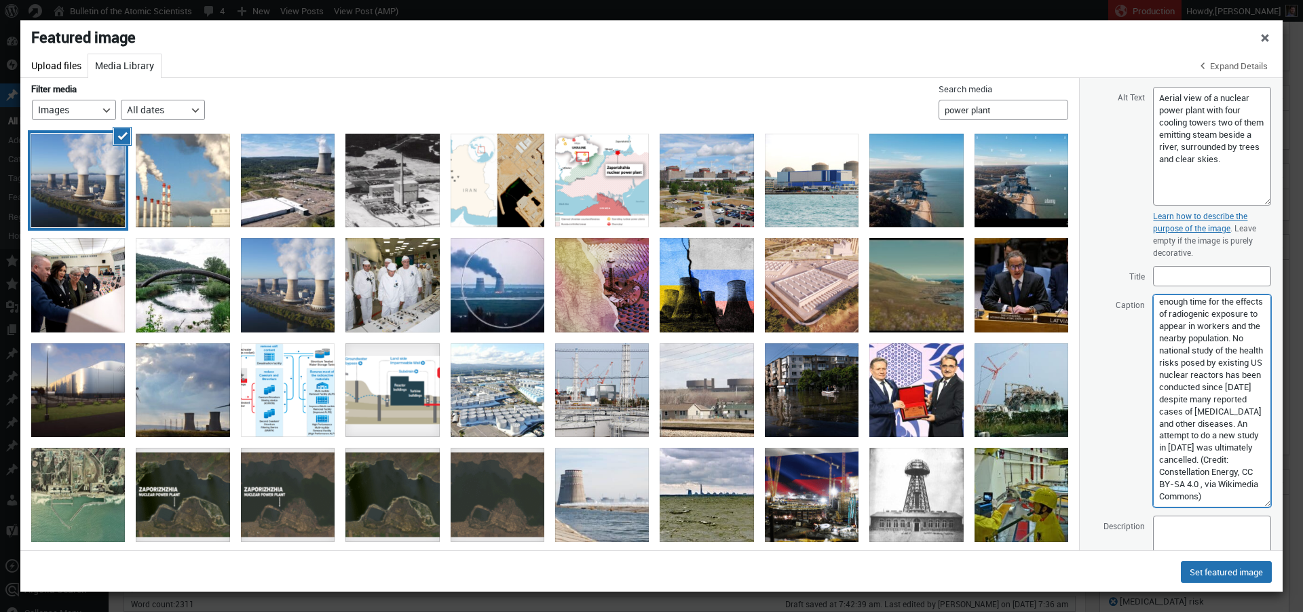
click at [1211, 497] on textarea "The working cooling towers of Exelon Generation Unit 1 in the foreground are em…" at bounding box center [1212, 401] width 118 height 213
click at [1207, 487] on textarea "The working cooling towers of Exelon Generation Unit 1 in the foreground are em…" at bounding box center [1212, 401] width 118 height 213
click at [1209, 495] on textarea "The working cooling towers of Exelon Generation Unit 1 in the foreground are em…" at bounding box center [1212, 401] width 118 height 213
type textarea "In 1990, when the last and only national study of the health risks posed by exi…"
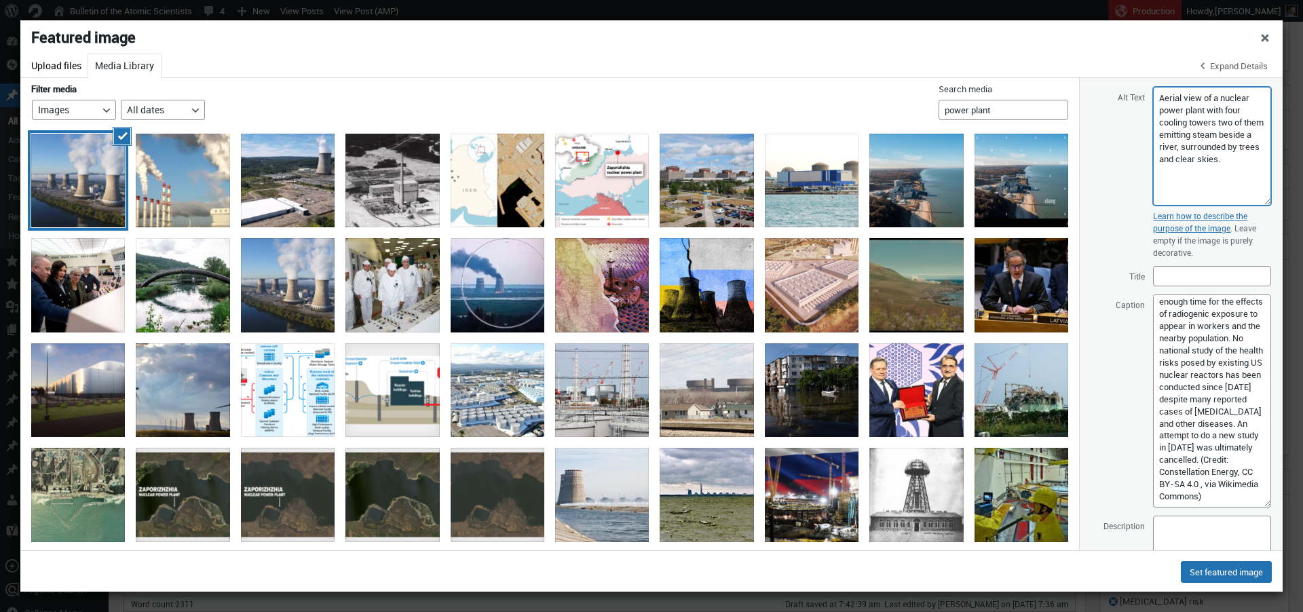
click at [1198, 180] on textarea "Aerial view of a nuclear power plant with four cooling towers two of them emitt…" at bounding box center [1212, 146] width 118 height 119
click at [1206, 187] on textarea "Aerial view of a nuclear power plant with four cooling towers two of them emitt…" at bounding box center [1212, 146] width 118 height 119
click at [1228, 575] on button "Set featured image" at bounding box center [1226, 572] width 91 height 22
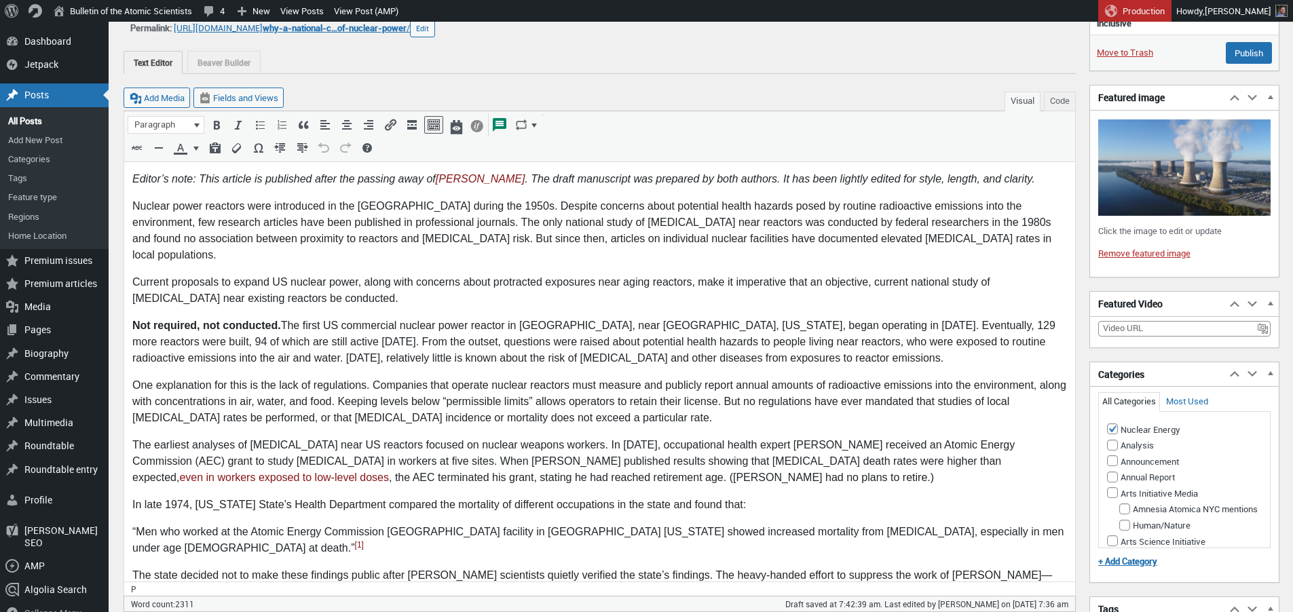
scroll to position [0, 0]
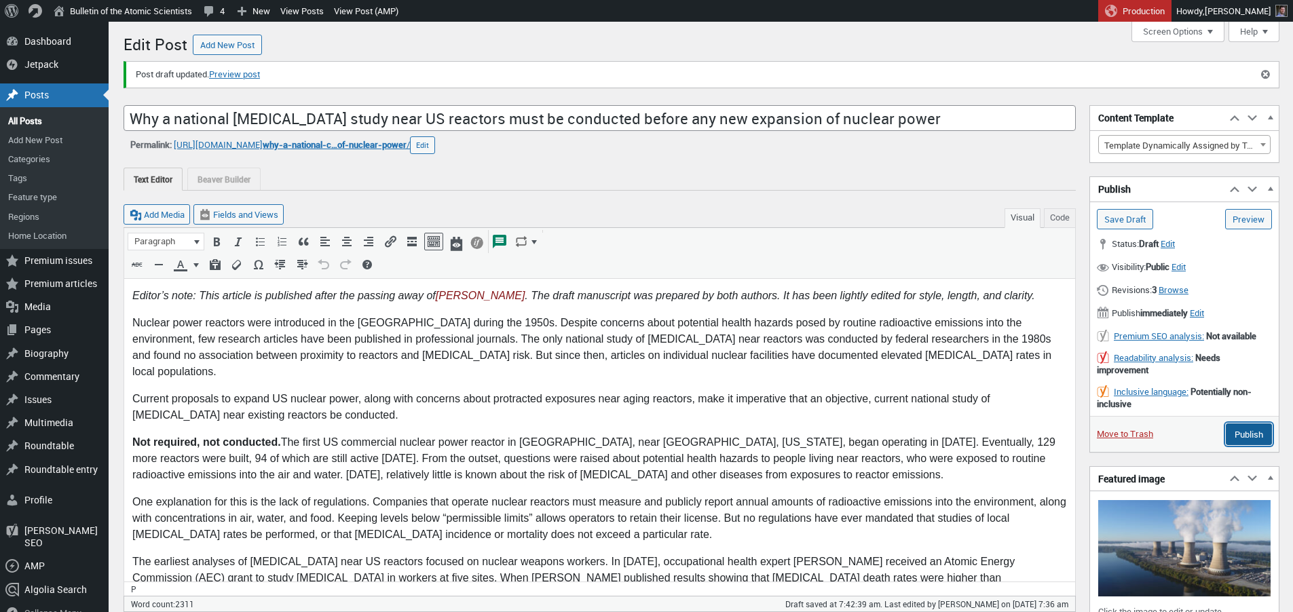
click at [1247, 436] on input "Publish" at bounding box center [1249, 434] width 46 height 22
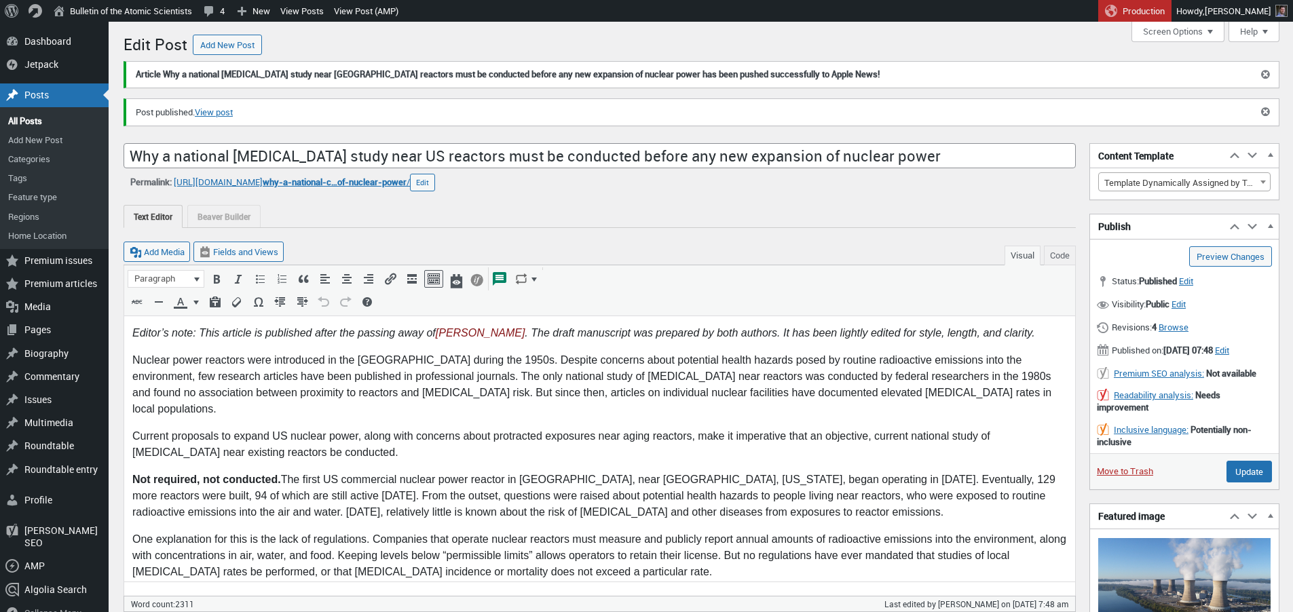
scroll to position [28, 0]
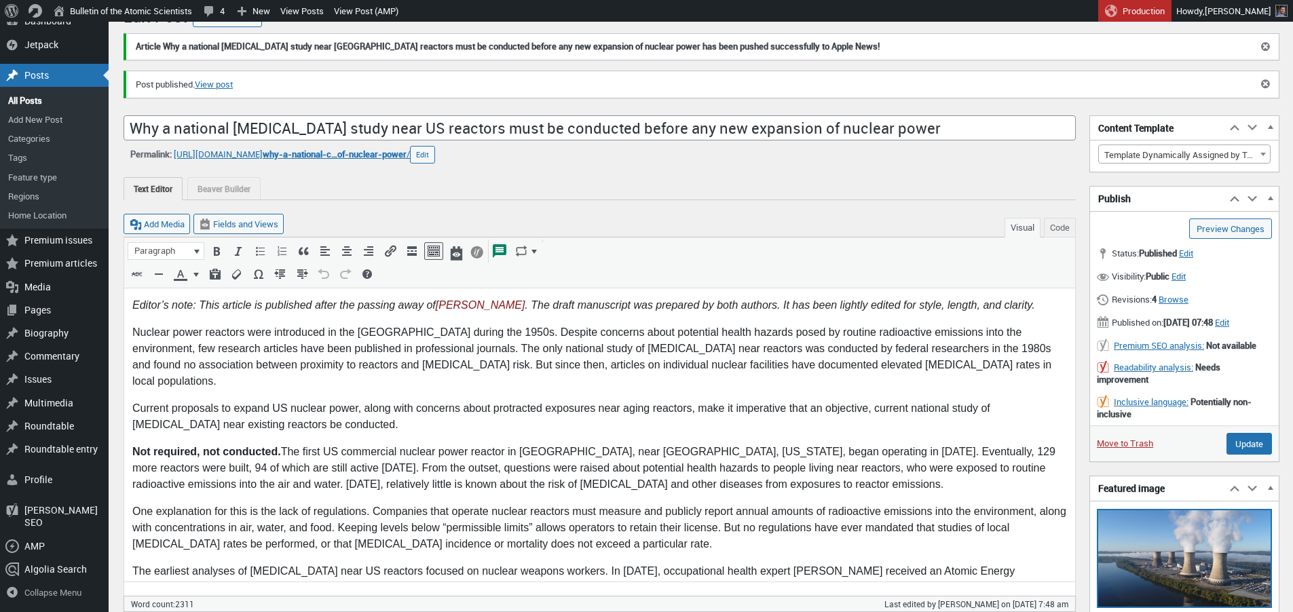
click at [1149, 557] on img at bounding box center [1184, 558] width 172 height 96
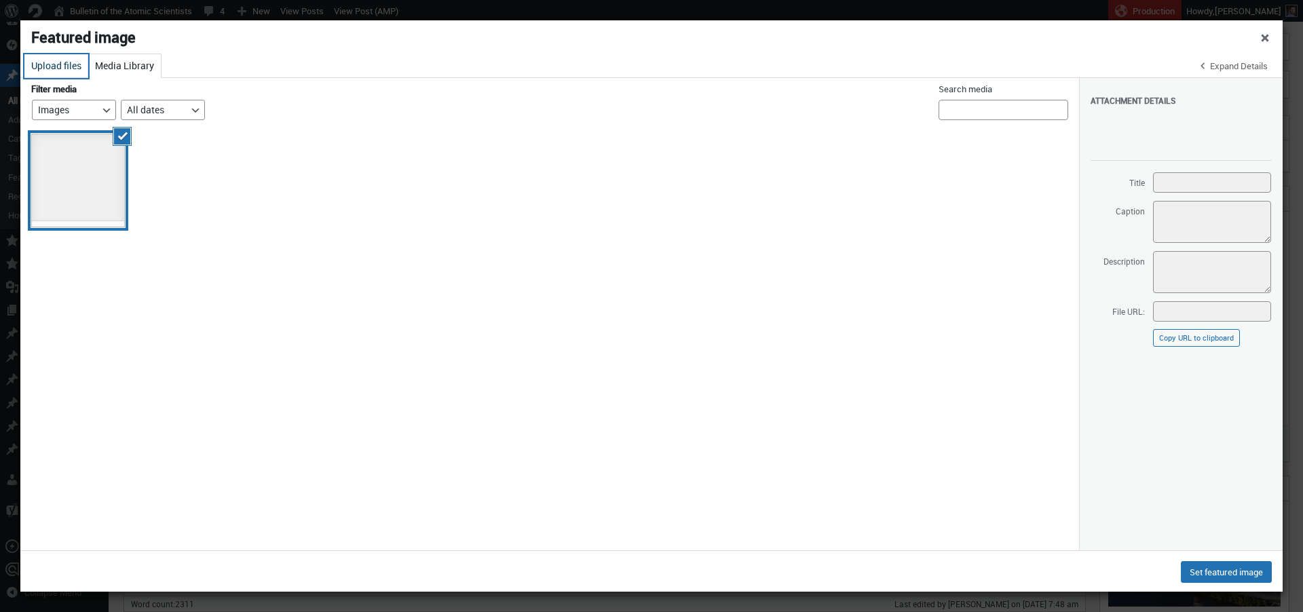
click at [53, 69] on button "Upload files" at bounding box center [56, 66] width 64 height 24
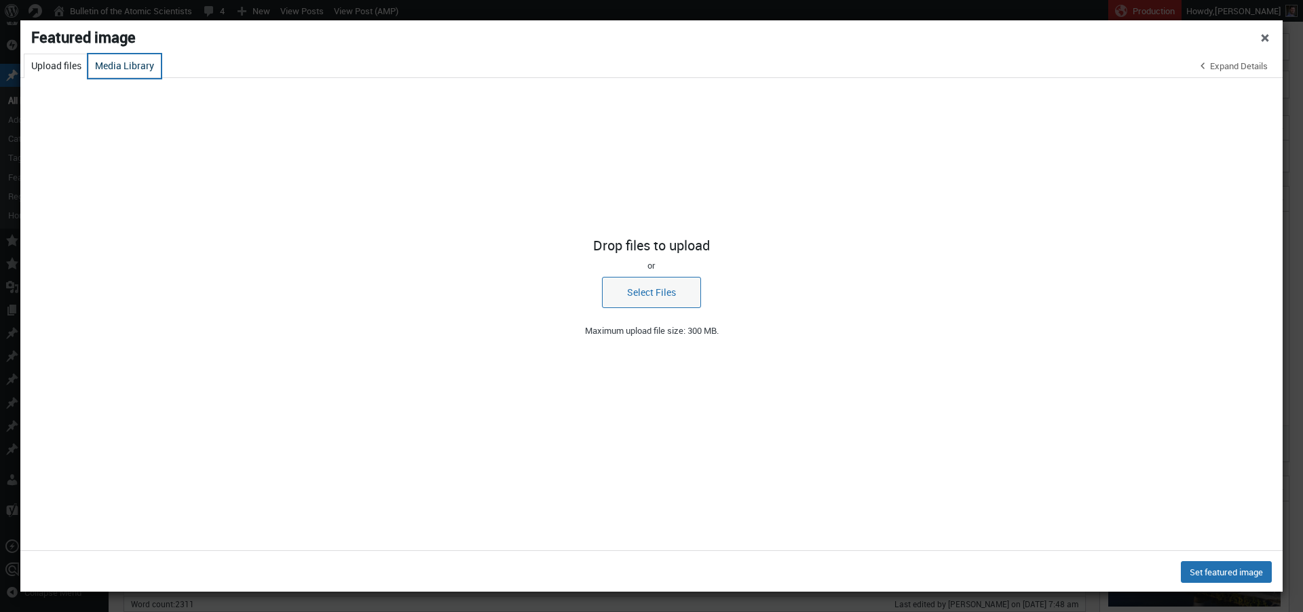
click at [114, 67] on button "Media Library" at bounding box center [124, 66] width 73 height 24
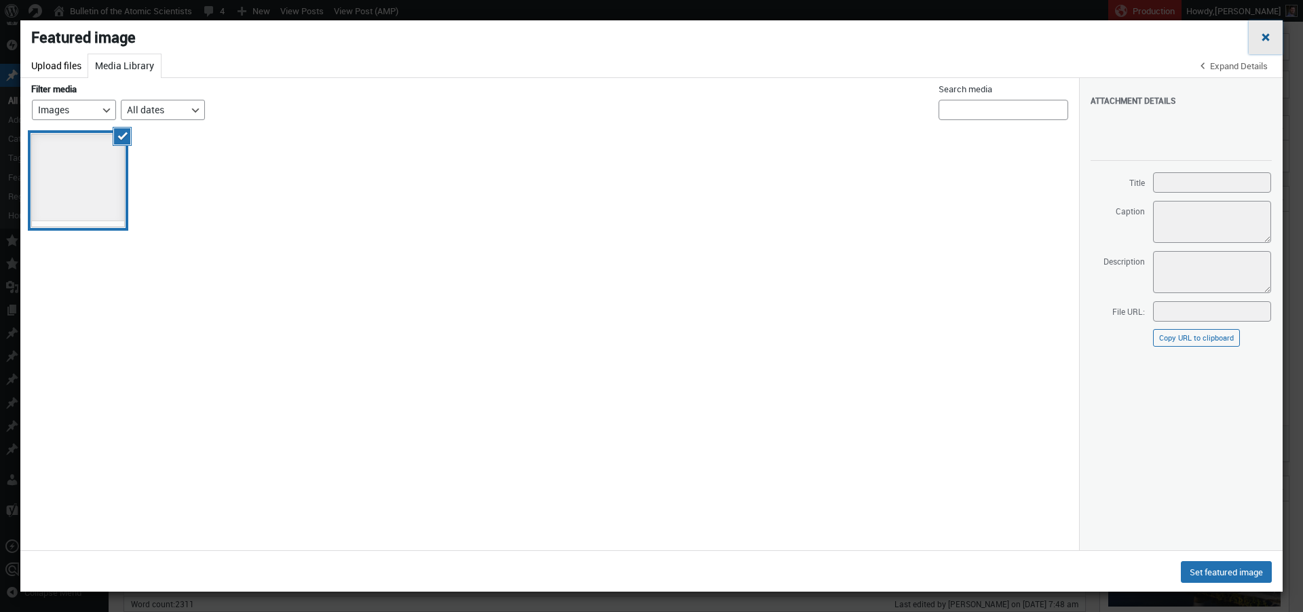
click at [1267, 41] on span "Close dialog" at bounding box center [1266, 36] width 14 height 11
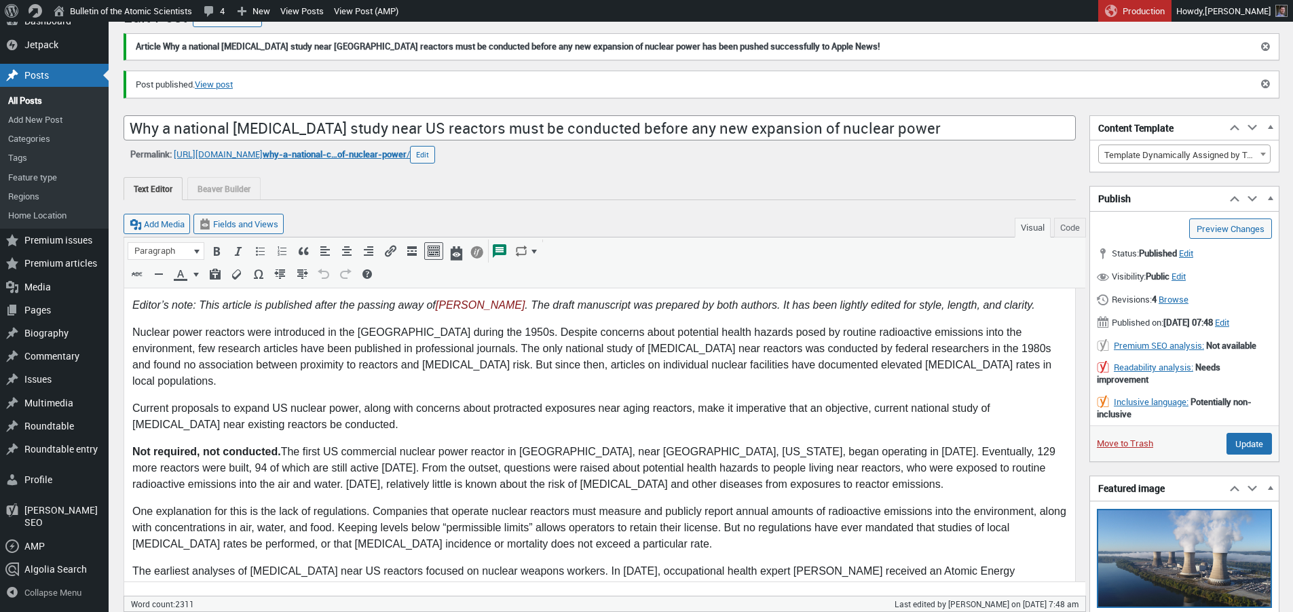
scroll to position [129, 0]
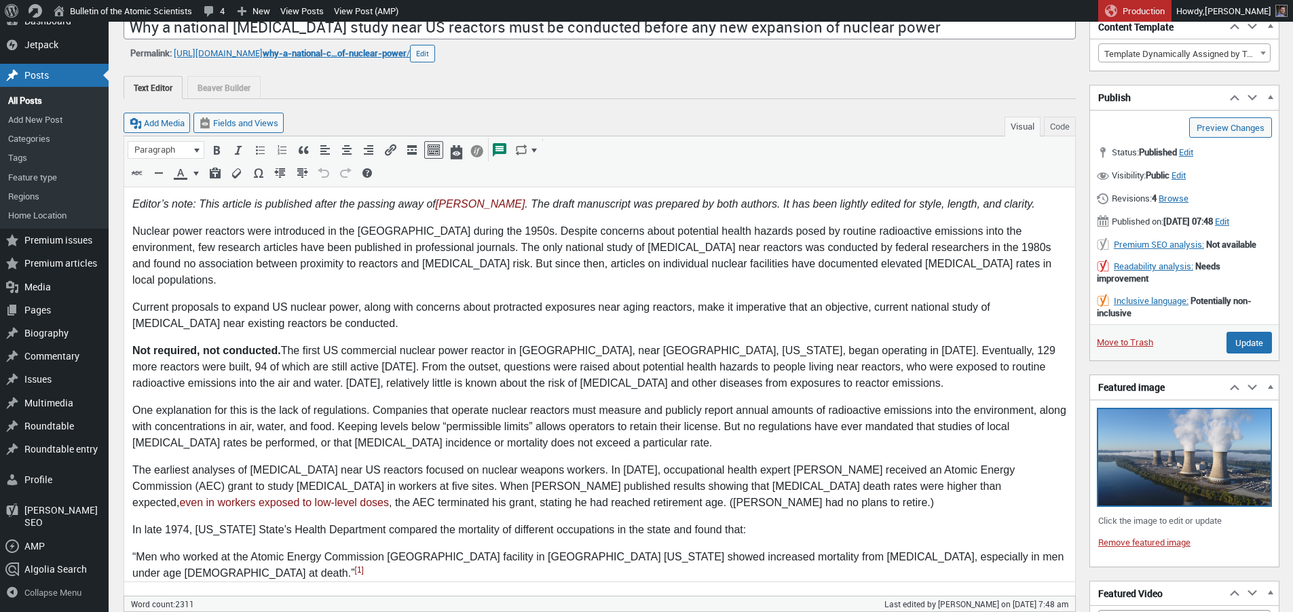
click at [1142, 481] on img at bounding box center [1184, 457] width 172 height 96
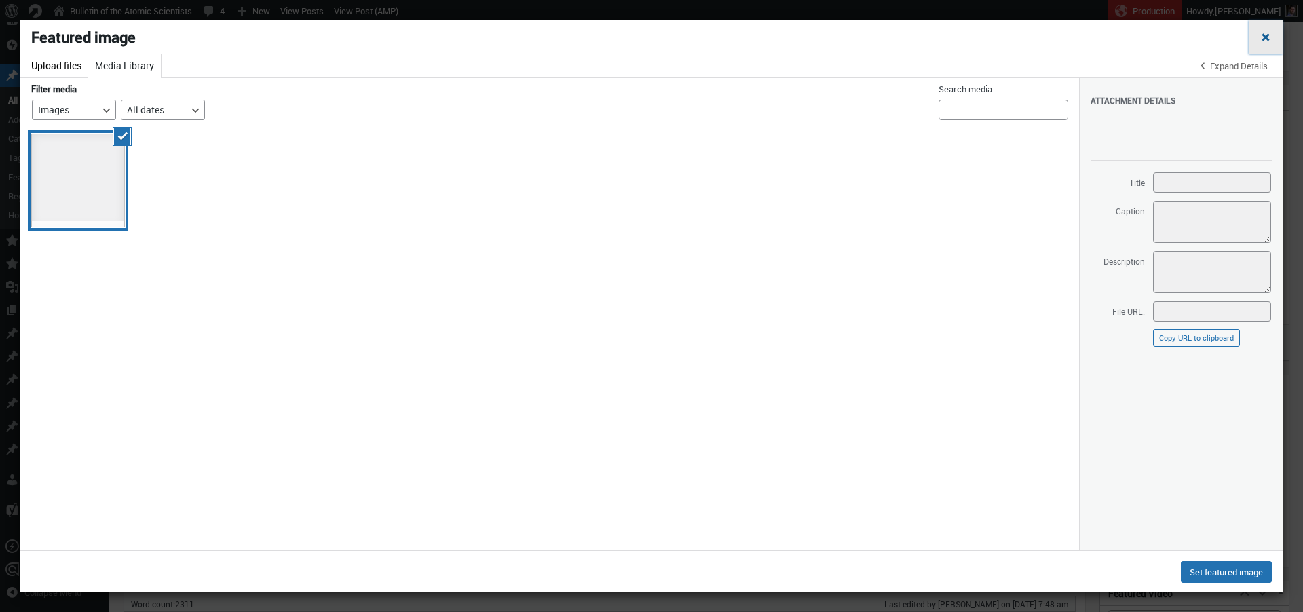
click at [1265, 39] on span "Close dialog" at bounding box center [1266, 36] width 14 height 11
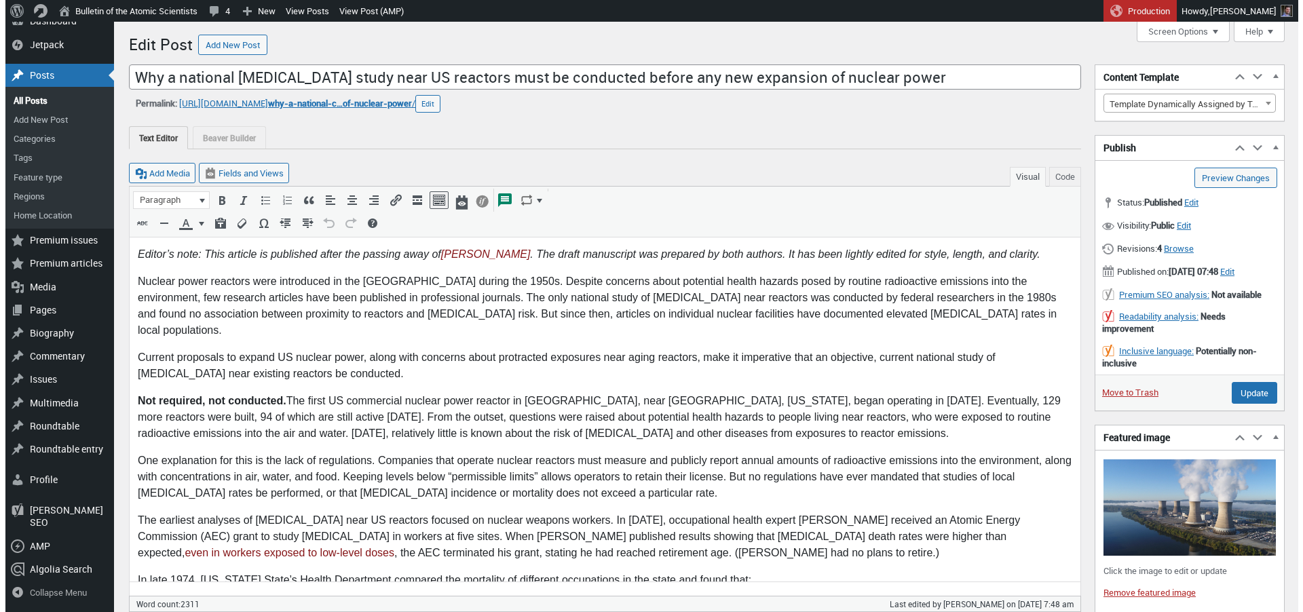
scroll to position [219, 0]
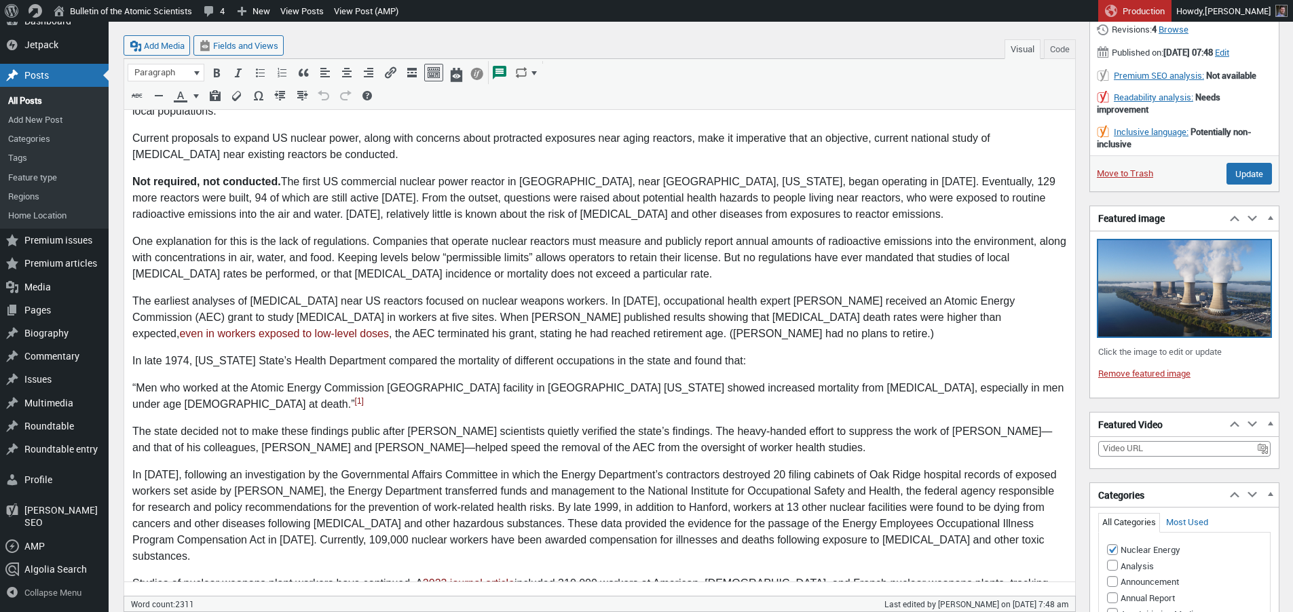
click at [1148, 328] on img at bounding box center [1184, 288] width 172 height 96
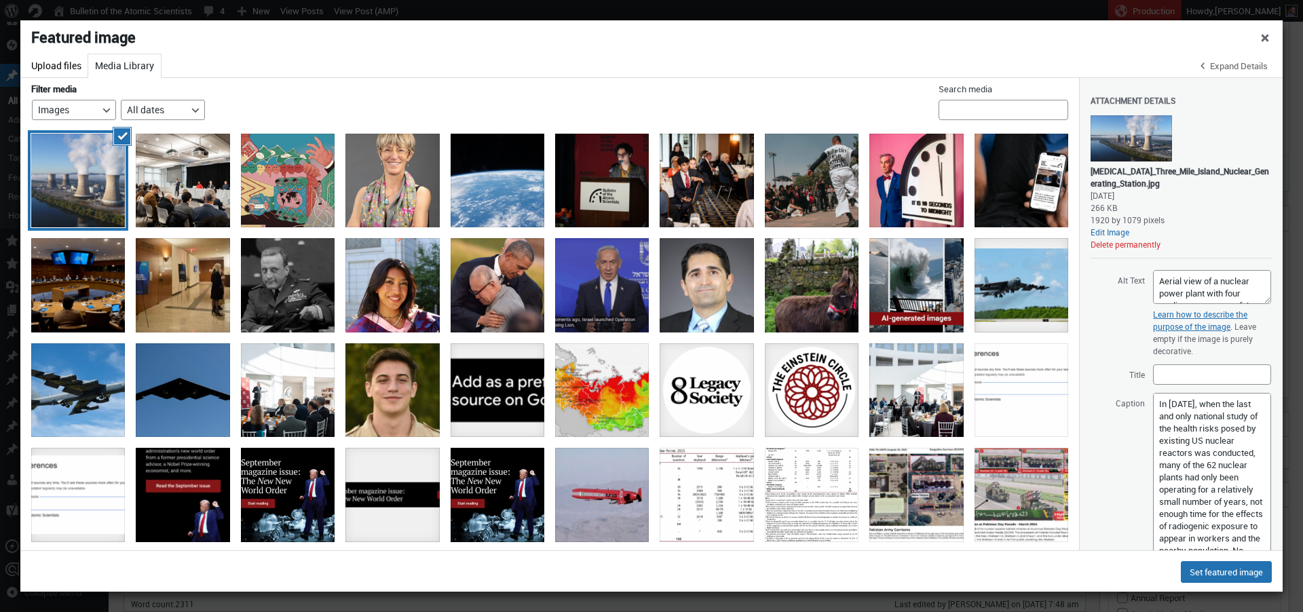
drag, startPoint x: 1255, startPoint y: 430, endPoint x: 1245, endPoint y: 533, distance: 103.7
click at [1251, 555] on textarea "In [DATE], when the last and only national study of the health risks posed by e…" at bounding box center [1212, 480] width 118 height 175
drag, startPoint x: 1158, startPoint y: 417, endPoint x: 1235, endPoint y: 480, distance: 99.8
click at [1235, 480] on textarea "In [DATE], when the last and only national study of the health risks posed by e…" at bounding box center [1212, 476] width 118 height 167
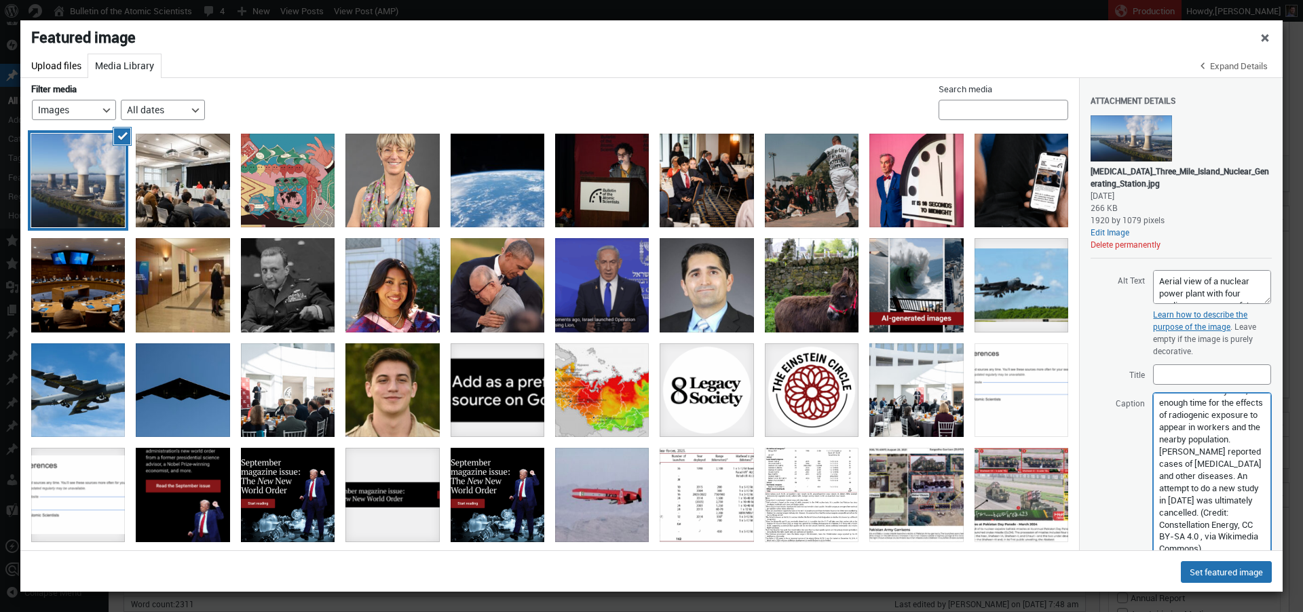
scroll to position [172, 0]
click at [1166, 438] on textarea "In [DATE], when the last and only national study of the health risks posed by e…" at bounding box center [1212, 476] width 118 height 167
click at [1166, 451] on textarea "In [DATE], when the last and only national study of the health risks posed by e…" at bounding box center [1212, 476] width 118 height 167
click at [1195, 431] on textarea "In [DATE], when the last and only national study of the health risks posed by e…" at bounding box center [1212, 476] width 118 height 167
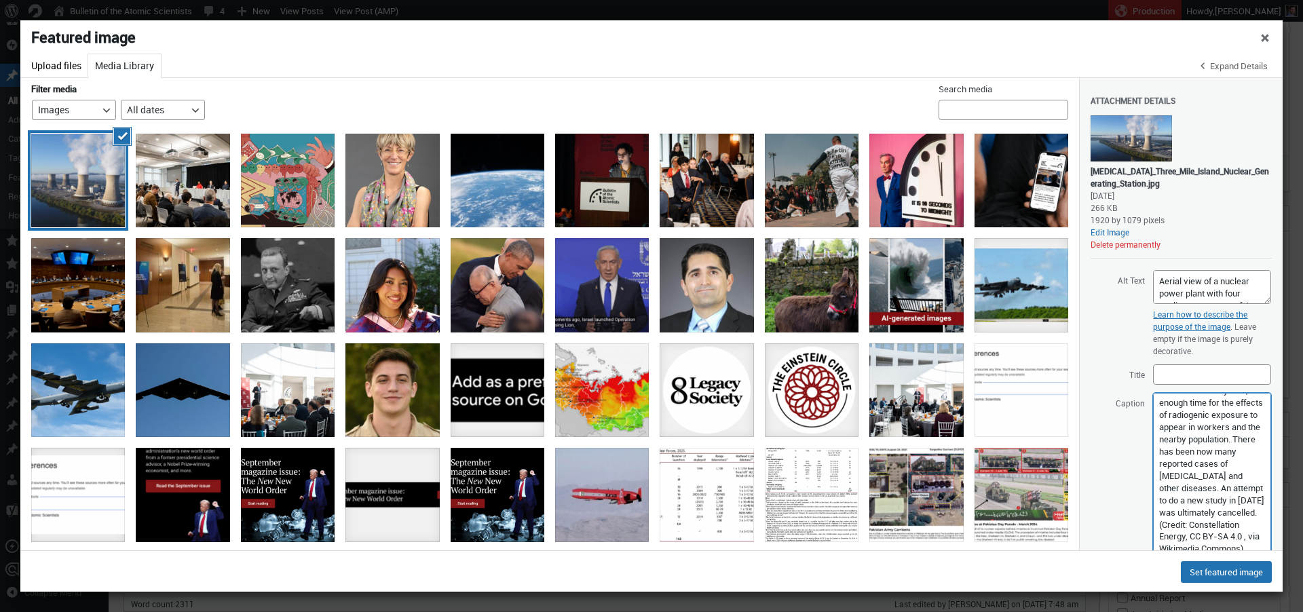
drag, startPoint x: 1156, startPoint y: 441, endPoint x: 1219, endPoint y: 441, distance: 63.1
click at [1219, 441] on textarea "In [DATE], when the last and only national study of the health risks posed by e…" at bounding box center [1212, 476] width 118 height 167
drag, startPoint x: 1158, startPoint y: 438, endPoint x: 1194, endPoint y: 473, distance: 50.4
click at [1194, 473] on textarea "In [DATE], when the last and only national study of the health risks posed by e…" at bounding box center [1212, 476] width 118 height 167
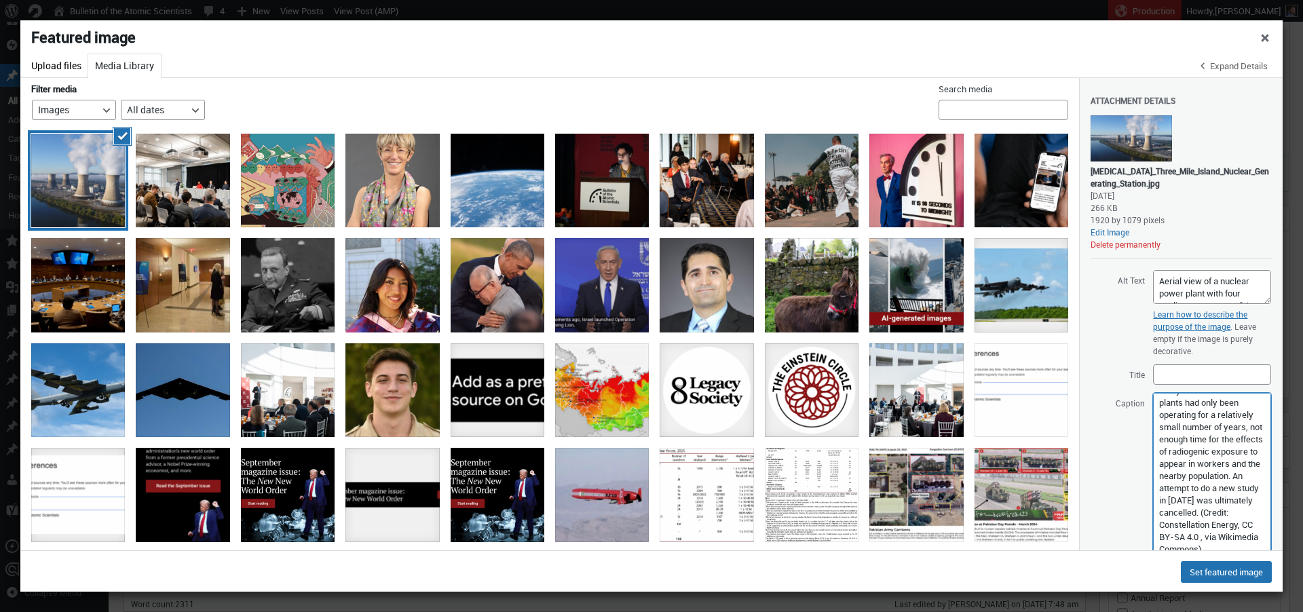
click at [1217, 476] on textarea "In [DATE], when the last and only national study of the health risks posed by e…" at bounding box center [1212, 476] width 118 height 167
click at [1194, 513] on textarea "In [DATE], when the last and only national study of the health risks posed by e…" at bounding box center [1212, 476] width 118 height 167
paste textarea "Since then now many reported cases of [MEDICAL_DATA] and other diseases."
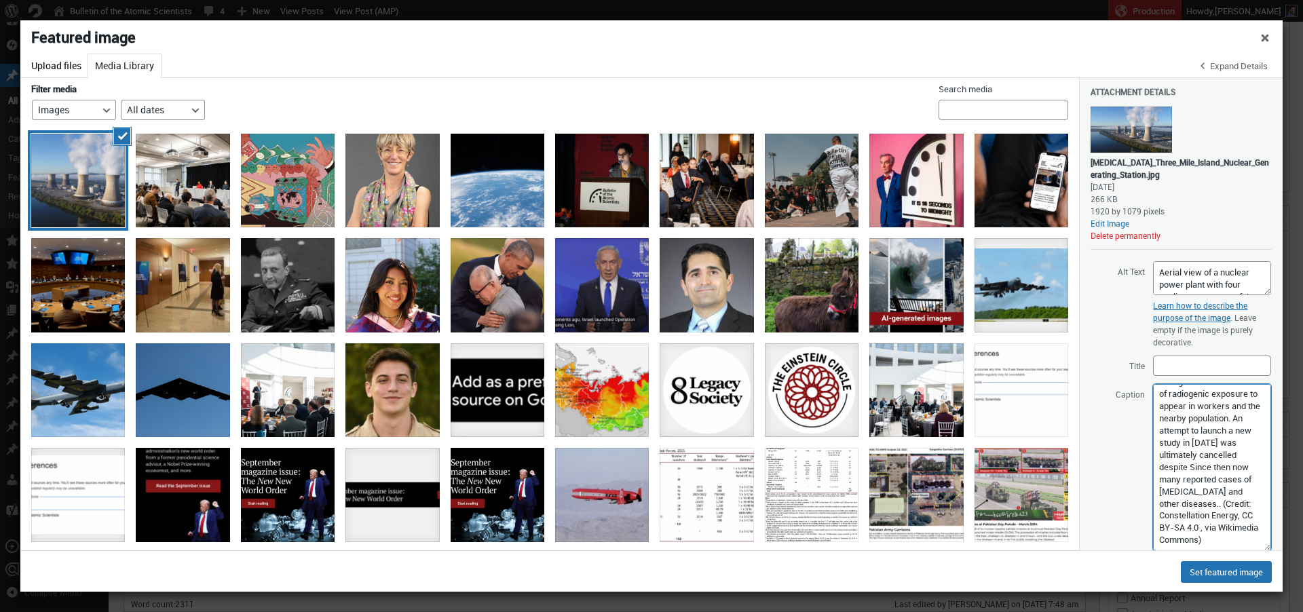
drag, startPoint x: 1222, startPoint y: 507, endPoint x: 1127, endPoint y: 508, distance: 95.0
click at [1153, 508] on textarea "In 1990, when the last and only national study of the health risks posed by exi…" at bounding box center [1212, 467] width 118 height 167
click at [1196, 535] on textarea "In 1990, when the last and only national study of the health risks posed by exi…" at bounding box center [1212, 467] width 118 height 167
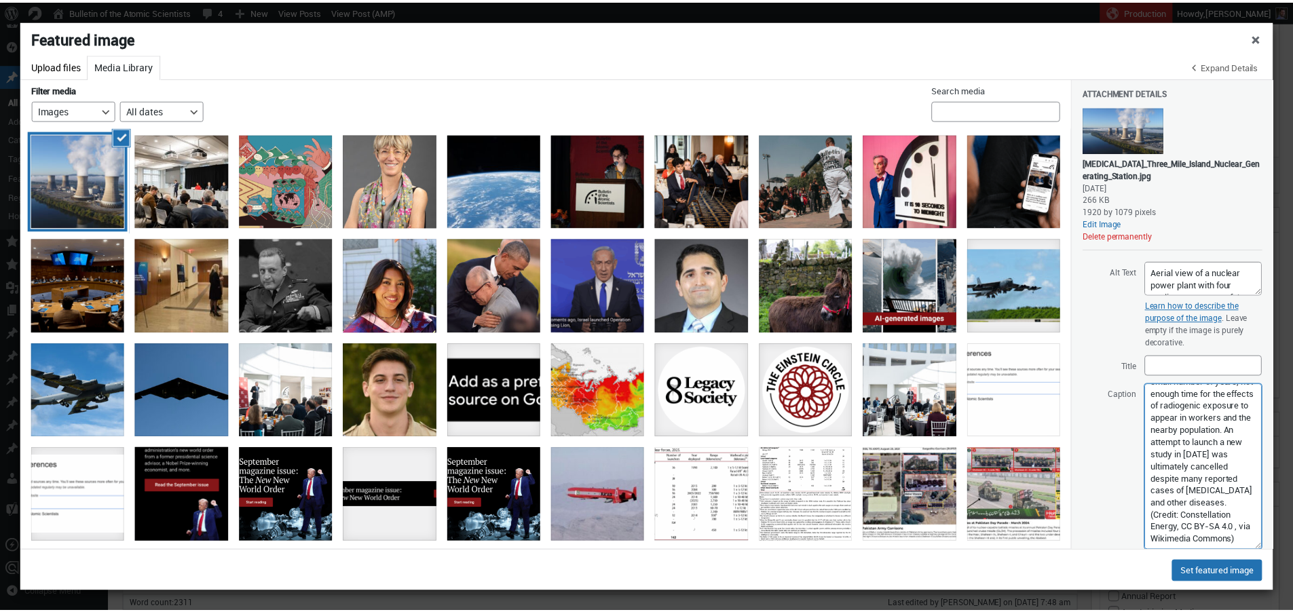
scroll to position [160, 0]
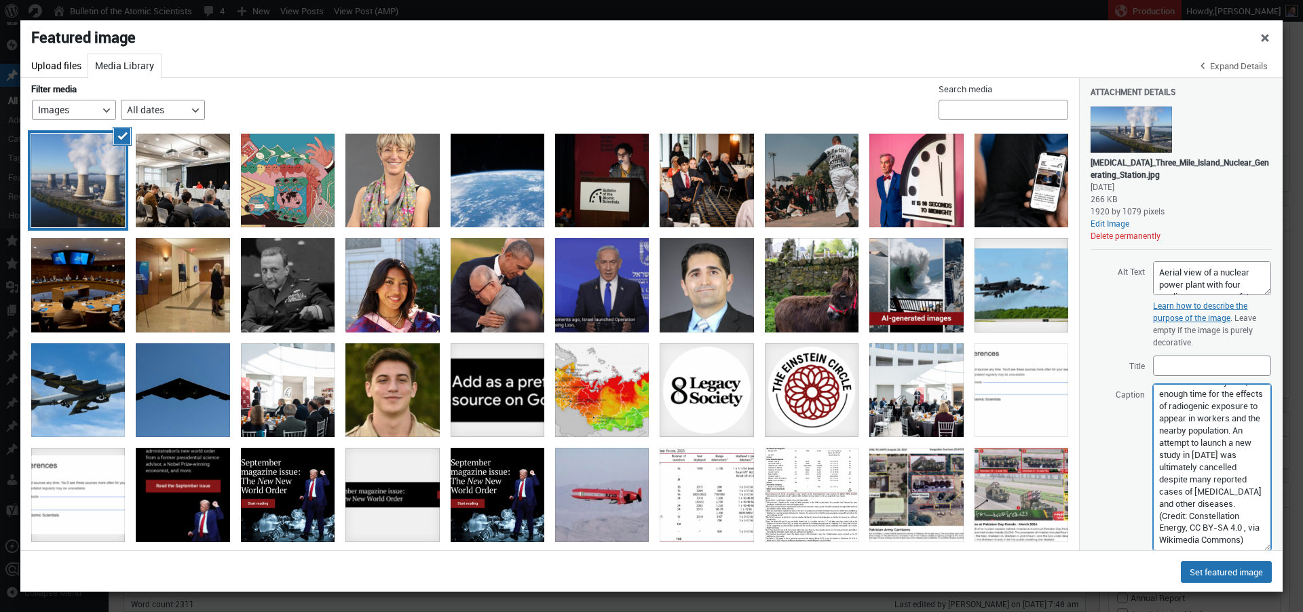
click at [1201, 496] on textarea "In 1990, when the last and only national study of the health risks posed by exi…" at bounding box center [1212, 467] width 118 height 167
click at [1185, 472] on textarea "In 1990, when the last and only national study of the health risks posed by exi…" at bounding box center [1212, 467] width 118 height 167
click at [1188, 468] on textarea "In 1990, when the last and only national study of the health risks posed by exi…" at bounding box center [1212, 467] width 118 height 167
type textarea "In [DATE], when the last and only national study of the health risks posed by e…"
click at [1227, 573] on button "Set featured image" at bounding box center [1226, 572] width 91 height 22
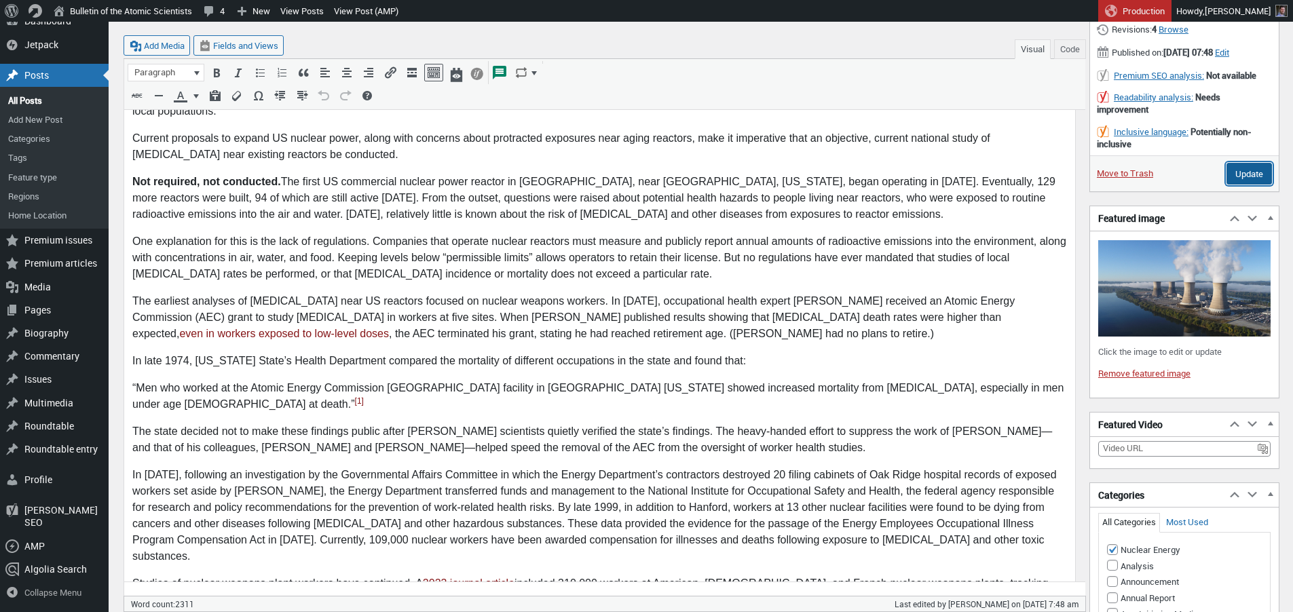
click at [1245, 184] on input "Update" at bounding box center [1248, 174] width 45 height 22
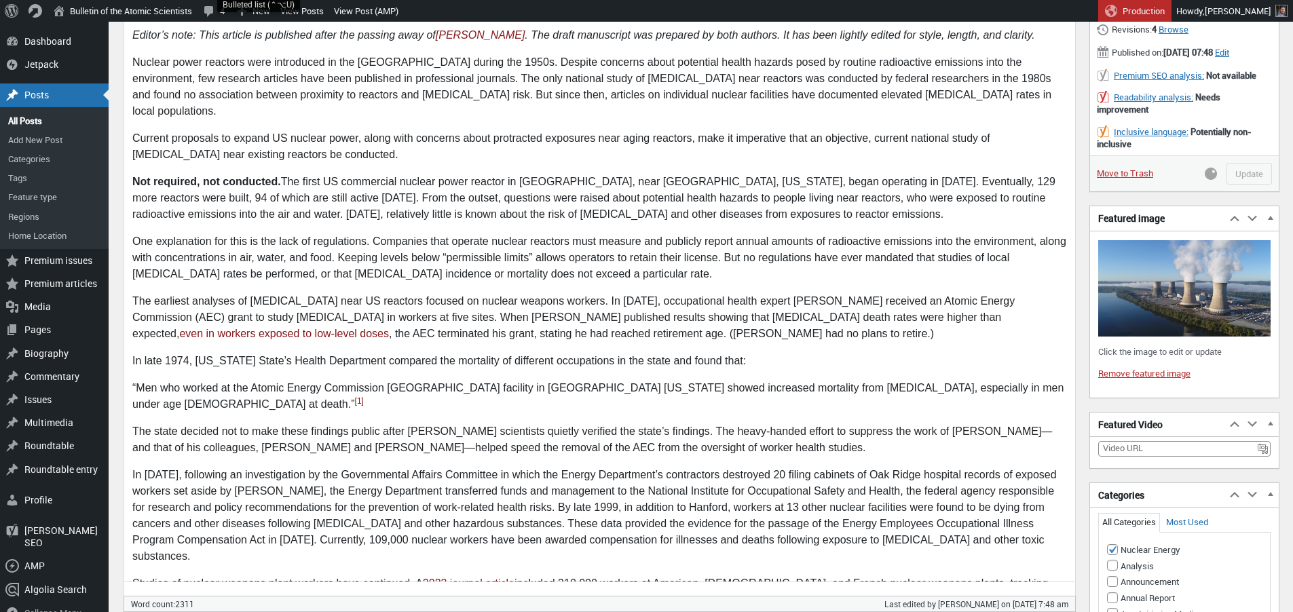
scroll to position [0, 0]
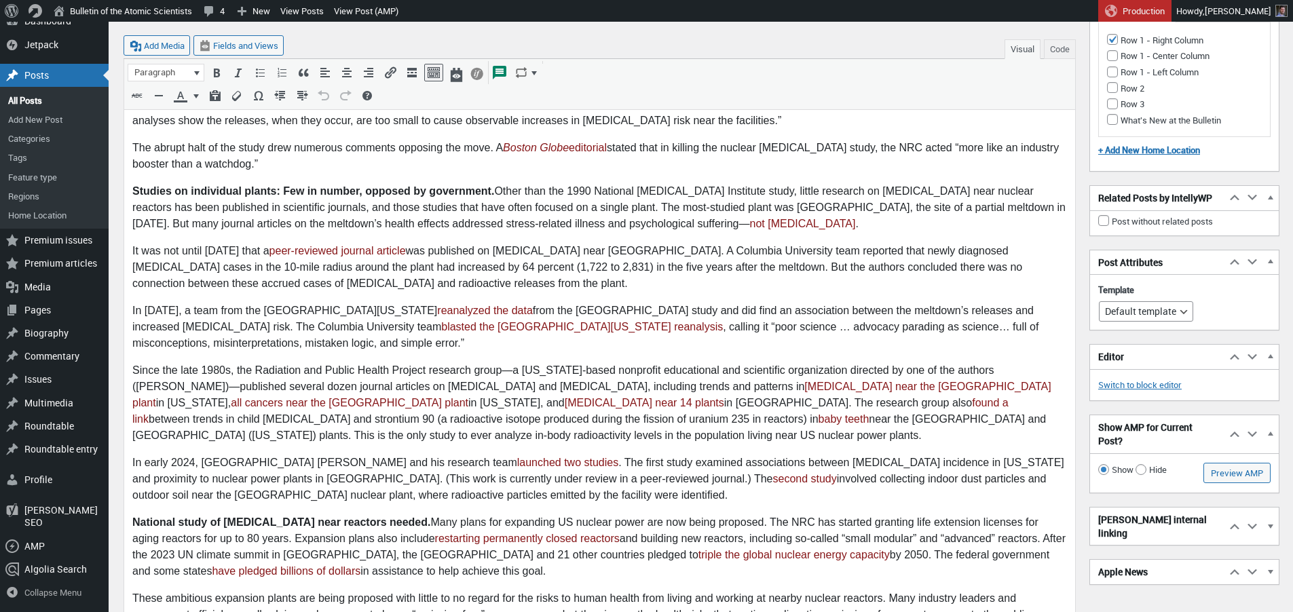
scroll to position [2112, 0]
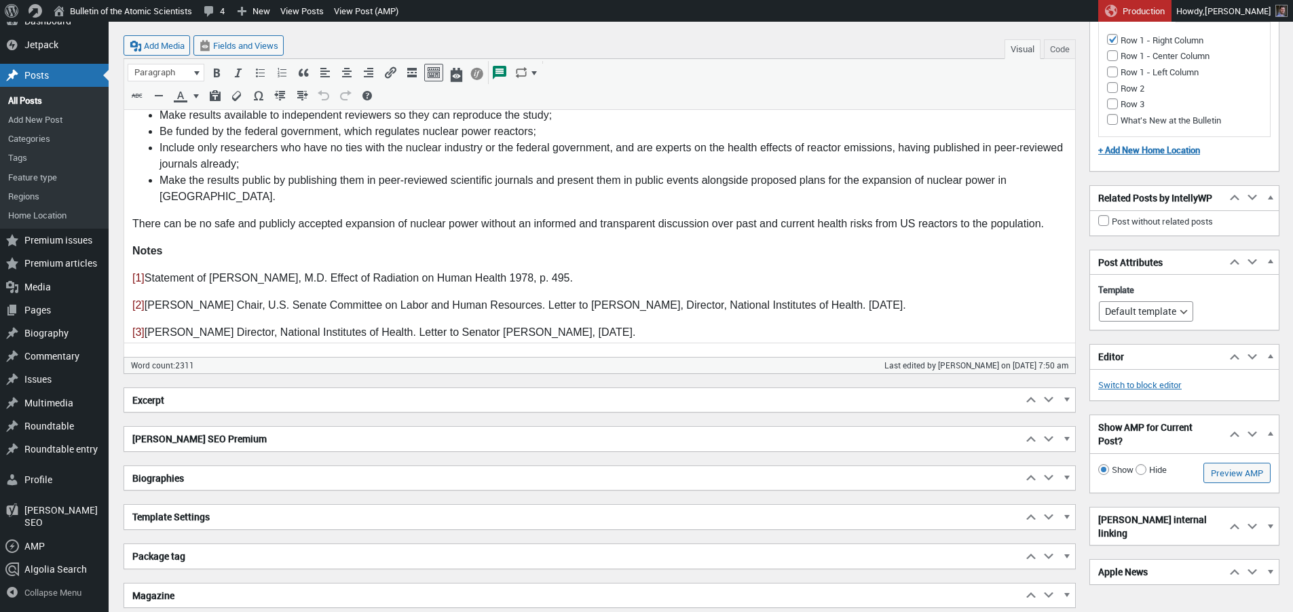
click at [248, 401] on h2 "Excerpt" at bounding box center [573, 400] width 898 height 24
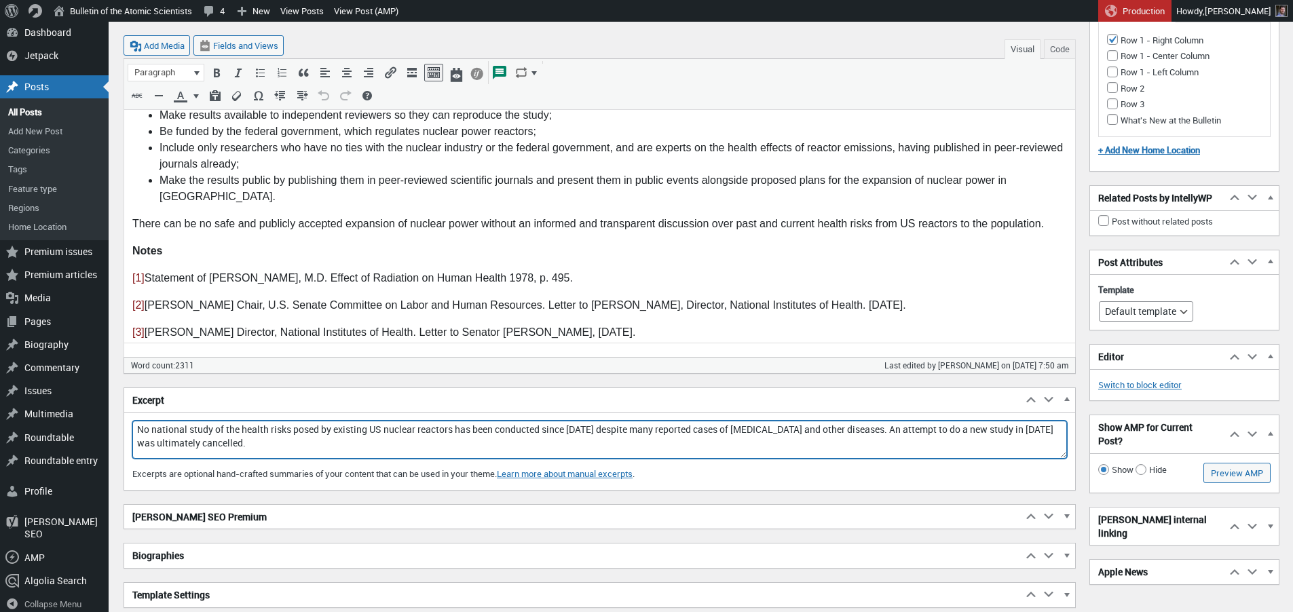
click at [202, 438] on textarea "No national study of the health risks posed by existing US nuclear reactors has…" at bounding box center [599, 440] width 934 height 38
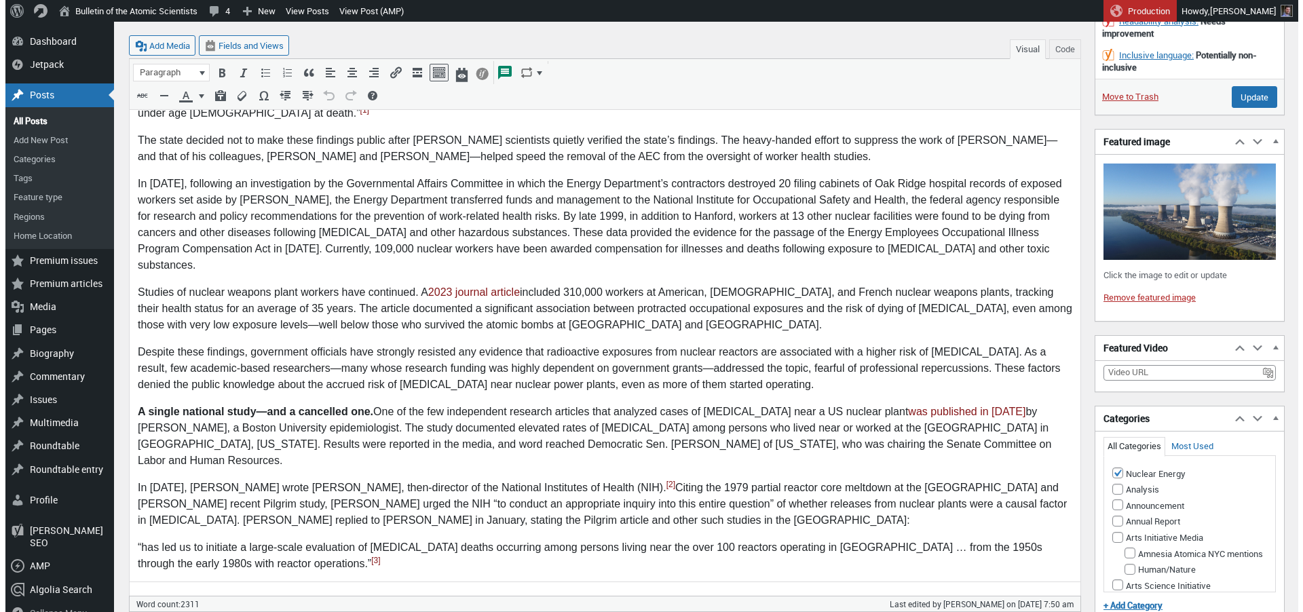
scroll to position [510, 0]
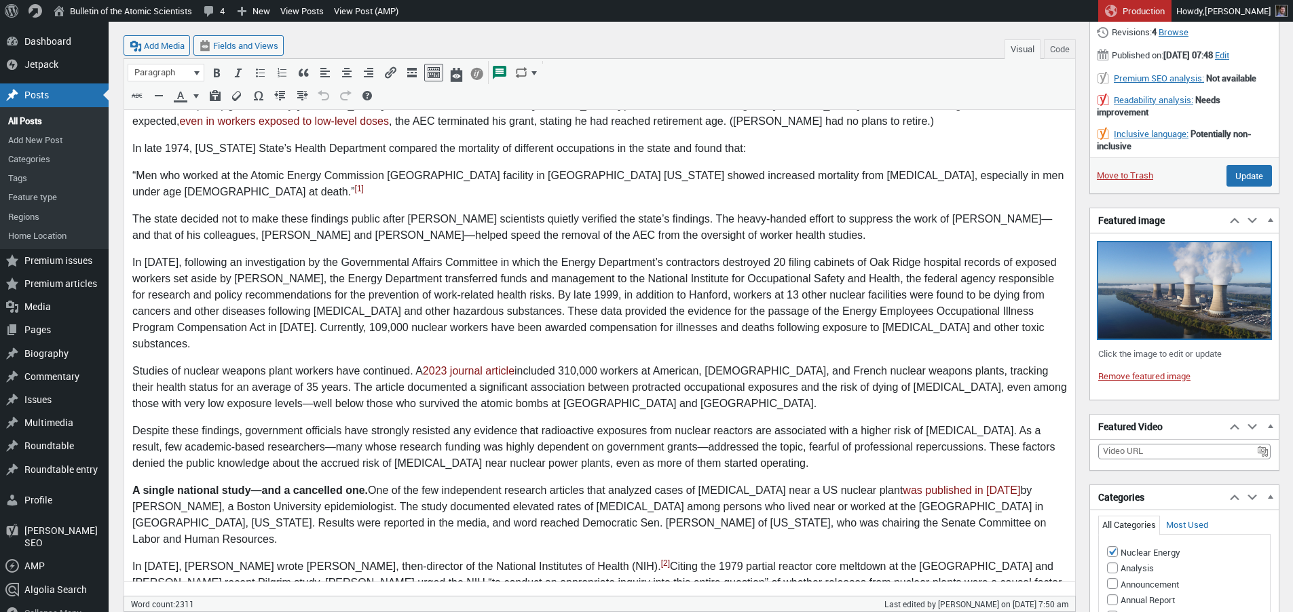
click at [1145, 316] on img at bounding box center [1184, 290] width 172 height 96
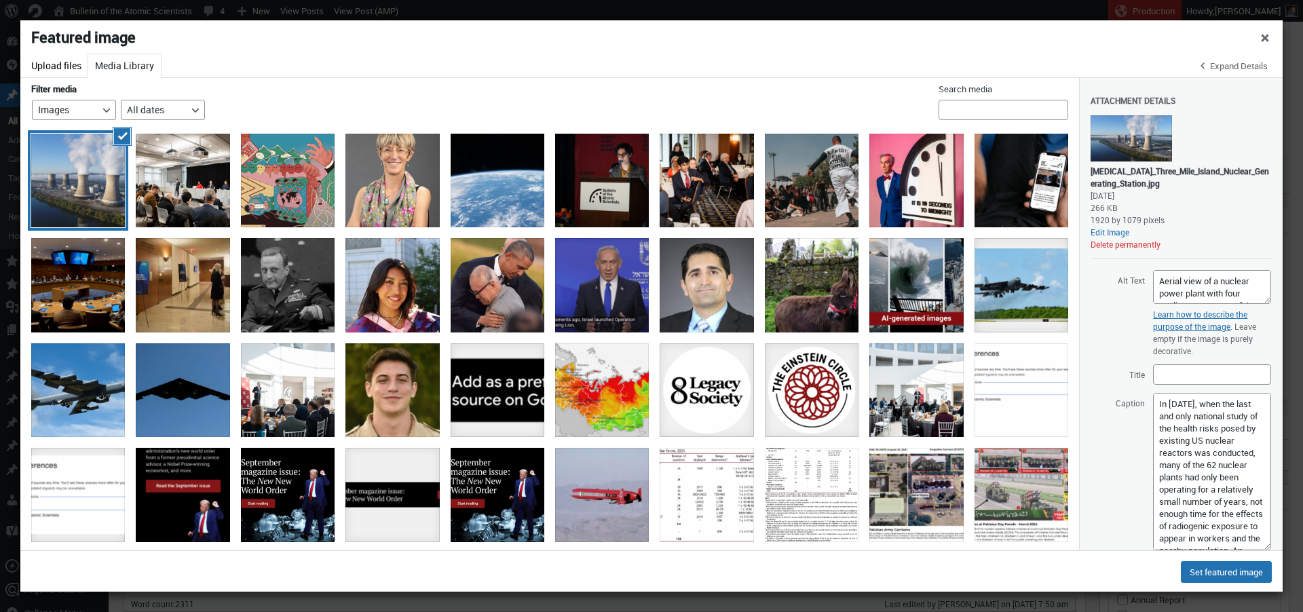
drag, startPoint x: 1255, startPoint y: 430, endPoint x: 1227, endPoint y: 524, distance: 98.5
click at [1243, 542] on textarea "In 1990, when the last and only national study of the health risks posed by exi…" at bounding box center [1212, 471] width 118 height 157
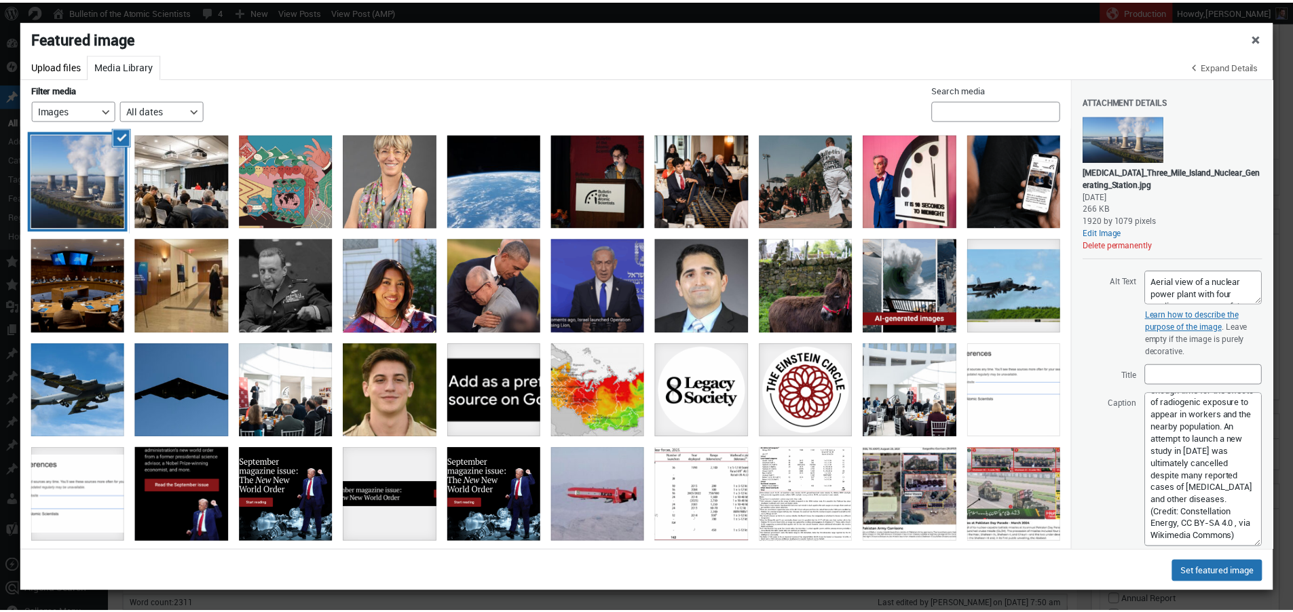
scroll to position [31, 0]
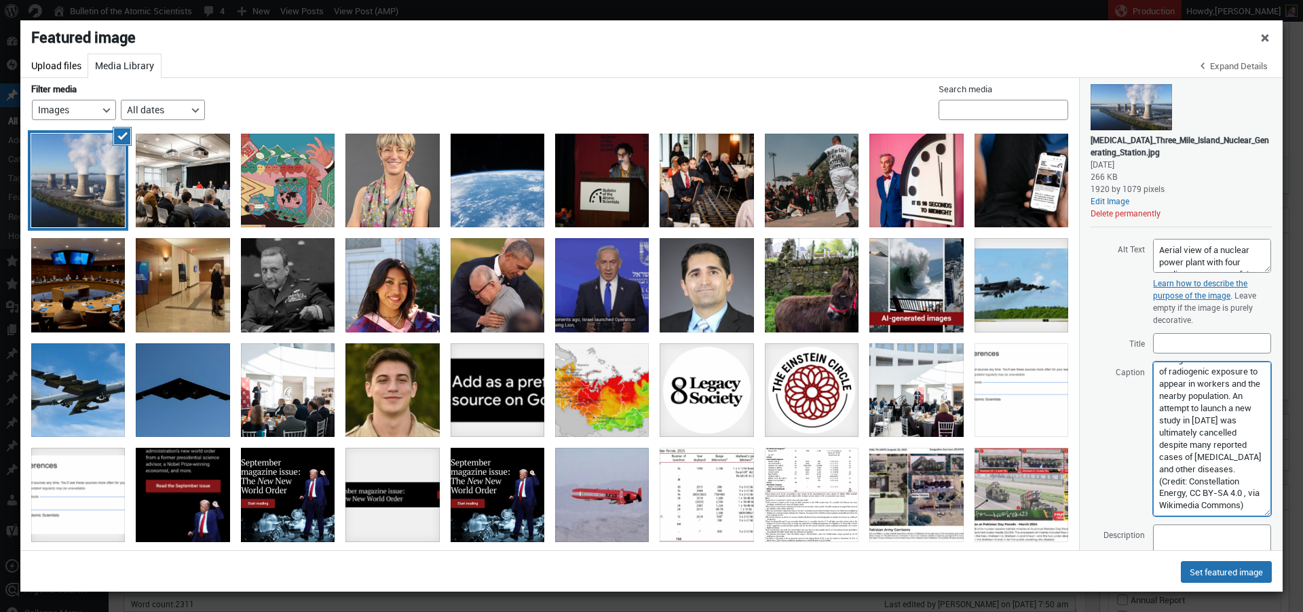
click at [1211, 479] on textarea "In 1990, when the last and only national study of the health risks posed by exi…" at bounding box center [1212, 439] width 118 height 155
type textarea "In 1990, when the last and only national study of the health risks posed by exi…"
click at [1215, 568] on button "Set featured image" at bounding box center [1226, 572] width 91 height 22
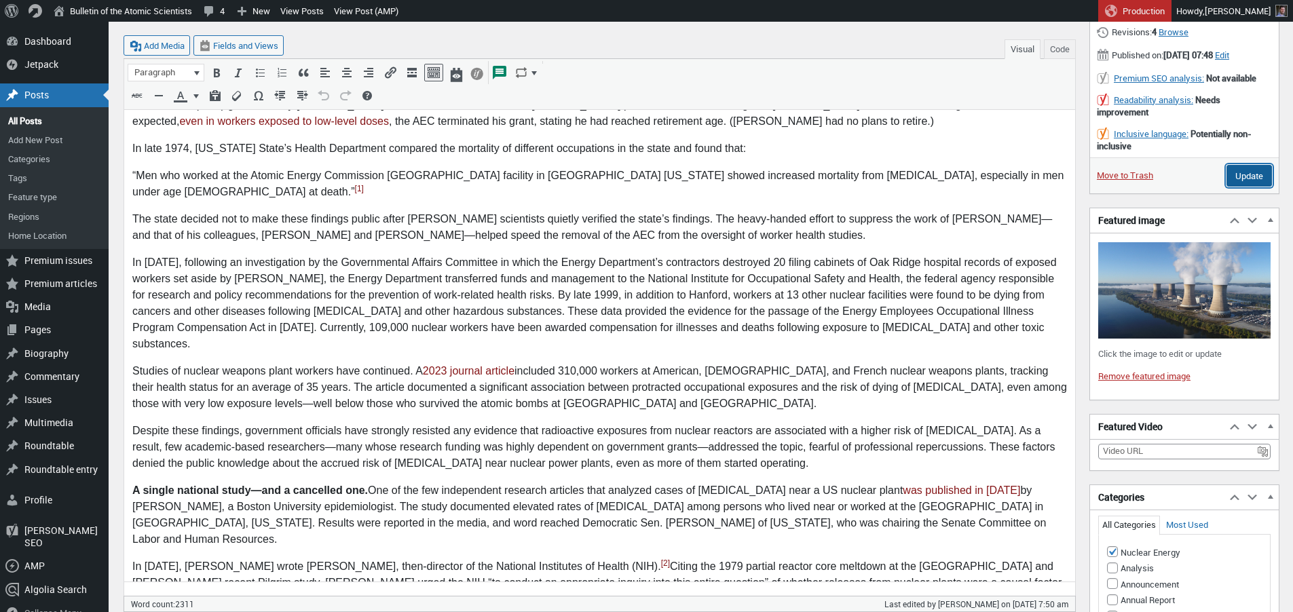
drag, startPoint x: 1243, startPoint y: 187, endPoint x: 1234, endPoint y: 197, distance: 13.4
click at [1244, 187] on input "Update" at bounding box center [1248, 176] width 45 height 22
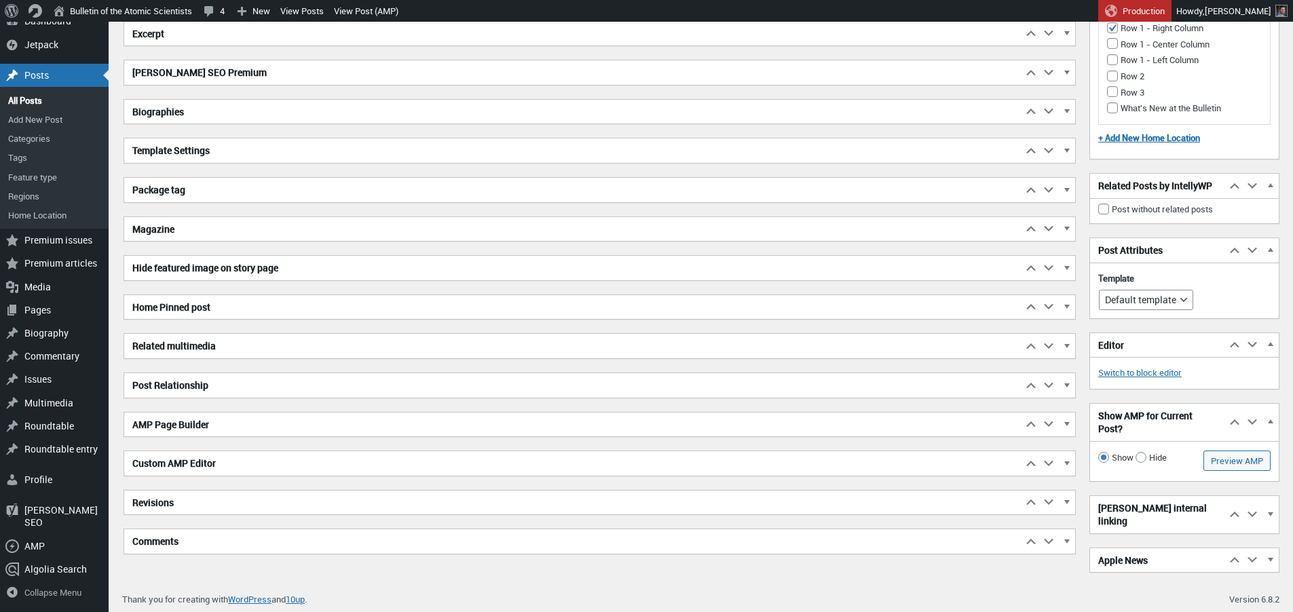
scroll to position [2417, 0]
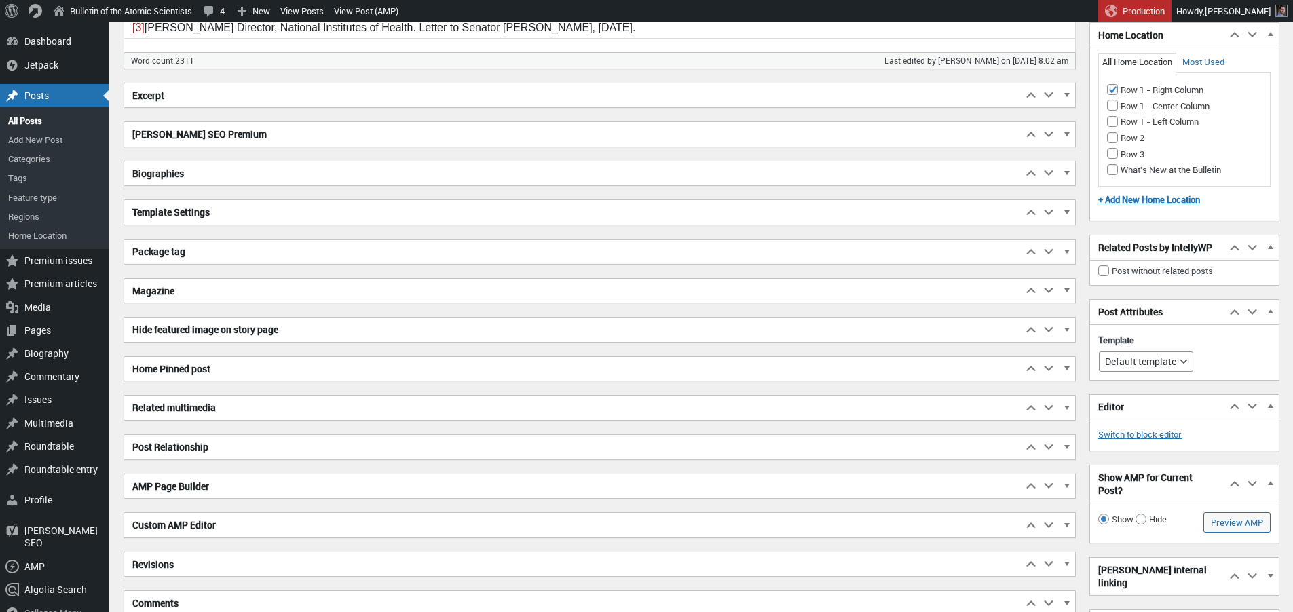
click at [212, 94] on h2 "Excerpt" at bounding box center [573, 95] width 898 height 24
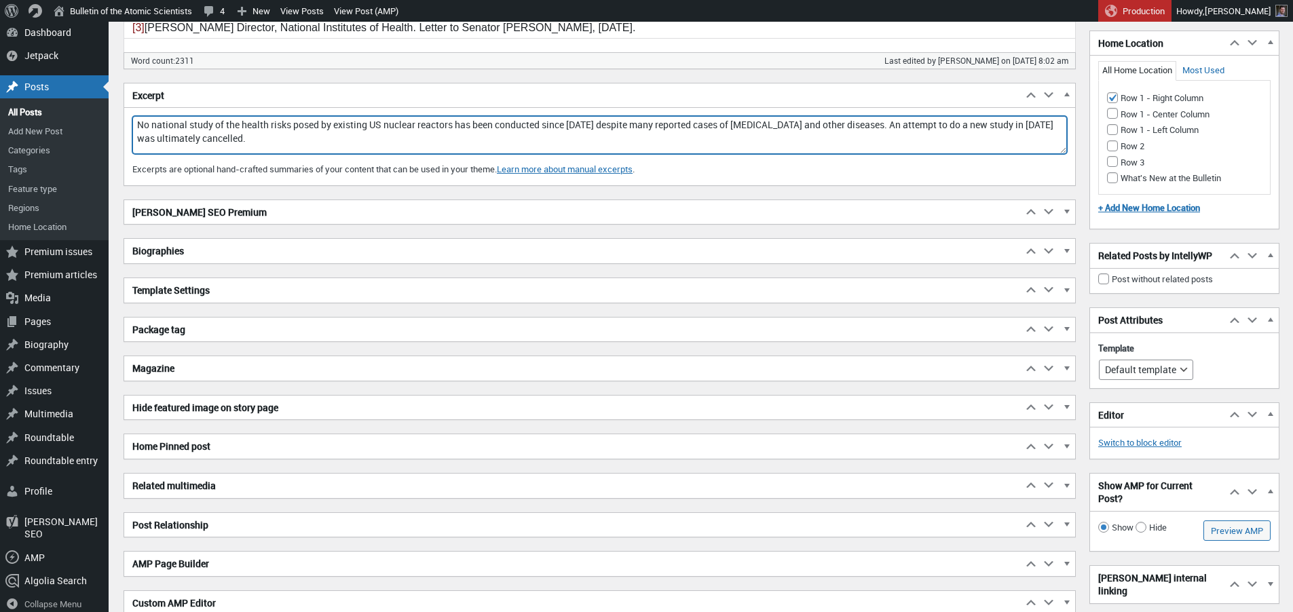
click at [233, 132] on textarea "No national study of the health risks posed by existing US nuclear reactors has…" at bounding box center [599, 135] width 934 height 38
click at [687, 143] on textarea "No national study of the health risks posed by existing US nuclear reactors has…" at bounding box center [599, 135] width 934 height 38
click at [607, 126] on textarea "No national study of the health risks posed by existing US nuclear reactors has…" at bounding box center [599, 135] width 934 height 38
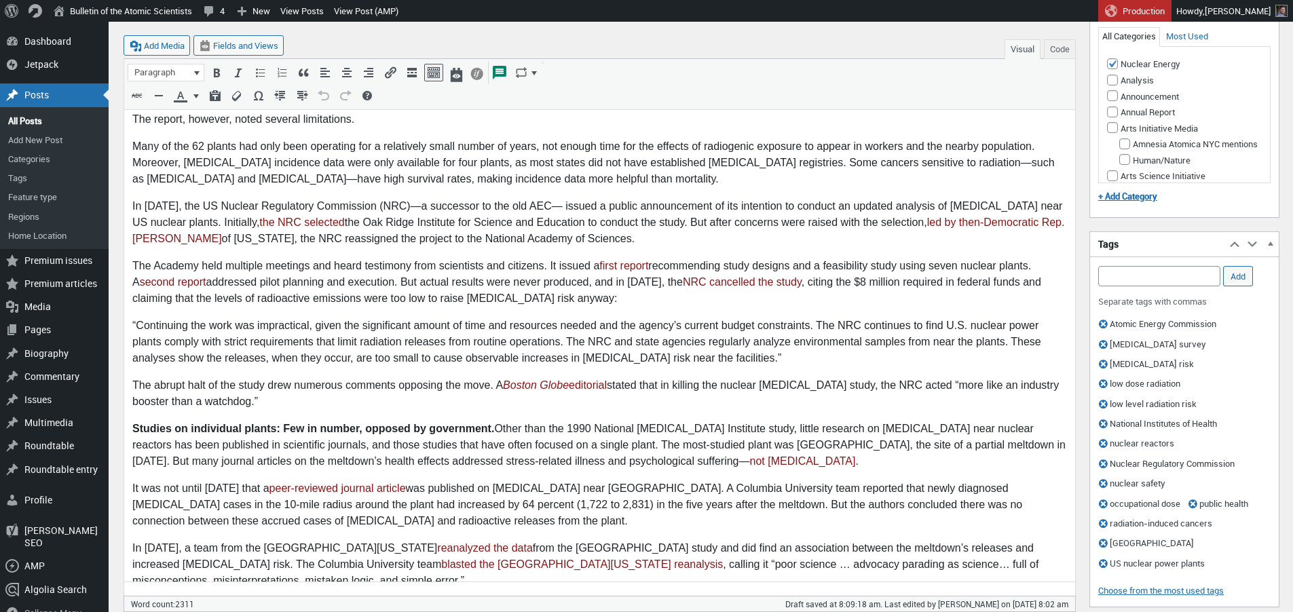
scroll to position [810, 0]
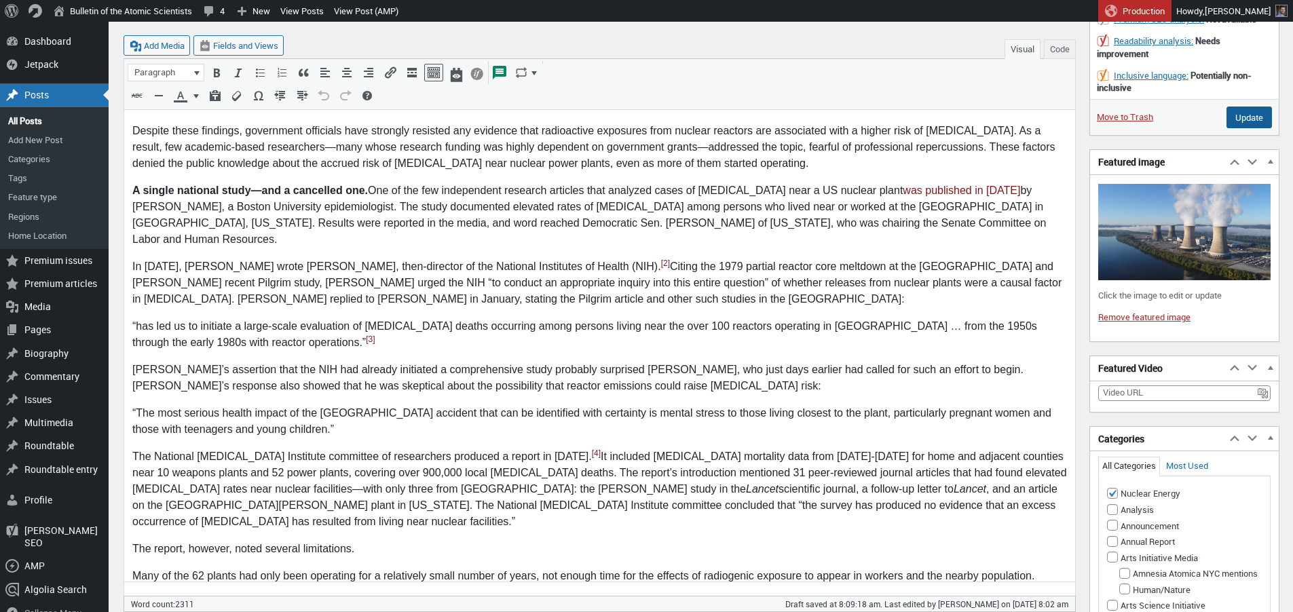
type textarea "No national study of the health risks posed by existing US nuclear reactors has…"
click at [1243, 128] on input "Update" at bounding box center [1248, 118] width 45 height 22
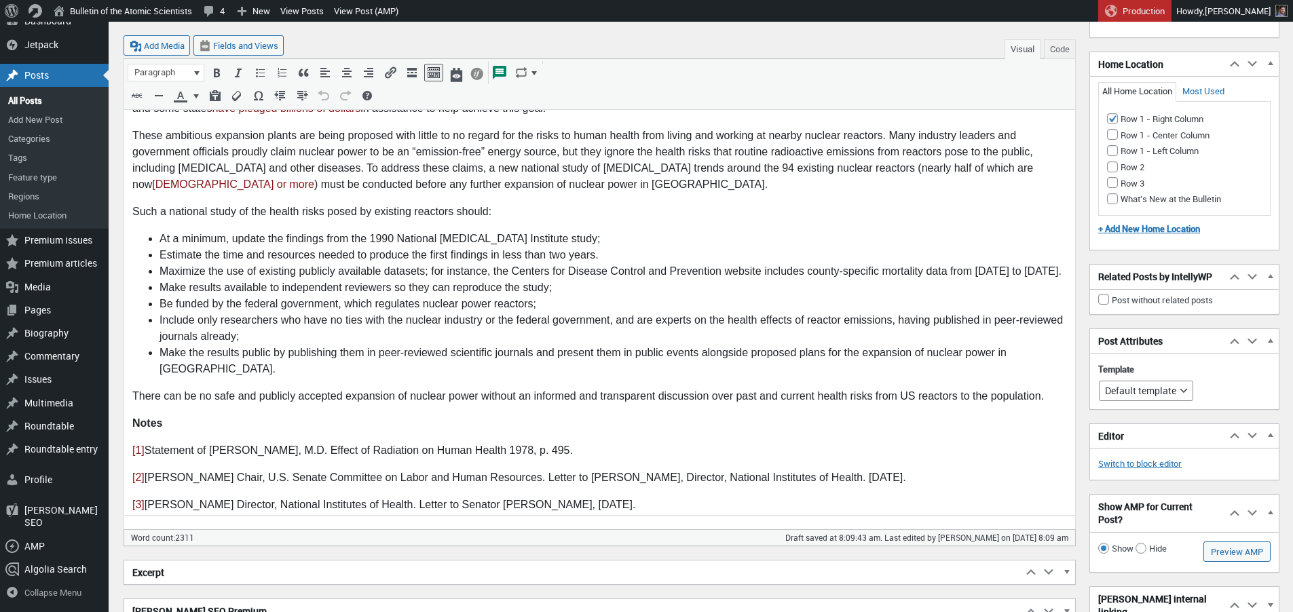
scroll to position [2146, 0]
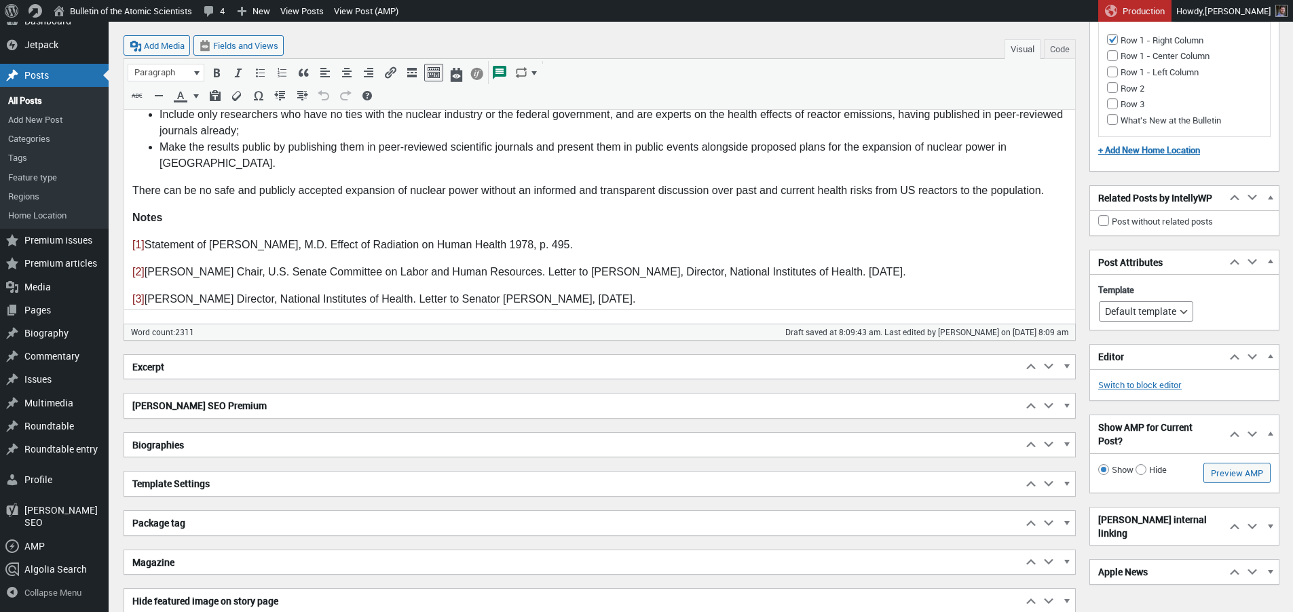
click at [729, 360] on h2 "Excerpt" at bounding box center [573, 367] width 898 height 24
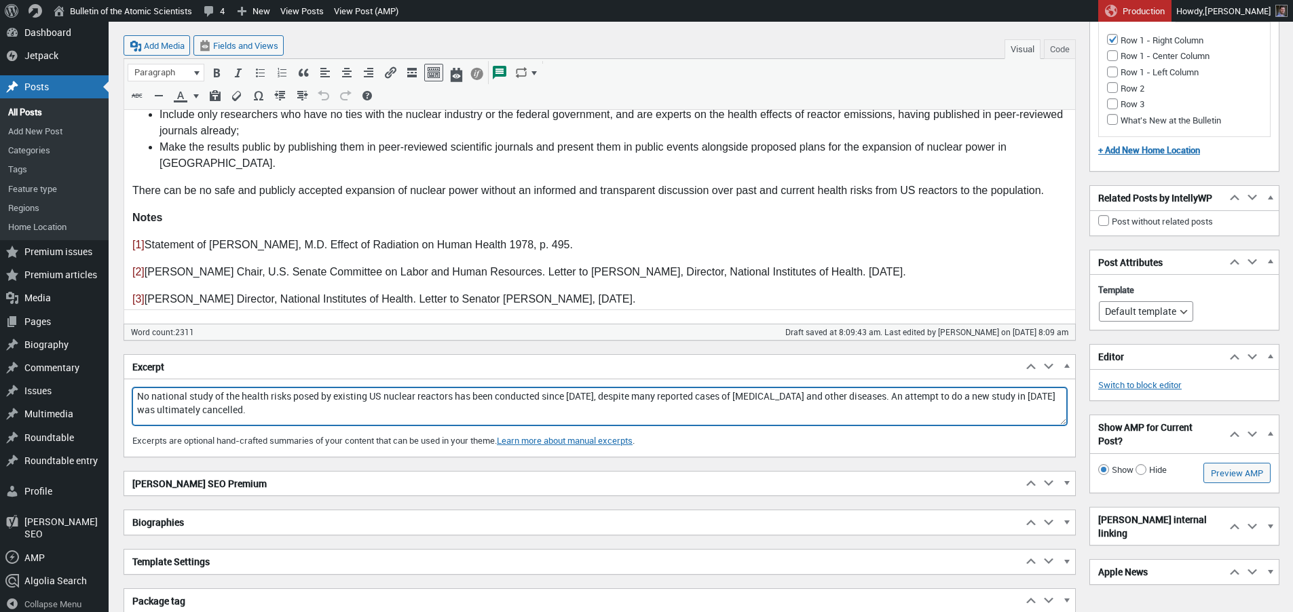
click at [876, 397] on textarea "No national study of the health risks posed by existing US nuclear reactors has…" at bounding box center [599, 406] width 934 height 38
click at [225, 411] on textarea "No national study of the health risks posed by existing US nuclear reactors has…" at bounding box center [599, 406] width 934 height 38
paste textarea "There can be no safe and publicly accepted expansion of nuclear power without a…"
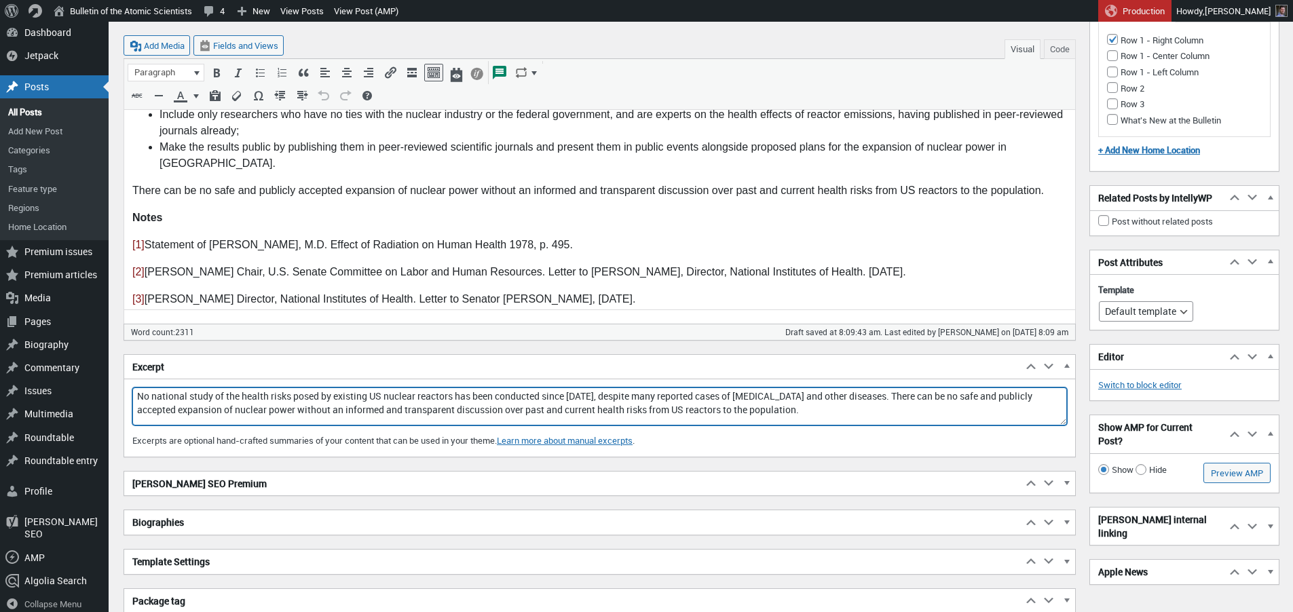
drag, startPoint x: 403, startPoint y: 409, endPoint x: 421, endPoint y: 411, distance: 18.5
click at [404, 409] on textarea "No national study of the health risks posed by existing US nuclear reactors has…" at bounding box center [599, 406] width 934 height 38
click at [507, 411] on textarea "No national study of the health risks posed by existing US nuclear reactors has…" at bounding box center [599, 406] width 934 height 38
click at [590, 409] on textarea "No national study of the health risks posed by existing US nuclear reactors has…" at bounding box center [599, 406] width 934 height 38
click at [677, 407] on textarea "No national study of the health risks posed by existing US nuclear reactors has…" at bounding box center [599, 406] width 934 height 38
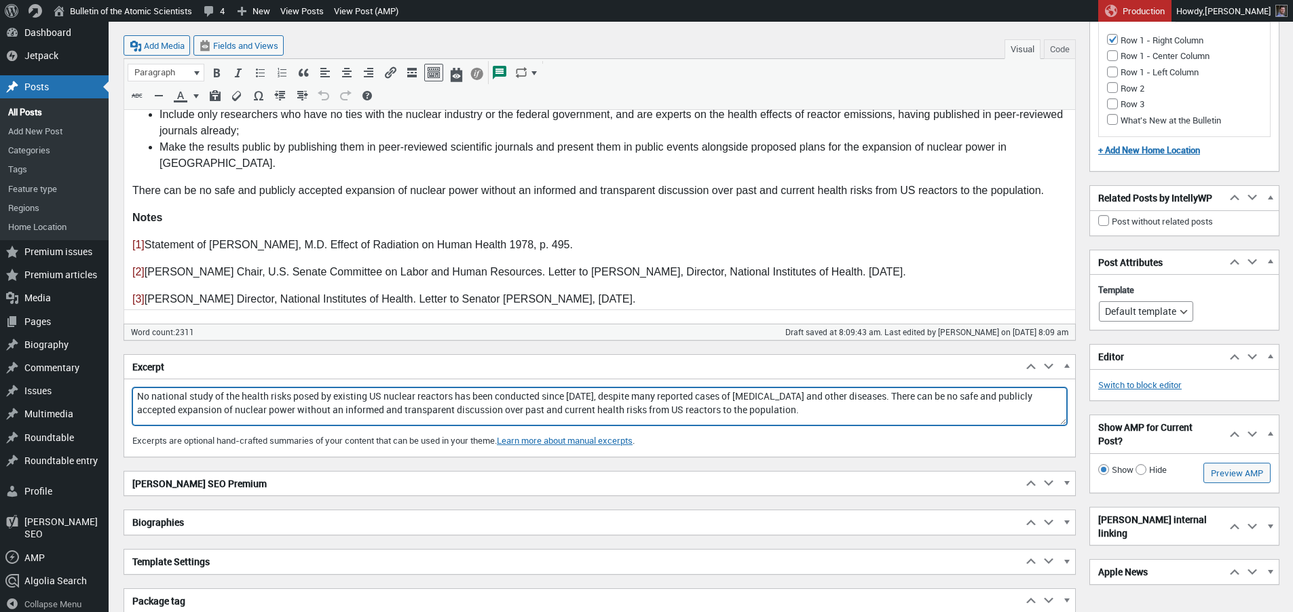
click at [771, 409] on textarea "No national study of the health risks posed by existing US nuclear reactors has…" at bounding box center [599, 406] width 934 height 38
click at [816, 410] on textarea "No national study of the health risks posed by existing US nuclear reactors has…" at bounding box center [599, 406] width 934 height 38
click at [845, 409] on textarea "No national study of the health risks posed by existing US nuclear reactors has…" at bounding box center [599, 406] width 934 height 38
click at [824, 412] on textarea "No national study of the health risks posed by existing US nuclear reactors has…" at bounding box center [599, 406] width 934 height 38
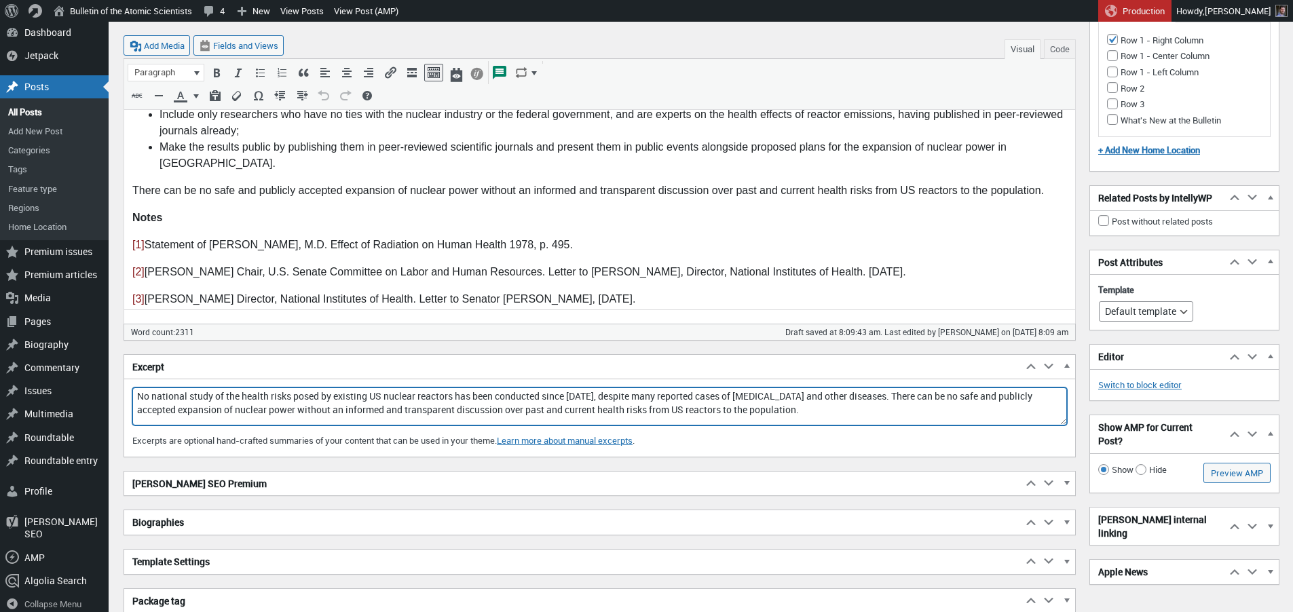
click at [824, 412] on textarea "No national study of the health risks posed by existing US nuclear reactors has…" at bounding box center [599, 406] width 934 height 38
click at [919, 409] on textarea "No national study of the health risks posed by existing US nuclear reactors has…" at bounding box center [599, 406] width 934 height 38
click at [901, 396] on textarea "No national study of the health risks posed by existing US nuclear reactors has…" at bounding box center [599, 406] width 934 height 38
click at [909, 397] on textarea "No national study of the health risks posed by existing US nuclear reactors has…" at bounding box center [599, 406] width 934 height 38
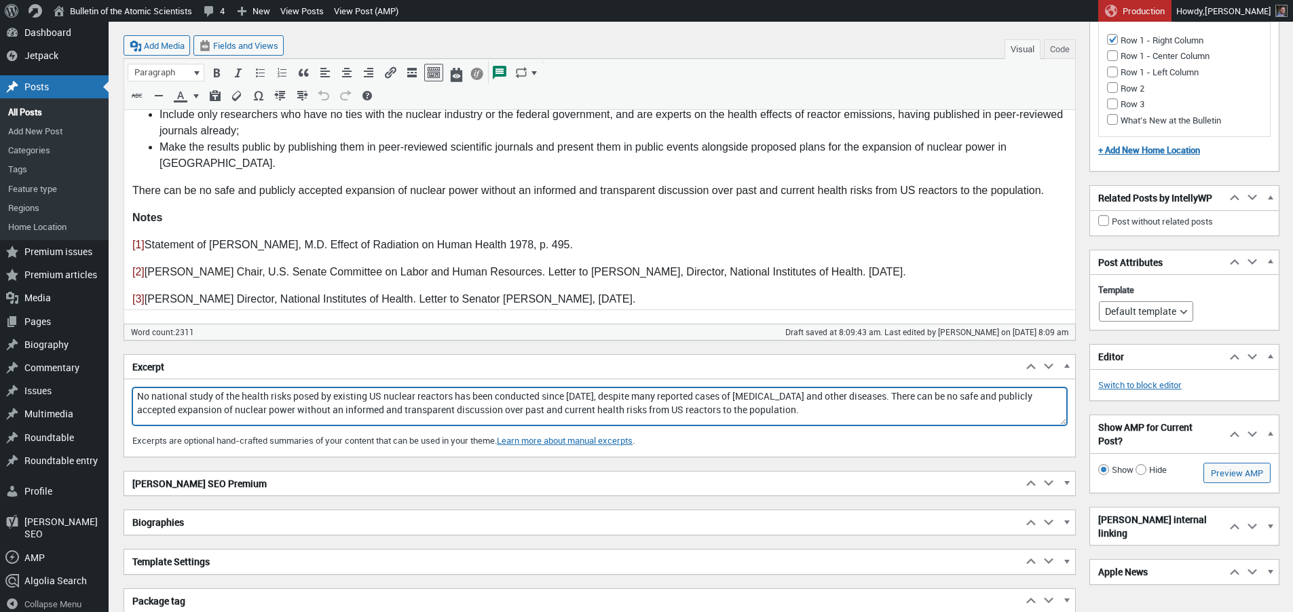
click at [909, 397] on textarea "No national study of the health risks posed by existing US nuclear reactors has…" at bounding box center [599, 406] width 934 height 38
click at [800, 409] on textarea "No national study of the health risks posed by existing US nuclear reactors has…" at bounding box center [599, 406] width 934 height 38
click at [847, 410] on textarea "No national study of the health risks posed by existing US nuclear reactors has…" at bounding box center [599, 406] width 934 height 38
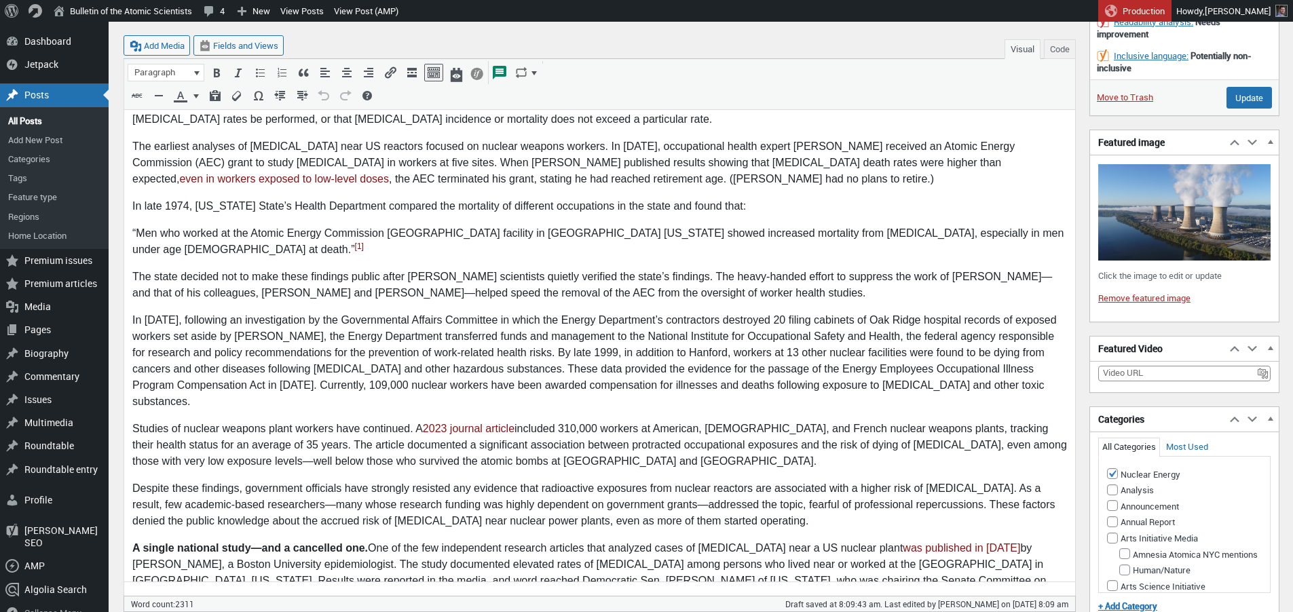
scroll to position [296, 0]
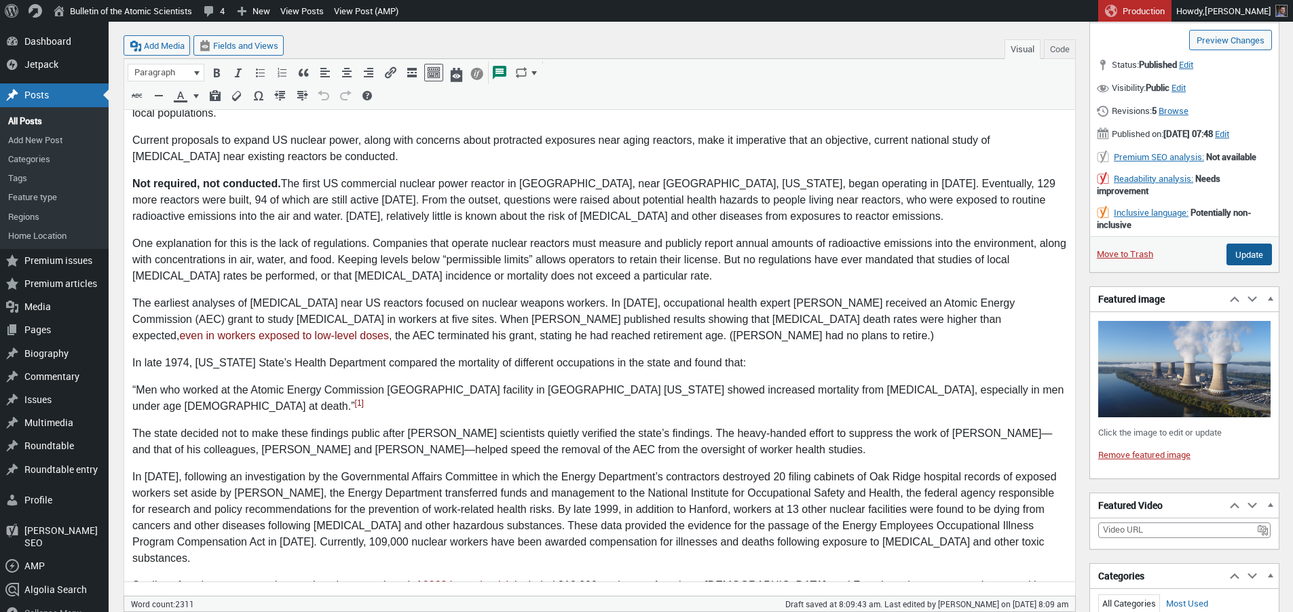
type textarea "No national study of the health risks posed by existing US nuclear reactors has…"
click at [1247, 265] on input "Update" at bounding box center [1248, 255] width 45 height 22
